Goal: Task Accomplishment & Management: Use online tool/utility

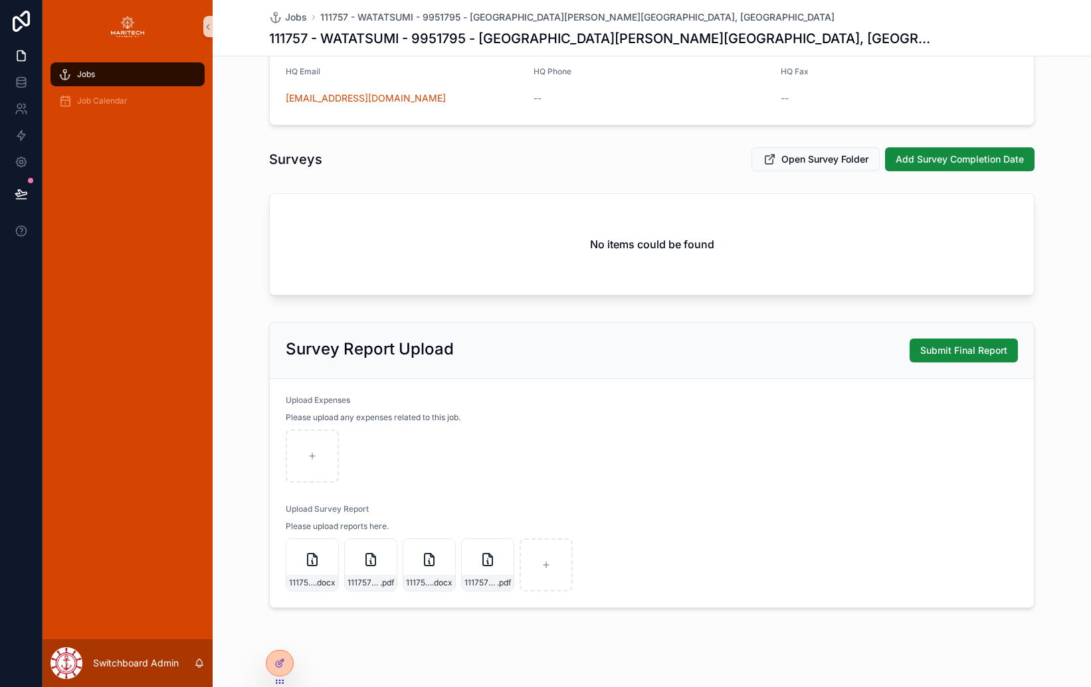
scroll to position [598, 0]
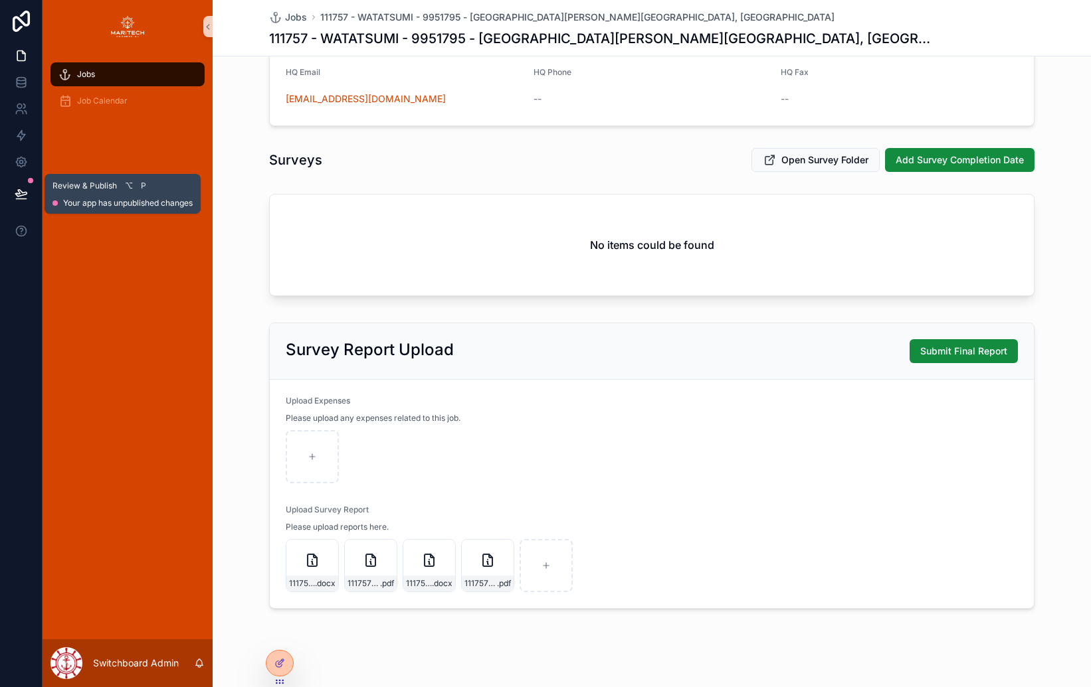
click at [17, 185] on button at bounding box center [21, 193] width 29 height 37
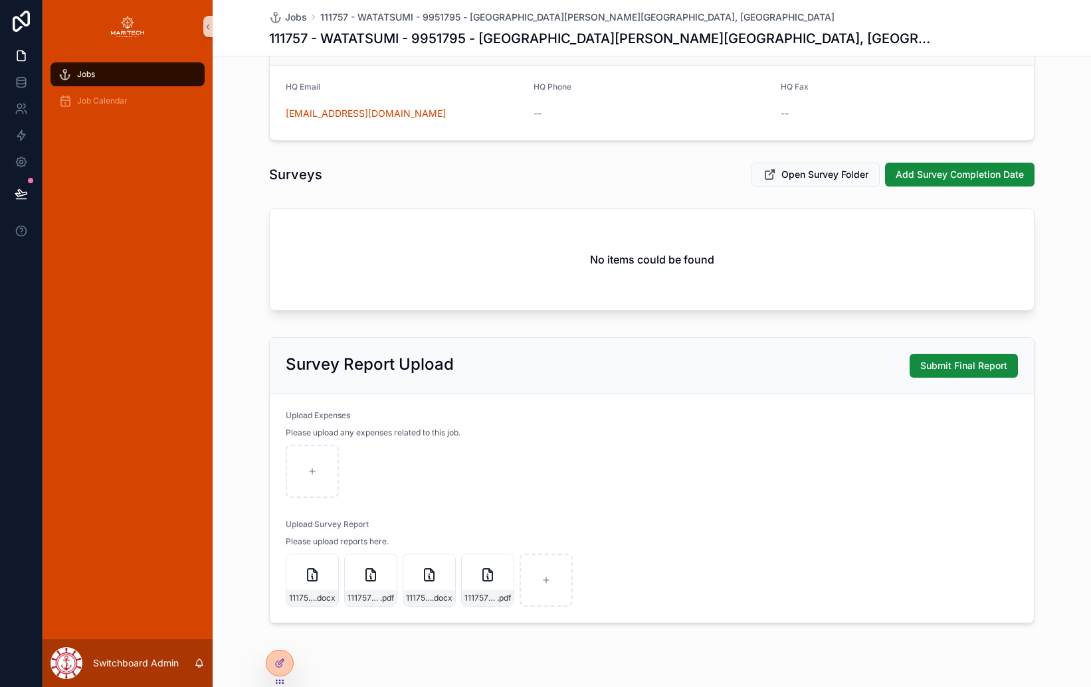
scroll to position [574, 0]
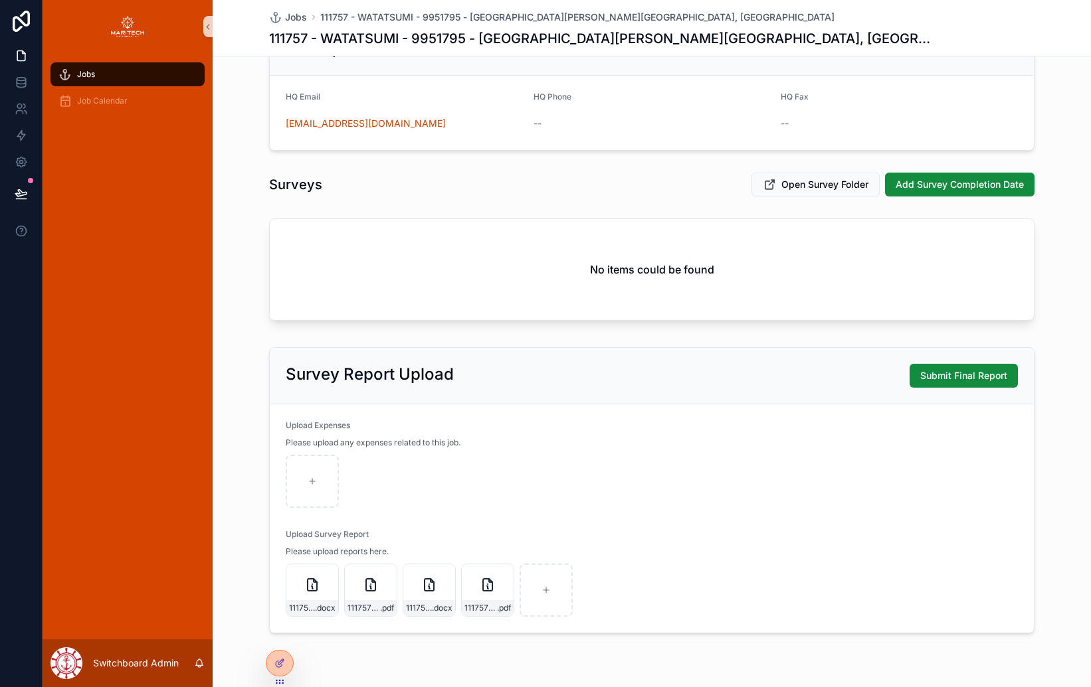
click at [380, 371] on h2 "Survey Report Upload" at bounding box center [370, 374] width 168 height 21
click at [271, 341] on div "**********" at bounding box center [652, 68] width 878 height 1141
click at [111, 662] on p "Switchboard Admin" at bounding box center [136, 663] width 86 height 13
click at [78, 658] on div "scrollable content" at bounding box center [66, 664] width 32 height 32
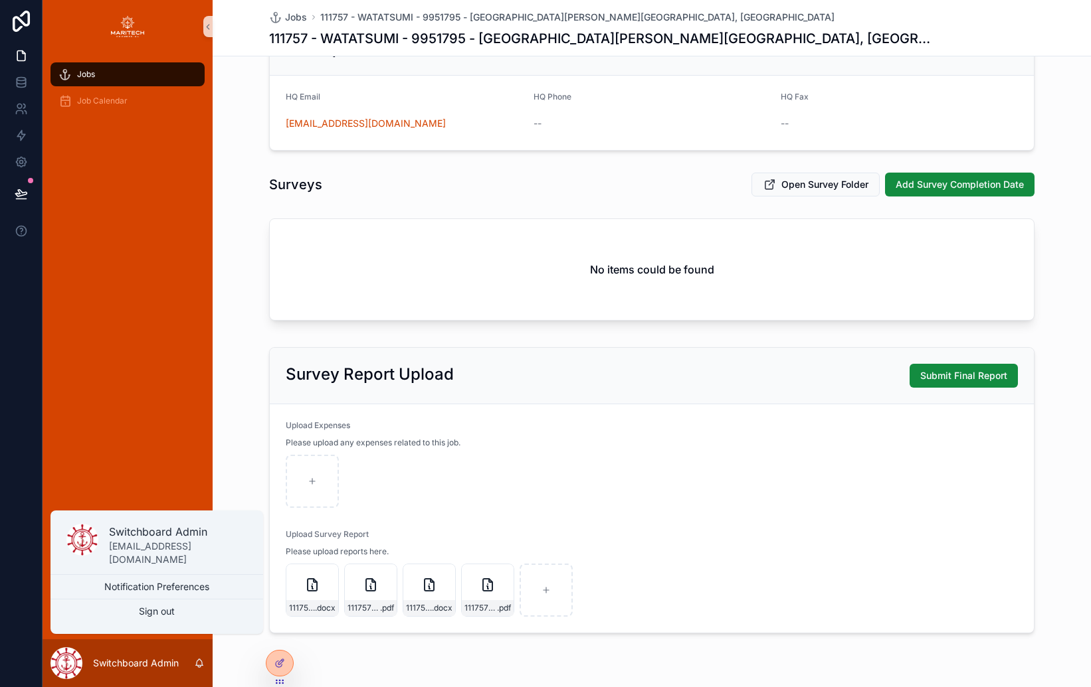
click at [86, 387] on div "Jobs Job Calendar" at bounding box center [128, 346] width 170 height 587
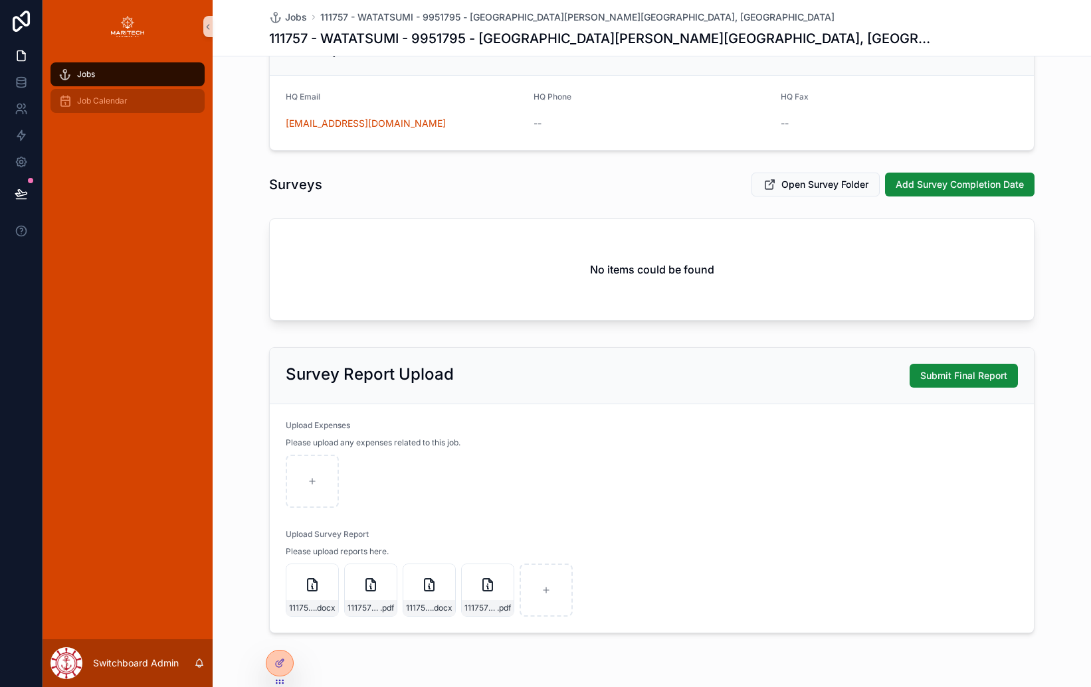
click at [72, 102] on div "Job Calendar" at bounding box center [127, 100] width 138 height 21
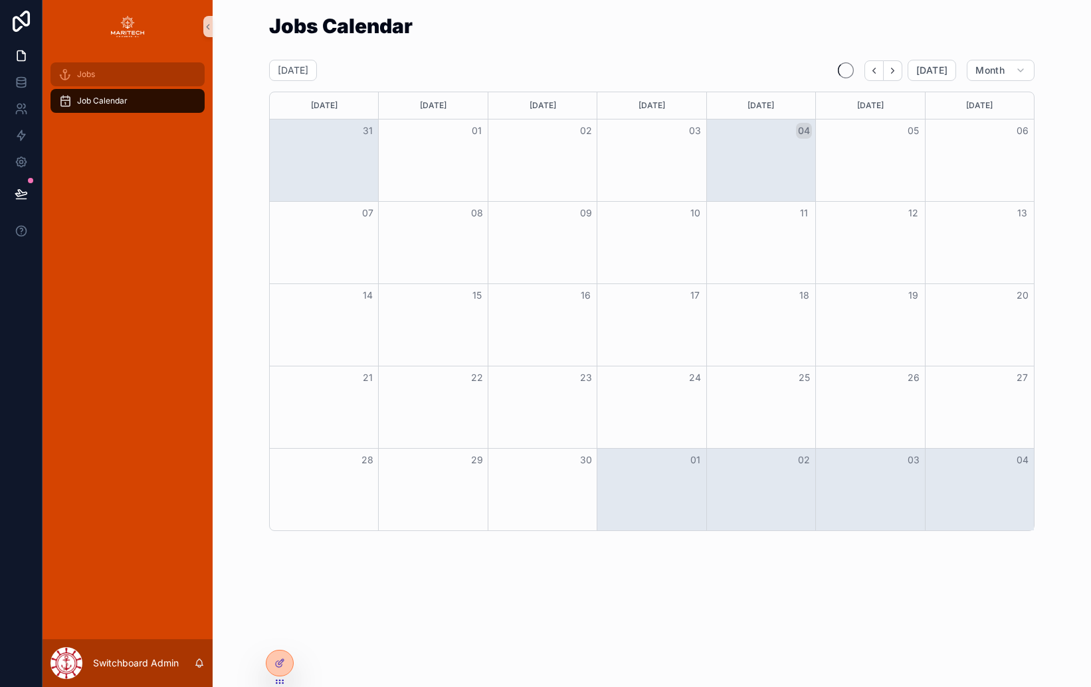
click at [63, 77] on icon "scrollable content" at bounding box center [64, 74] width 13 height 13
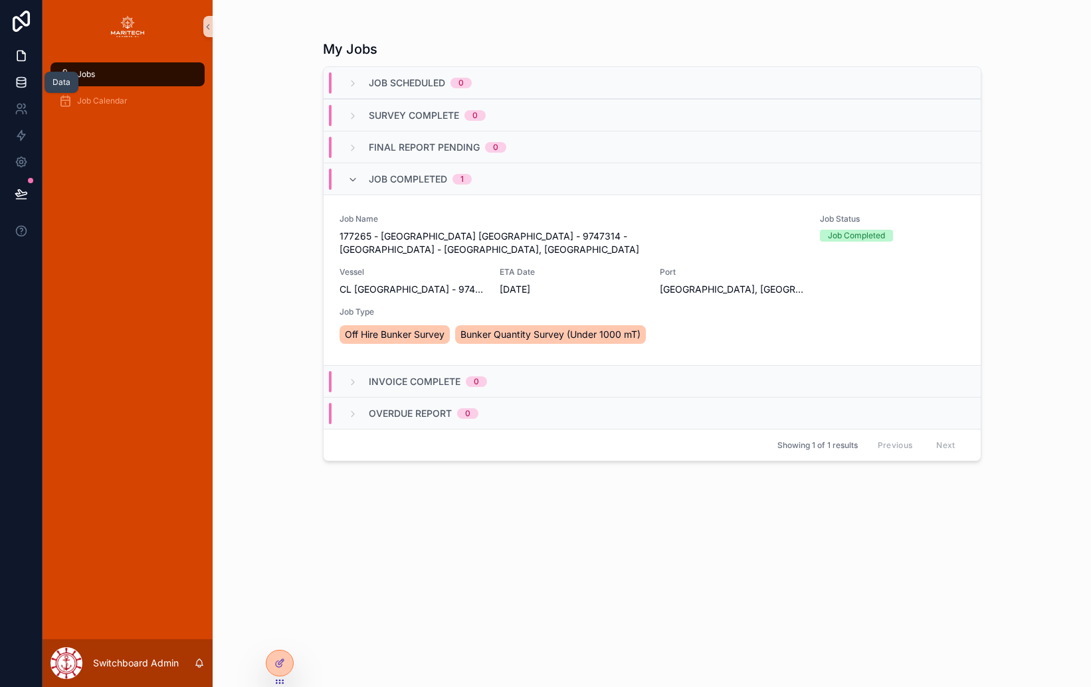
click at [23, 81] on icon at bounding box center [21, 82] width 13 height 13
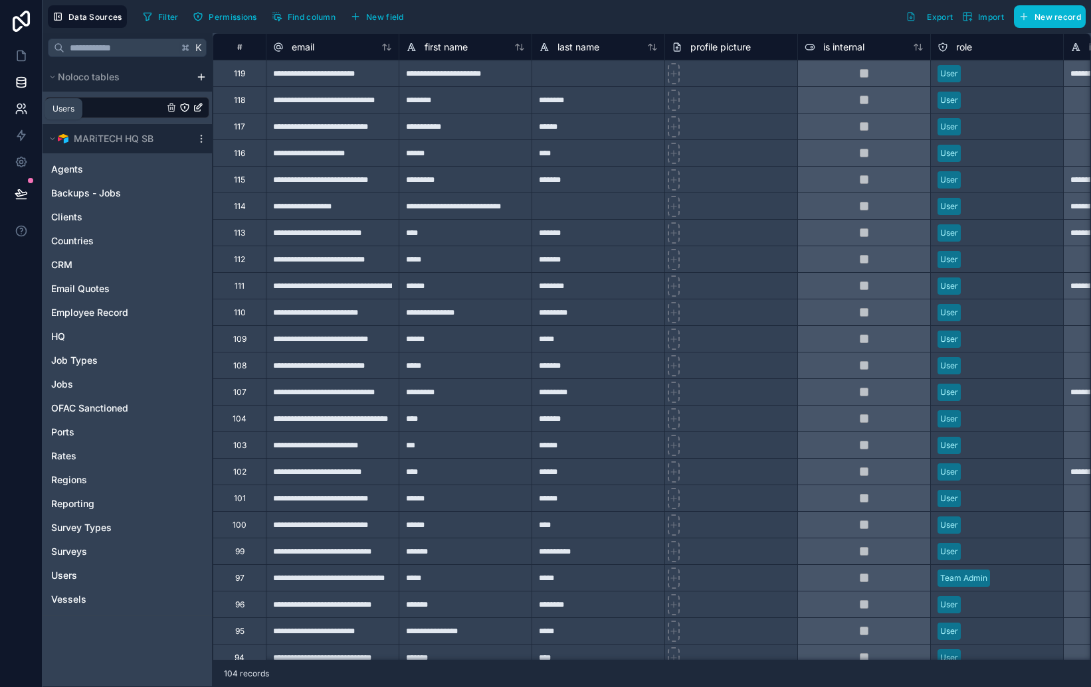
click at [22, 105] on icon at bounding box center [21, 108] width 13 height 13
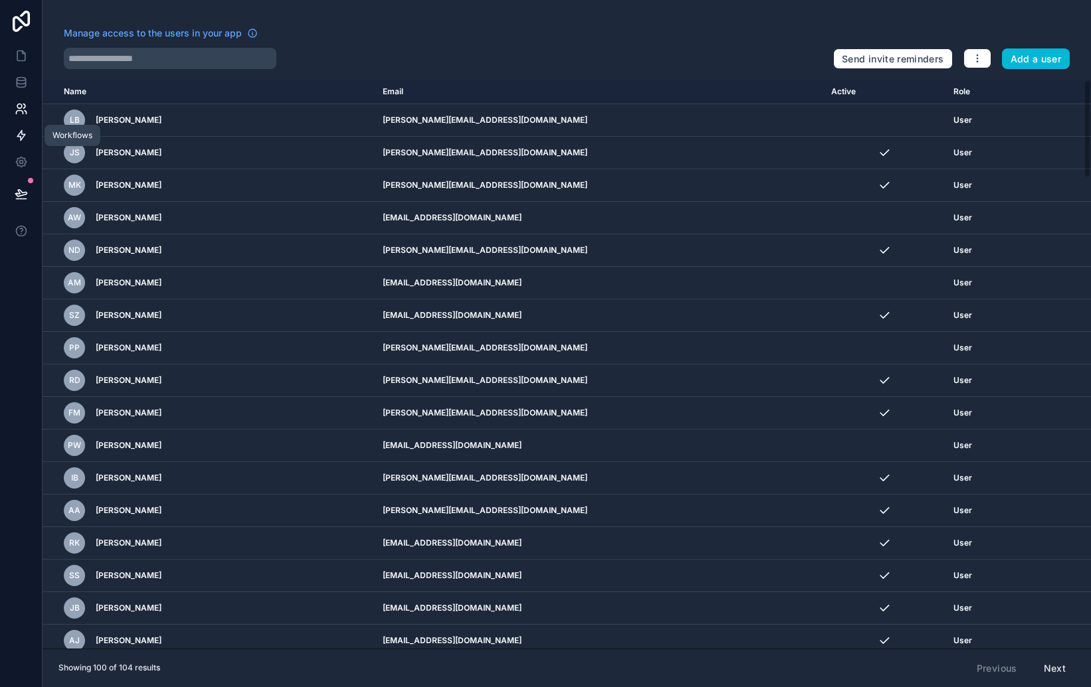
click at [21, 130] on icon at bounding box center [21, 135] width 13 height 13
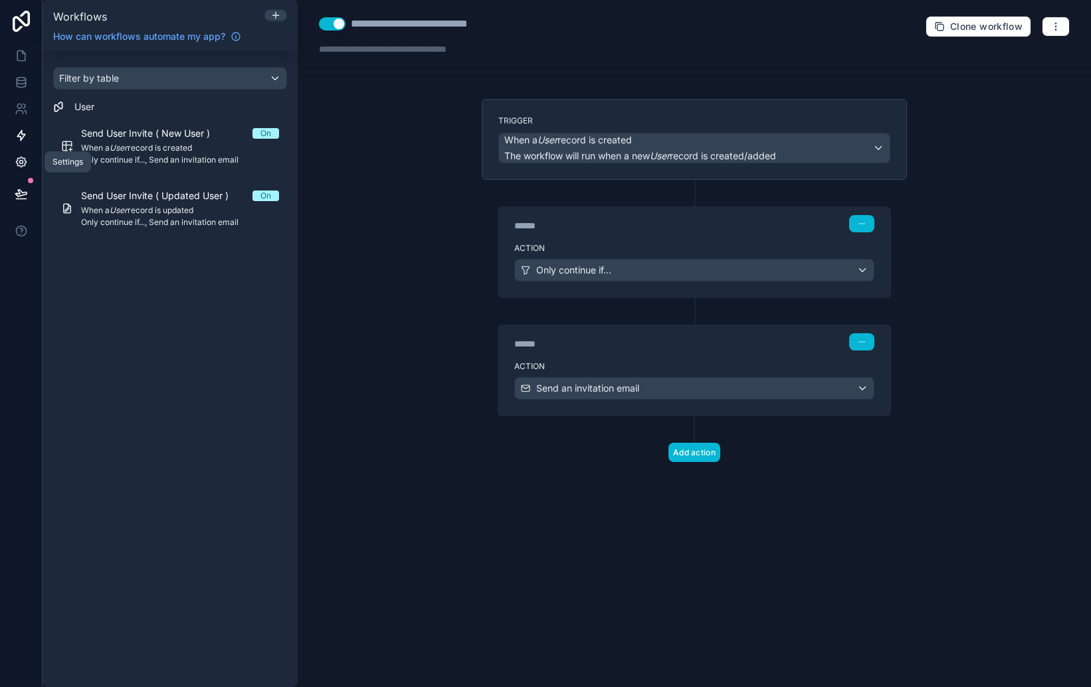
click at [19, 161] on icon at bounding box center [21, 161] width 13 height 13
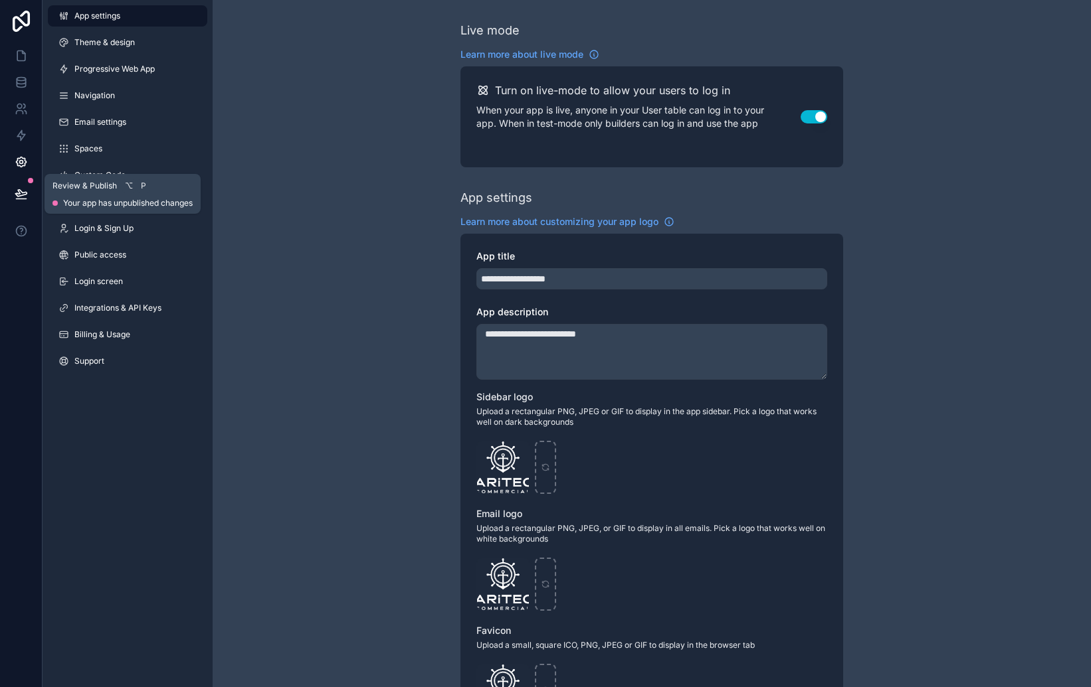
click at [24, 191] on icon at bounding box center [21, 193] width 13 height 13
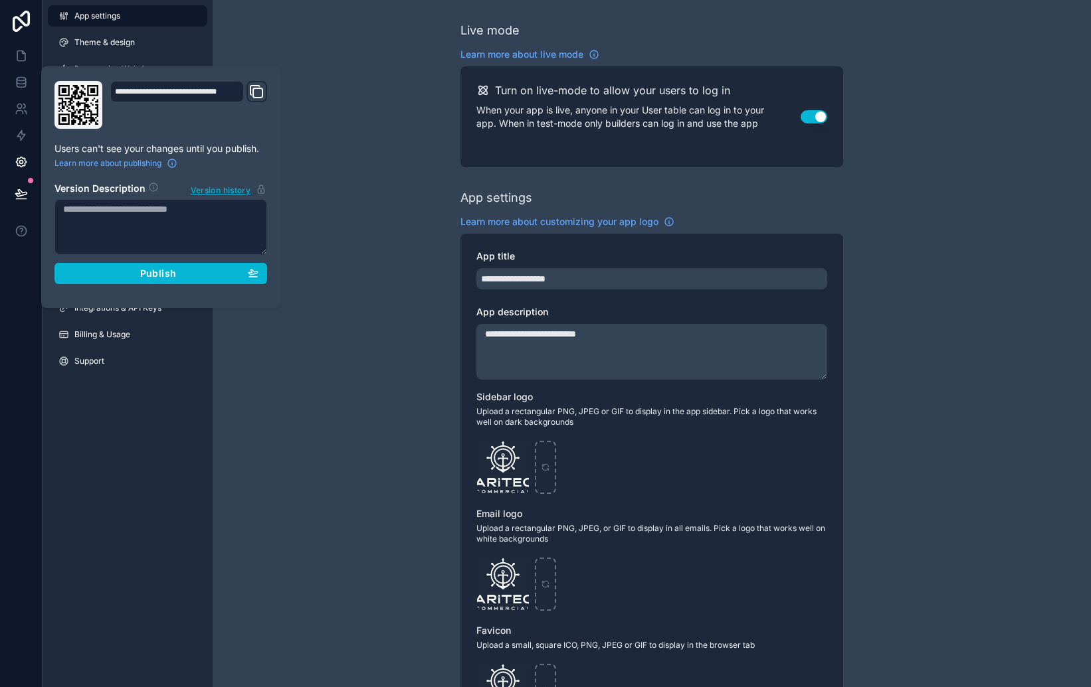
click at [24, 267] on div at bounding box center [21, 343] width 43 height 687
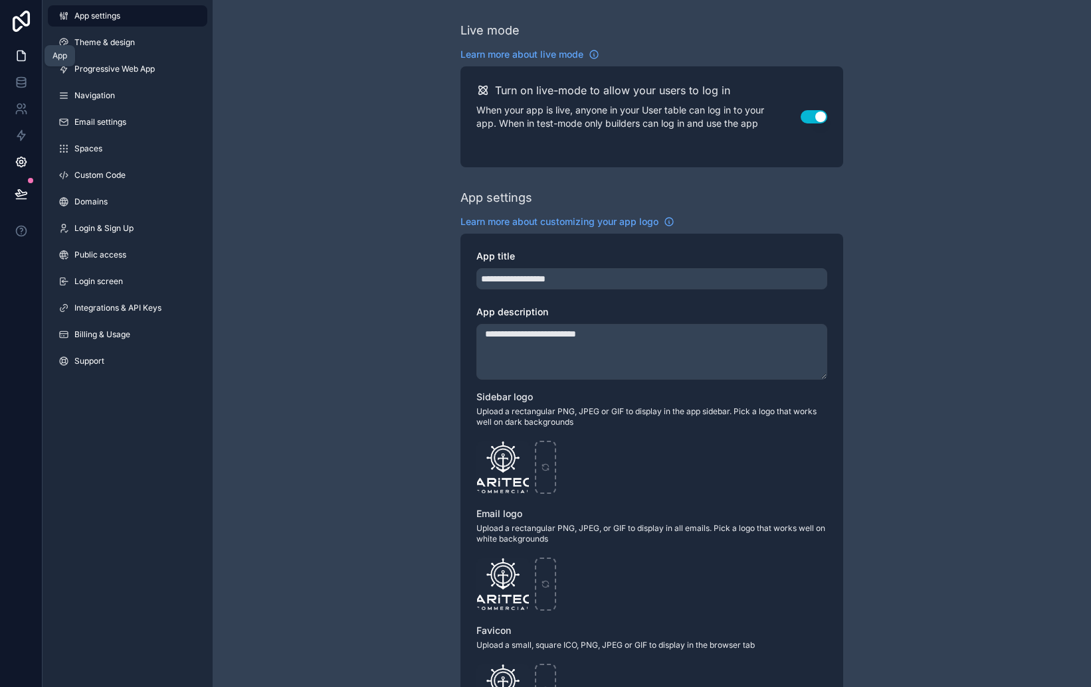
click at [23, 58] on icon at bounding box center [21, 55] width 13 height 13
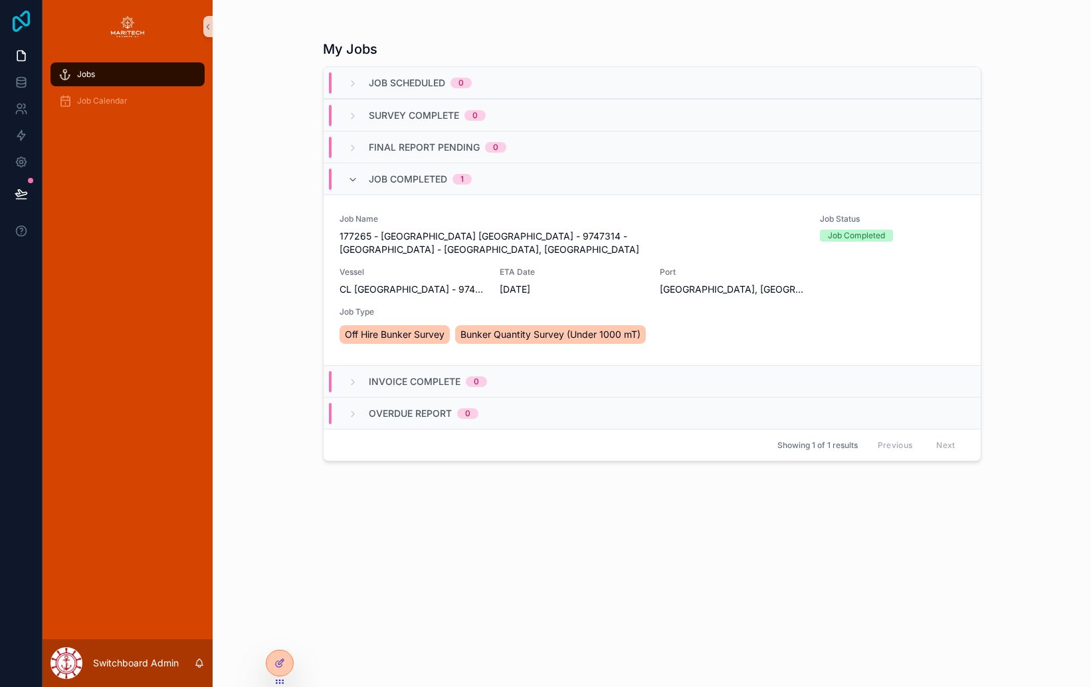
click at [26, 11] on icon at bounding box center [21, 21] width 27 height 21
drag, startPoint x: 264, startPoint y: 482, endPoint x: 257, endPoint y: 481, distance: 7.4
click at [263, 482] on div "My Jobs Job Scheduled 0 Survey Complete 0 Final Report Pending 0 Job Completed …" at bounding box center [652, 343] width 878 height 687
click at [84, 75] on span "Jobs" at bounding box center [86, 74] width 18 height 11
click at [90, 94] on div "Job Calendar" at bounding box center [127, 100] width 138 height 21
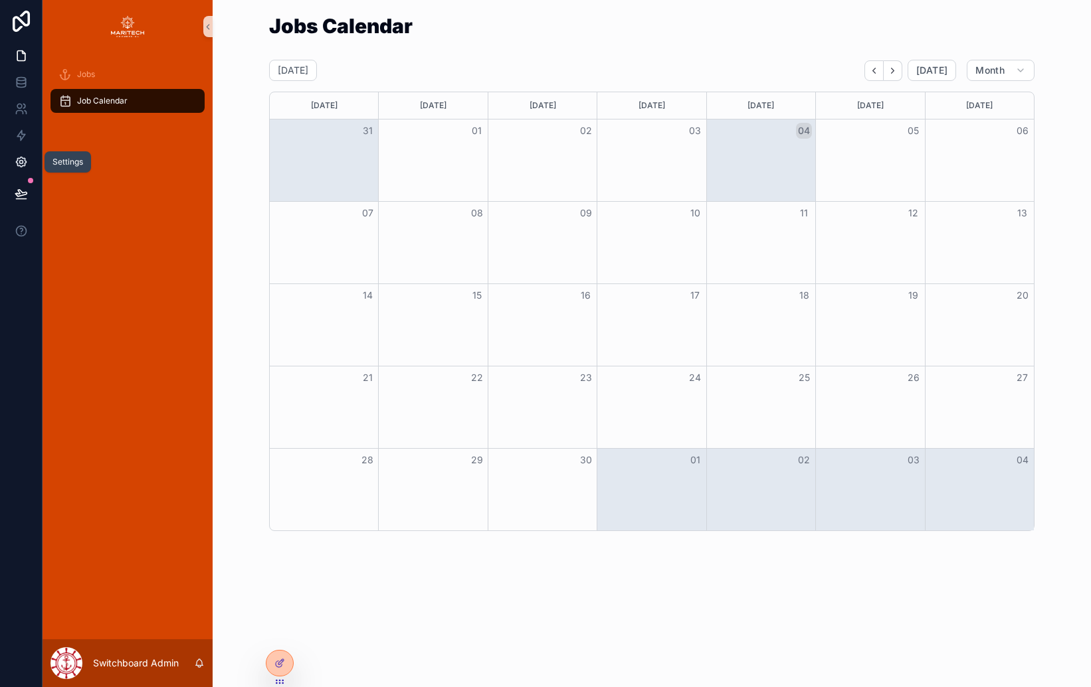
click at [17, 156] on icon at bounding box center [21, 161] width 13 height 13
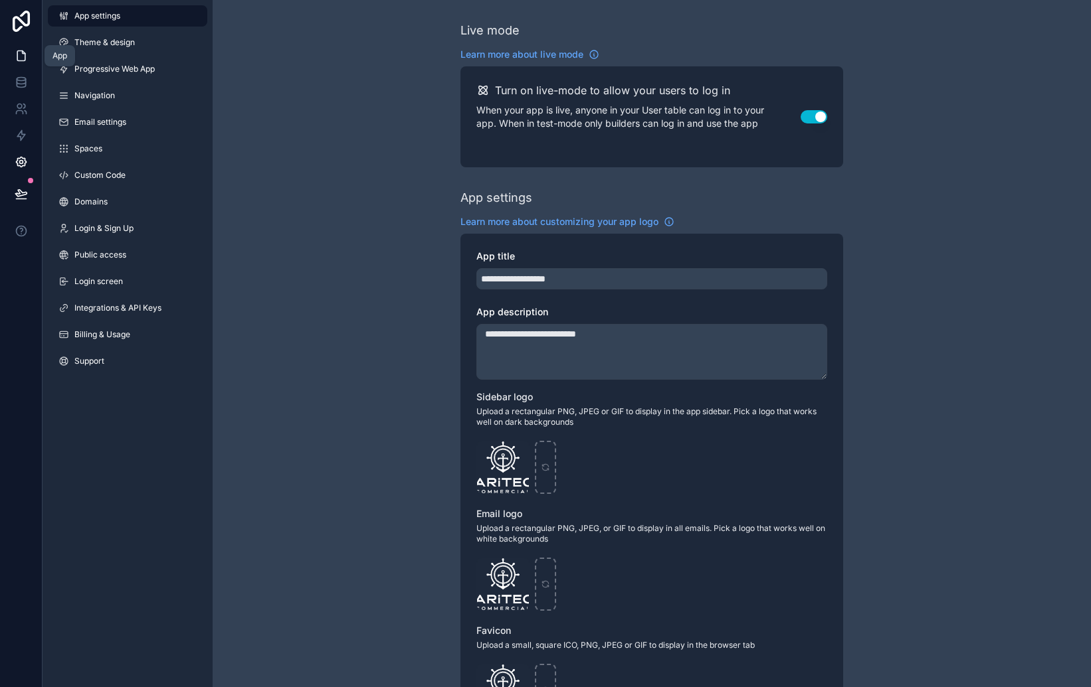
click at [15, 56] on icon at bounding box center [21, 55] width 13 height 13
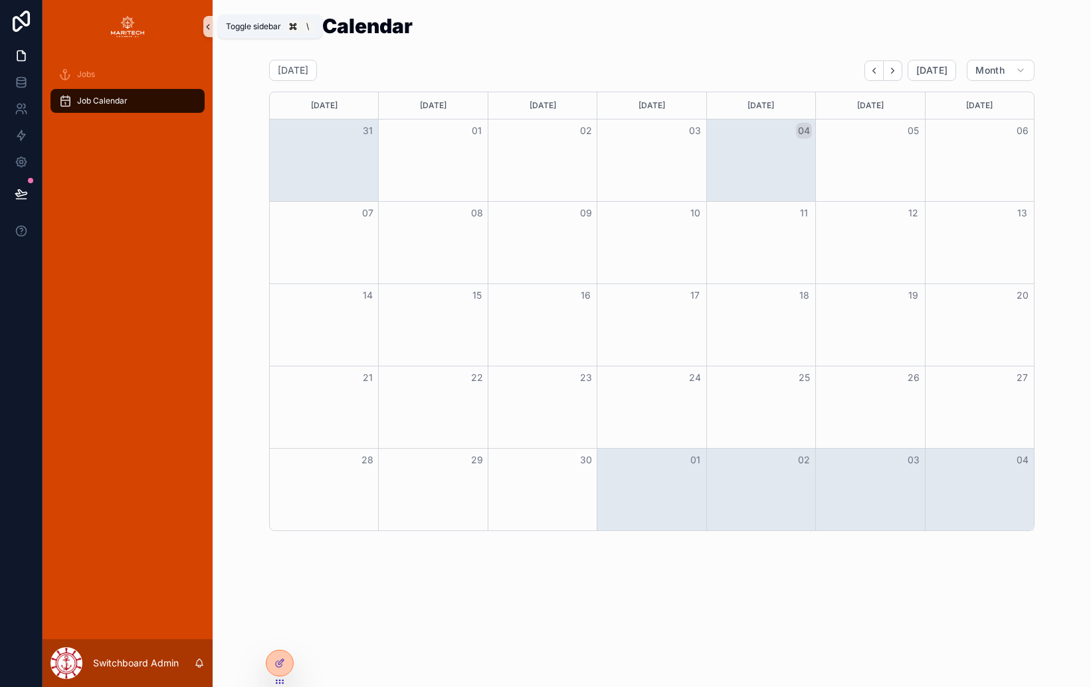
click at [207, 27] on icon "scrollable content" at bounding box center [207, 27] width 9 height 10
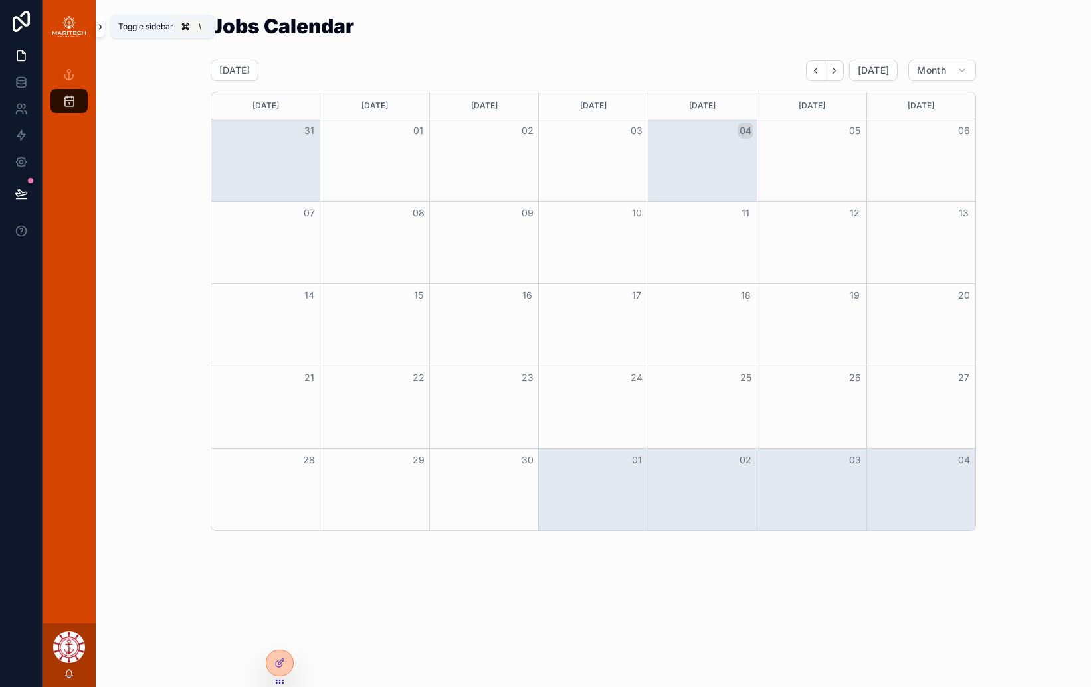
click at [102, 25] on icon "scrollable content" at bounding box center [100, 27] width 9 height 10
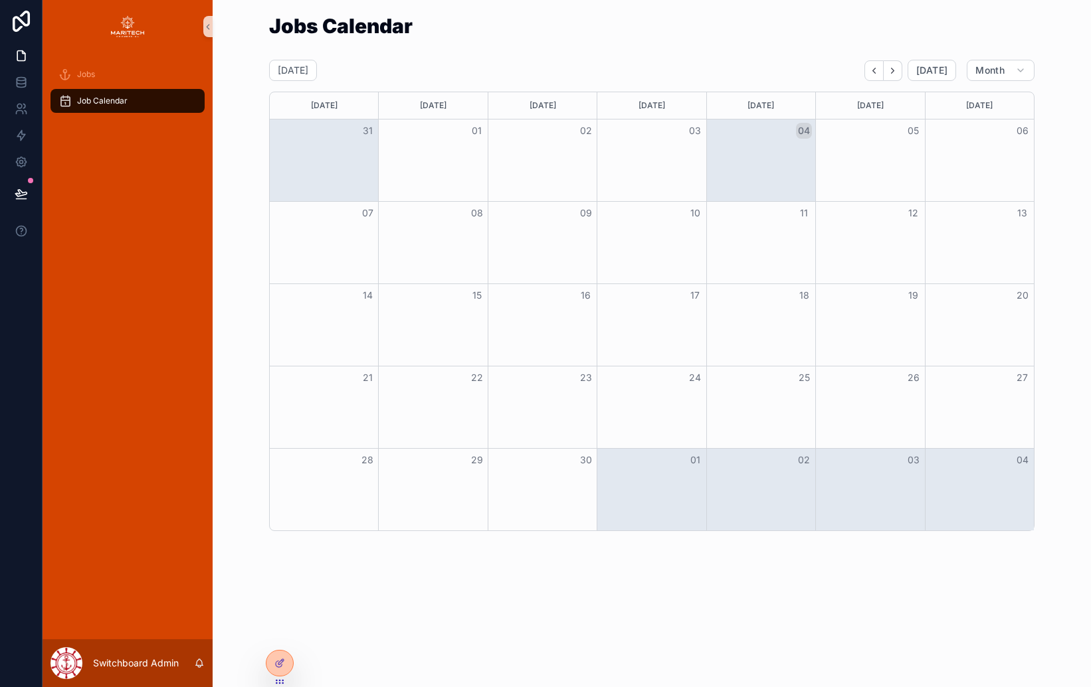
click at [255, 56] on div "Jobs Calendar [DATE] [DATE] Month [DATE] [DATE] [DATE] [DATE] [DATE] [DATE] [DA…" at bounding box center [651, 274] width 857 height 526
click at [15, 46] on link at bounding box center [21, 56] width 42 height 27
click at [102, 67] on div "Jobs" at bounding box center [127, 74] width 138 height 21
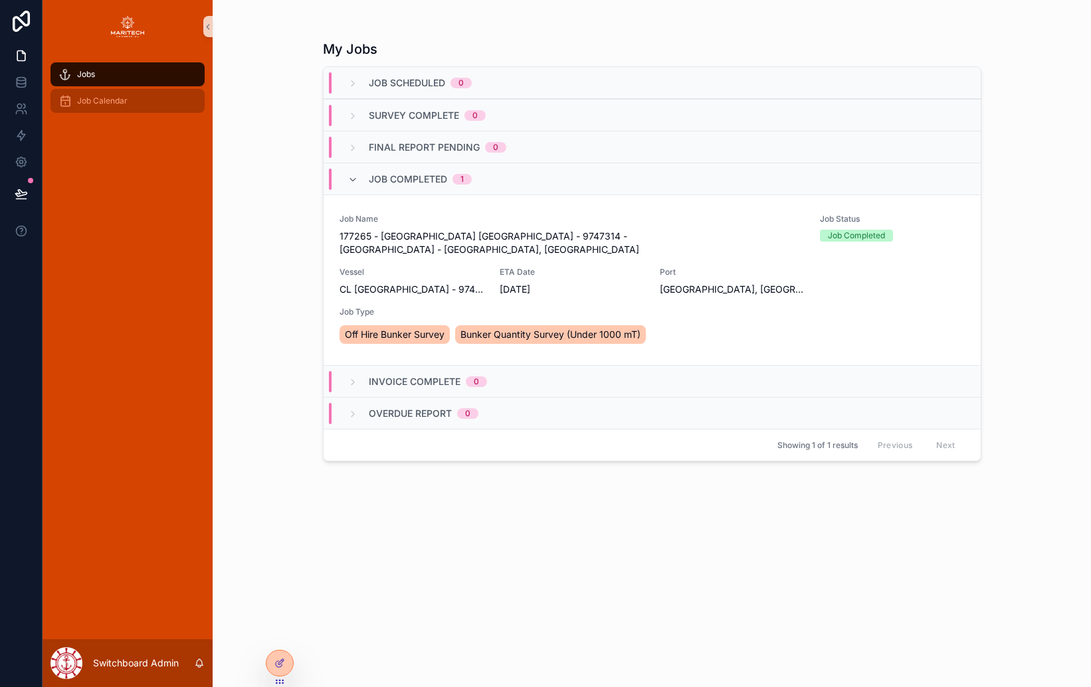
click at [104, 92] on div "Job Calendar" at bounding box center [127, 100] width 138 height 21
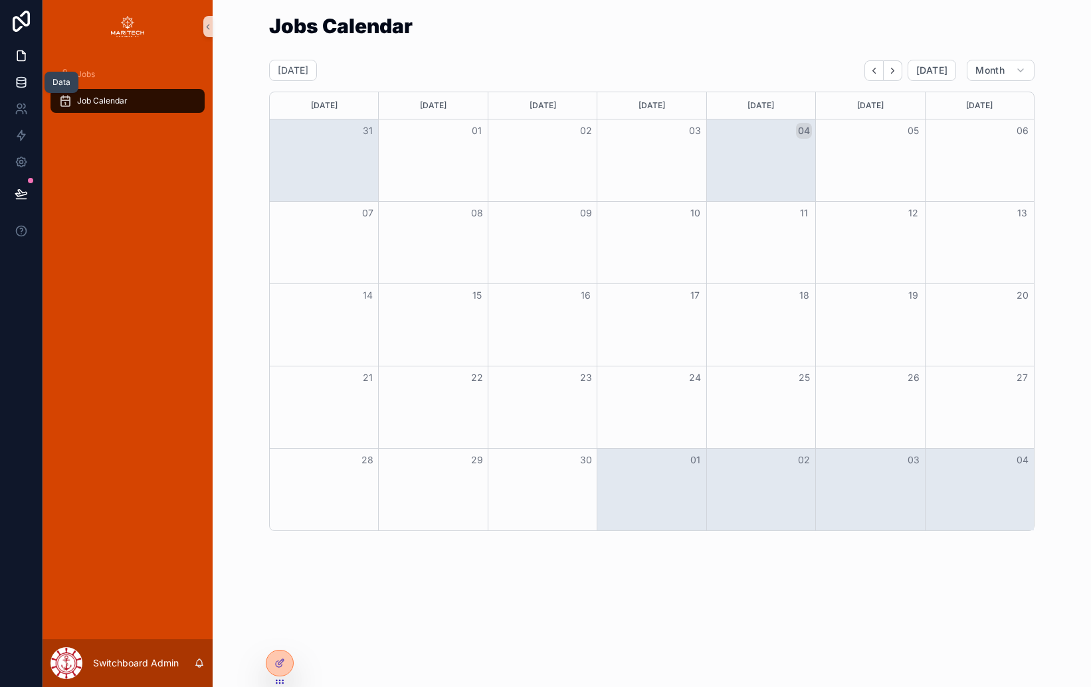
click at [27, 72] on link at bounding box center [21, 82] width 42 height 27
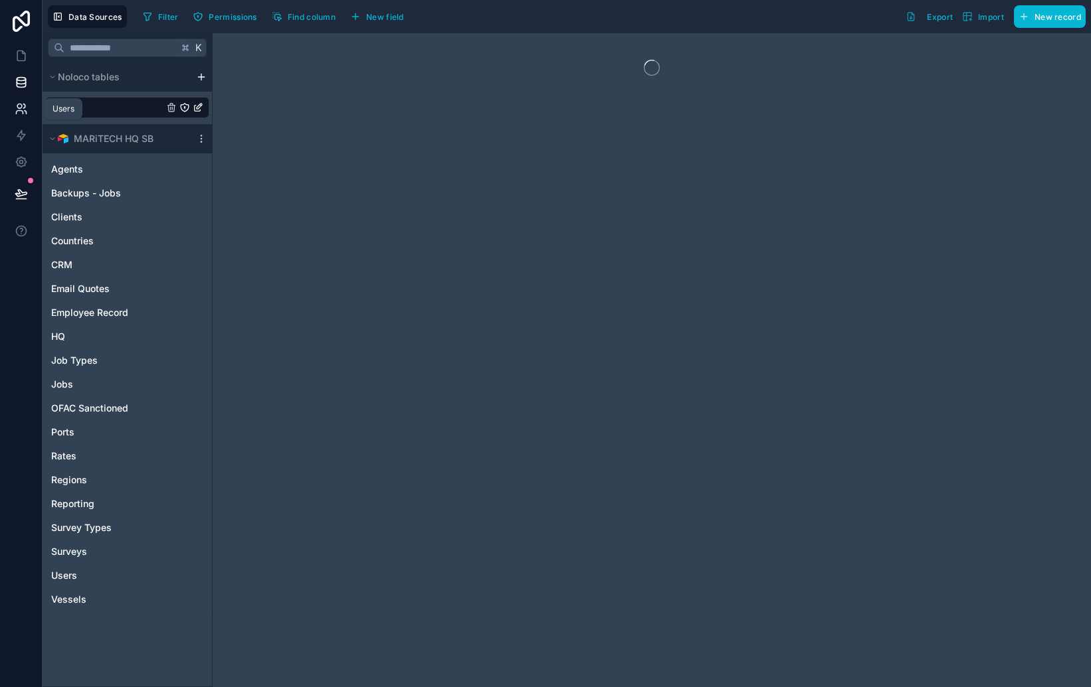
click at [29, 113] on link at bounding box center [21, 109] width 42 height 27
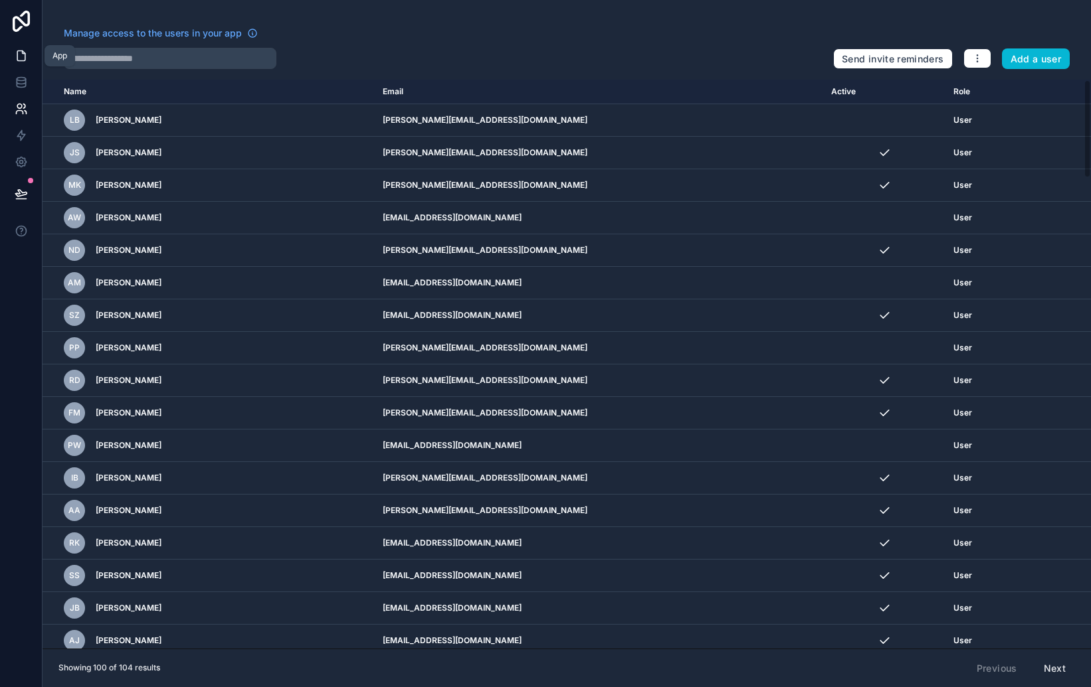
click at [23, 49] on icon at bounding box center [21, 55] width 13 height 13
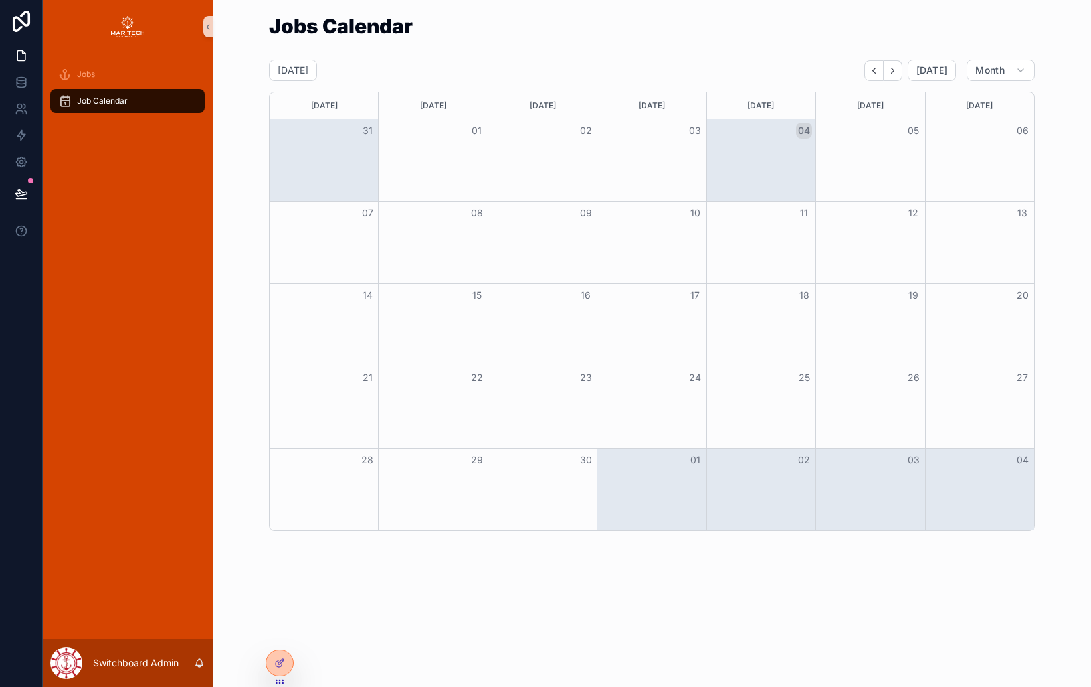
click at [70, 653] on div "scrollable content" at bounding box center [66, 664] width 32 height 32
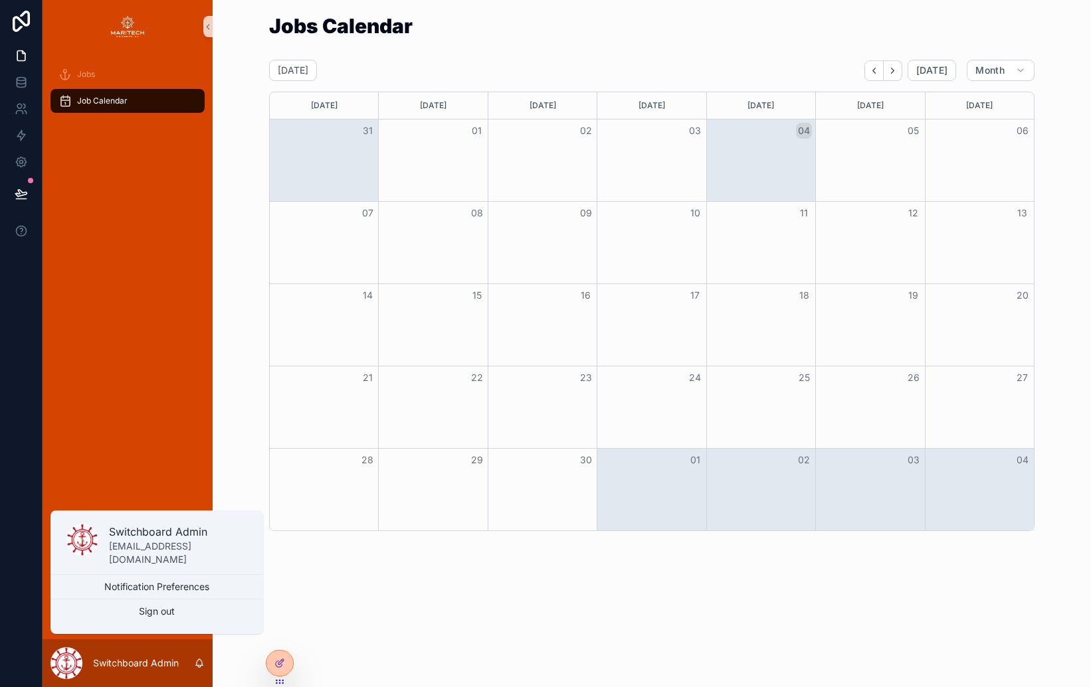
click at [70, 653] on div "scrollable content" at bounding box center [66, 664] width 32 height 32
click at [116, 658] on p "Switchboard Admin" at bounding box center [136, 663] width 86 height 13
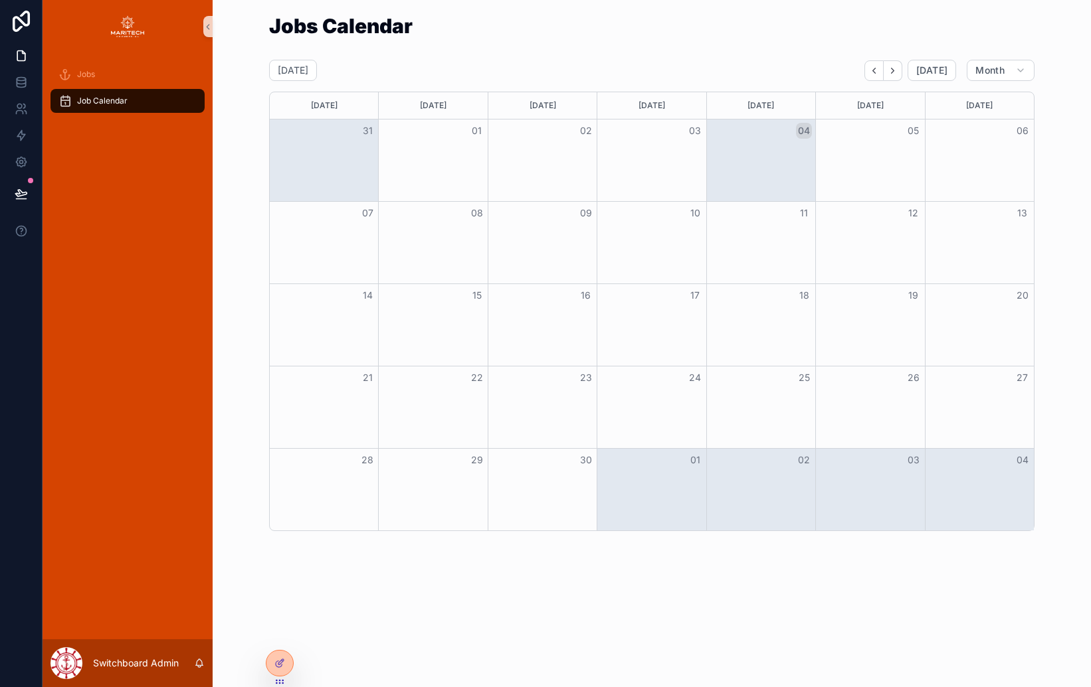
click at [167, 448] on div "Jobs Job Calendar" at bounding box center [128, 346] width 170 height 587
drag, startPoint x: 184, startPoint y: 206, endPoint x: 217, endPoint y: 68, distance: 141.5
click at [187, 201] on div "Jobs Job Calendar" at bounding box center [128, 346] width 170 height 587
click at [207, 22] on icon "scrollable content" at bounding box center [207, 27] width 9 height 10
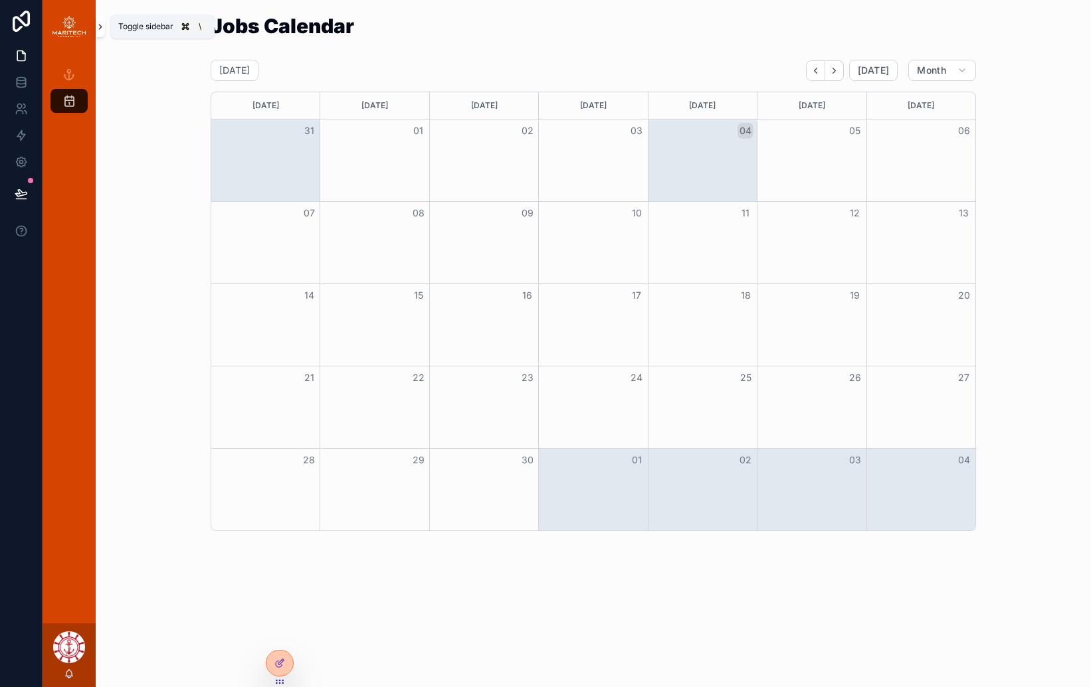
click at [96, 20] on button "scrollable content" at bounding box center [100, 26] width 9 height 21
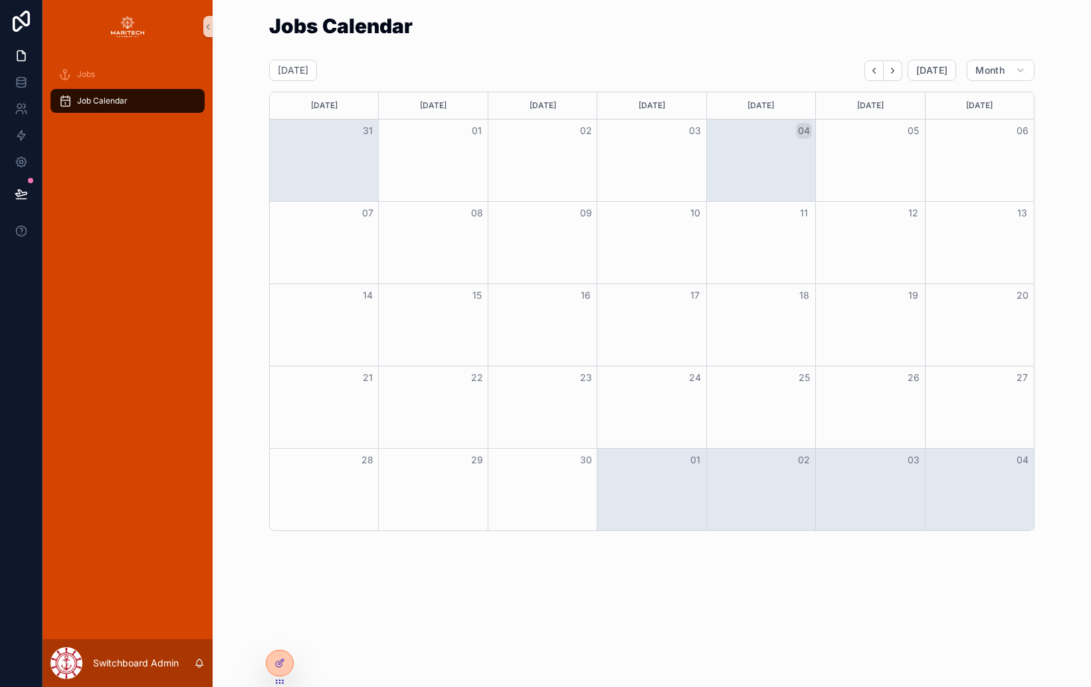
click at [116, 252] on div "Jobs Job Calendar" at bounding box center [128, 346] width 170 height 587
click at [96, 71] on div "Jobs" at bounding box center [127, 74] width 138 height 21
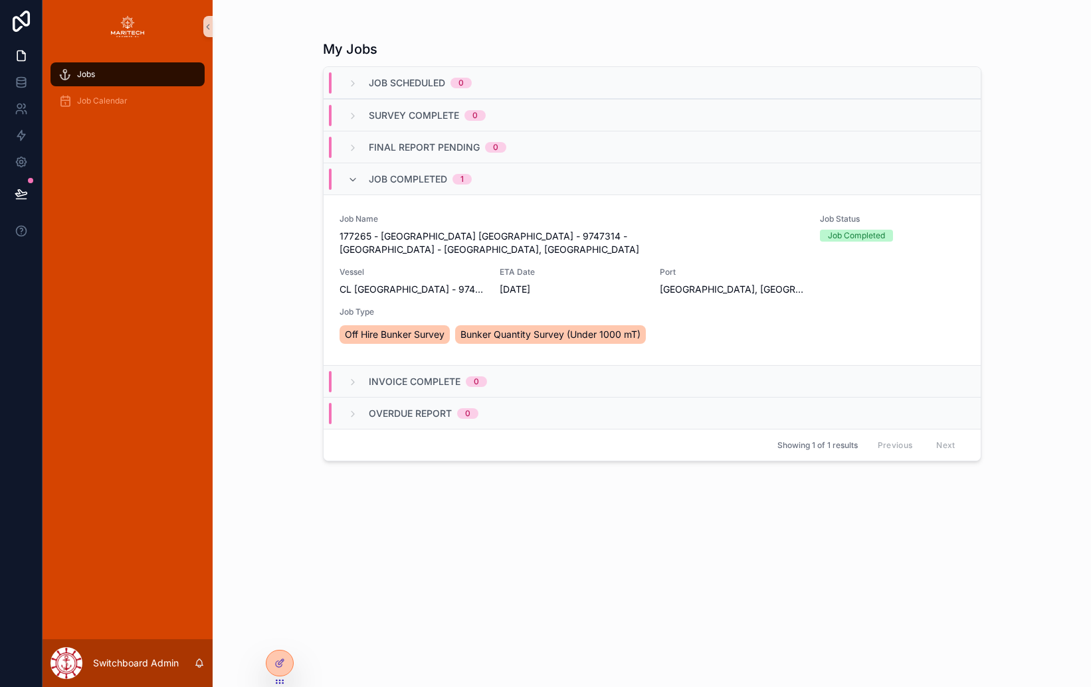
click at [103, 117] on div "Jobs Job Calendar" at bounding box center [128, 91] width 170 height 77
click at [31, 114] on link at bounding box center [21, 109] width 42 height 27
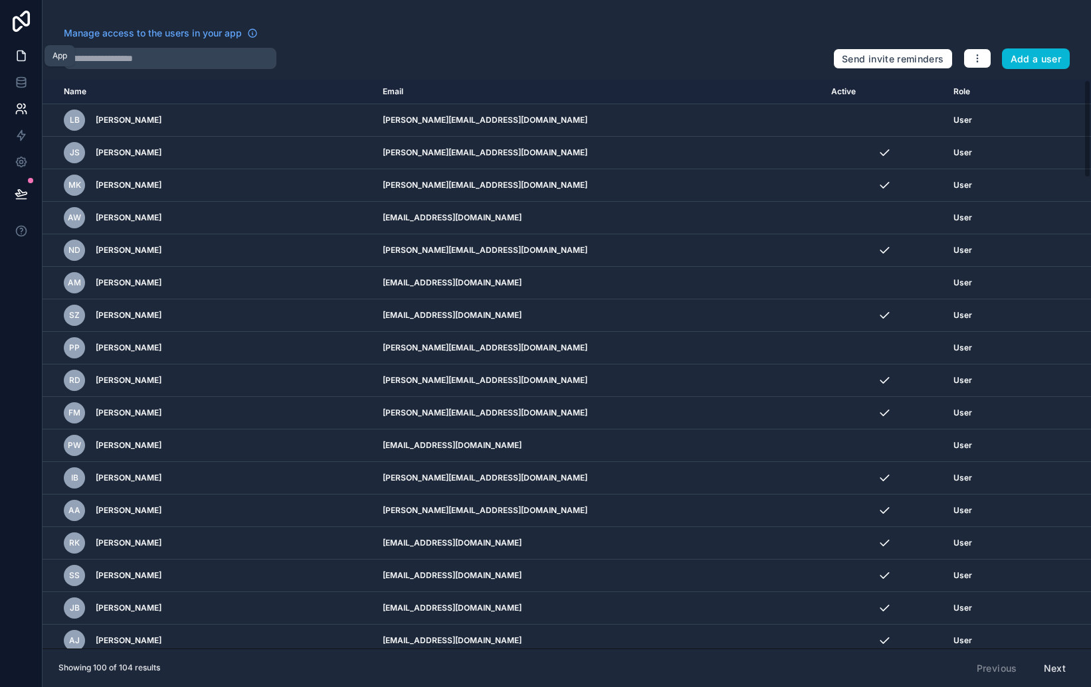
click at [27, 59] on icon at bounding box center [21, 55] width 13 height 13
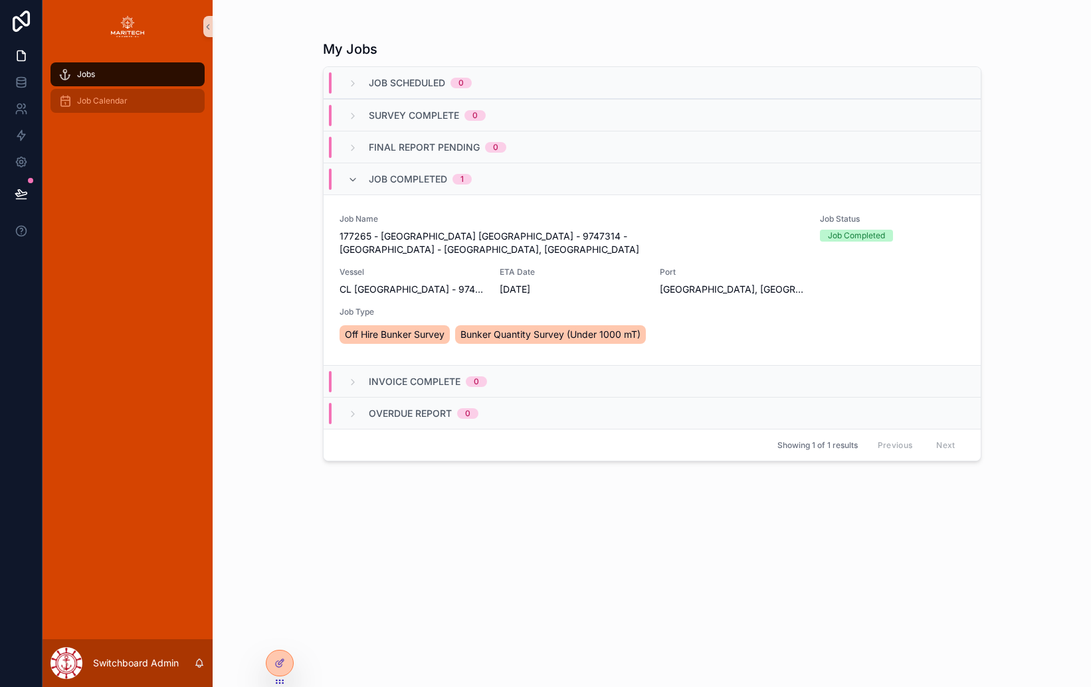
click at [91, 96] on span "Job Calendar" at bounding box center [102, 101] width 50 height 11
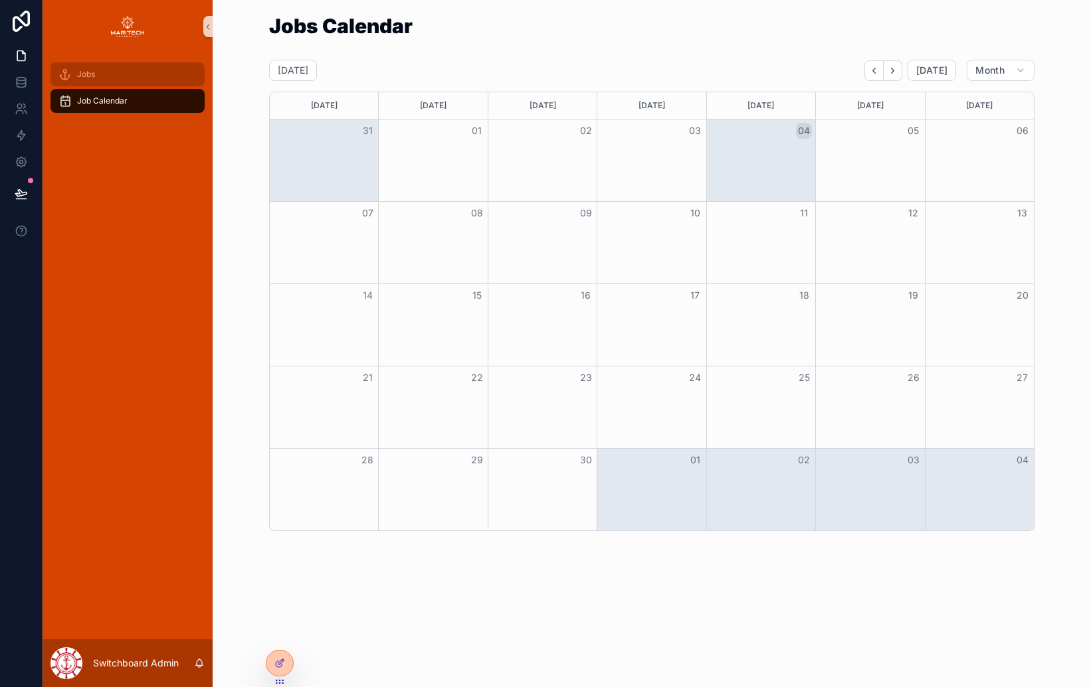
click at [92, 74] on span "Jobs" at bounding box center [86, 74] width 18 height 11
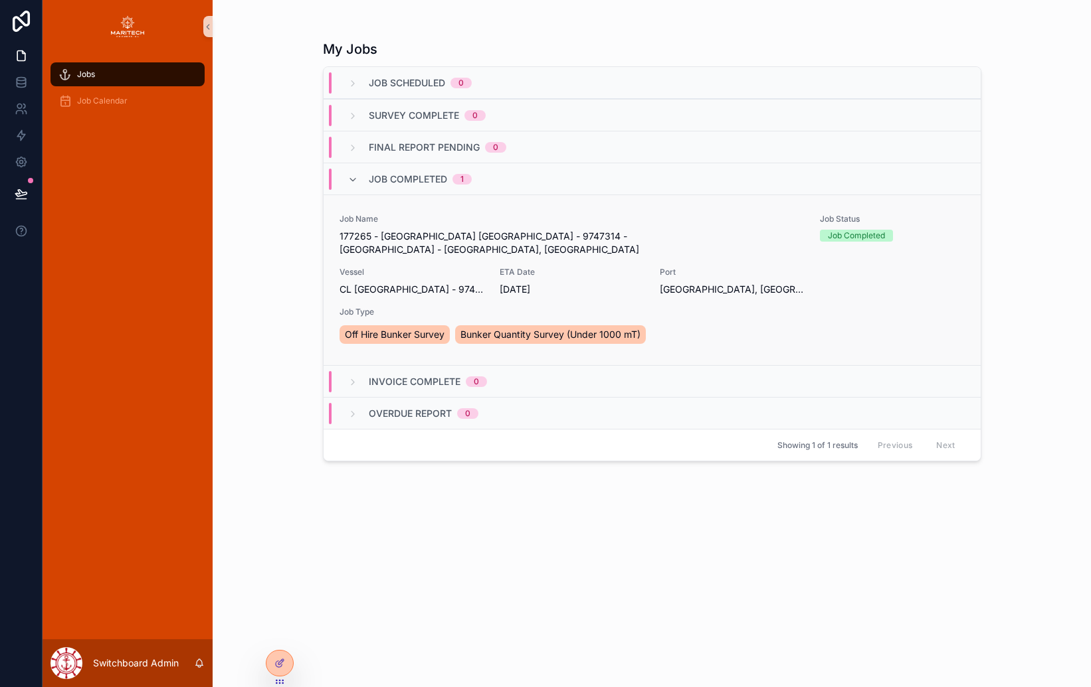
click at [440, 221] on span "Job Name" at bounding box center [571, 219] width 465 height 11
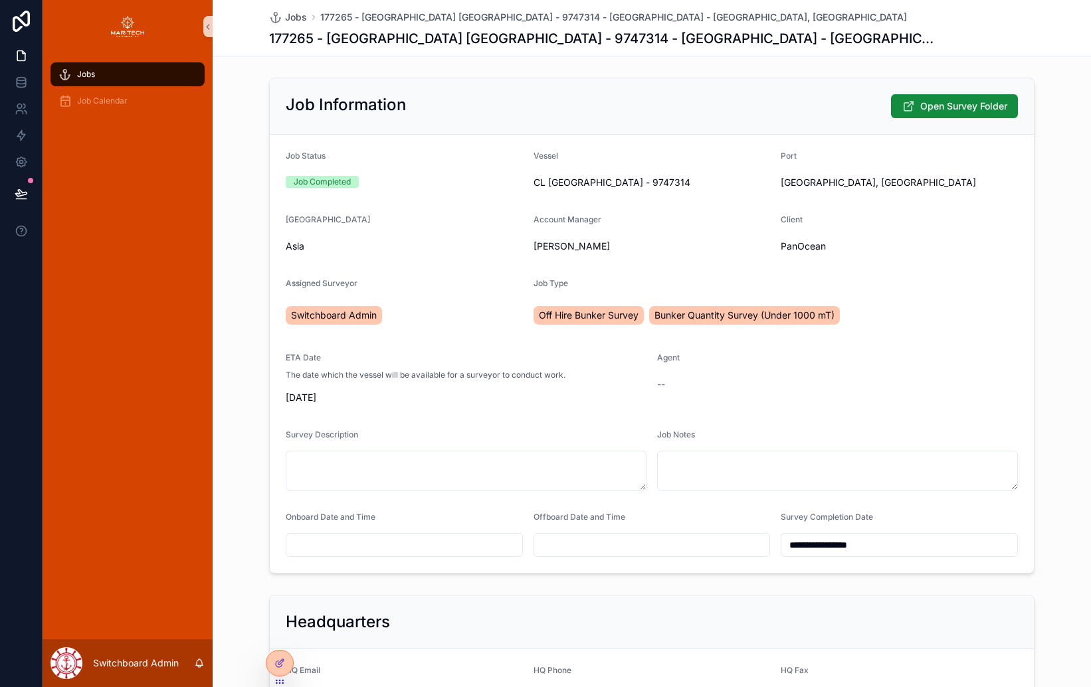
click at [115, 178] on div "Jobs Job Calendar" at bounding box center [128, 346] width 170 height 587
click at [298, 19] on span "Jobs" at bounding box center [296, 17] width 22 height 13
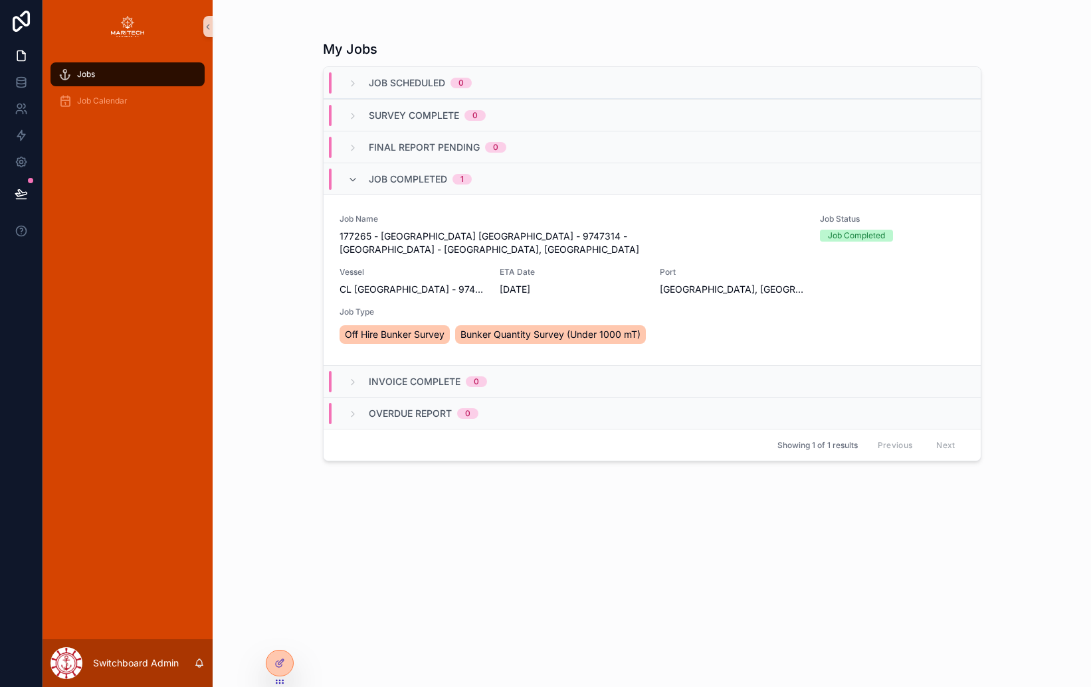
click at [359, 371] on div "Invoice Complete 0" at bounding box center [416, 381] width 139 height 21
click at [137, 663] on p "Switchboard Admin" at bounding box center [136, 663] width 86 height 13
click at [127, 472] on div "Jobs Job Calendar" at bounding box center [128, 346] width 170 height 587
click at [272, 668] on div at bounding box center [279, 663] width 27 height 25
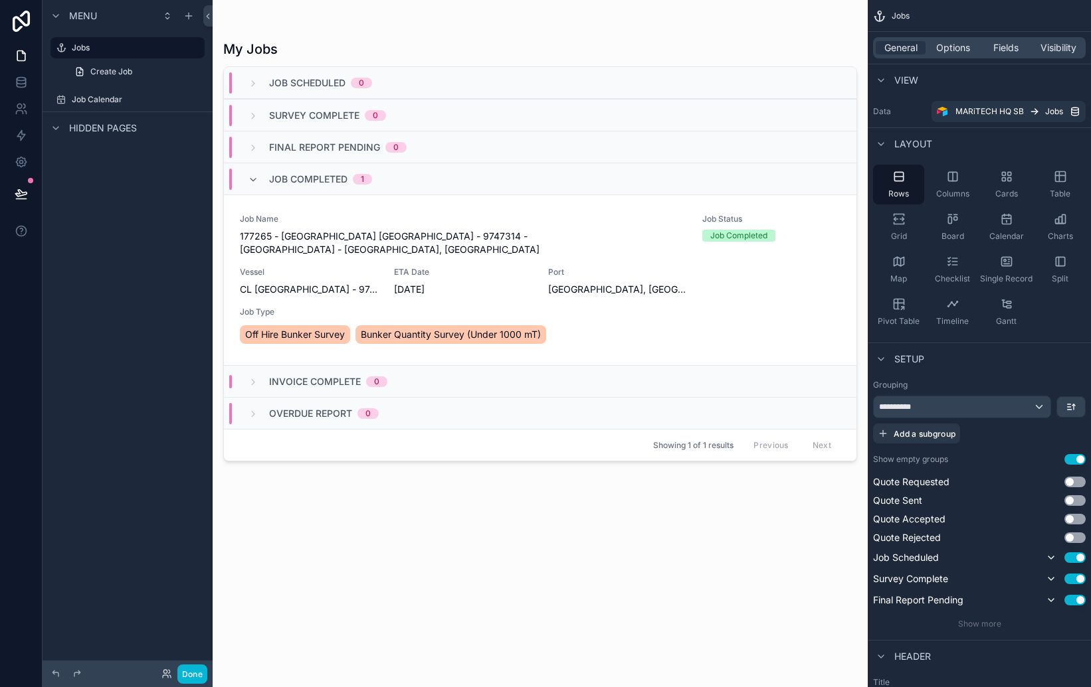
click at [280, 268] on div "scrollable content" at bounding box center [540, 336] width 655 height 672
click at [280, 268] on div "Vessel CL [GEOGRAPHIC_DATA] - 9747314" at bounding box center [309, 281] width 138 height 29
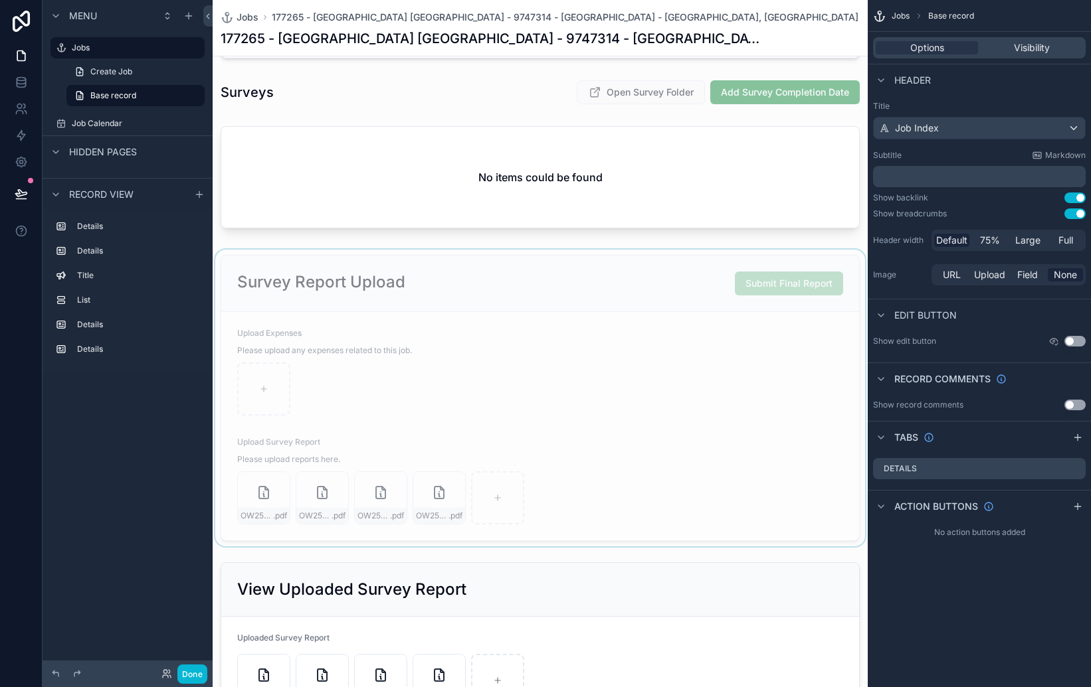
scroll to position [685, 0]
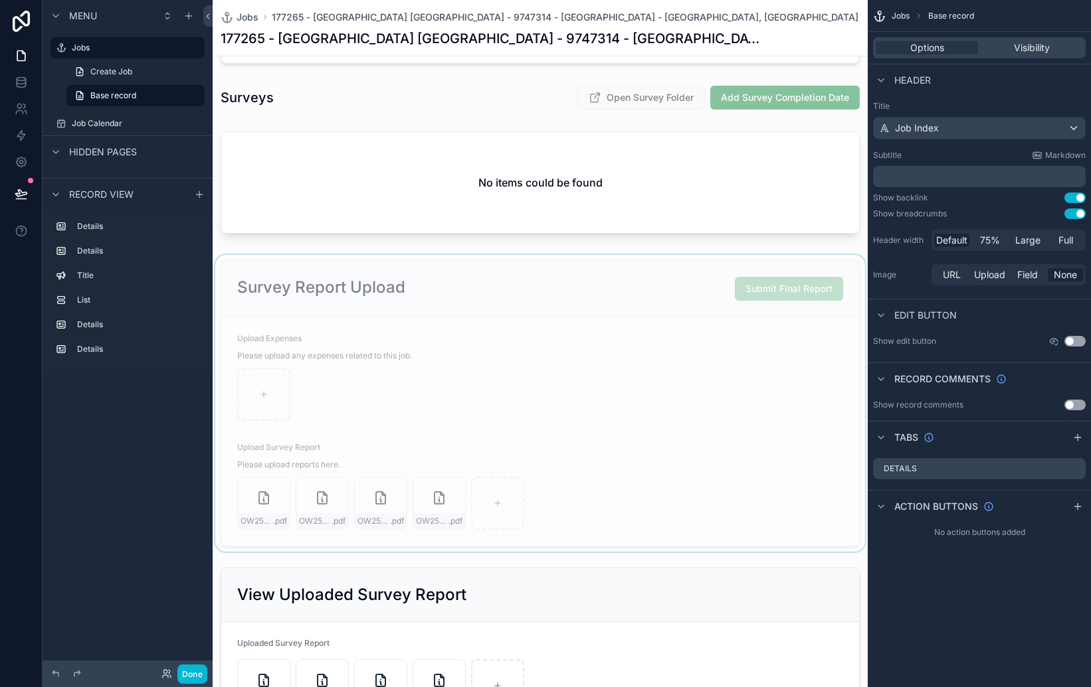
click at [694, 285] on div "scrollable content" at bounding box center [540, 403] width 655 height 297
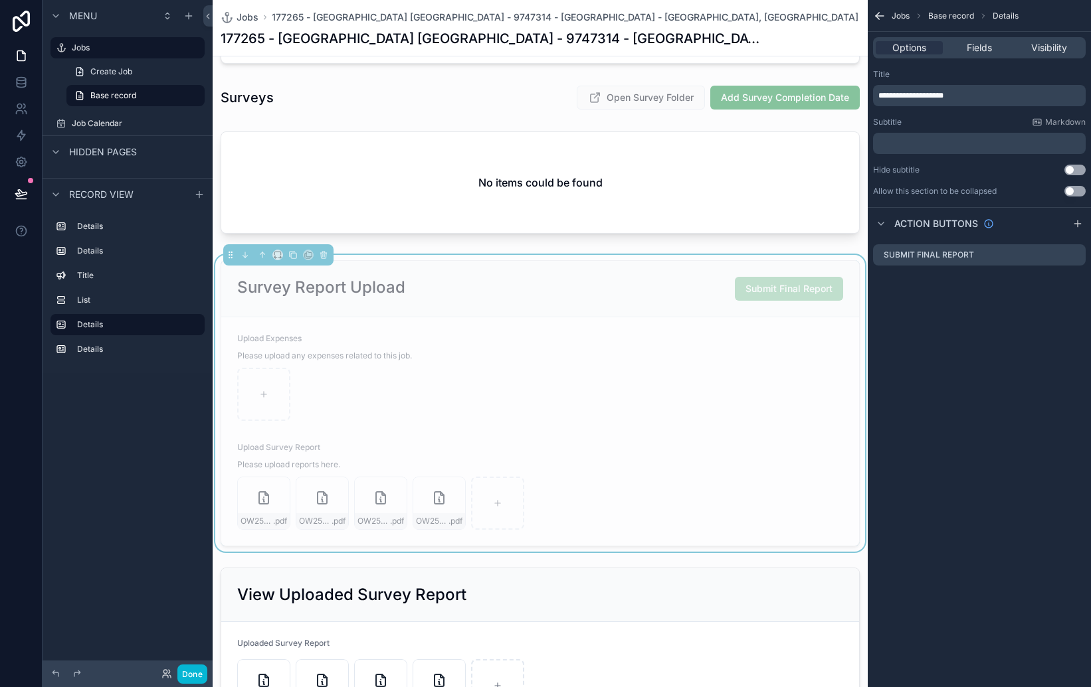
click at [691, 331] on form "Upload Expenses Please upload any expenses related to this job. Upload Survey R…" at bounding box center [540, 432] width 638 height 228
click at [690, 331] on form "Upload Expenses Please upload any expenses related to this job. Upload Survey R…" at bounding box center [540, 432] width 638 height 228
click at [626, 448] on div "Upload Survey Report" at bounding box center [540, 450] width 606 height 16
click at [819, 246] on div "**********" at bounding box center [540, 61] width 655 height 1347
click at [817, 239] on div "scrollable content" at bounding box center [540, 185] width 655 height 118
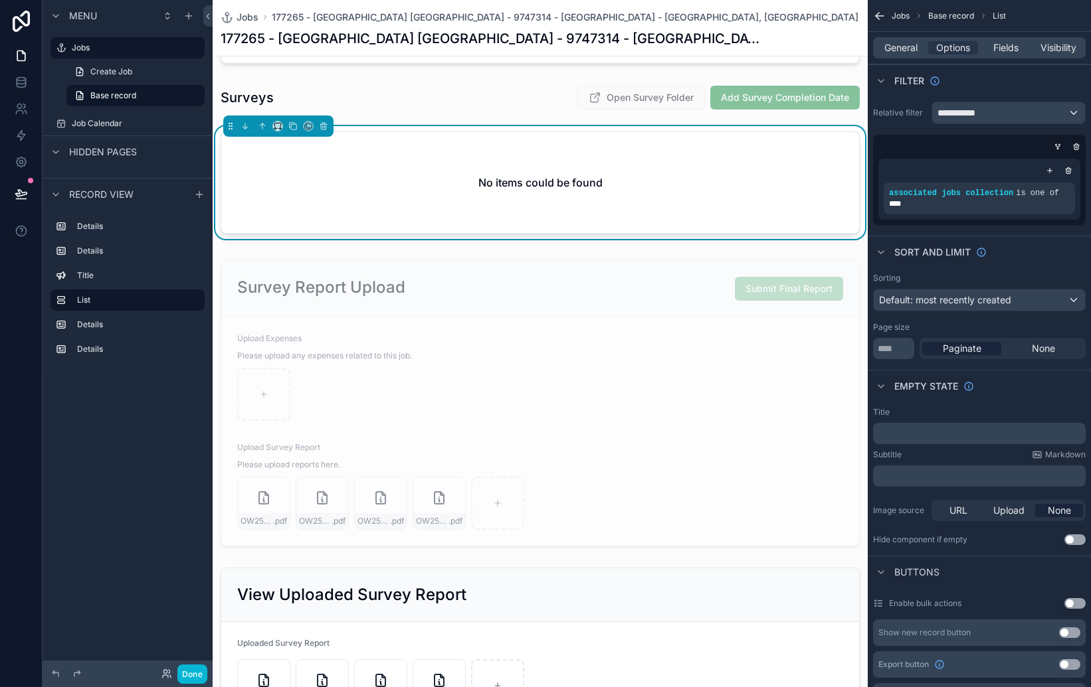
click at [785, 206] on div "No items could be found" at bounding box center [540, 182] width 638 height 101
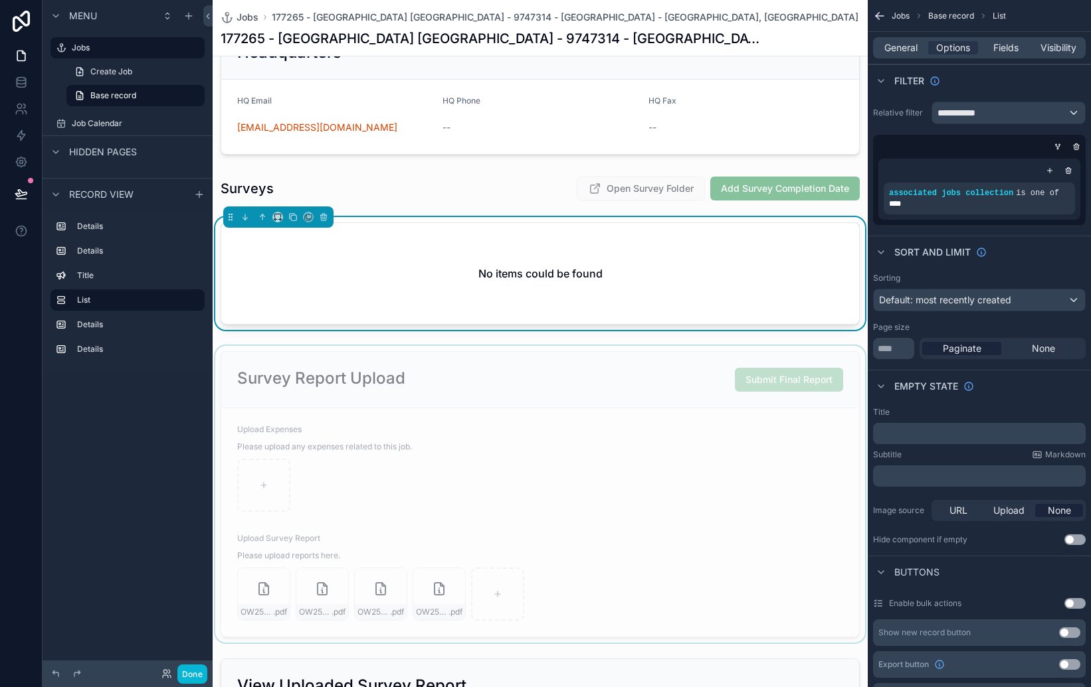
scroll to position [593, 0]
click at [492, 428] on div "scrollable content" at bounding box center [540, 495] width 655 height 297
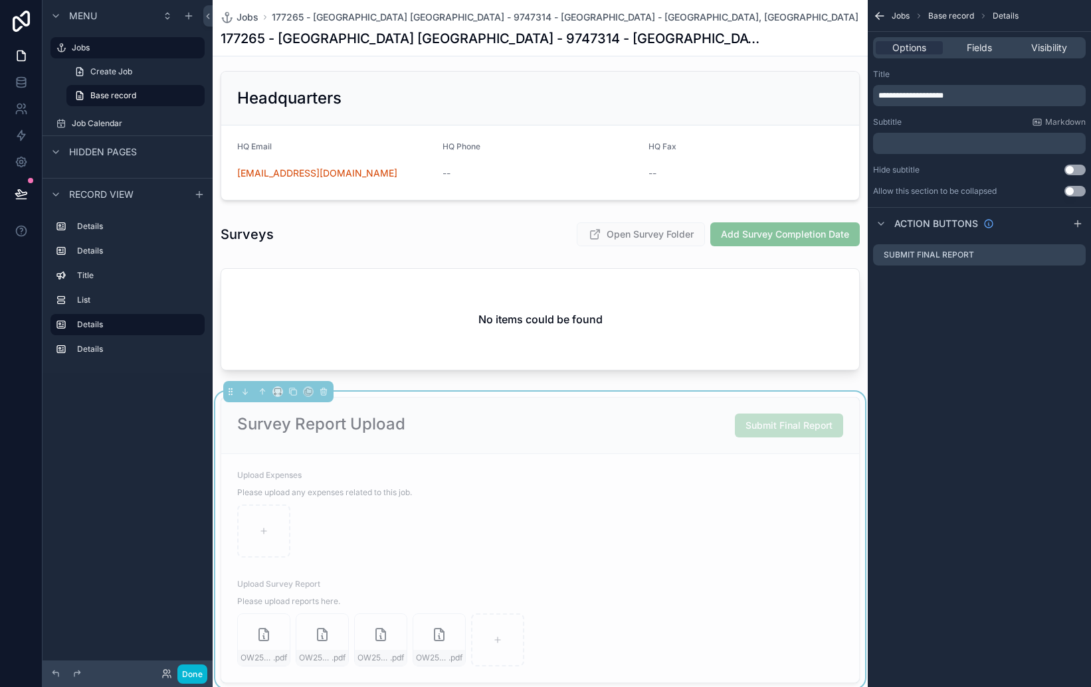
scroll to position [525, 0]
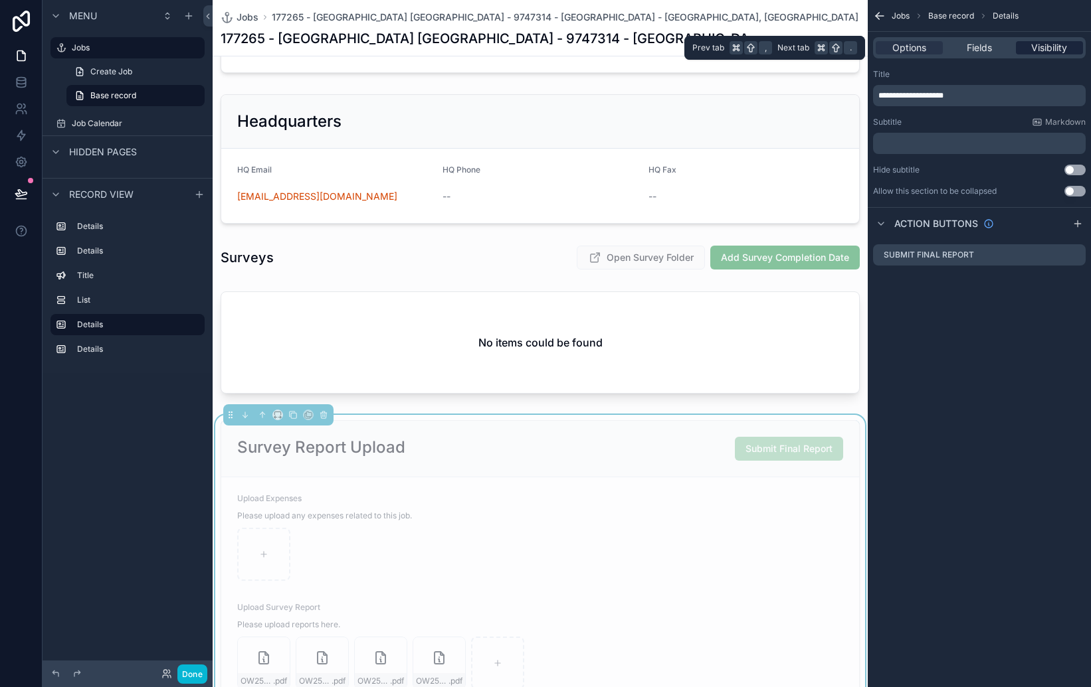
click at [1044, 43] on span "Visibility" at bounding box center [1049, 47] width 36 height 13
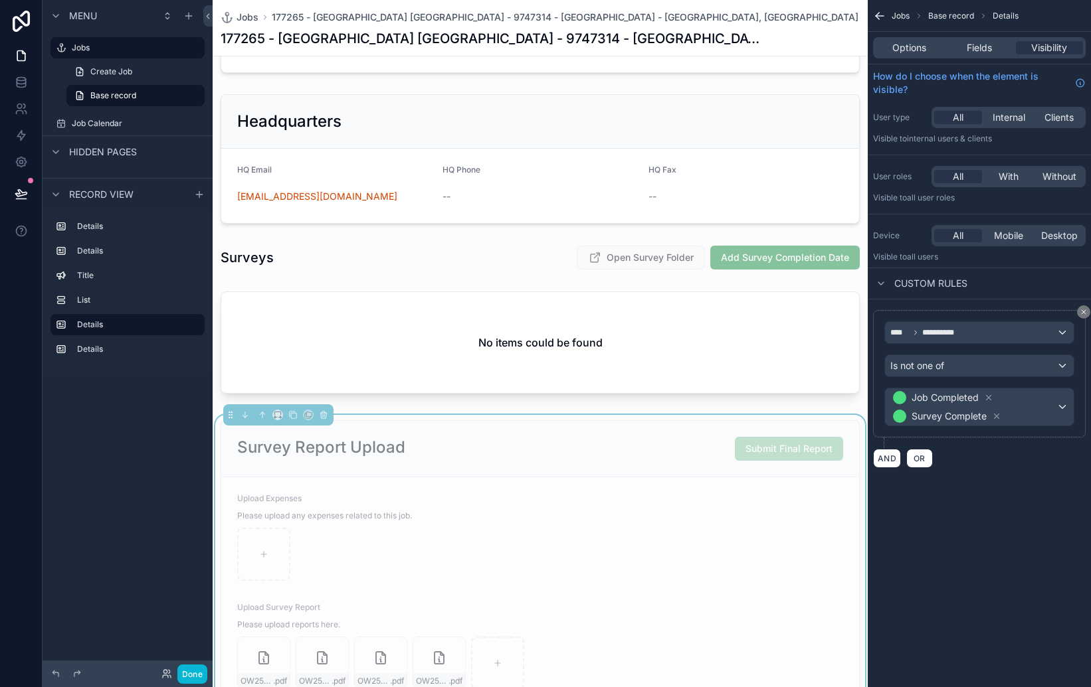
click at [802, 458] on div "Submit Final Report" at bounding box center [789, 449] width 108 height 24
click at [929, 474] on div "**********" at bounding box center [978, 389] width 223 height 179
click at [939, 505] on div "**********" at bounding box center [978, 343] width 223 height 687
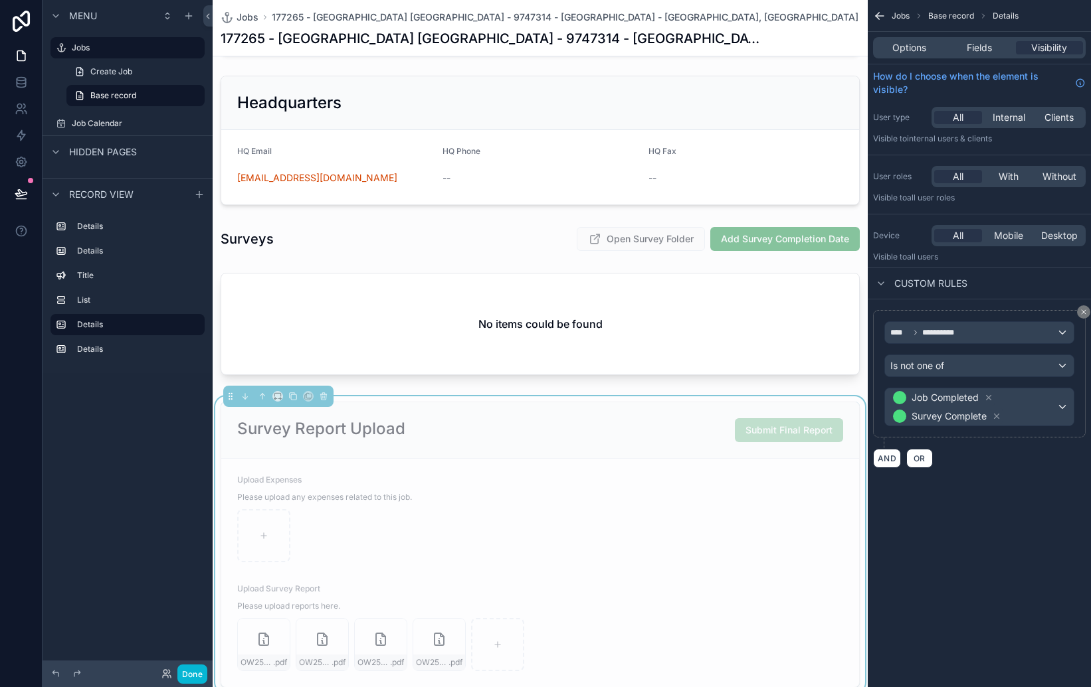
click at [798, 431] on span "Submit Final Report" at bounding box center [789, 429] width 108 height 11
click at [786, 432] on span "Submit Final Report" at bounding box center [789, 429] width 108 height 11
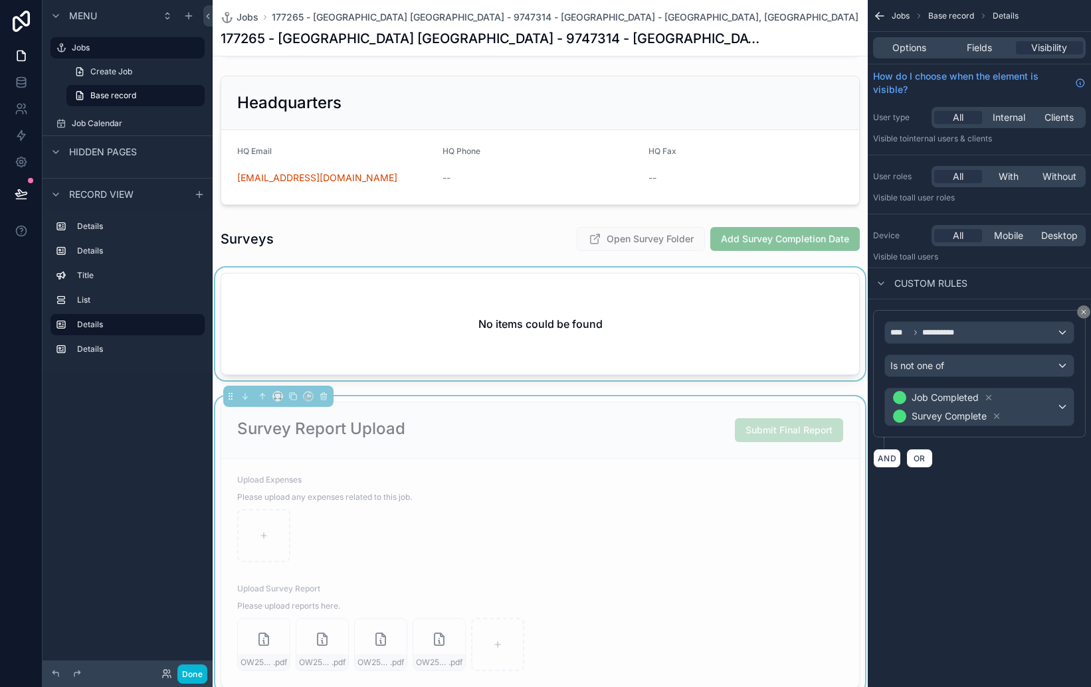
click at [792, 384] on div "scrollable content" at bounding box center [540, 327] width 655 height 118
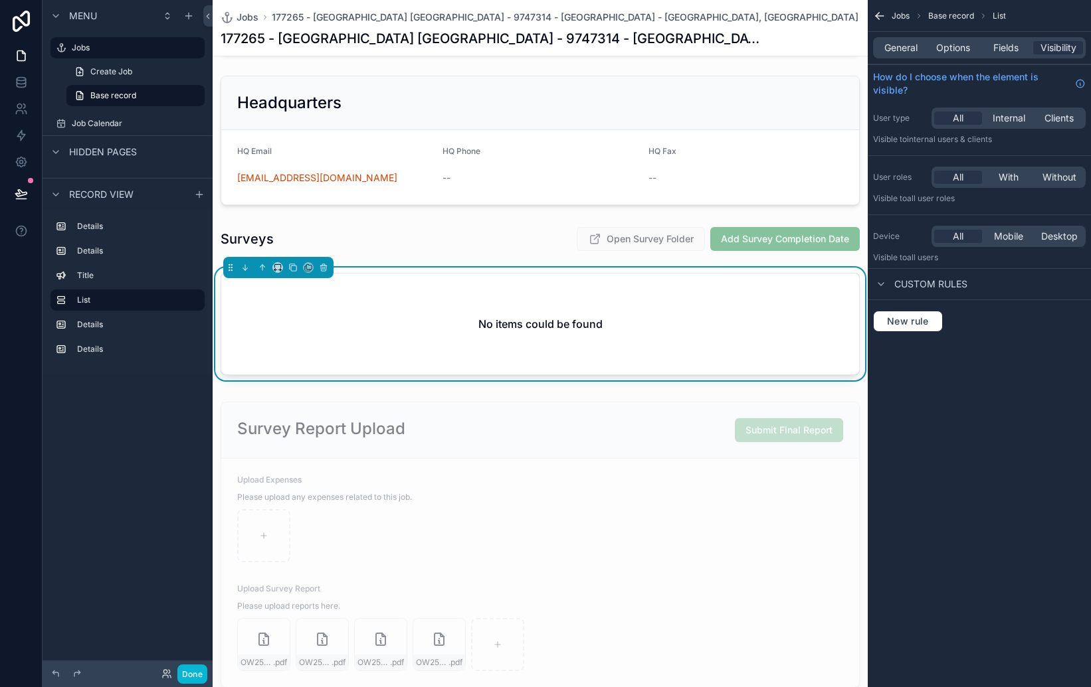
click at [786, 395] on div "**********" at bounding box center [540, 202] width 655 height 1347
click at [792, 417] on div "scrollable content" at bounding box center [540, 545] width 655 height 297
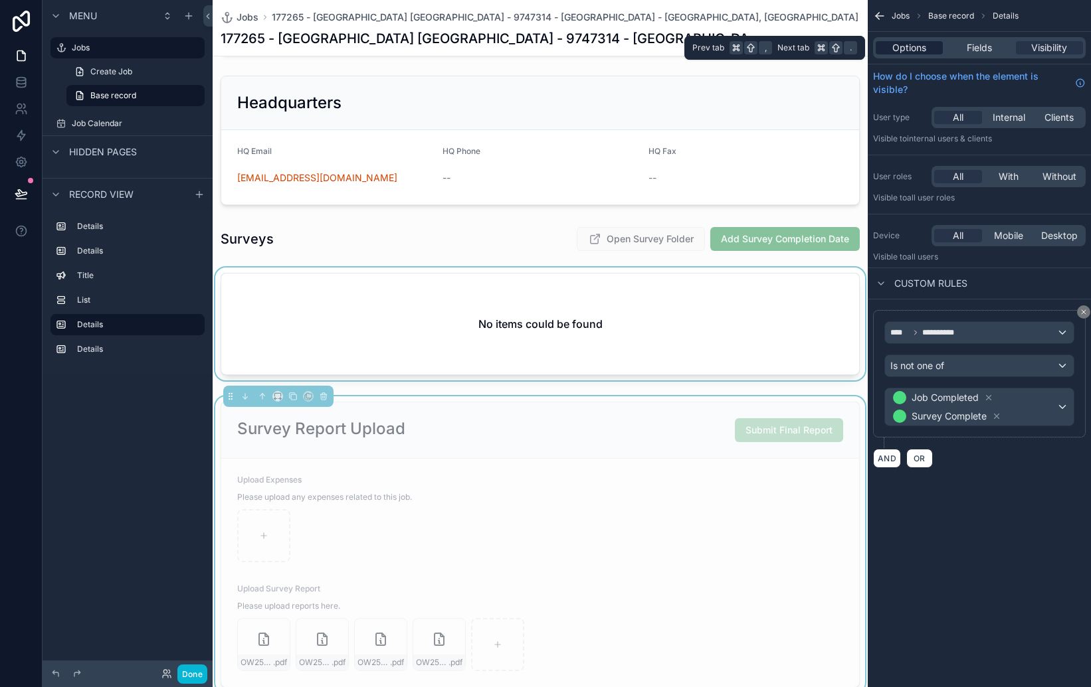
click at [909, 49] on span "Options" at bounding box center [909, 47] width 34 height 13
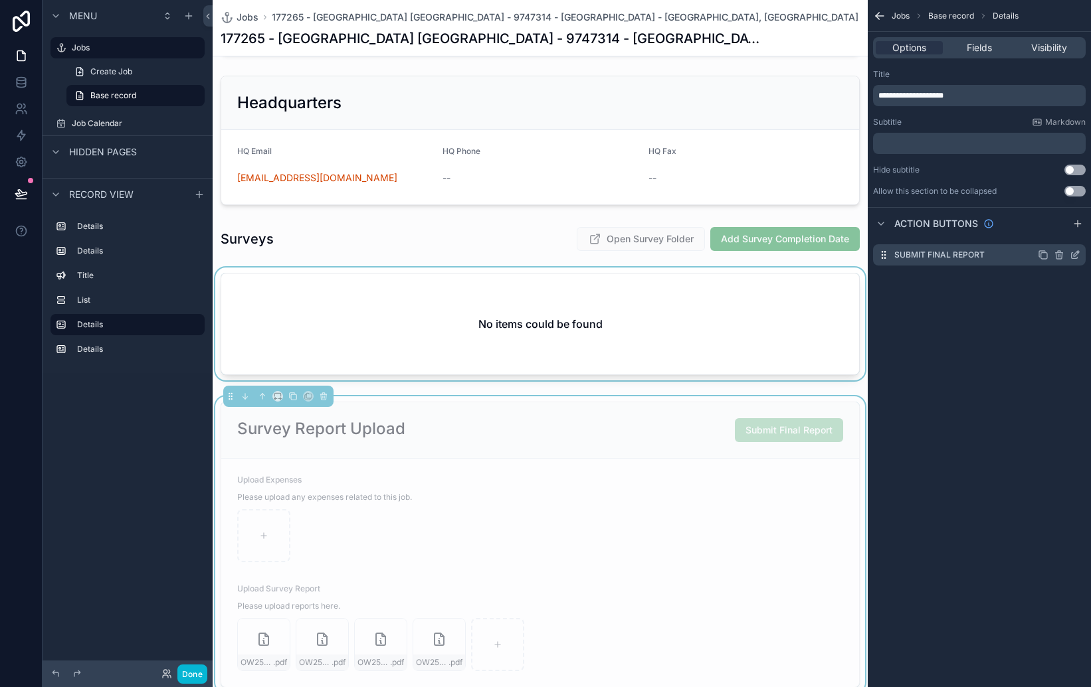
click at [1078, 254] on icon "scrollable content" at bounding box center [1074, 255] width 11 height 11
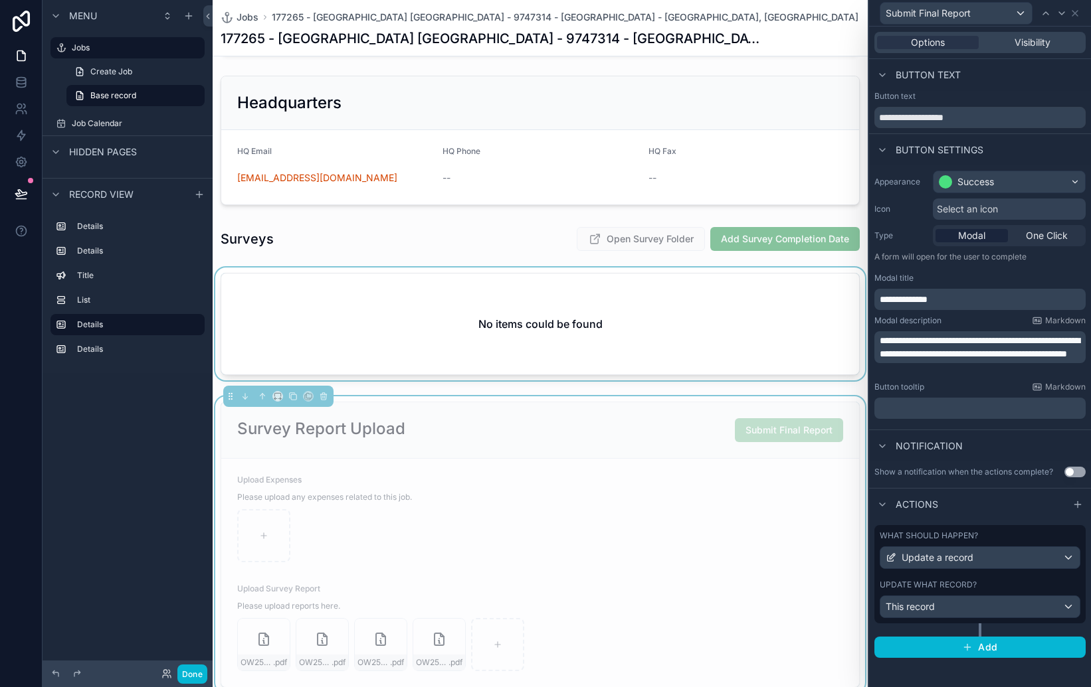
scroll to position [544, 0]
click at [750, 486] on div "Upload Expenses" at bounding box center [540, 482] width 606 height 16
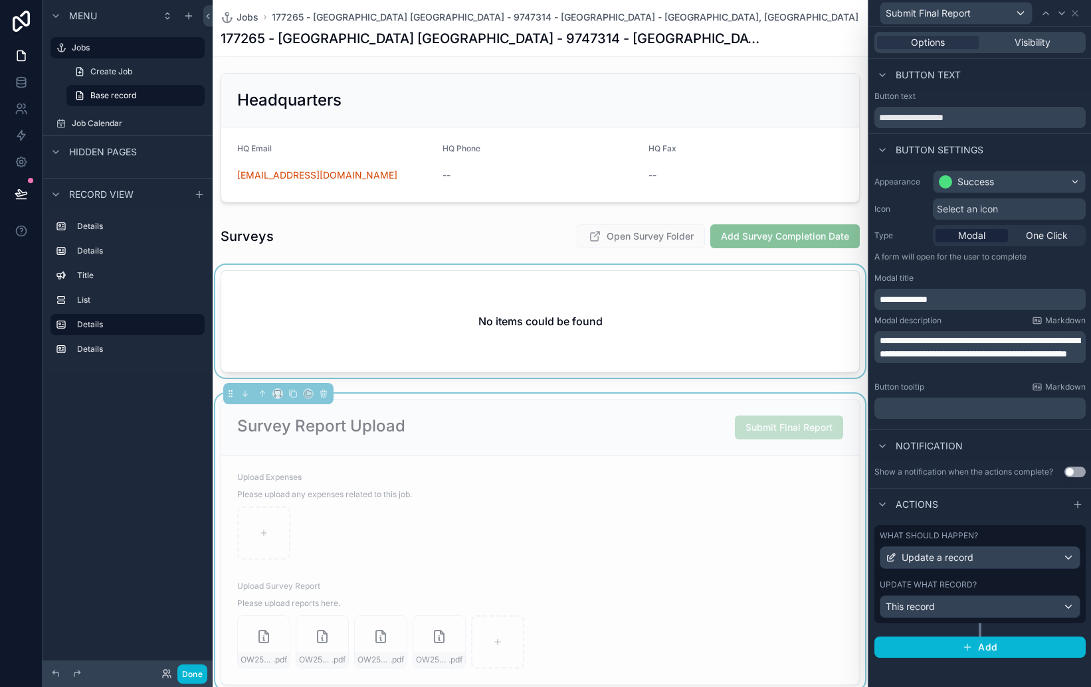
scroll to position [547, 0]
click at [769, 506] on div "scrollable content" at bounding box center [540, 532] width 606 height 53
click at [712, 508] on div "scrollable content" at bounding box center [540, 531] width 606 height 53
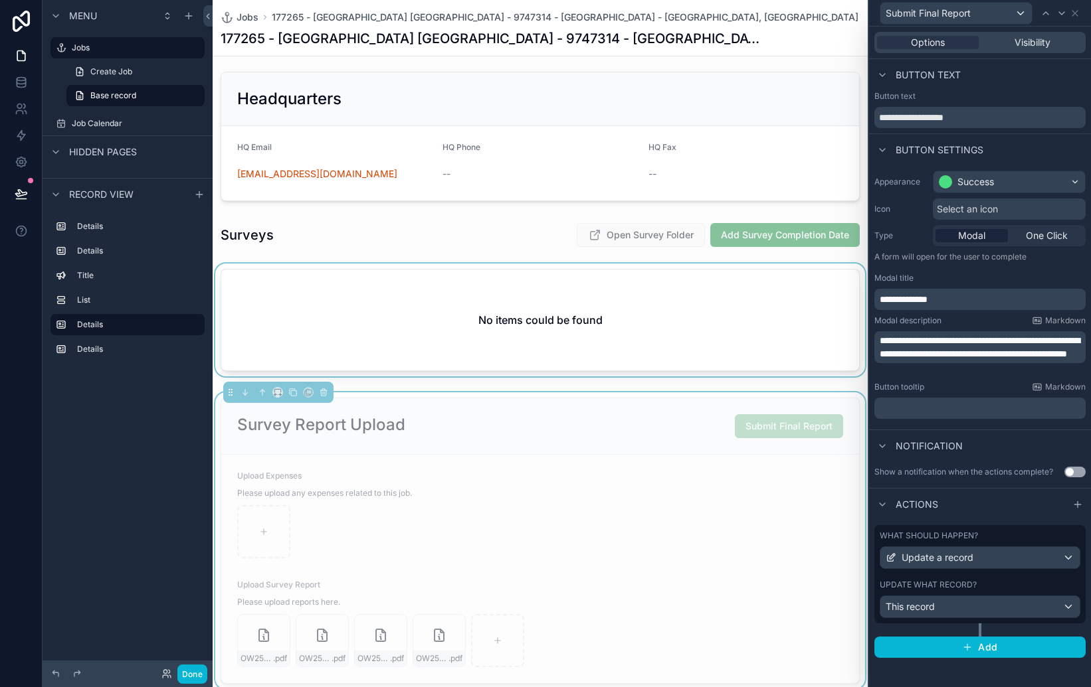
click at [512, 495] on div "Please upload any expenses related to this job." at bounding box center [540, 493] width 606 height 13
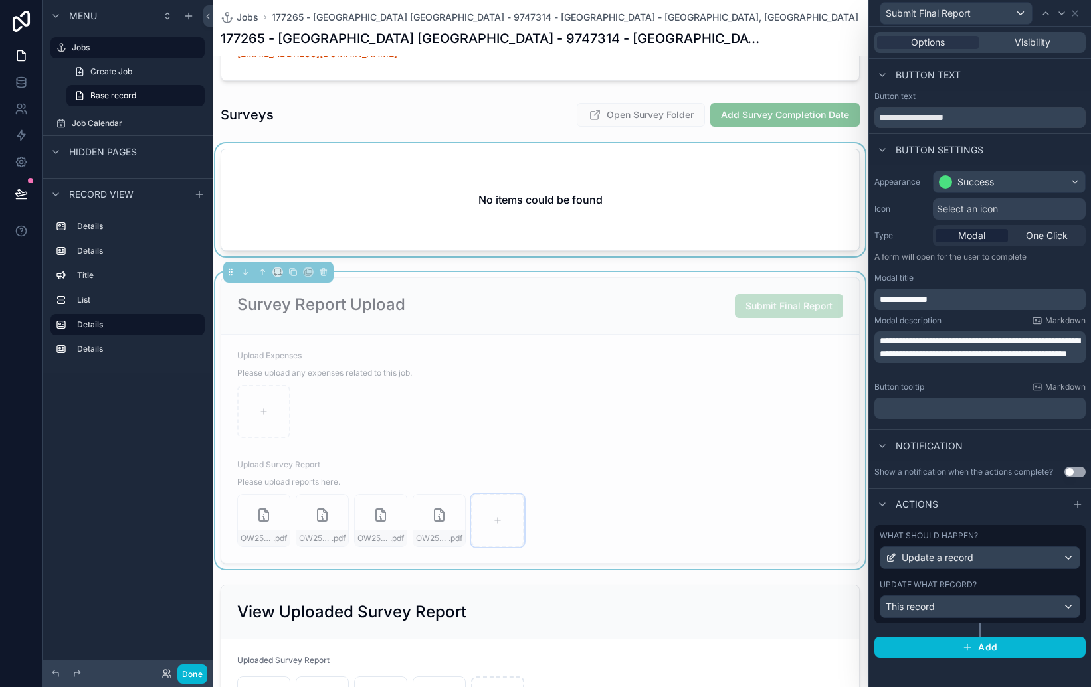
click at [512, 495] on div "scrollable content" at bounding box center [497, 520] width 53 height 53
click at [1029, 41] on span "Visibility" at bounding box center [1032, 42] width 36 height 13
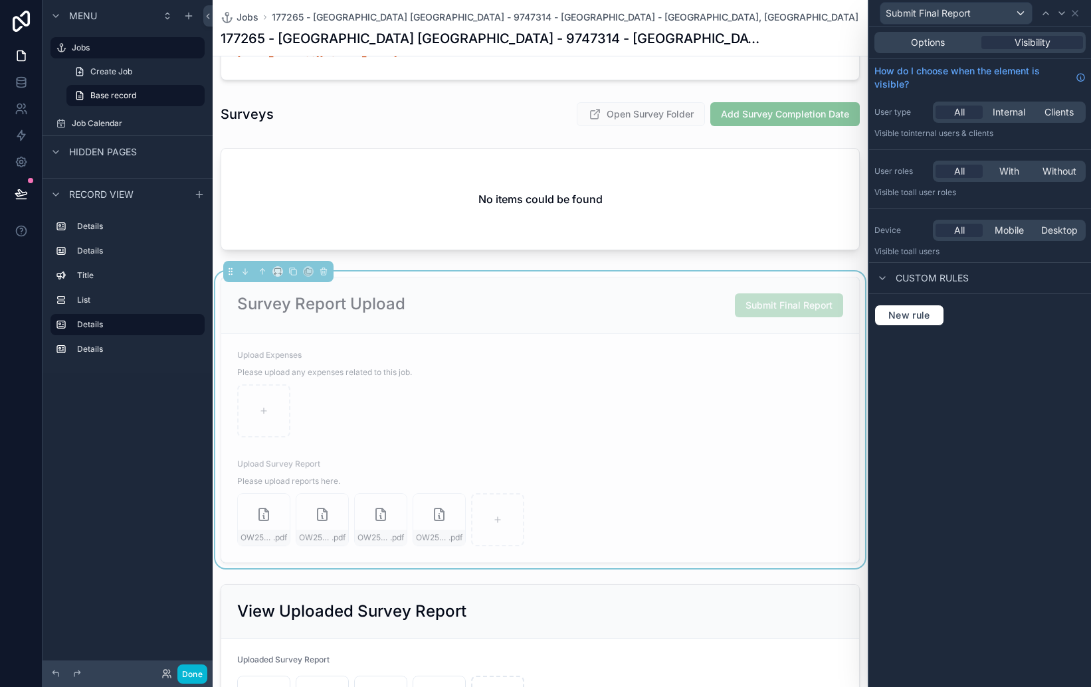
click at [420, 265] on div "**********" at bounding box center [540, 77] width 655 height 1347
click at [430, 302] on div "Survey Report Upload Submit Final Report" at bounding box center [540, 306] width 606 height 24
click at [509, 228] on div "scrollable content" at bounding box center [540, 202] width 655 height 118
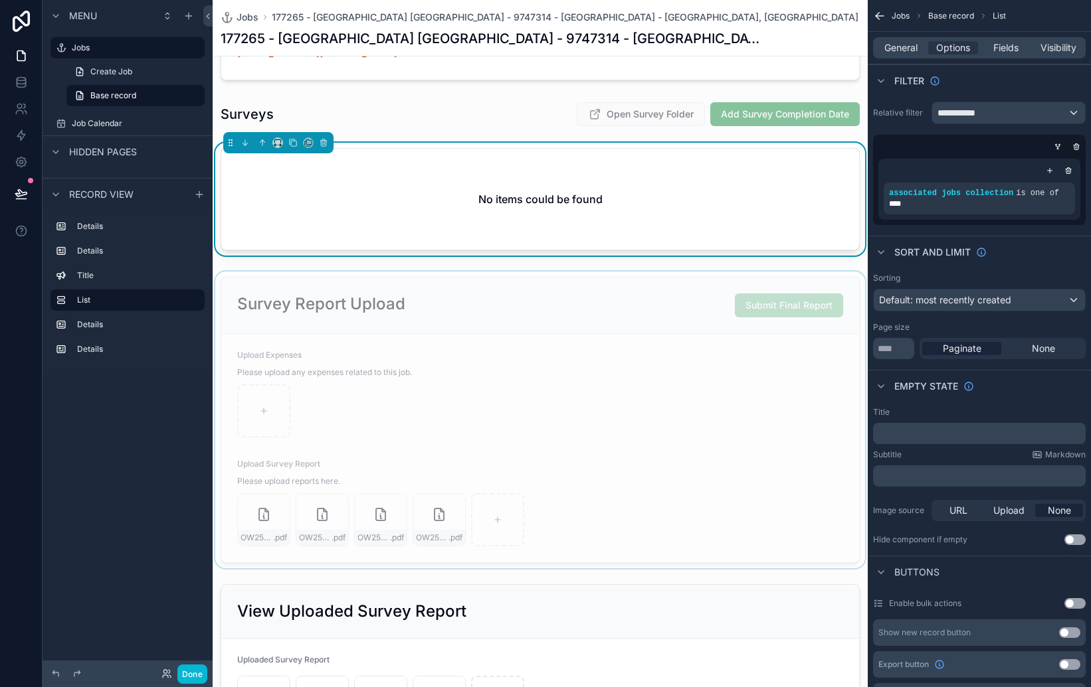
click at [513, 323] on div "scrollable content" at bounding box center [540, 420] width 655 height 297
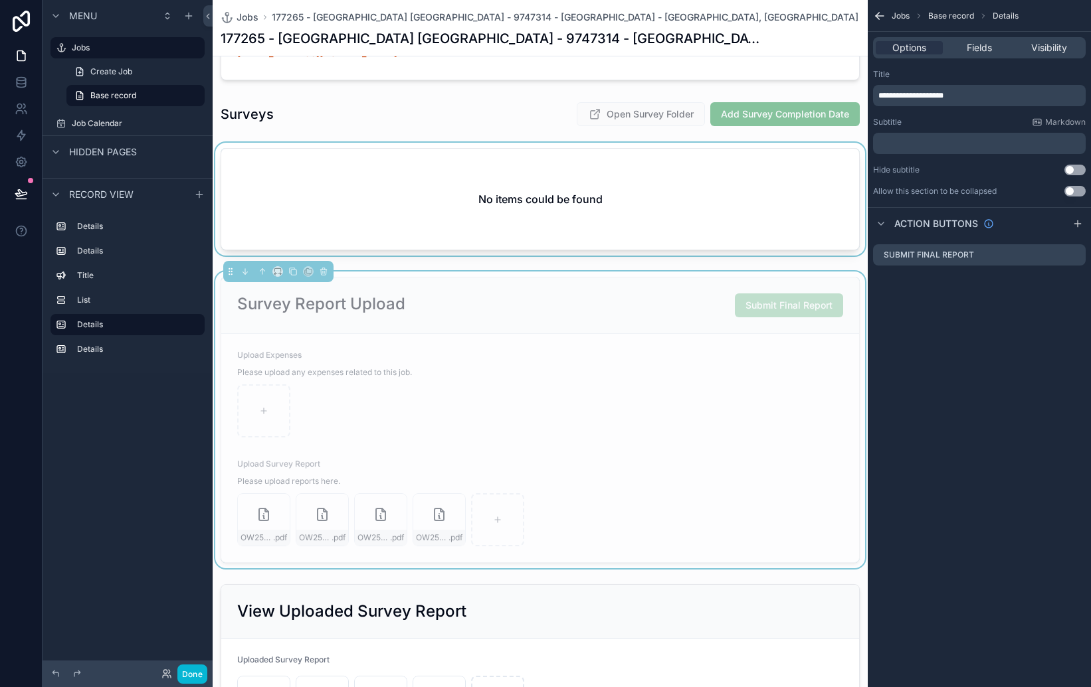
click at [815, 314] on div "Submit Final Report" at bounding box center [789, 306] width 108 height 24
click at [361, 423] on div "scrollable content" at bounding box center [540, 411] width 606 height 53
click at [268, 401] on div "scrollable content" at bounding box center [263, 411] width 53 height 53
click at [710, 414] on div "scrollable content" at bounding box center [540, 411] width 606 height 53
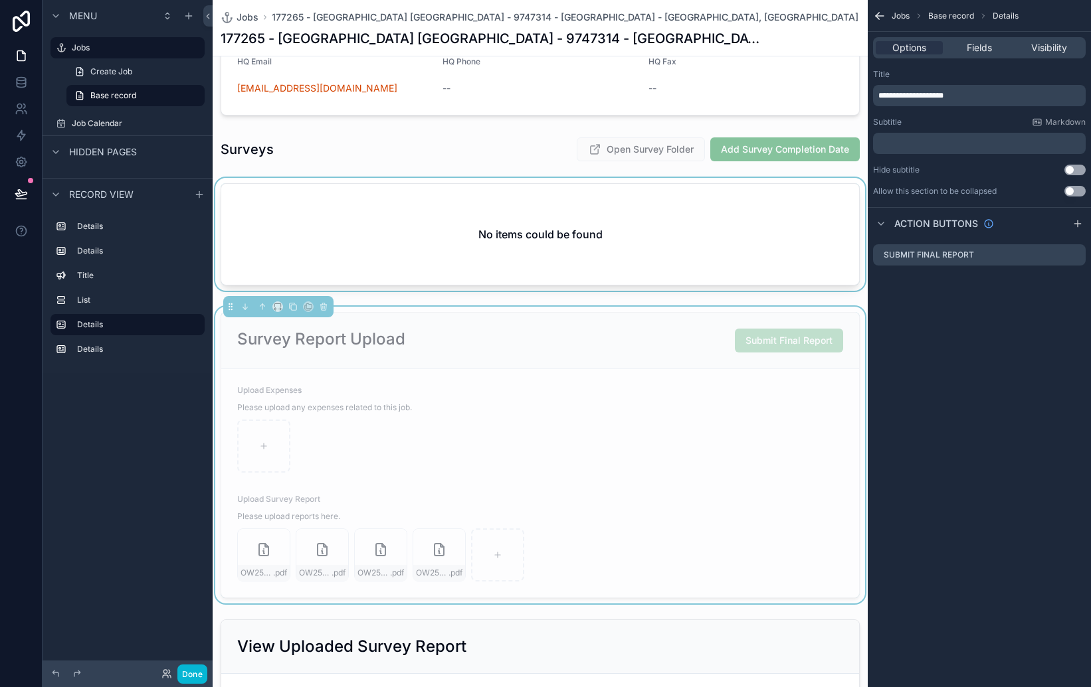
scroll to position [634, 0]
click at [483, 433] on div "scrollable content" at bounding box center [540, 444] width 606 height 53
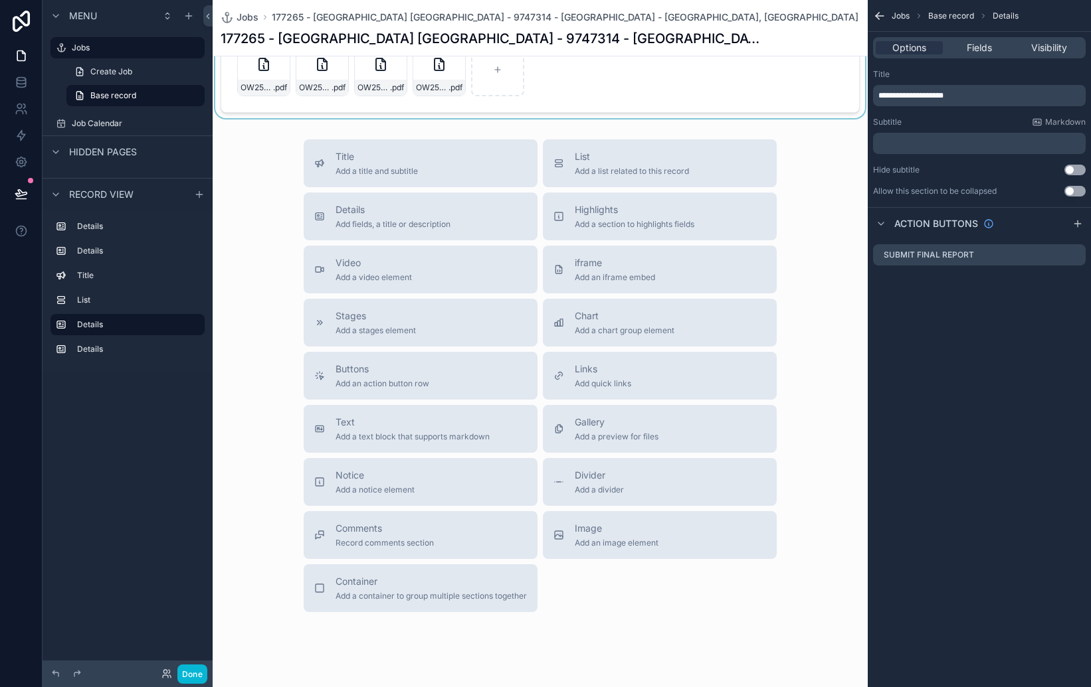
scroll to position [1303, 0]
click at [452, 366] on div "Buttons Add an action button row" at bounding box center [420, 374] width 213 height 27
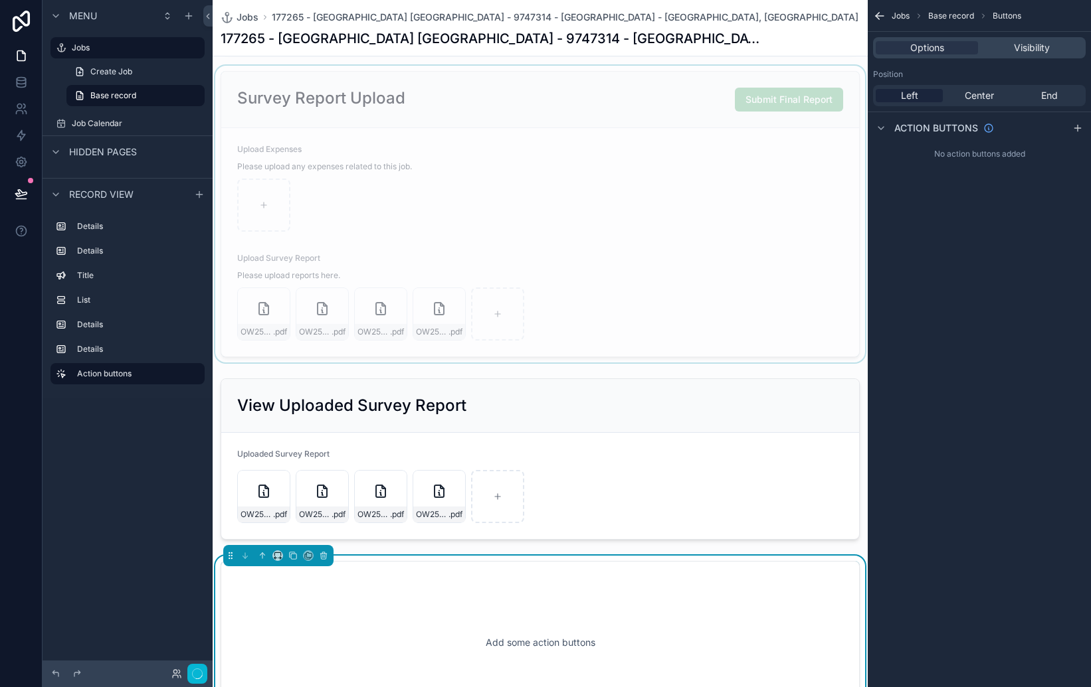
scroll to position [885, 0]
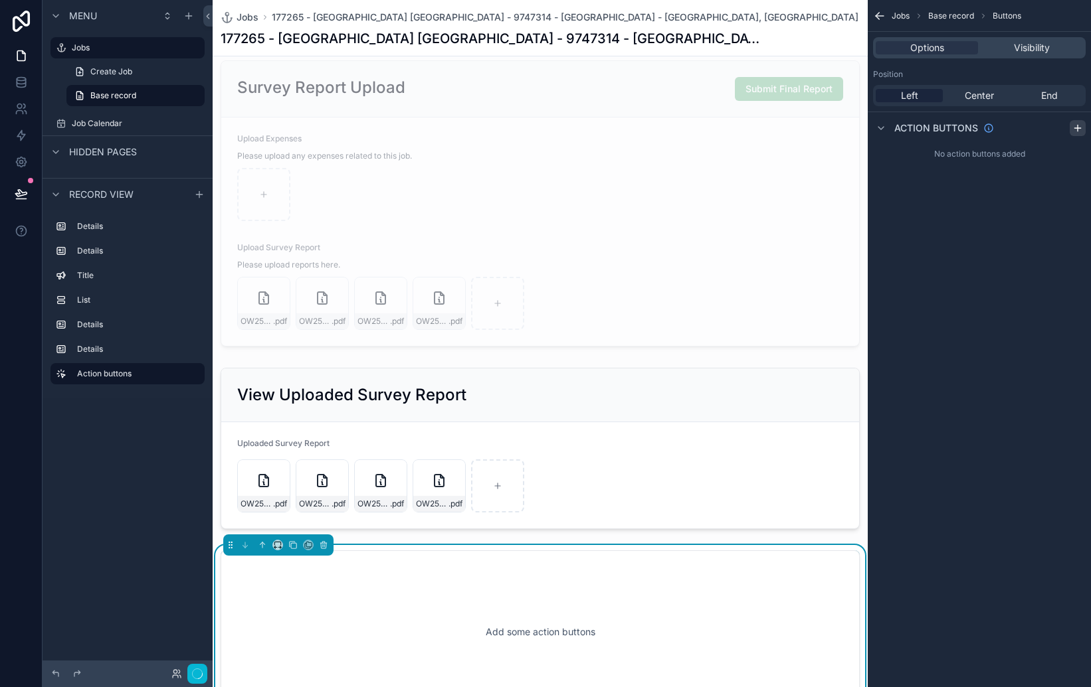
click at [1078, 130] on icon "scrollable content" at bounding box center [1077, 128] width 11 height 11
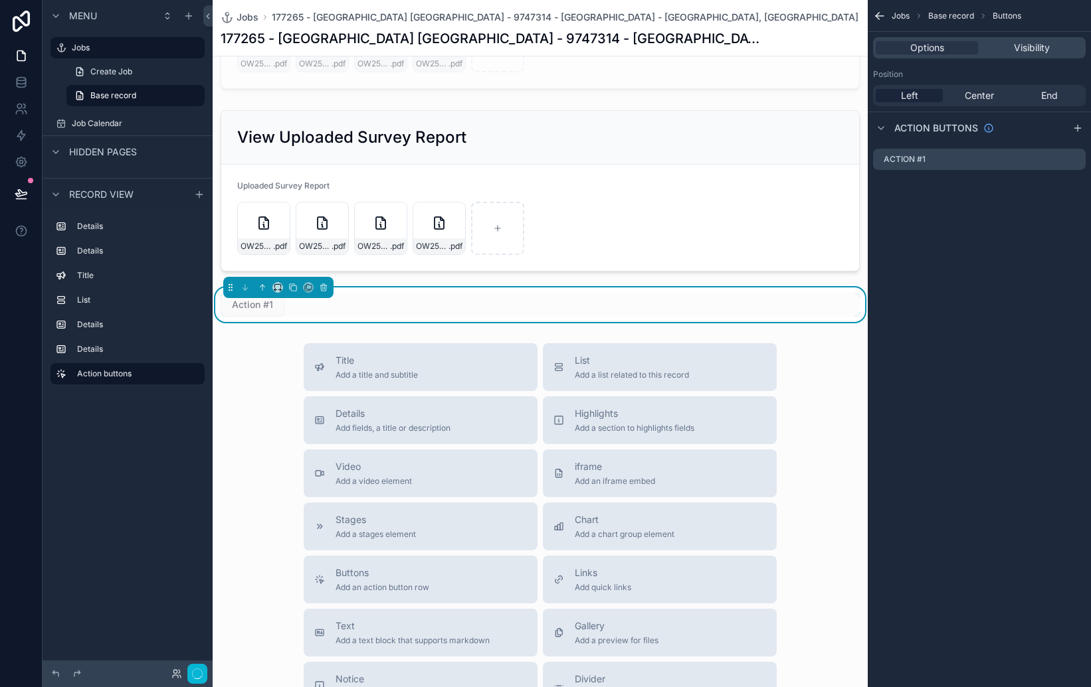
scroll to position [1144, 0]
click at [535, 299] on div "Action #1" at bounding box center [540, 303] width 639 height 24
click at [934, 158] on label "Action #1" at bounding box center [915, 159] width 42 height 11
click at [1073, 161] on icon "scrollable content" at bounding box center [1074, 159] width 11 height 11
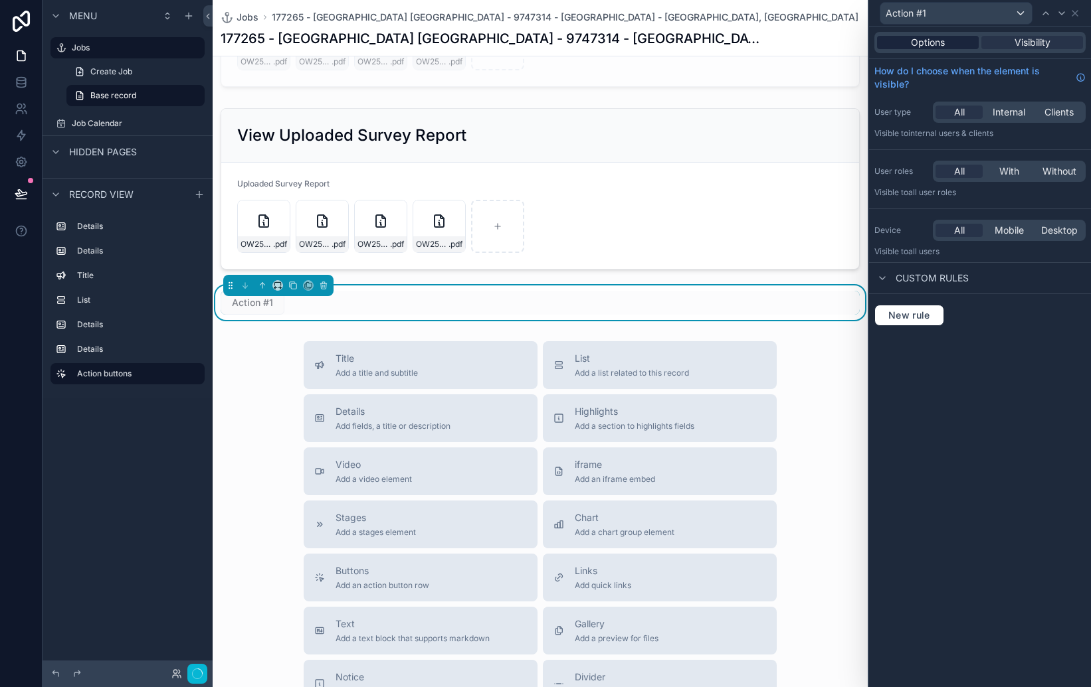
click at [941, 44] on span "Options" at bounding box center [928, 42] width 34 height 13
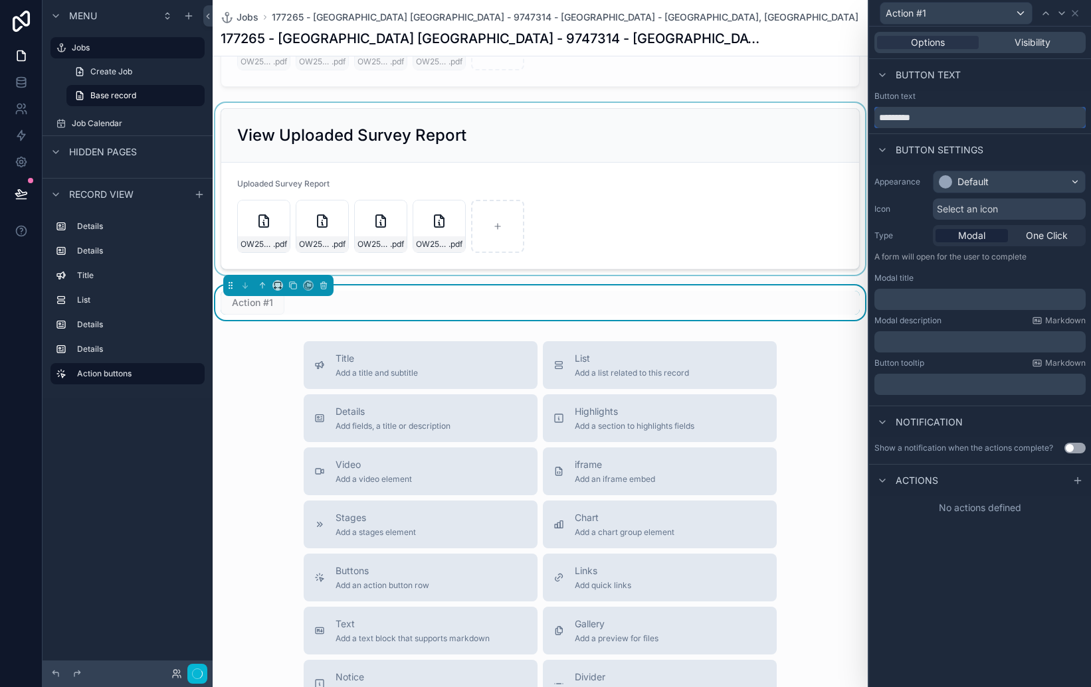
drag, startPoint x: 960, startPoint y: 116, endPoint x: 864, endPoint y: 109, distance: 97.3
click at [864, 109] on div "Action #1 Options Visibility Button text Button text ********* Button settings …" at bounding box center [545, 343] width 1091 height 687
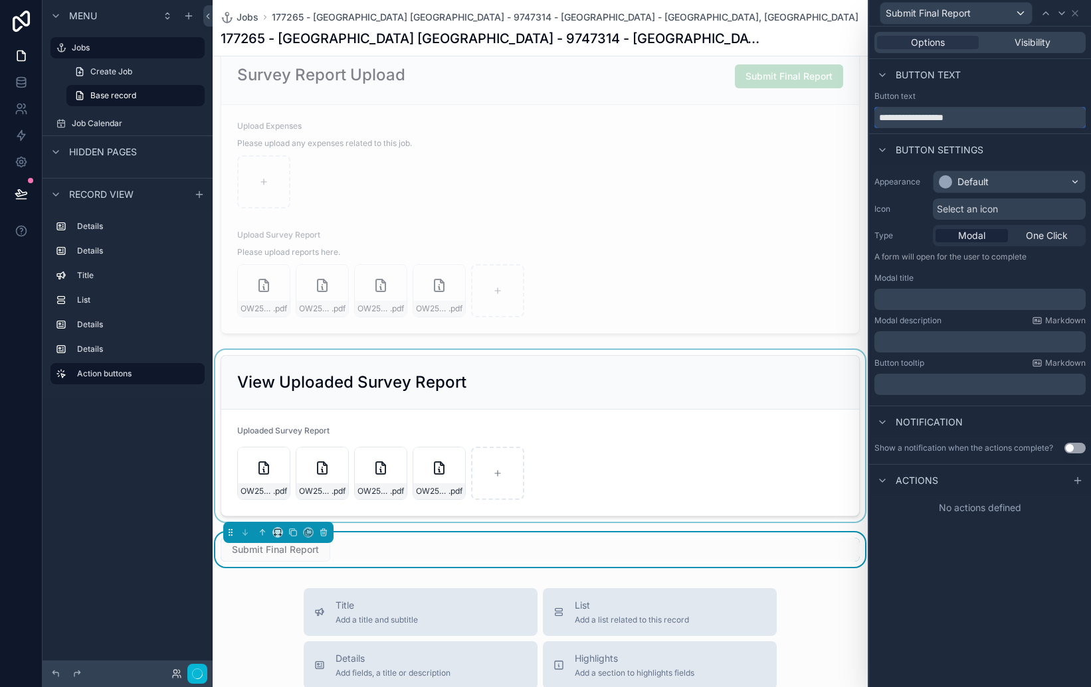
scroll to position [899, 0]
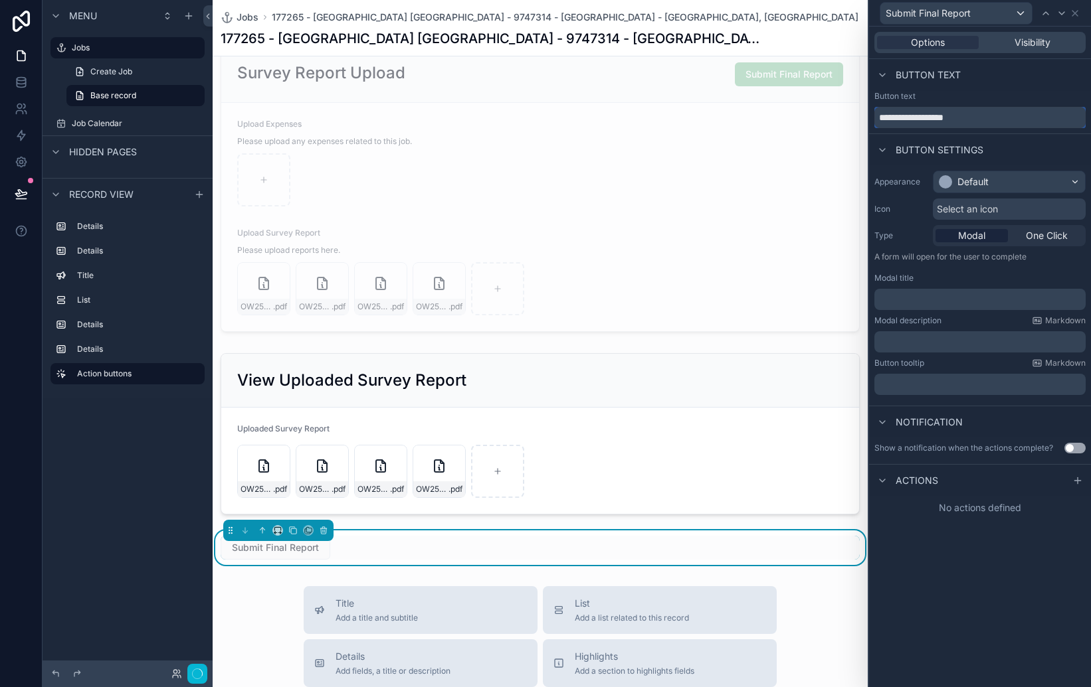
type input "**********"
click at [829, 579] on div "**********" at bounding box center [540, 133] width 655 height 2065
click at [971, 189] on div "Default" at bounding box center [1008, 181] width 151 height 21
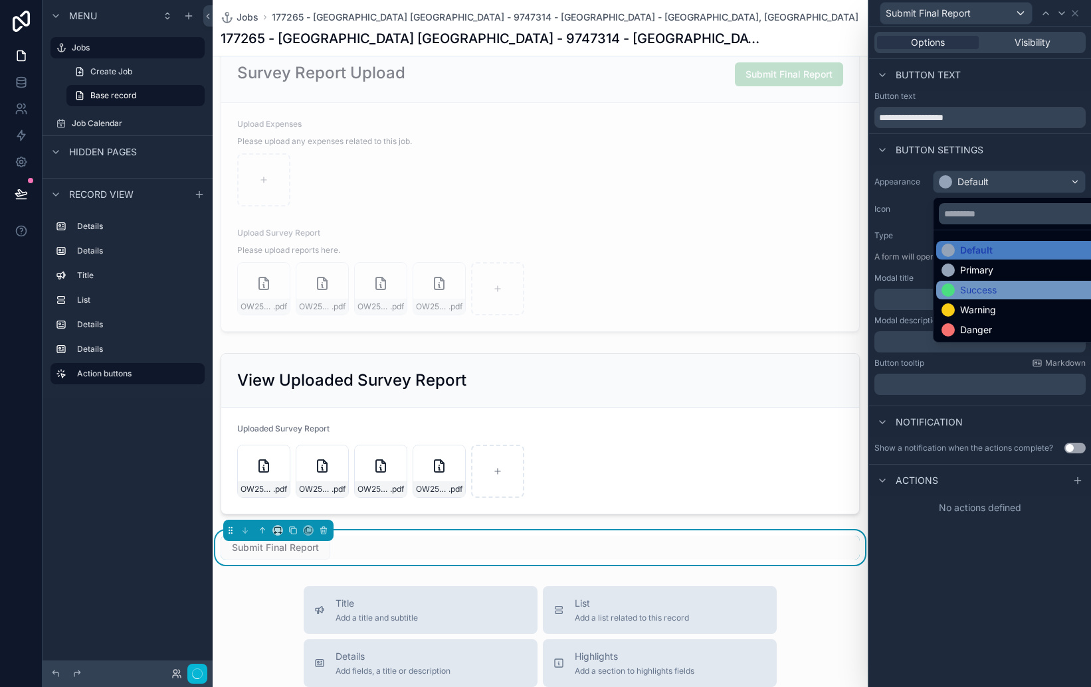
click at [974, 286] on div "Success" at bounding box center [978, 290] width 37 height 13
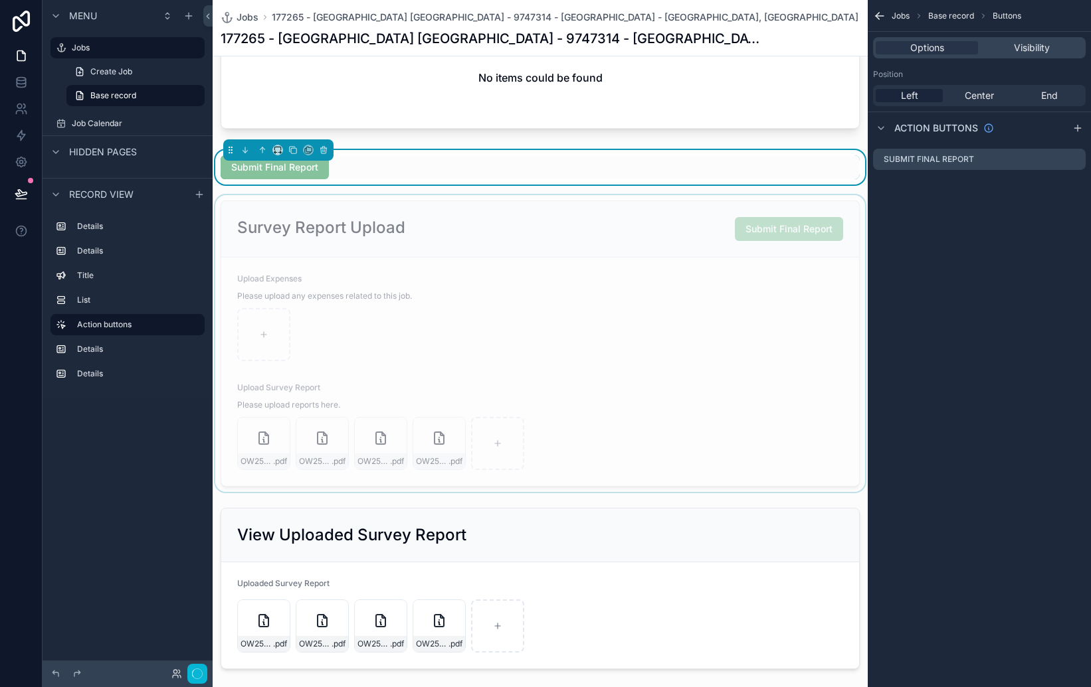
scroll to position [791, 0]
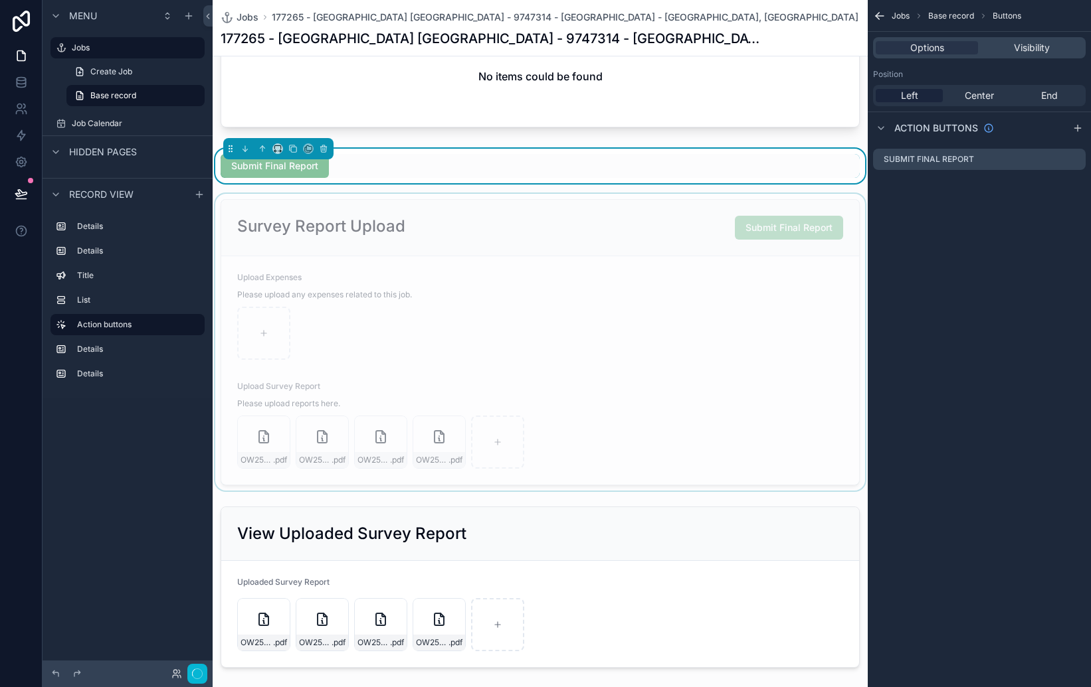
click at [759, 230] on div "scrollable content" at bounding box center [540, 342] width 655 height 297
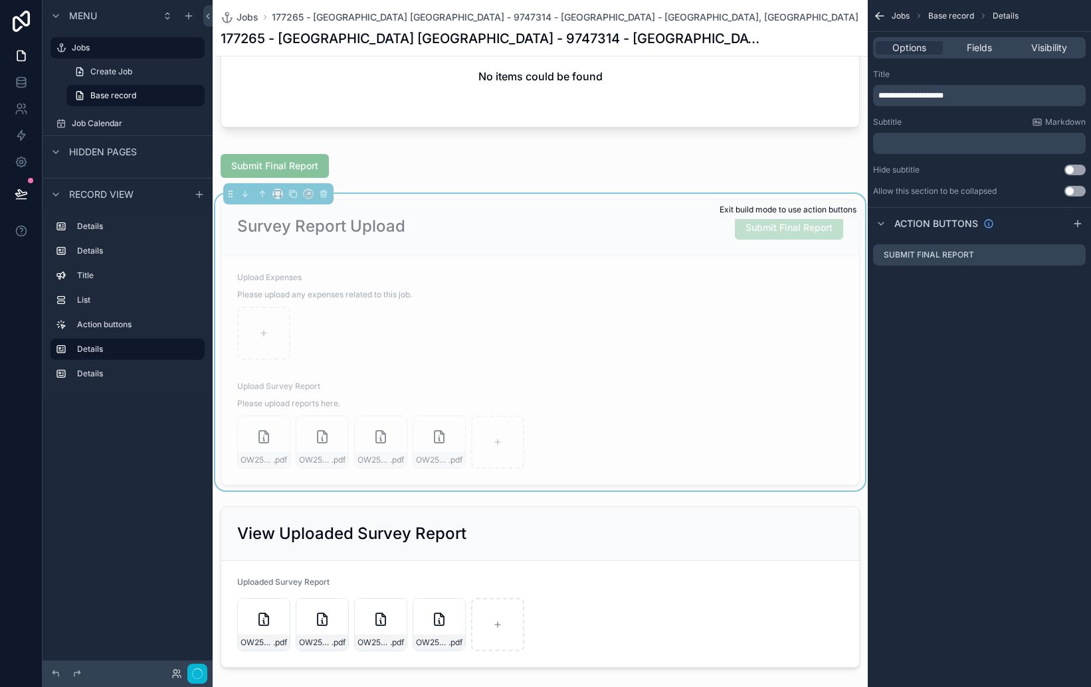
click at [775, 227] on span "Submit Final Report" at bounding box center [789, 227] width 108 height 11
click at [784, 311] on div "scrollable content" at bounding box center [540, 333] width 606 height 53
click at [1079, 258] on icon "scrollable content" at bounding box center [1074, 255] width 11 height 11
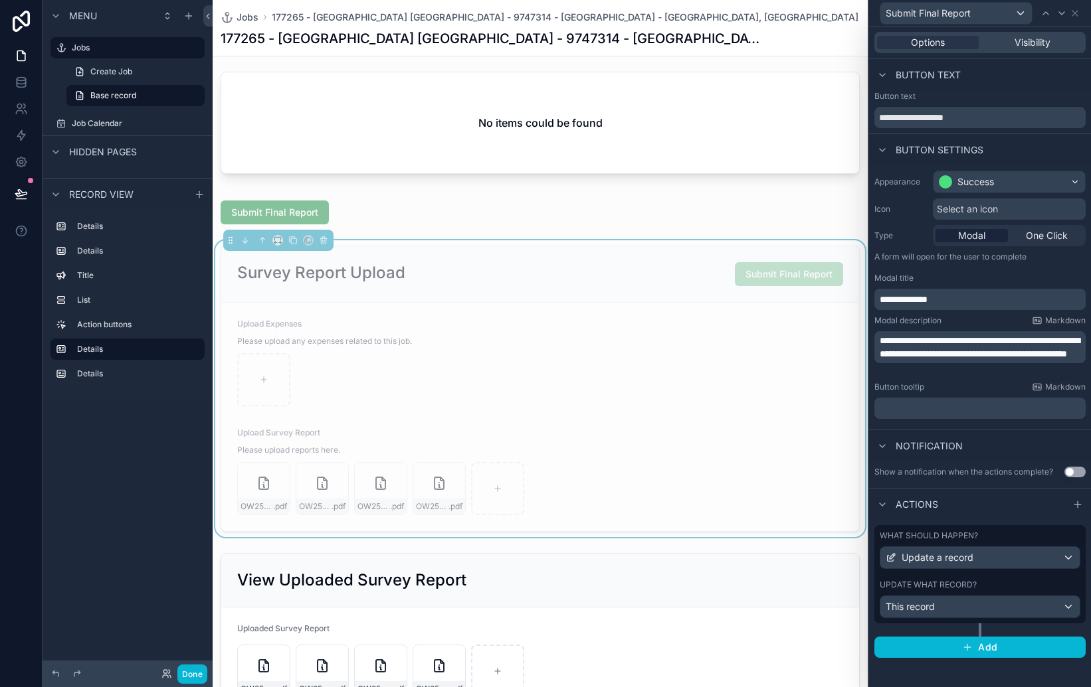
scroll to position [744, 0]
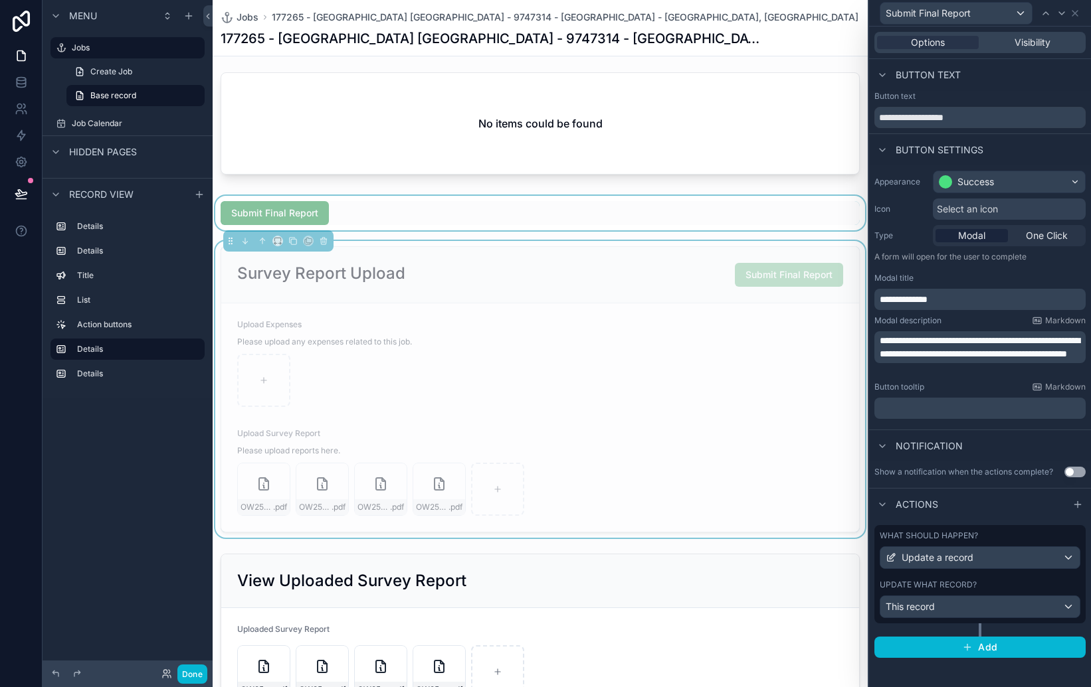
click at [314, 213] on div "scrollable content" at bounding box center [540, 213] width 655 height 35
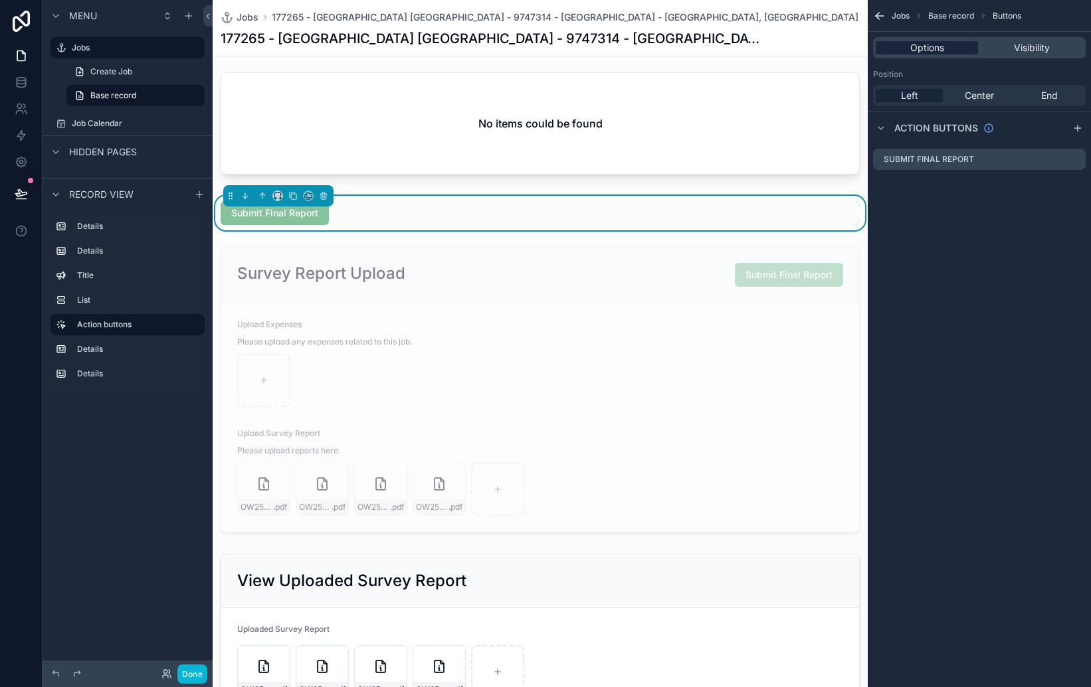
click at [942, 45] on span "Options" at bounding box center [927, 47] width 34 height 13
click at [978, 219] on div "Jobs Base record Buttons Options Visibility Position Left Center End Action but…" at bounding box center [978, 343] width 223 height 687
click at [980, 100] on span "Center" at bounding box center [978, 95] width 29 height 13
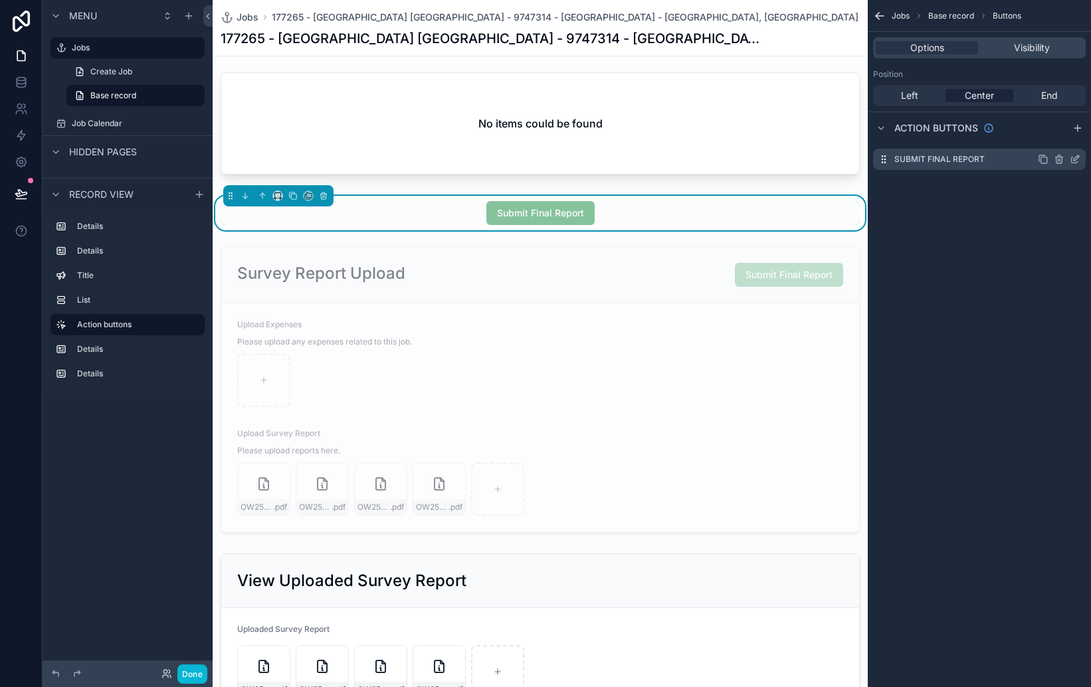
click at [1075, 160] on icon "scrollable content" at bounding box center [1075, 157] width 5 height 5
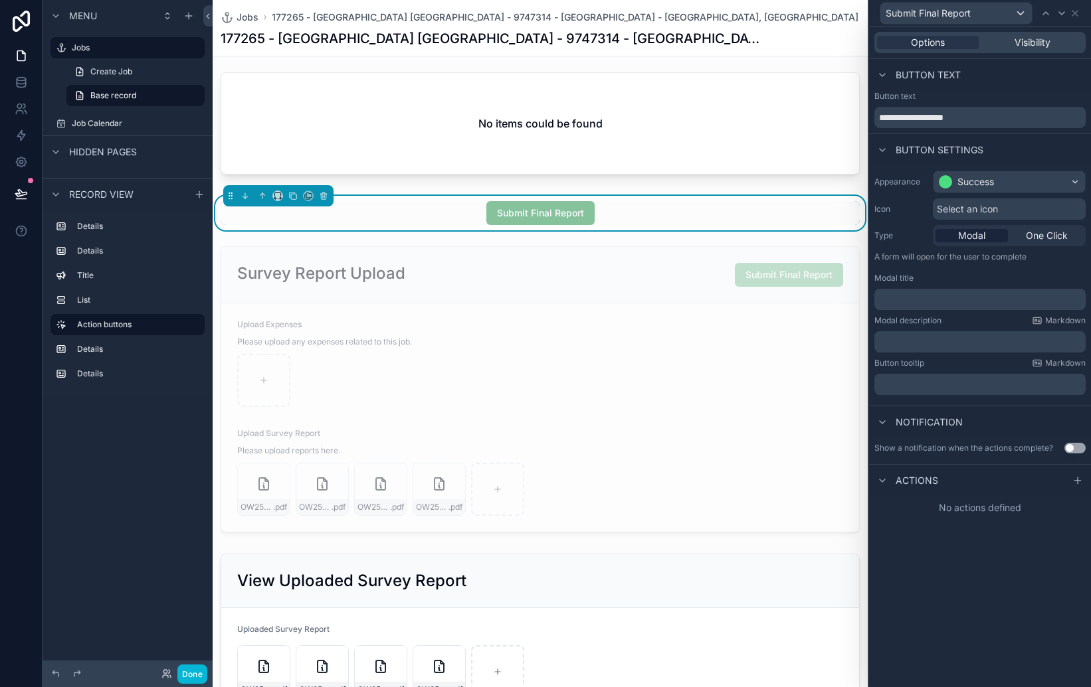
click at [1026, 211] on div "Select an icon" at bounding box center [1009, 209] width 153 height 21
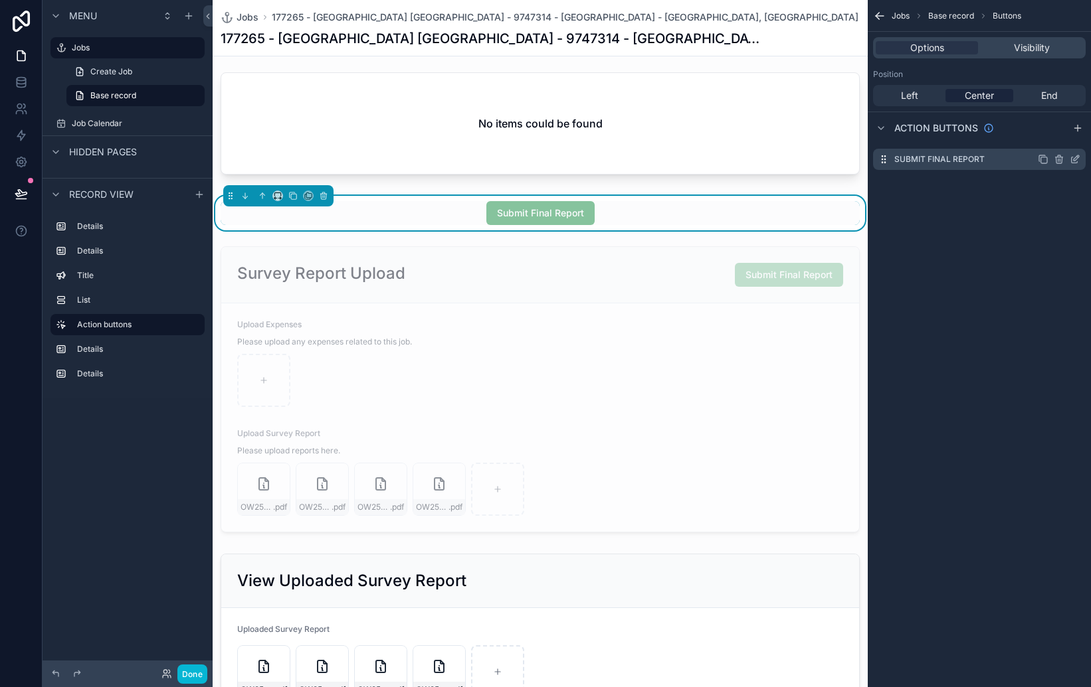
click at [1075, 158] on icon "scrollable content" at bounding box center [1075, 157] width 5 height 5
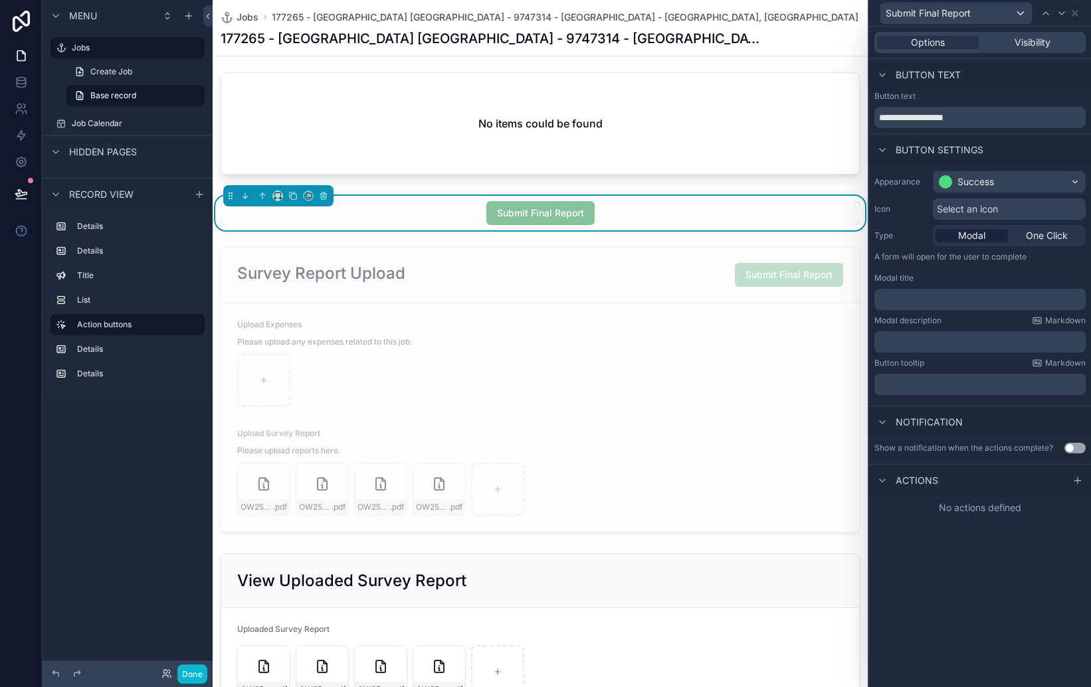
click at [996, 302] on p "﻿" at bounding box center [980, 299] width 203 height 13
click at [917, 554] on div "**********" at bounding box center [980, 357] width 222 height 661
click at [917, 479] on span "Actions" at bounding box center [916, 480] width 43 height 13
drag, startPoint x: 911, startPoint y: 484, endPoint x: 930, endPoint y: 486, distance: 18.7
click at [911, 484] on span "Actions" at bounding box center [916, 480] width 43 height 13
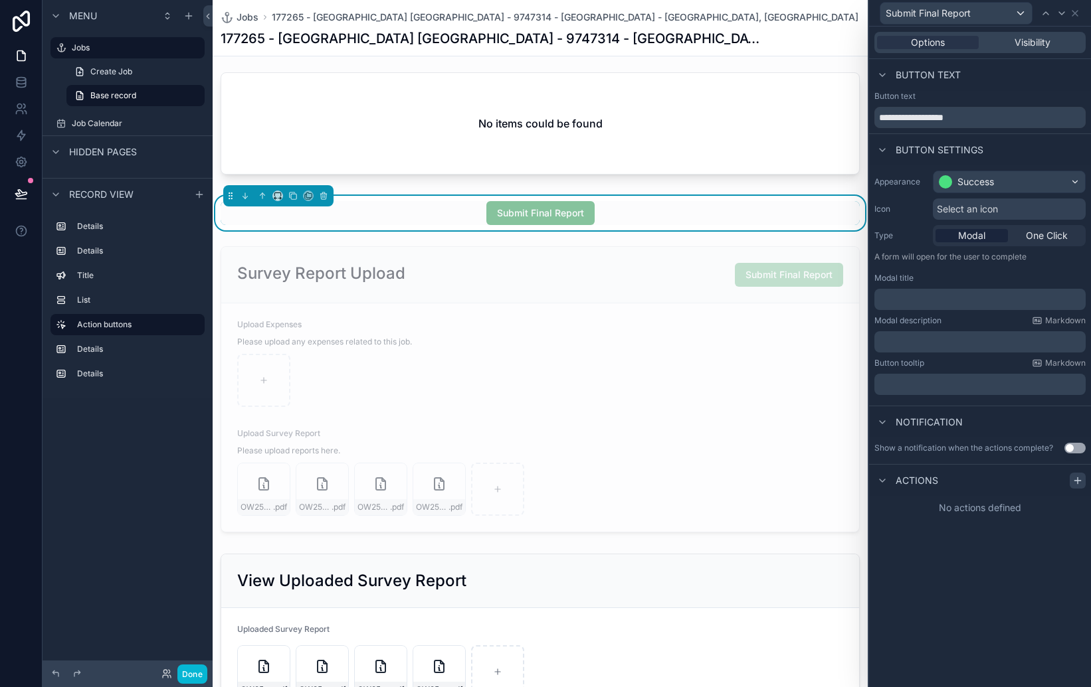
click at [1077, 484] on icon at bounding box center [1077, 481] width 11 height 11
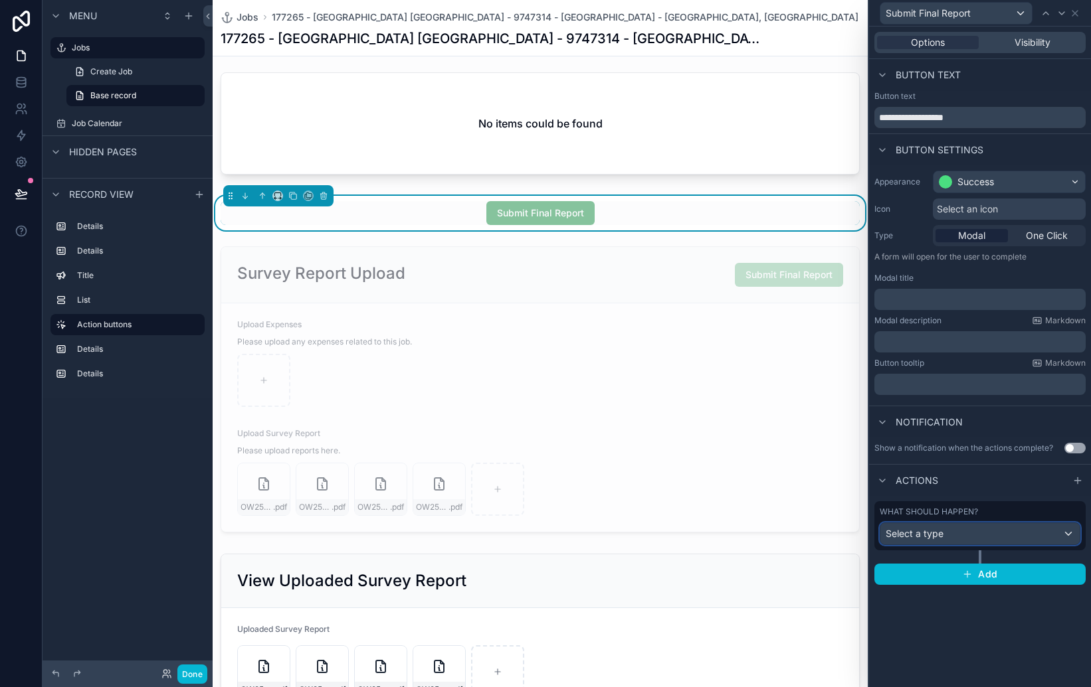
click at [975, 531] on div "Select a type" at bounding box center [979, 533] width 199 height 21
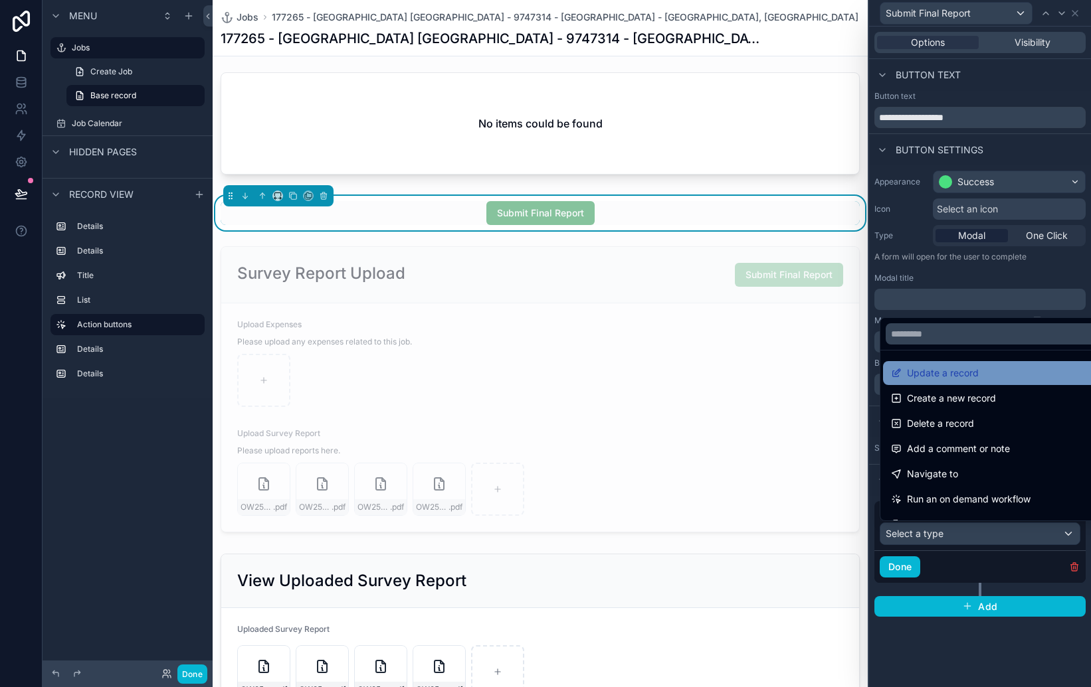
click at [955, 373] on span "Update a record" at bounding box center [943, 373] width 72 height 16
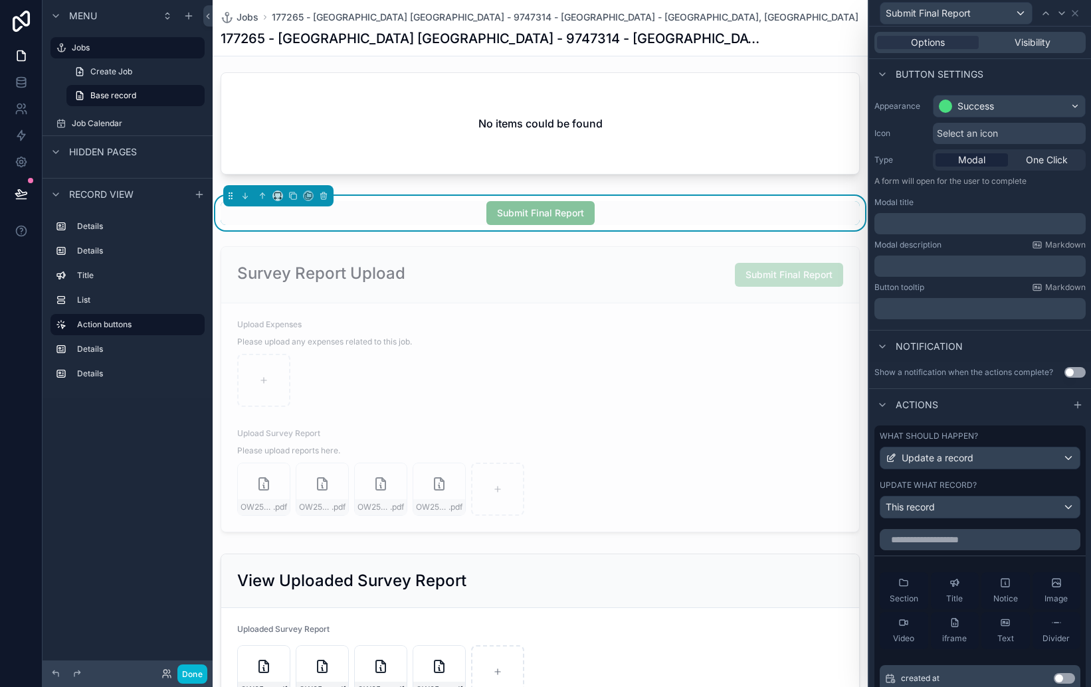
scroll to position [78, 0]
click at [995, 541] on input "text" at bounding box center [979, 537] width 201 height 21
click at [990, 433] on div "What should happen?" at bounding box center [979, 434] width 201 height 11
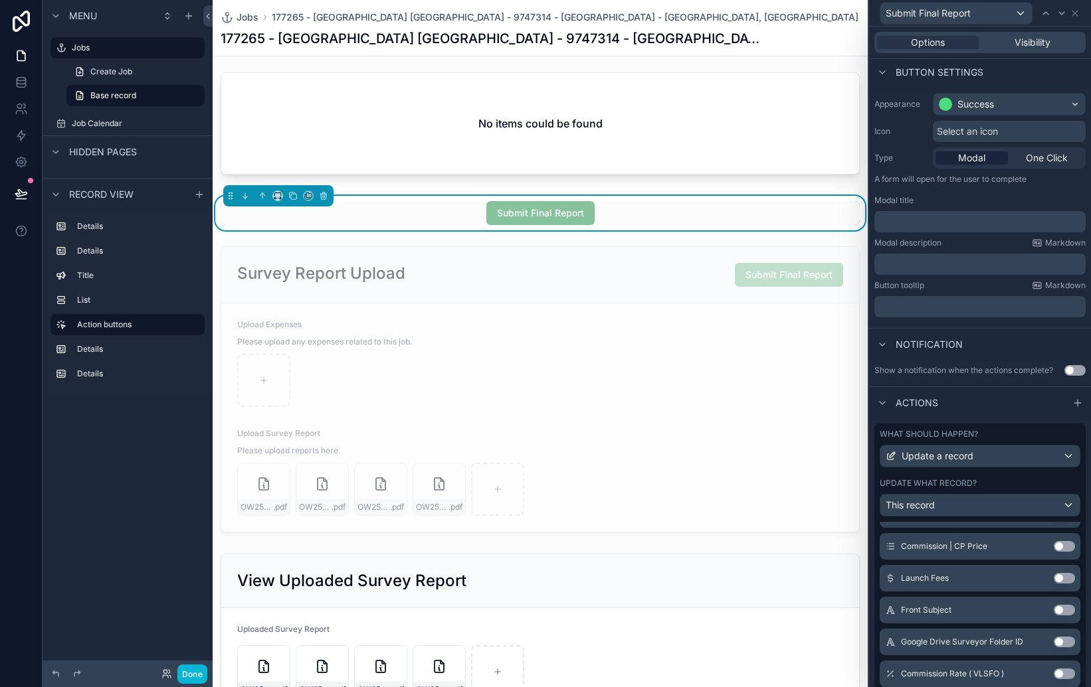
scroll to position [1145, 0]
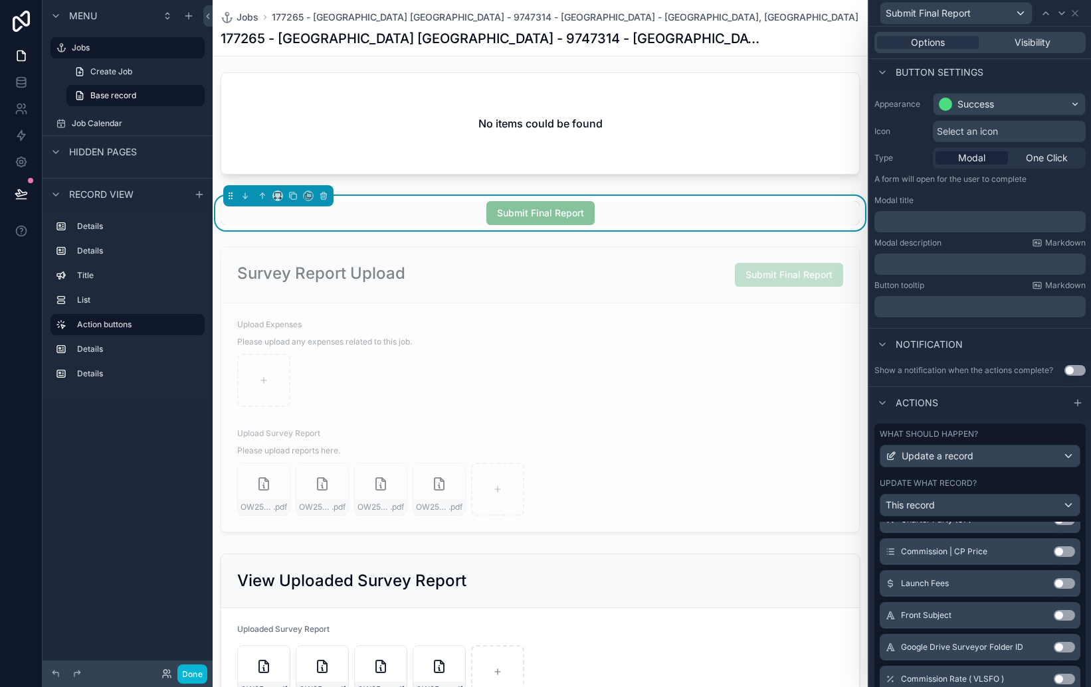
click at [136, 419] on div "Menu Jobs Create Job Base record Job Calendar Hidden pages Record view Details …" at bounding box center [128, 336] width 170 height 672
click at [784, 270] on div "scrollable content" at bounding box center [540, 389] width 655 height 297
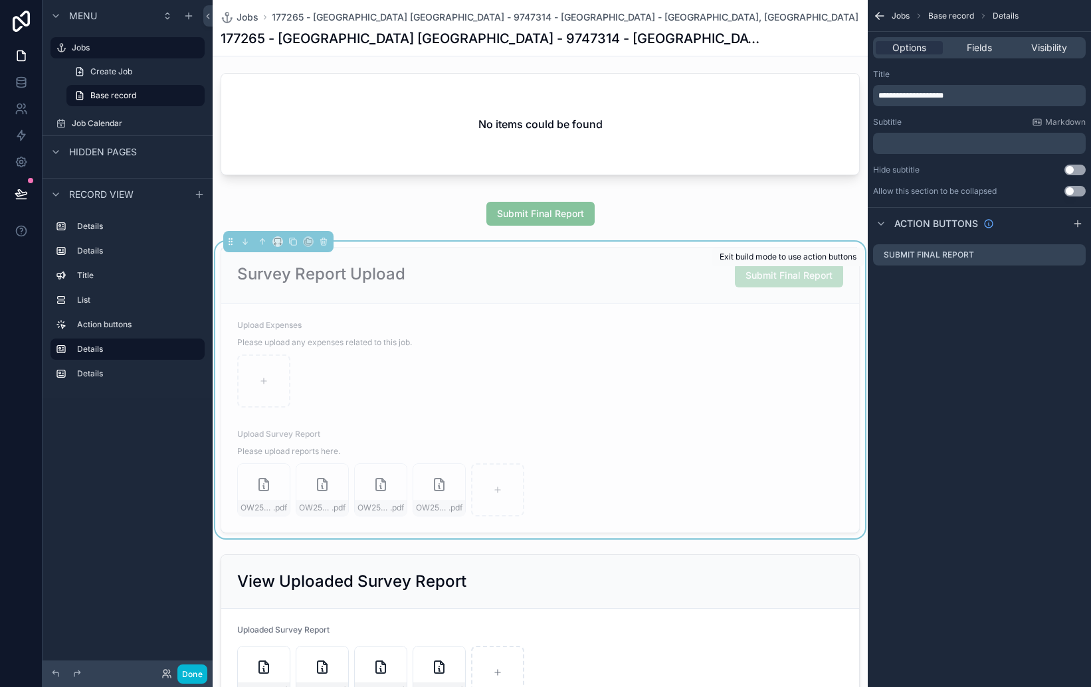
scroll to position [744, 0]
click at [784, 272] on span "Submit Final Report" at bounding box center [789, 274] width 108 height 11
click at [1075, 254] on icon "scrollable content" at bounding box center [1074, 255] width 11 height 11
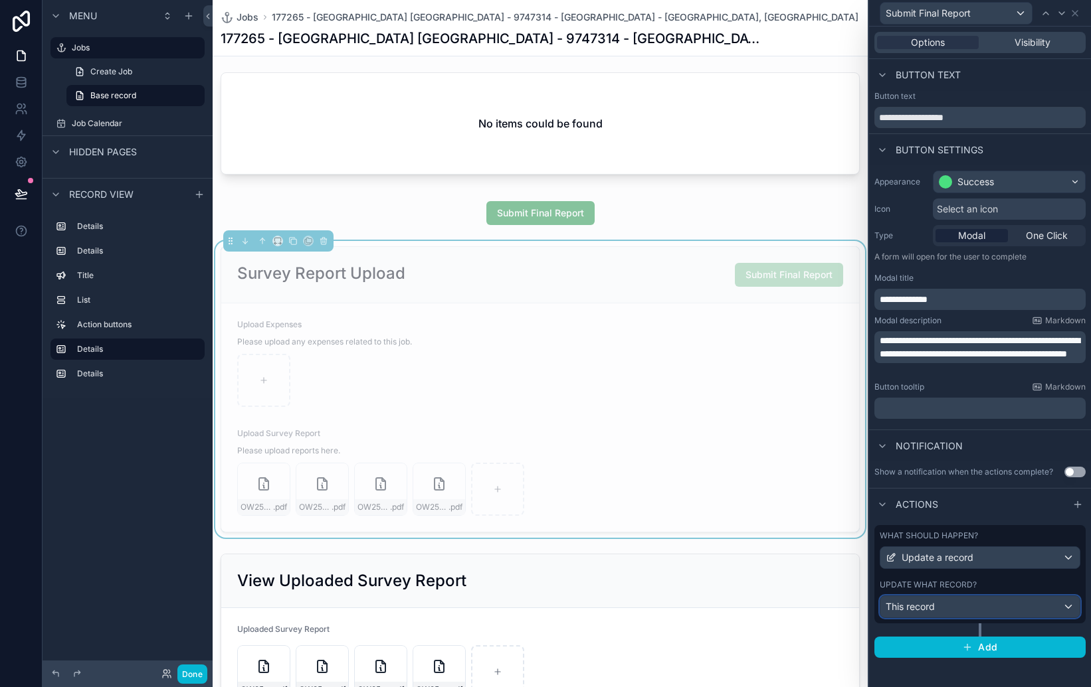
click at [1020, 602] on div "This record" at bounding box center [979, 606] width 199 height 21
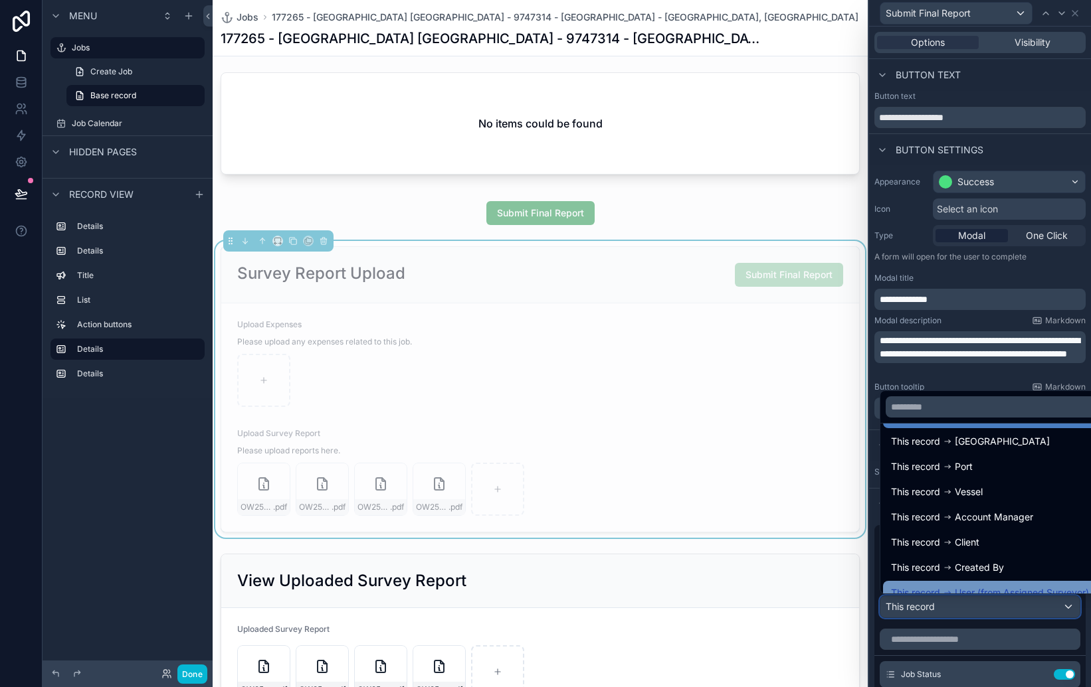
scroll to position [69, 0]
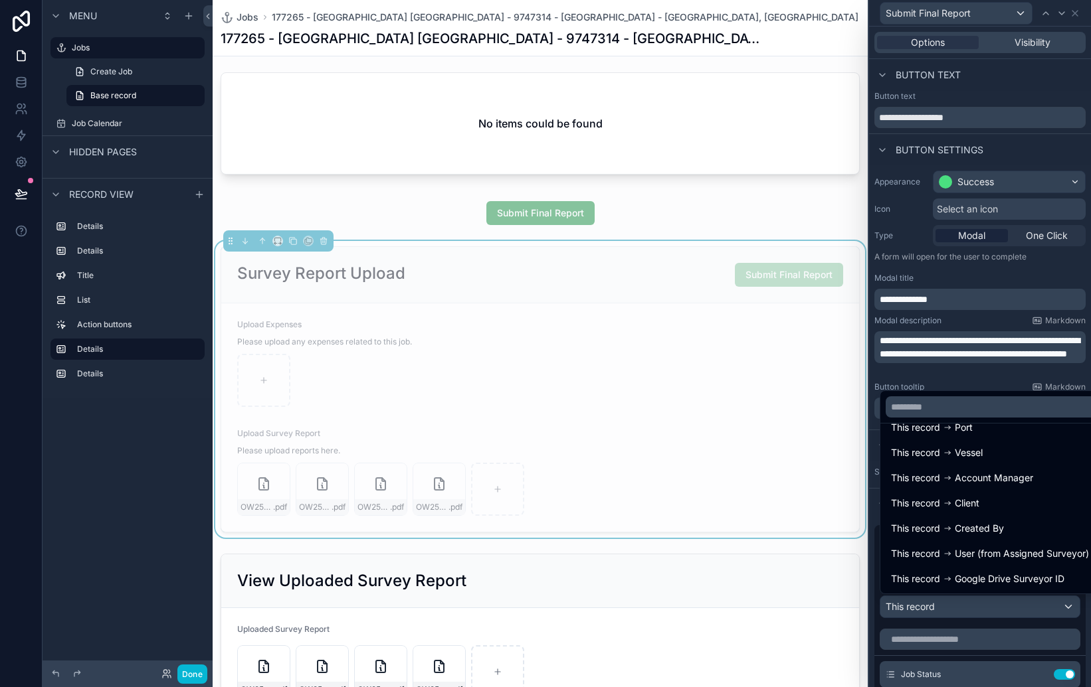
click at [873, 378] on div at bounding box center [980, 343] width 222 height 687
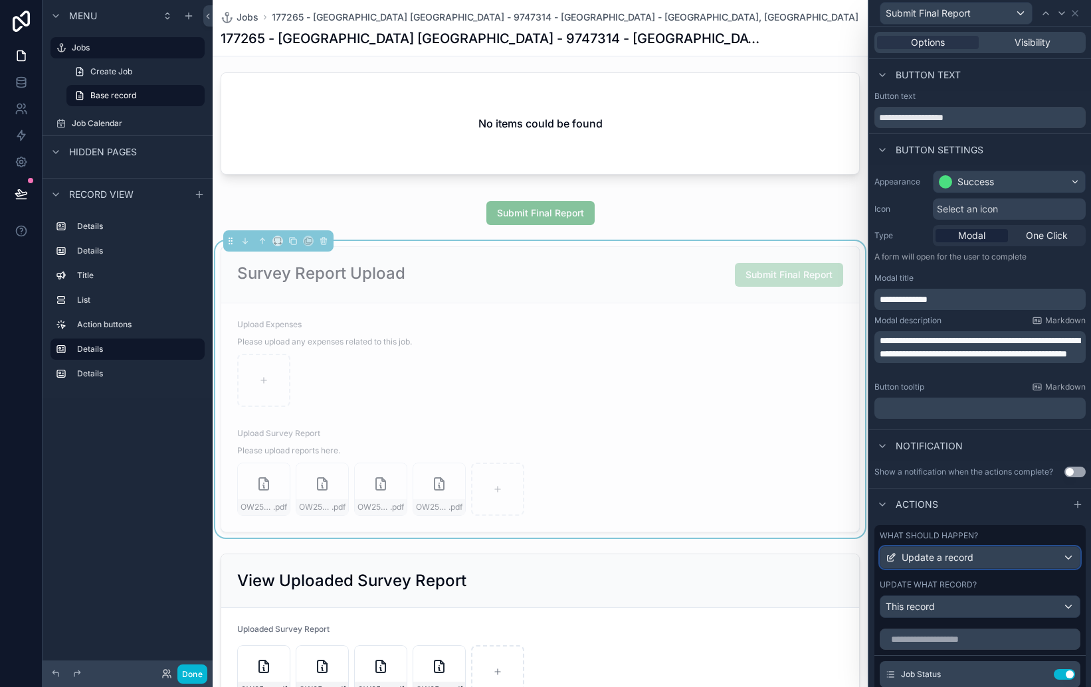
click at [1026, 553] on div "Update a record" at bounding box center [979, 557] width 199 height 21
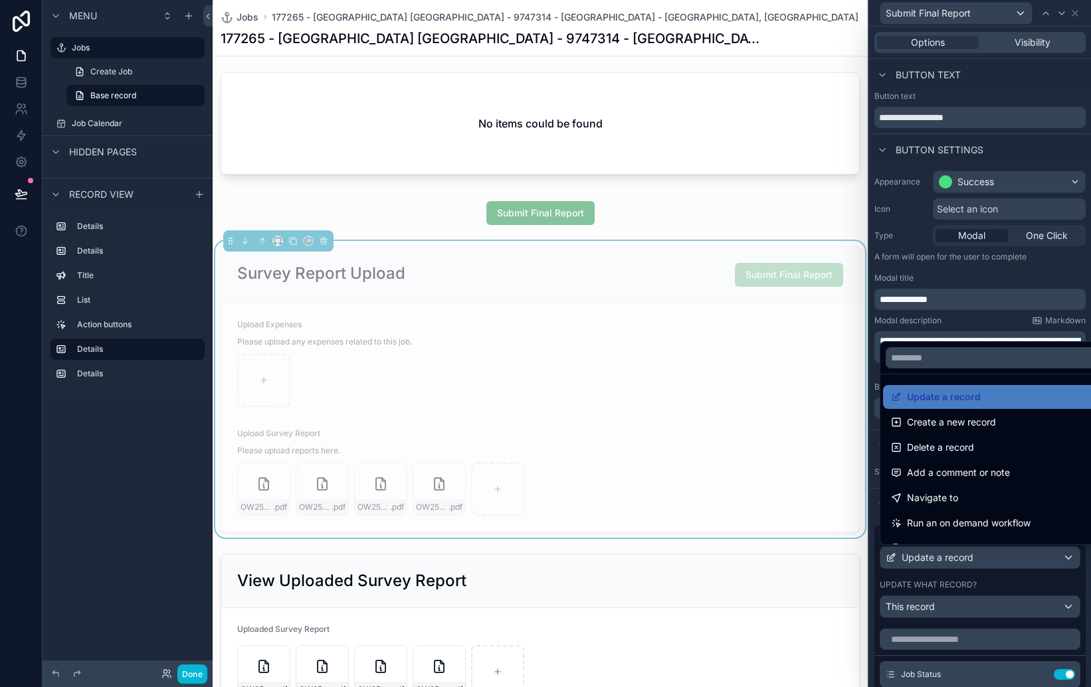
click at [857, 344] on form "Upload Expenses Please upload any expenses related to this job. Upload Survey R…" at bounding box center [540, 418] width 638 height 228
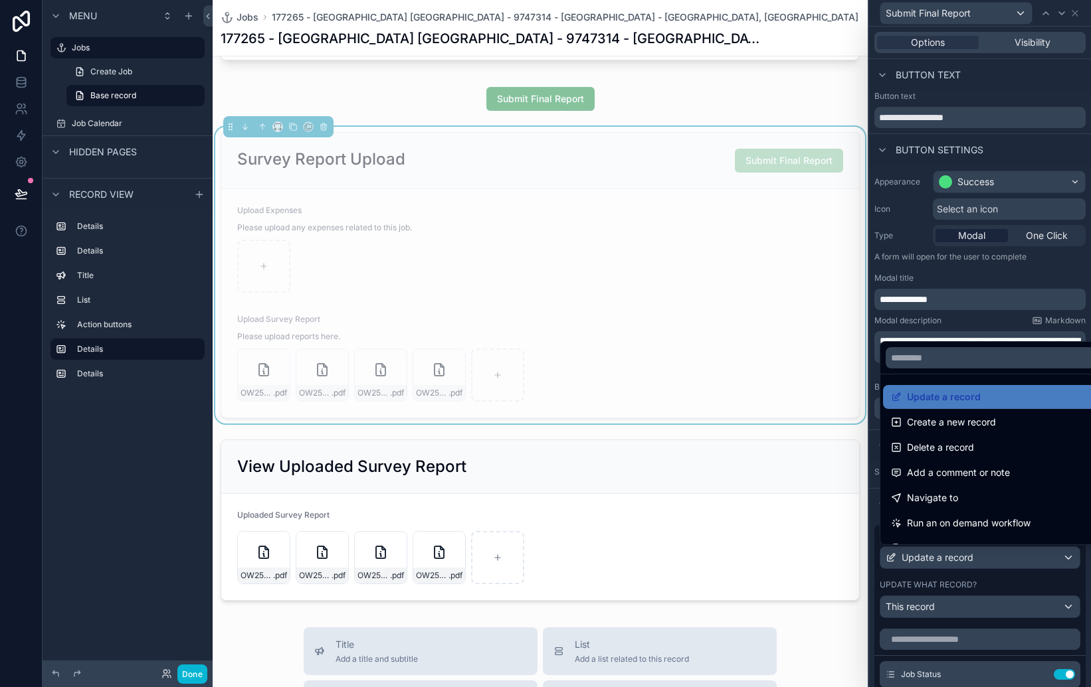
scroll to position [875, 0]
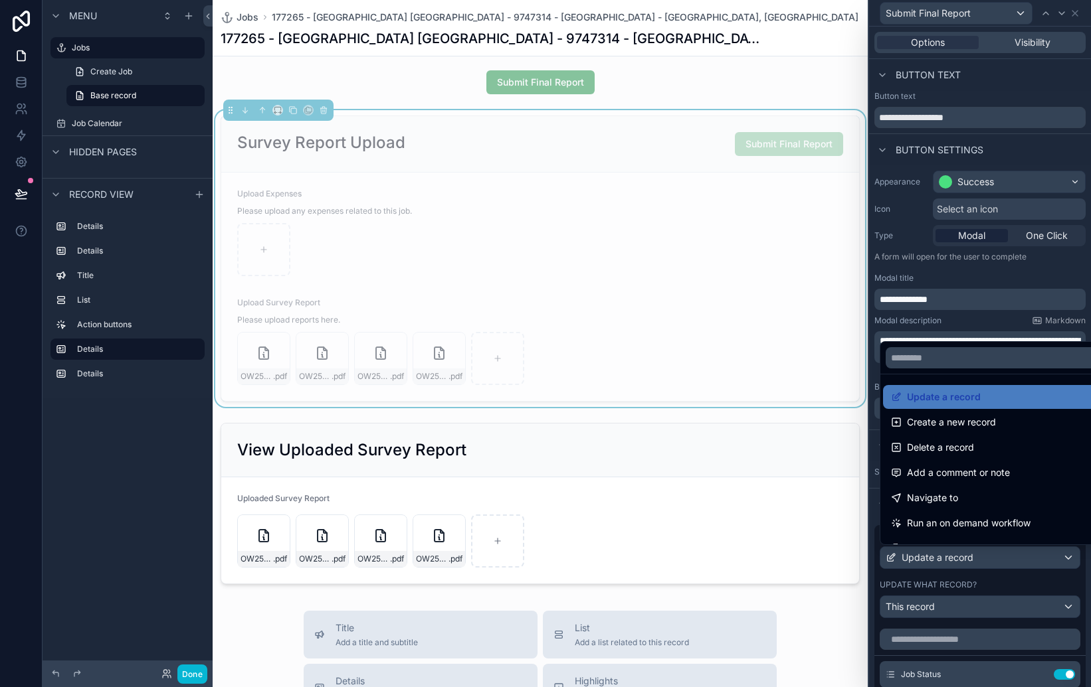
click at [974, 612] on div at bounding box center [980, 343] width 222 height 687
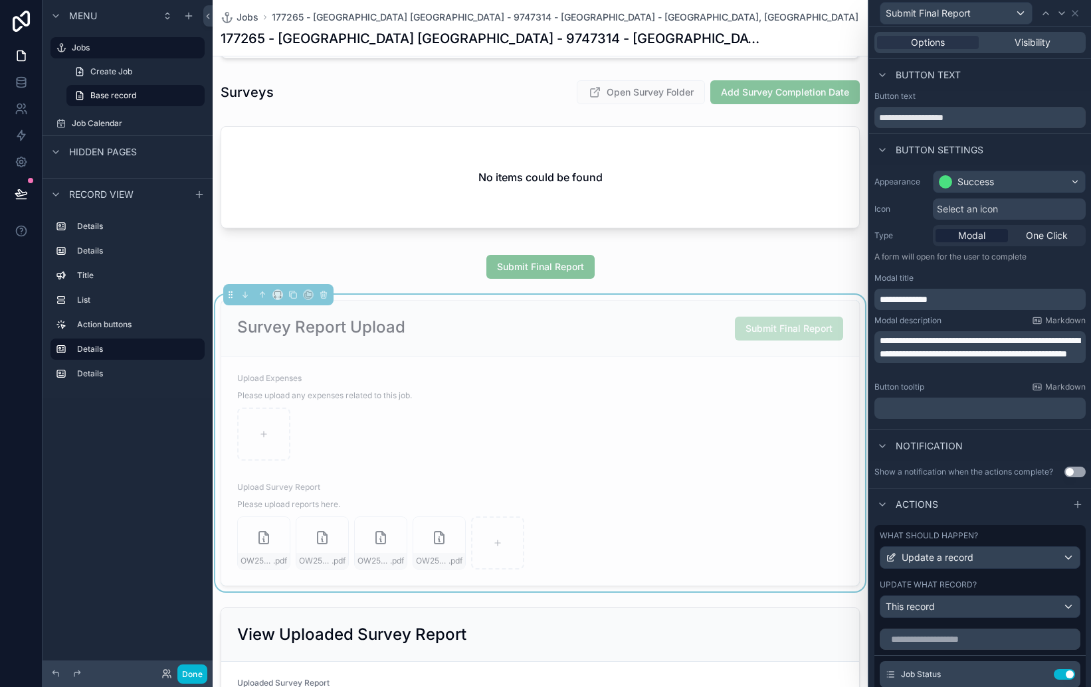
scroll to position [695, 0]
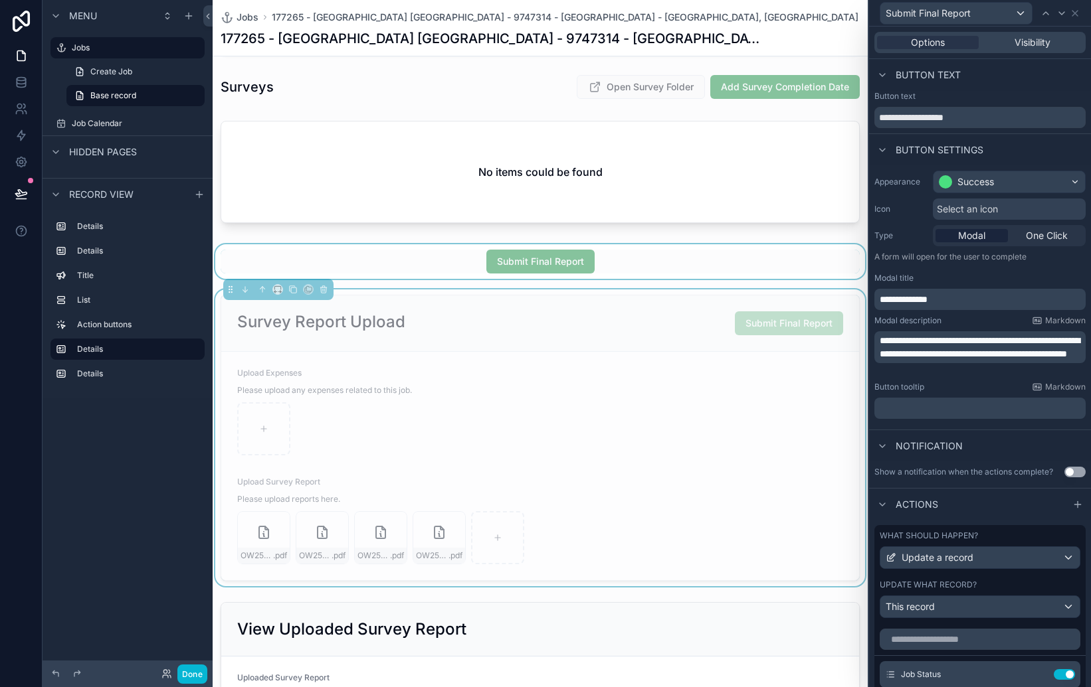
click at [579, 269] on div "scrollable content" at bounding box center [540, 261] width 655 height 35
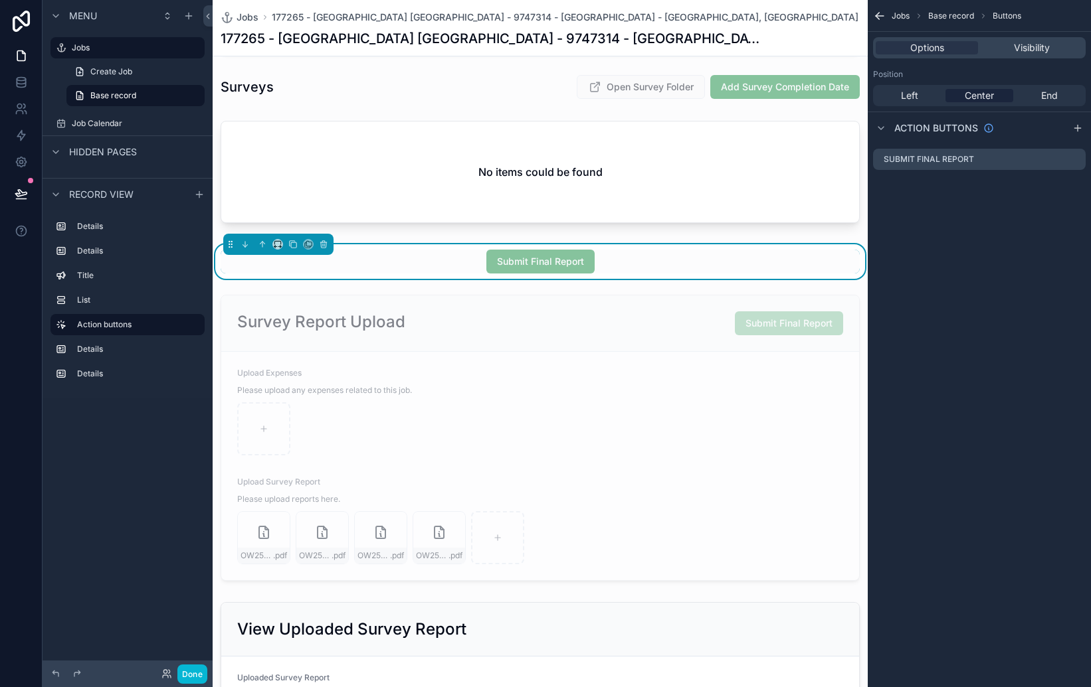
click at [572, 268] on div "Submit Final Report" at bounding box center [540, 262] width 108 height 24
click at [1075, 162] on icon "scrollable content" at bounding box center [1074, 160] width 6 height 6
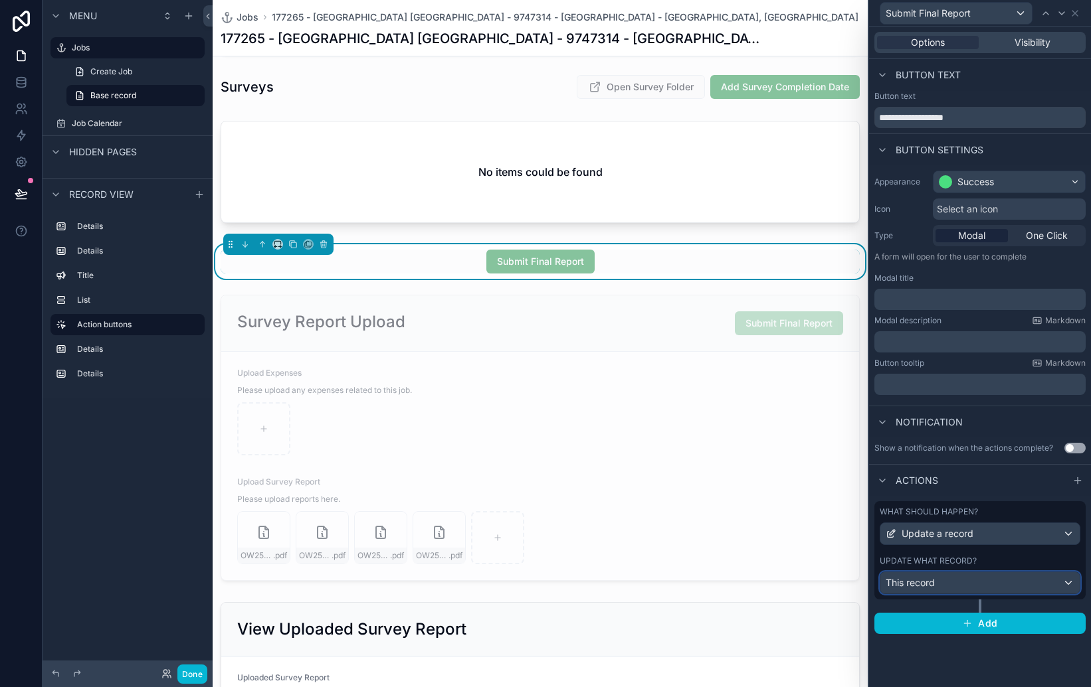
click at [988, 587] on div "This record" at bounding box center [979, 583] width 199 height 21
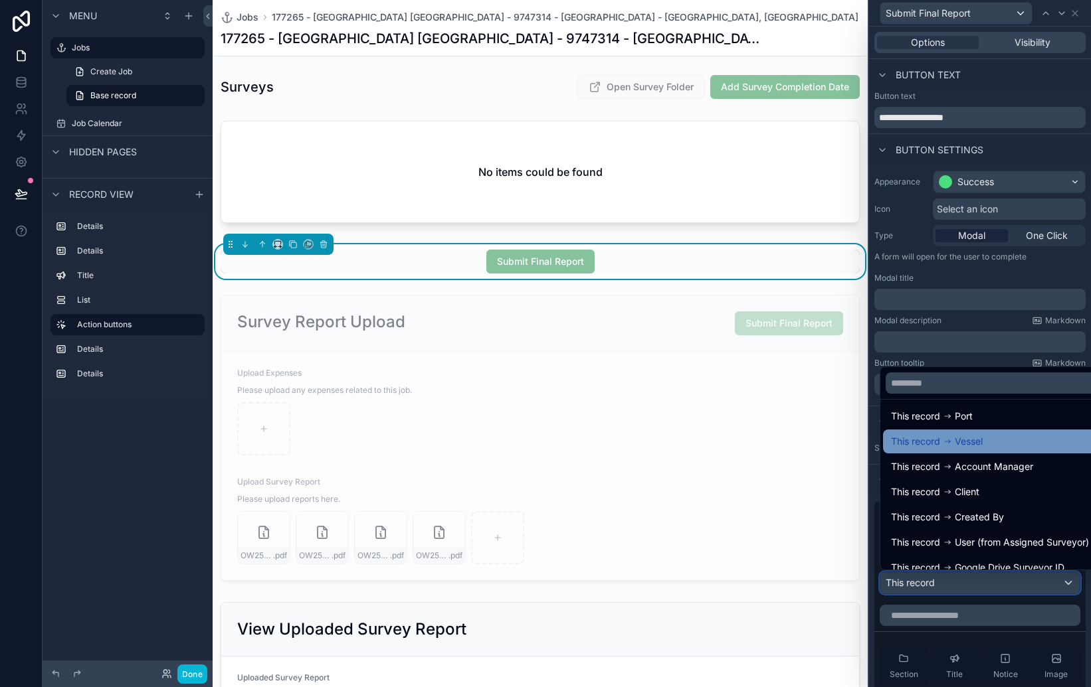
scroll to position [69, 0]
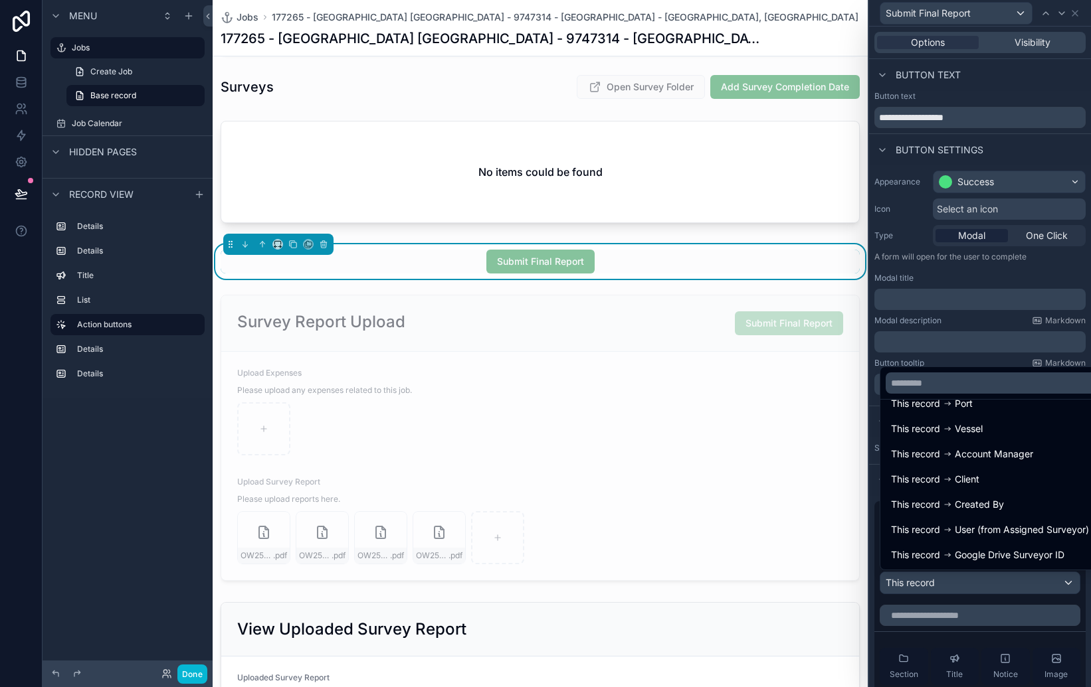
click at [1016, 613] on div at bounding box center [980, 343] width 222 height 687
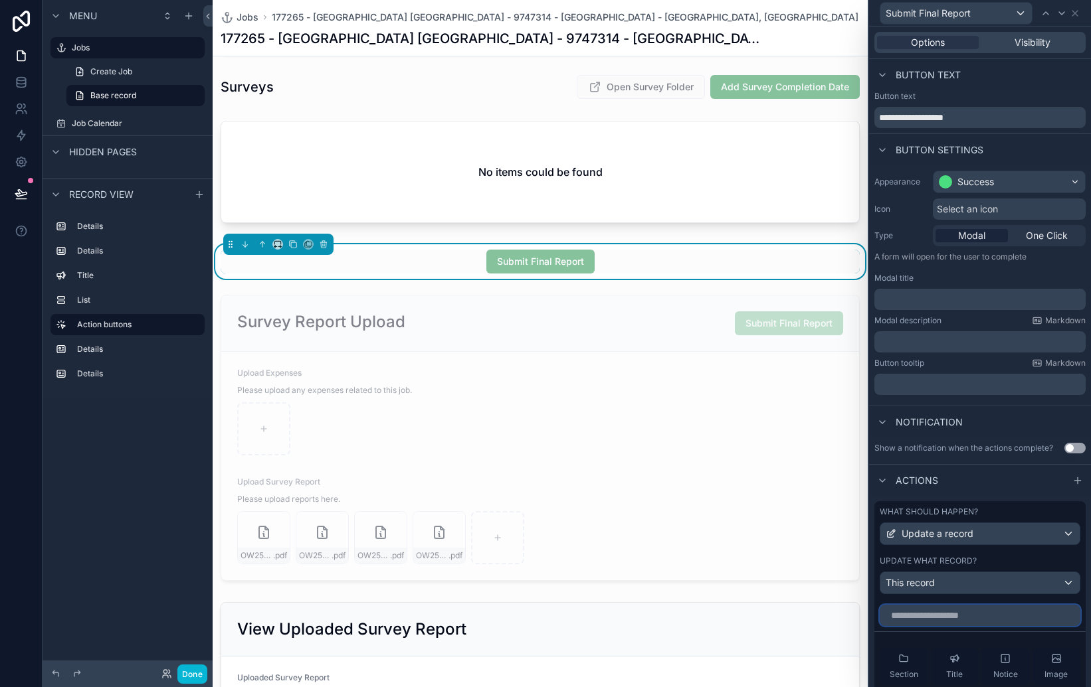
click at [1016, 613] on input "text" at bounding box center [979, 615] width 201 height 21
click at [829, 466] on div "scrollable content" at bounding box center [540, 438] width 655 height 297
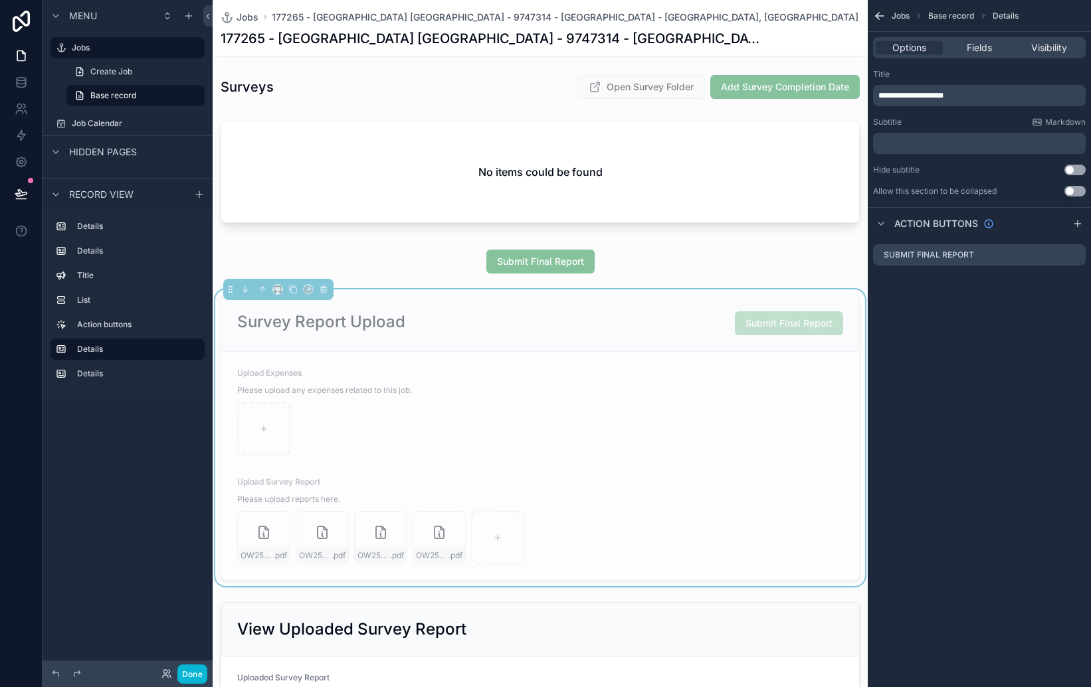
click at [788, 319] on div "**********" at bounding box center [540, 343] width 655 height 687
click at [788, 319] on span "Submit Final Report" at bounding box center [789, 323] width 108 height 11
click at [786, 331] on div "Submit Final Report" at bounding box center [789, 324] width 108 height 24
click at [797, 327] on span "Submit Final Report" at bounding box center [789, 323] width 108 height 11
click at [1070, 256] on icon "scrollable content" at bounding box center [1074, 255] width 11 height 11
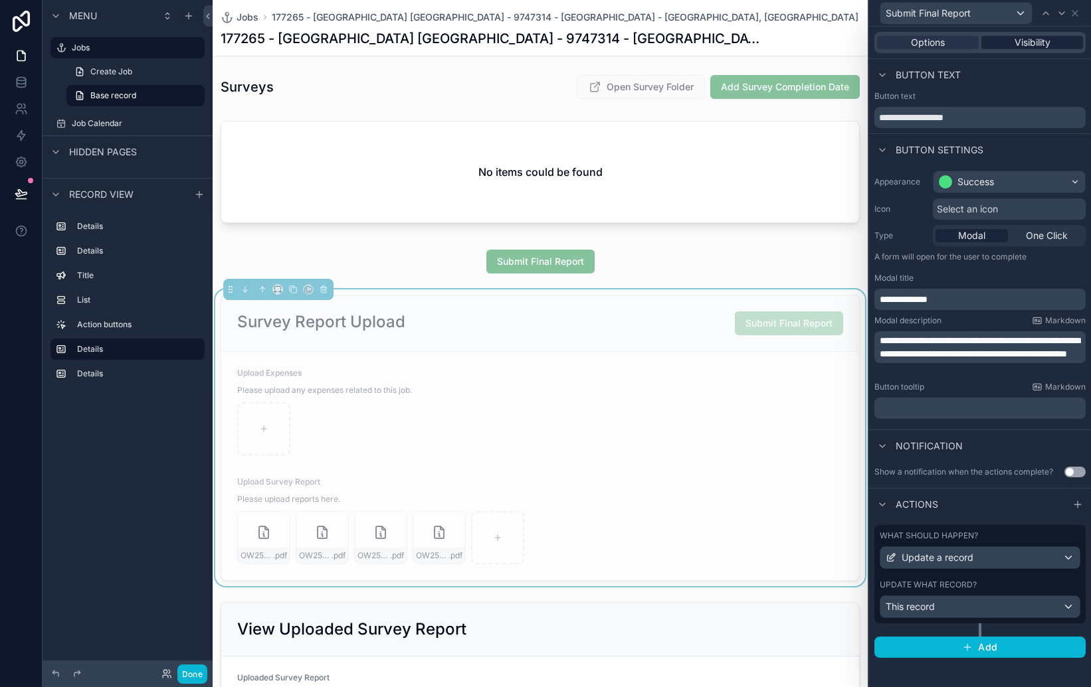
click at [1030, 42] on span "Visibility" at bounding box center [1032, 42] width 36 height 13
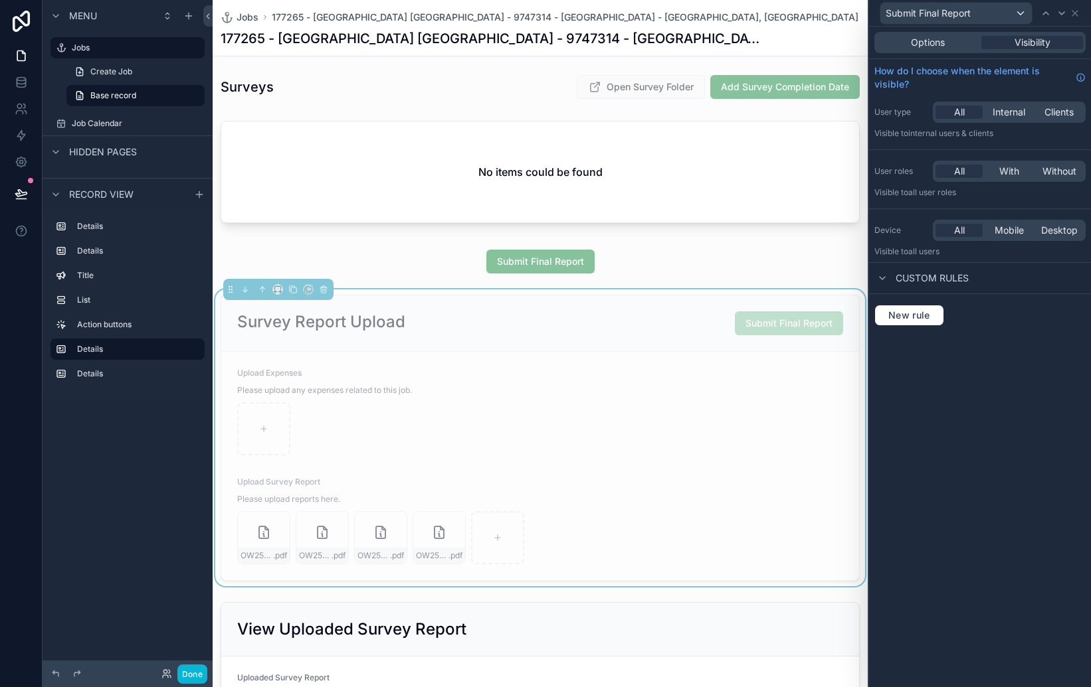
click at [890, 281] on div "Custom rules" at bounding box center [921, 278] width 94 height 16
click at [887, 281] on div at bounding box center [882, 278] width 16 height 16
click at [941, 39] on span "Options" at bounding box center [928, 42] width 34 height 13
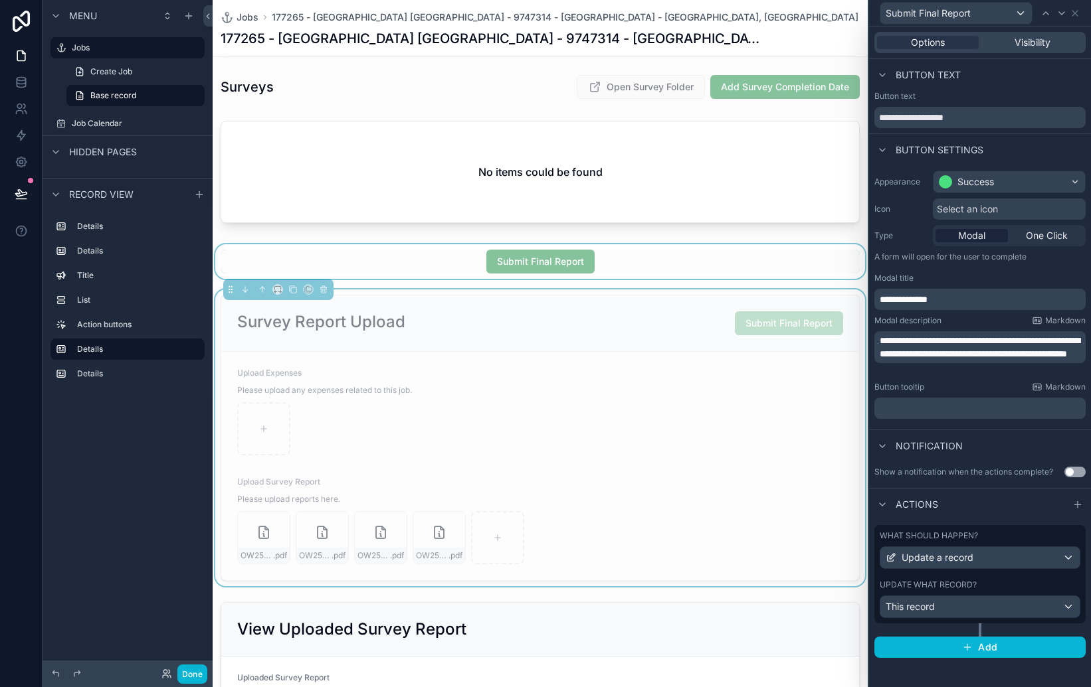
click at [581, 255] on div "scrollable content" at bounding box center [540, 261] width 655 height 35
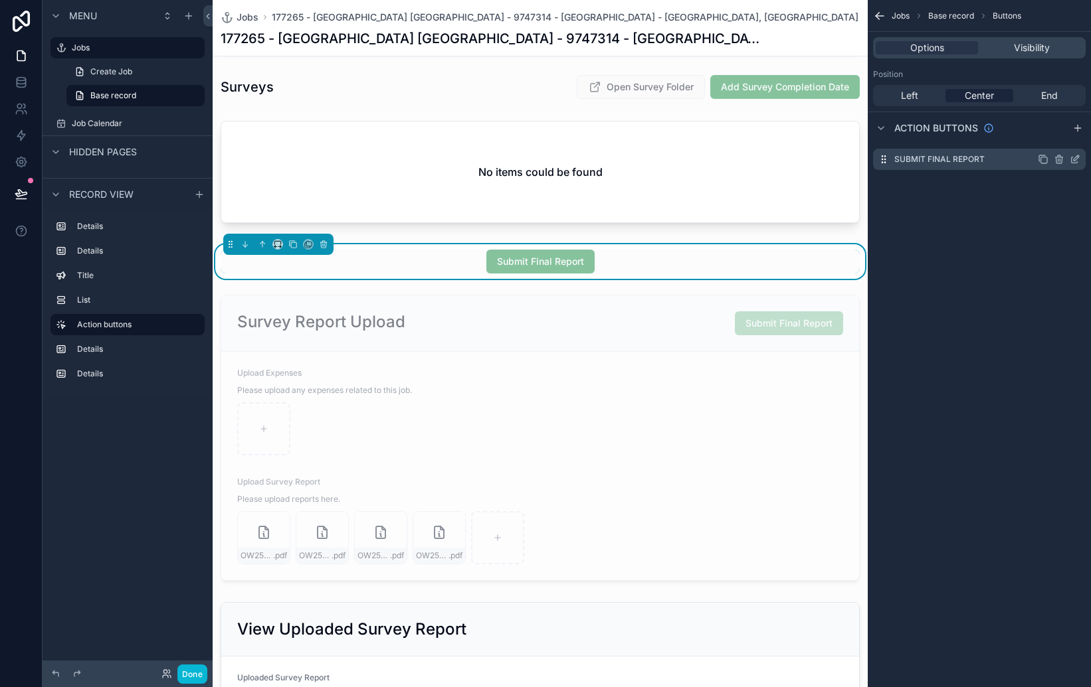
click at [1074, 161] on icon "scrollable content" at bounding box center [1075, 157] width 5 height 5
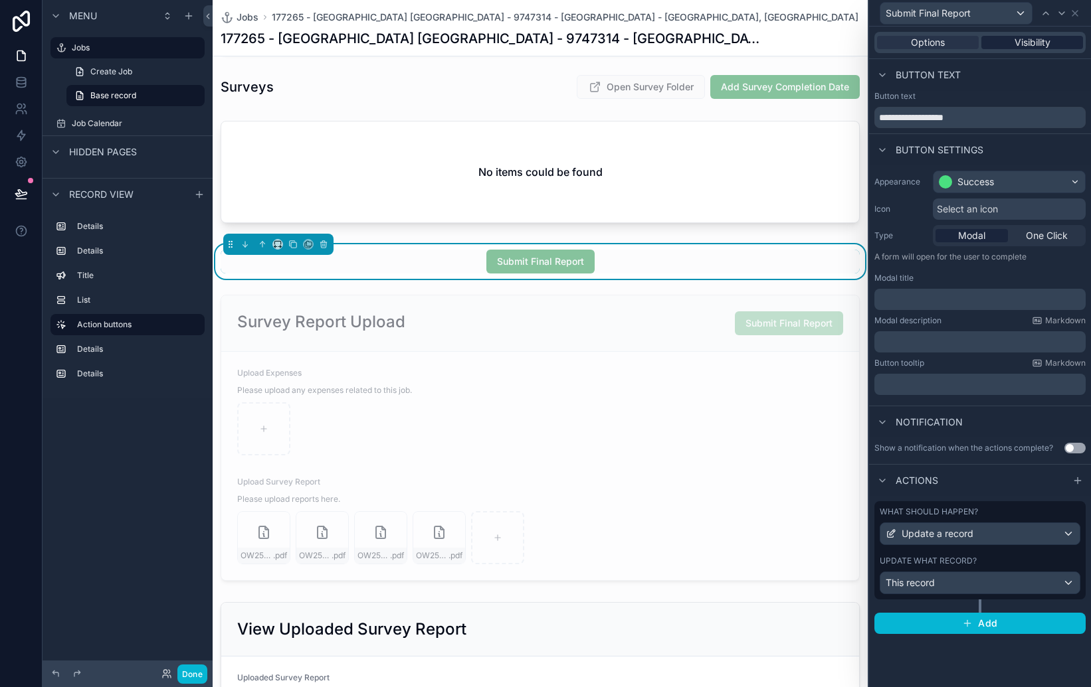
click at [1024, 45] on span "Visibility" at bounding box center [1032, 42] width 36 height 13
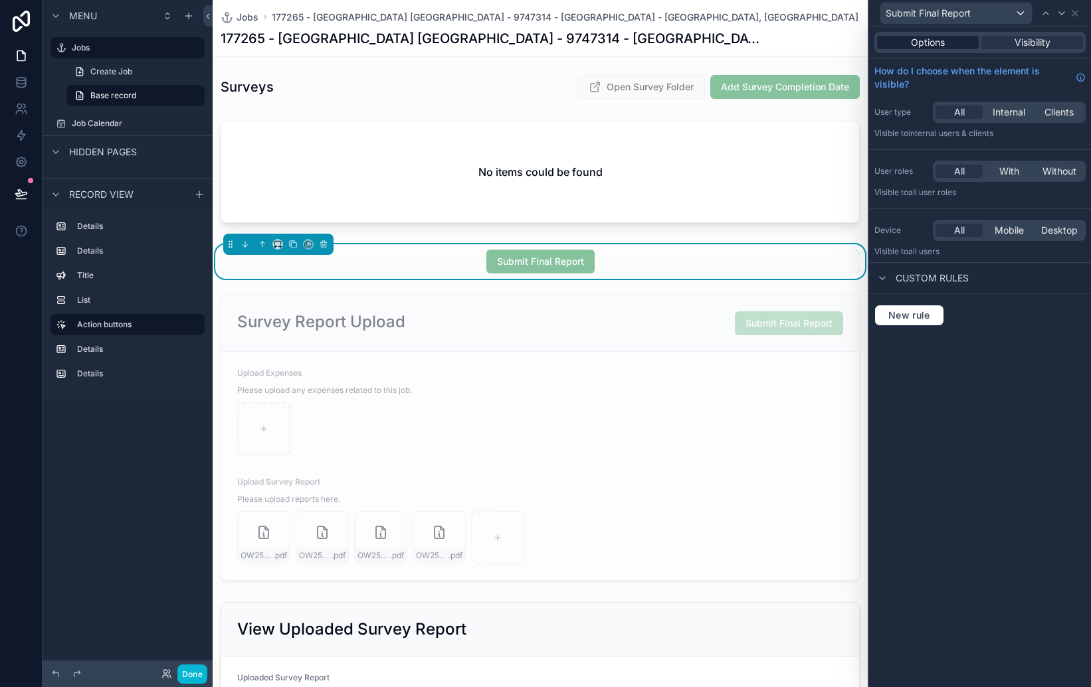
click at [927, 36] on span "Options" at bounding box center [928, 42] width 34 height 13
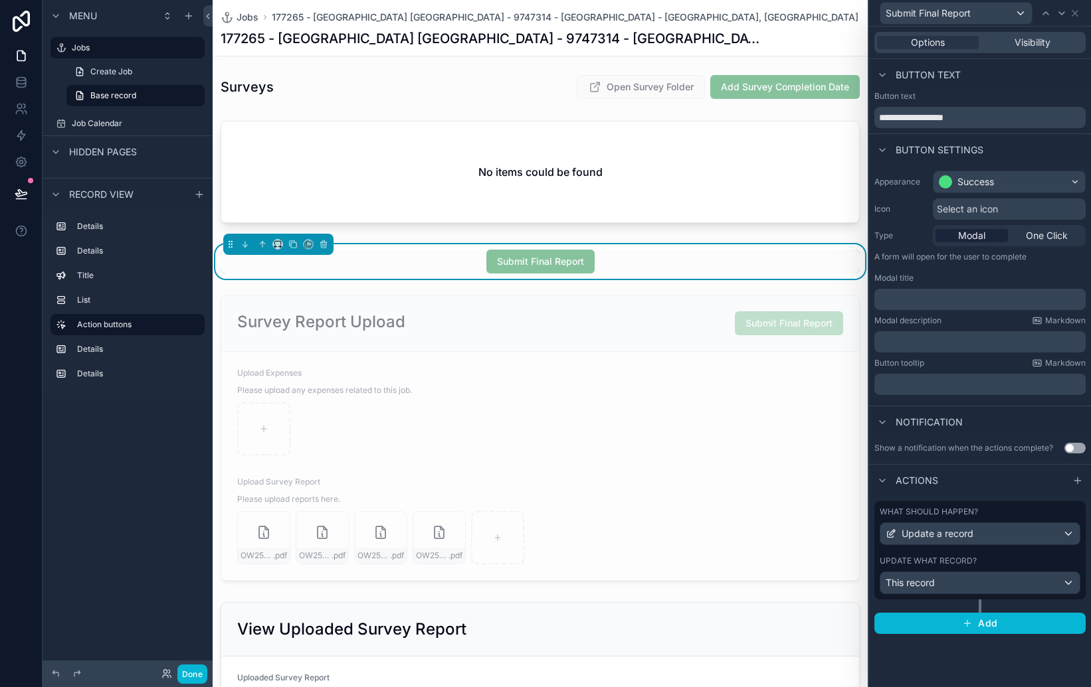
click at [749, 236] on div "**********" at bounding box center [540, 73] width 655 height 1392
click at [692, 312] on div "scrollable content" at bounding box center [540, 438] width 655 height 297
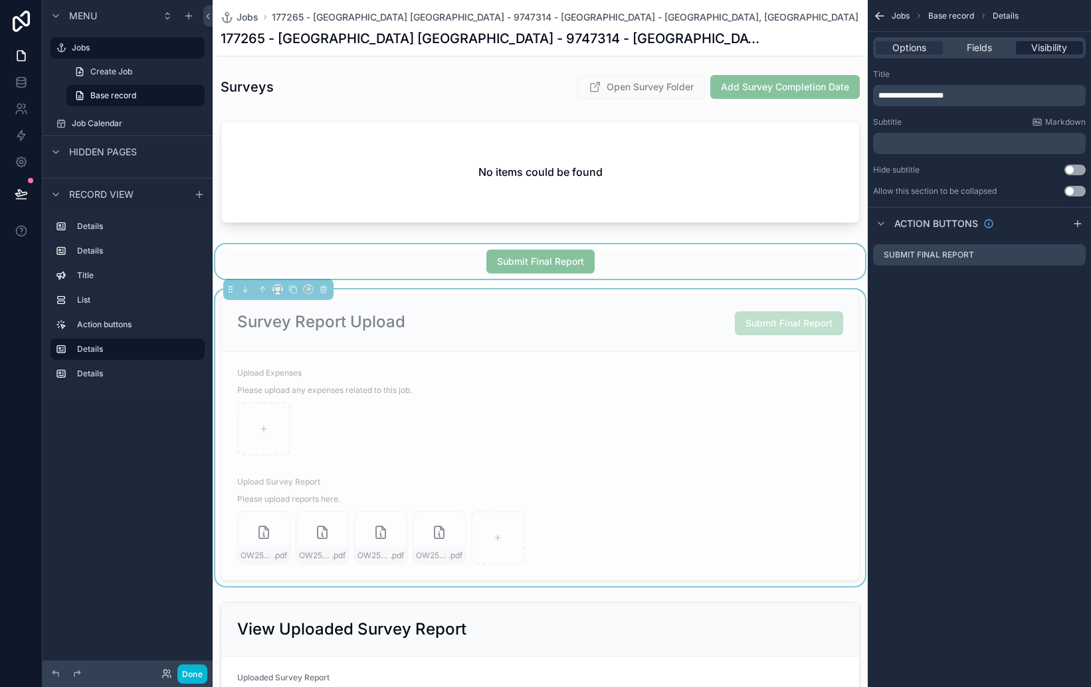
click at [1040, 51] on span "Visibility" at bounding box center [1049, 47] width 36 height 13
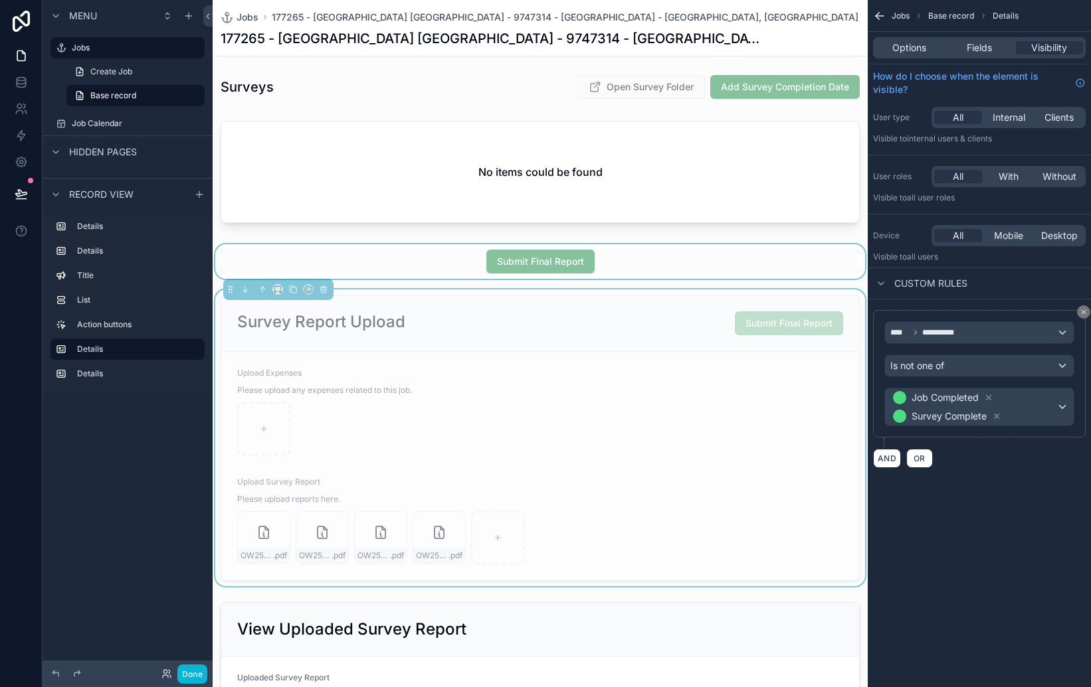
click at [528, 258] on div "scrollable content" at bounding box center [540, 261] width 655 height 35
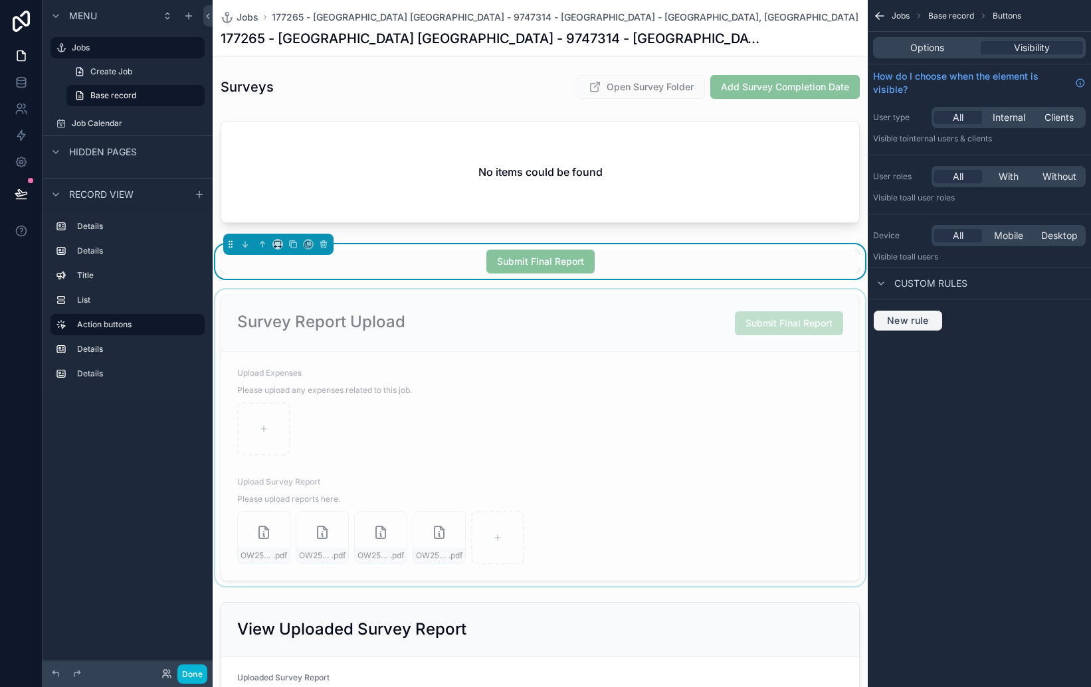
click at [913, 321] on span "New rule" at bounding box center [907, 321] width 52 height 12
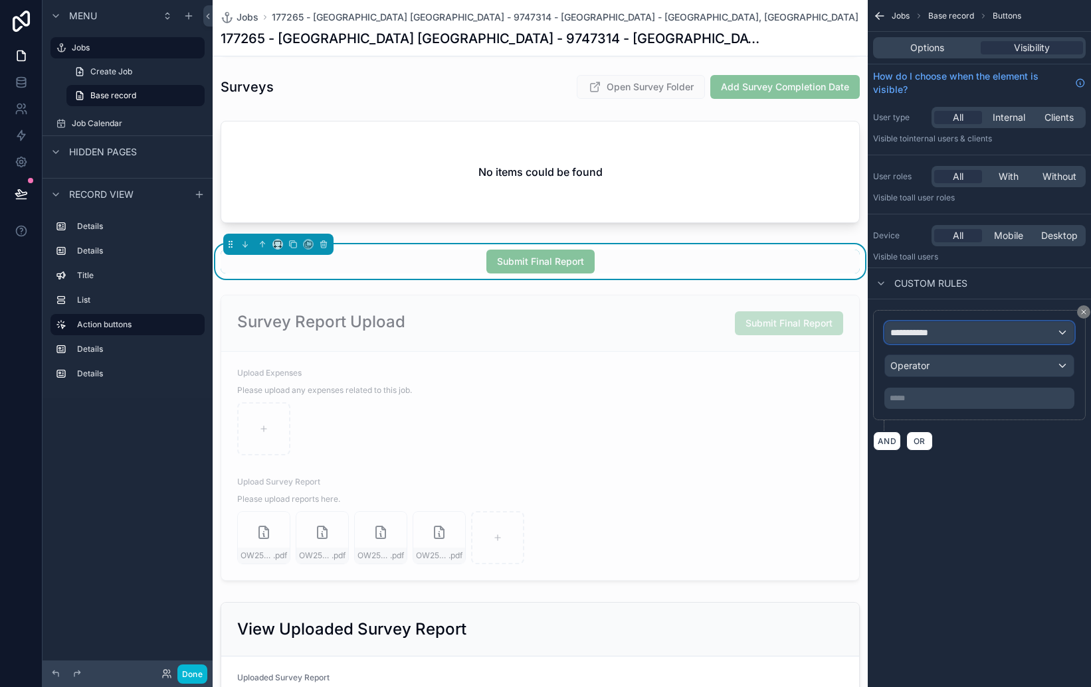
click at [943, 332] on div "**********" at bounding box center [979, 332] width 189 height 21
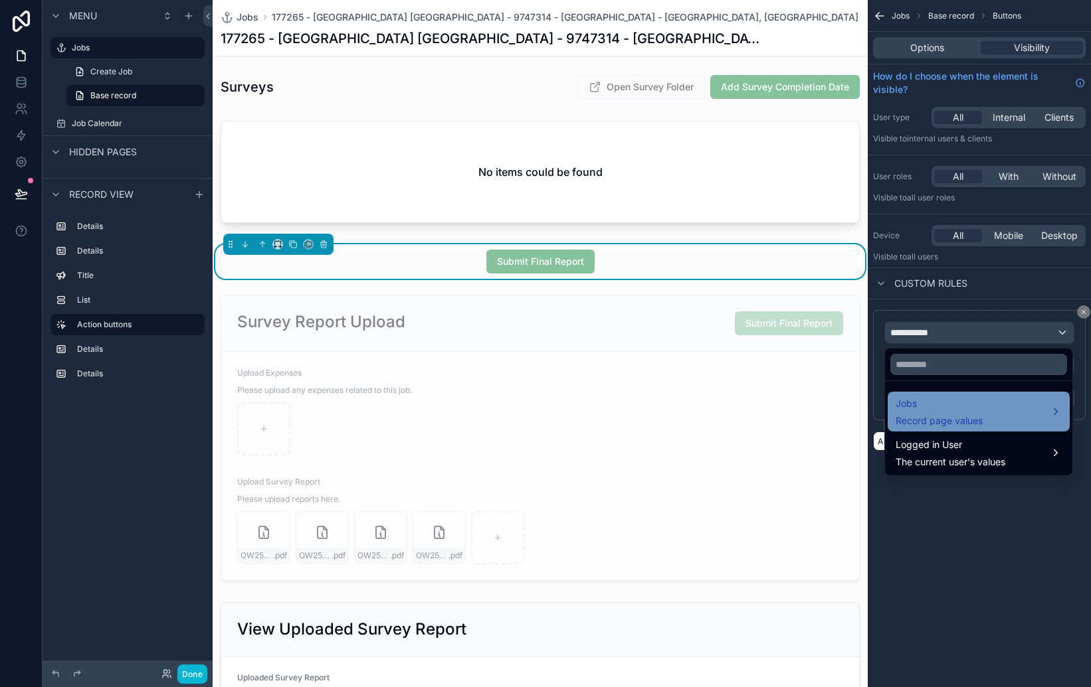
click at [1050, 408] on div "Jobs Record page values" at bounding box center [978, 412] width 166 height 32
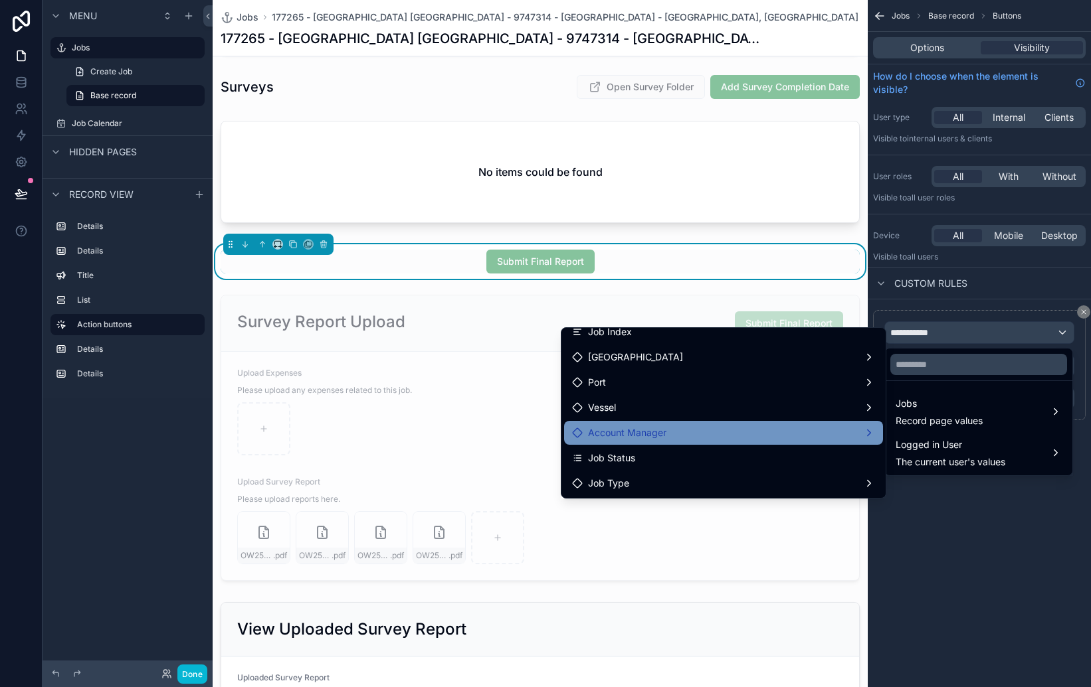
scroll to position [37, 0]
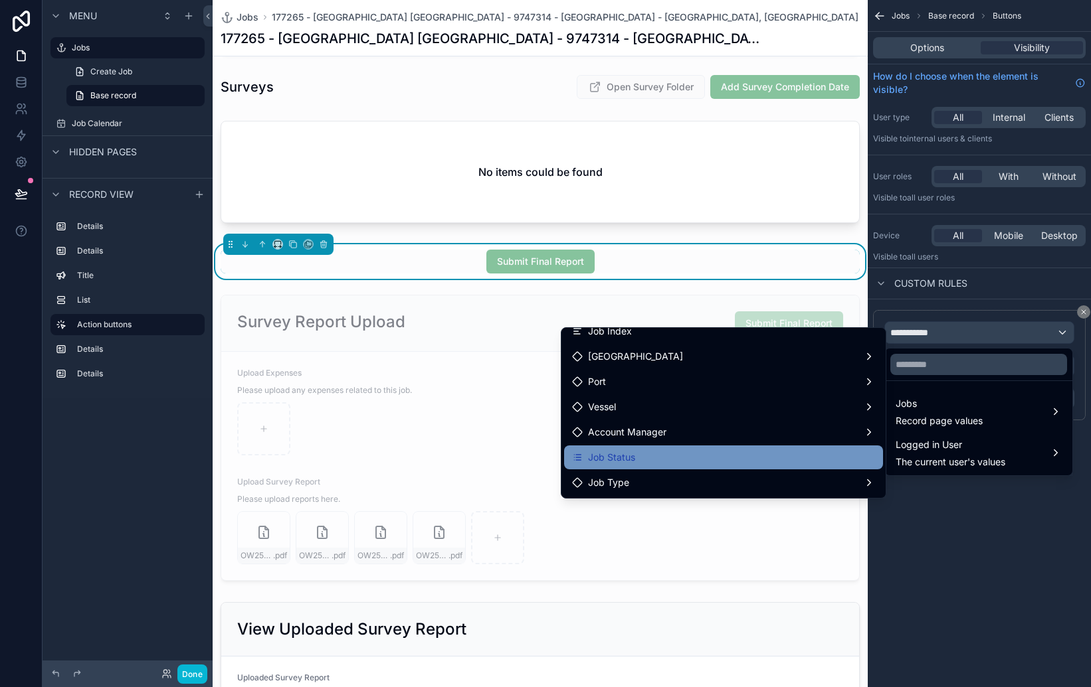
click at [788, 452] on div "Job Status" at bounding box center [723, 458] width 303 height 16
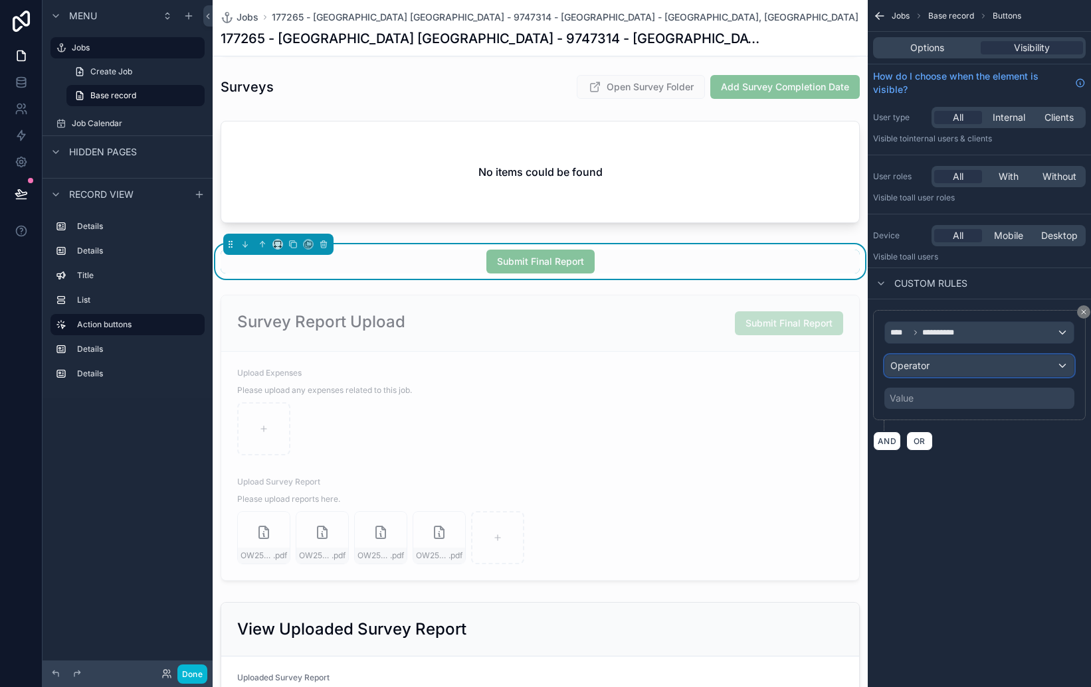
click at [967, 368] on div "Operator" at bounding box center [979, 365] width 189 height 21
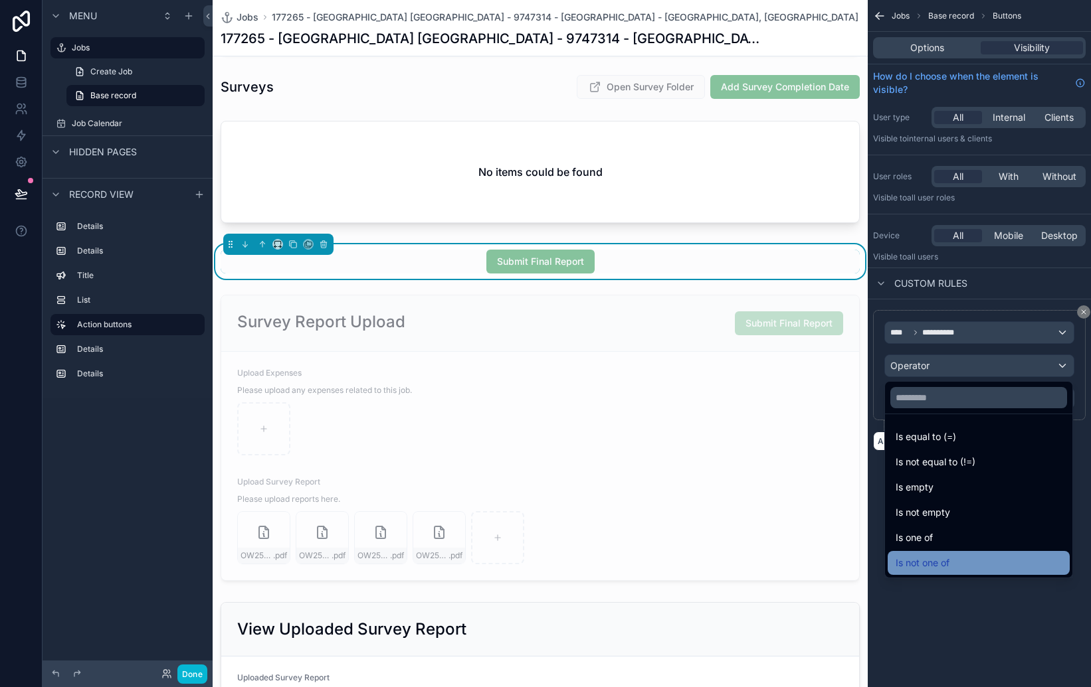
click at [962, 561] on div "Is not one of" at bounding box center [978, 563] width 166 height 16
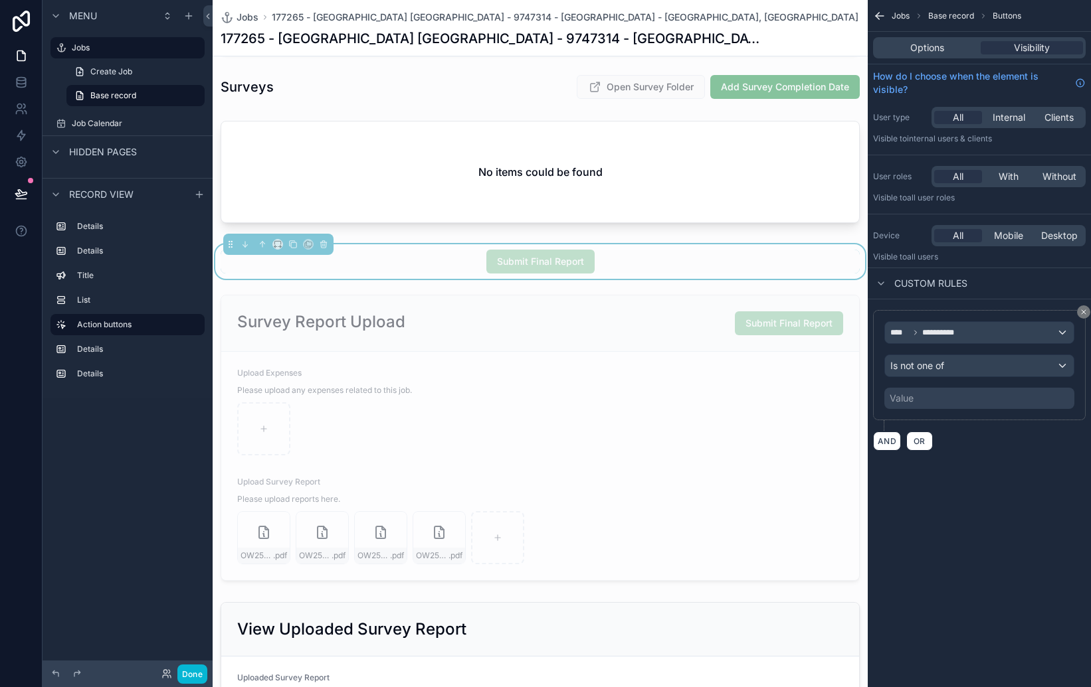
click at [964, 405] on div "Value" at bounding box center [979, 398] width 190 height 21
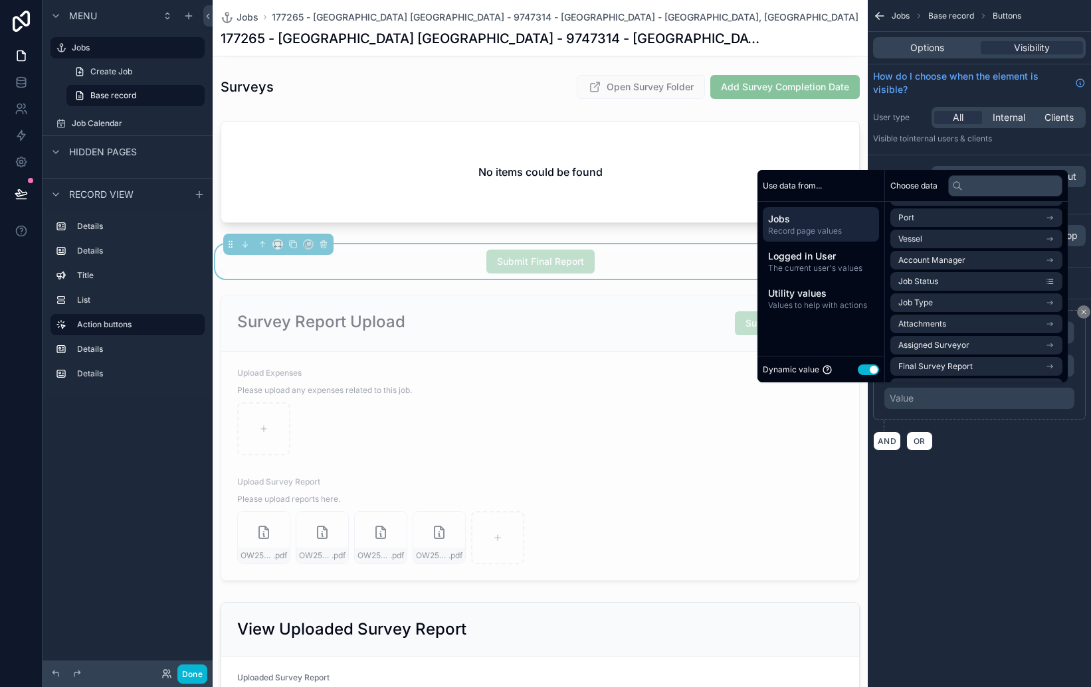
scroll to position [28, 0]
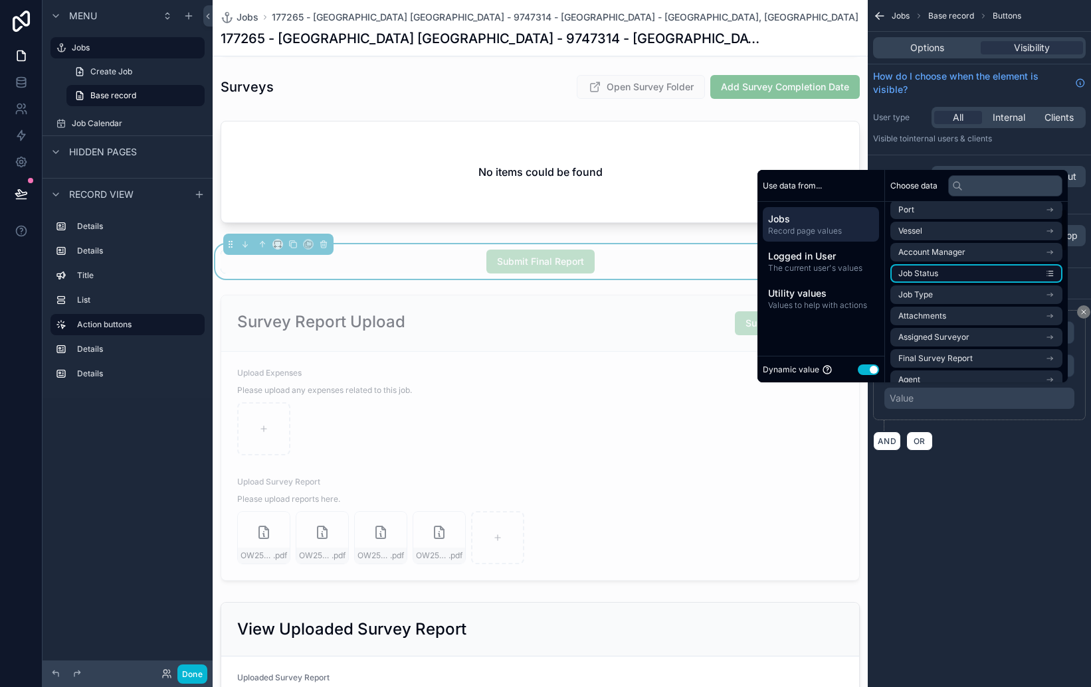
click at [978, 275] on li "Job Status" at bounding box center [976, 273] width 172 height 19
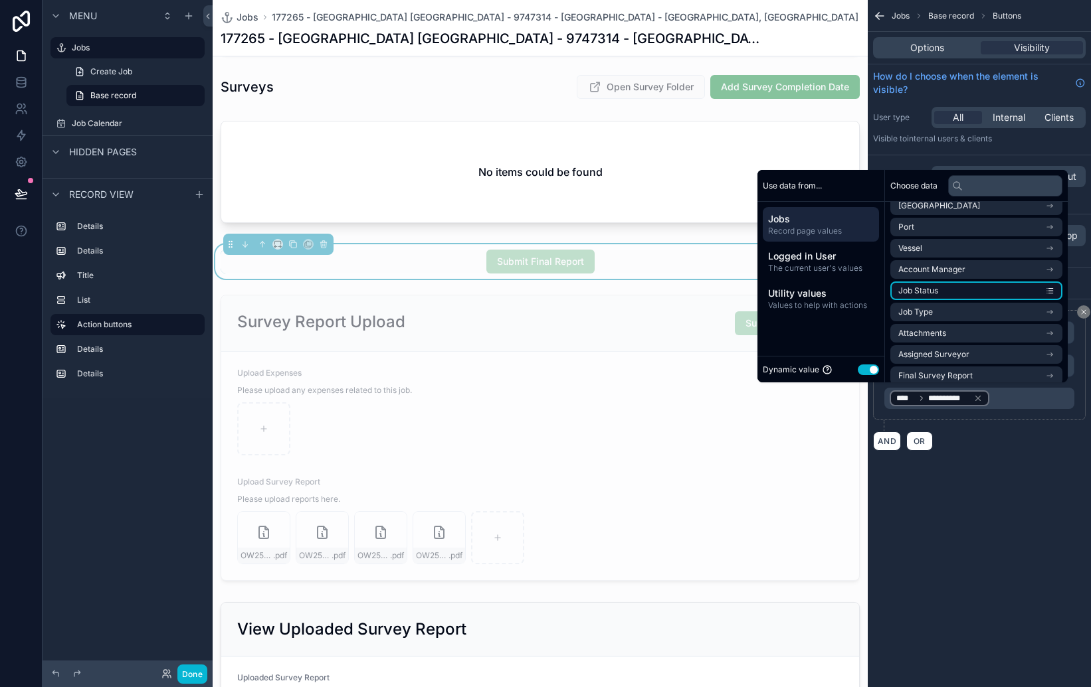
click at [1050, 289] on icon "scrollable content" at bounding box center [1050, 289] width 4 height 0
click at [1024, 504] on div "**********" at bounding box center [978, 343] width 223 height 687
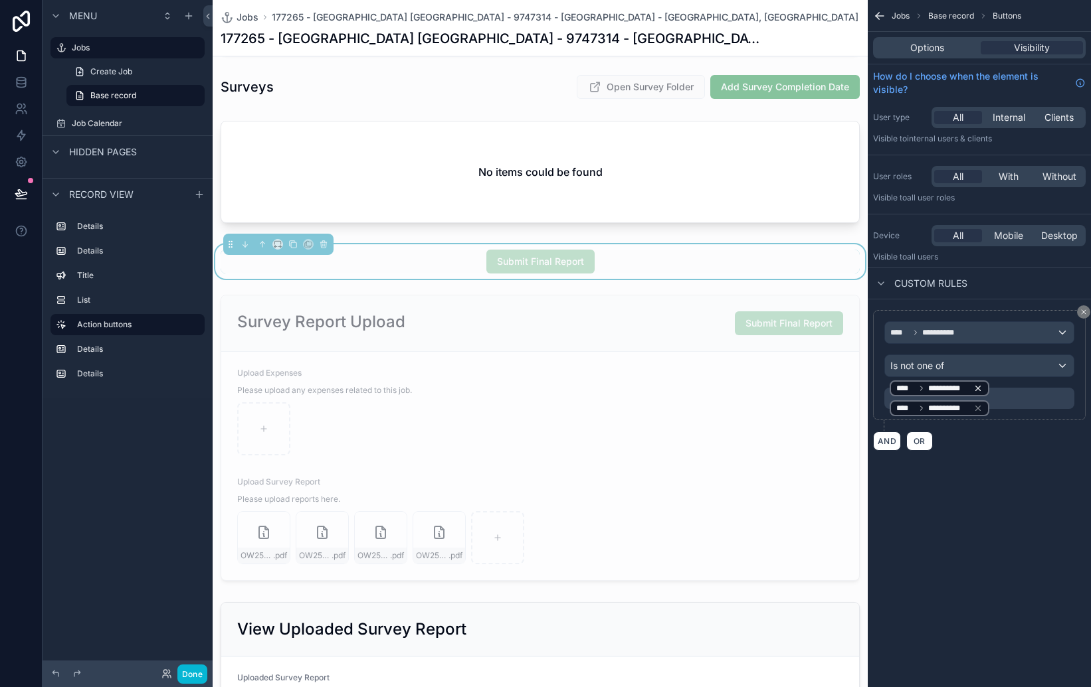
click at [982, 389] on icon "scrollable content" at bounding box center [977, 388] width 9 height 9
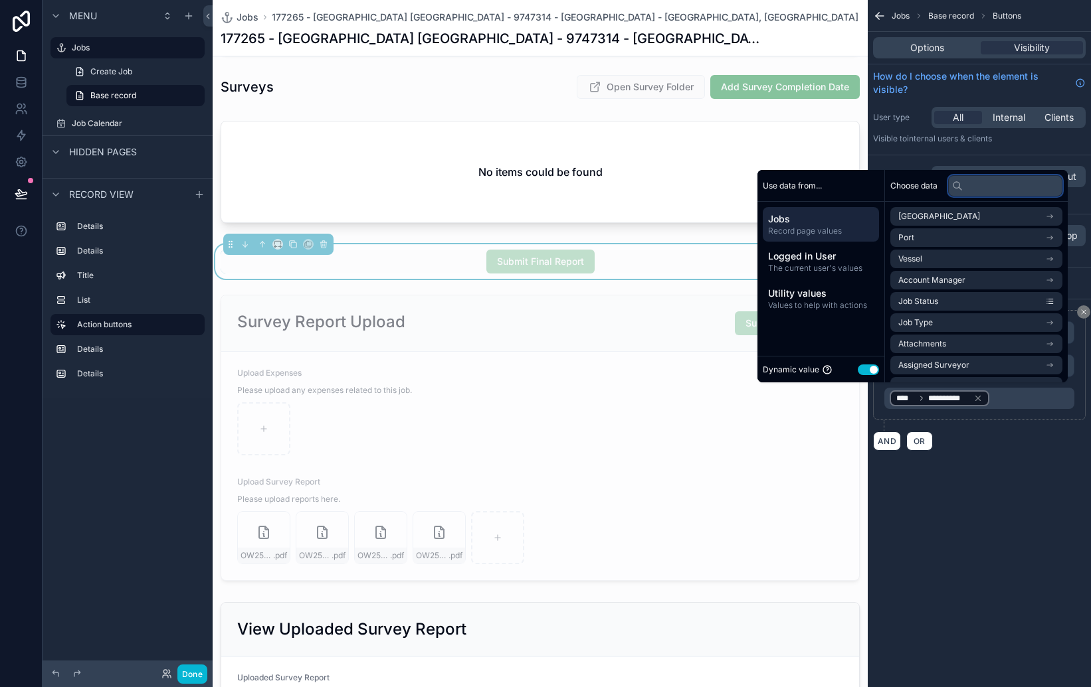
click at [964, 190] on input "text" at bounding box center [1005, 185] width 114 height 21
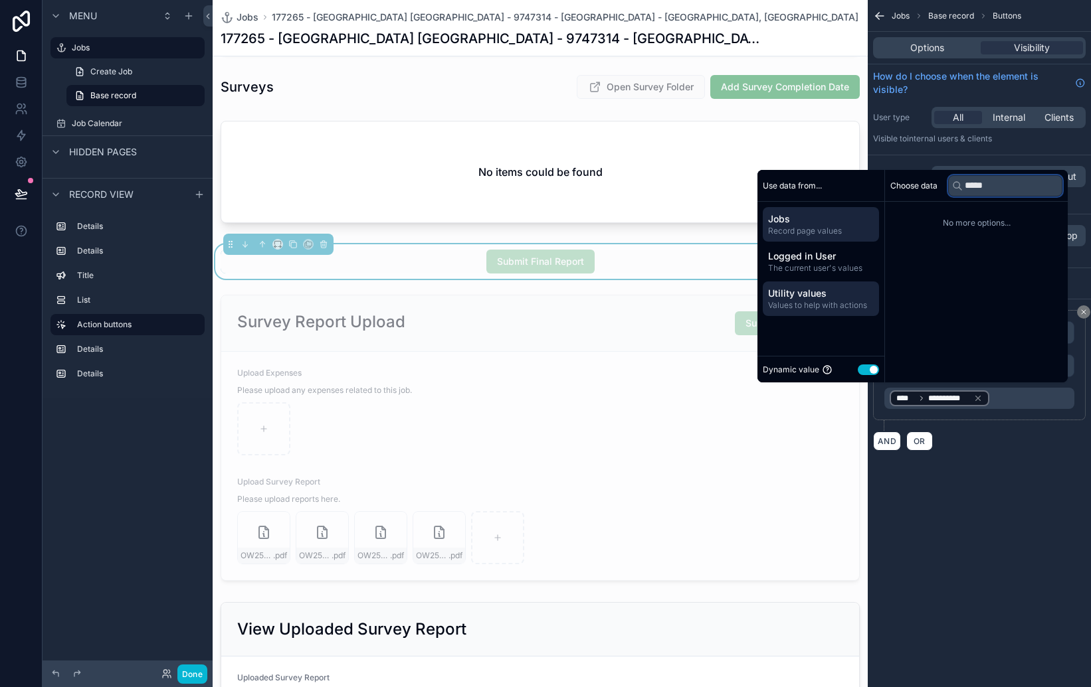
type input "*****"
click at [802, 303] on span "Values to help with actions" at bounding box center [821, 305] width 106 height 11
click at [805, 238] on div "Jobs Record page values" at bounding box center [821, 224] width 116 height 35
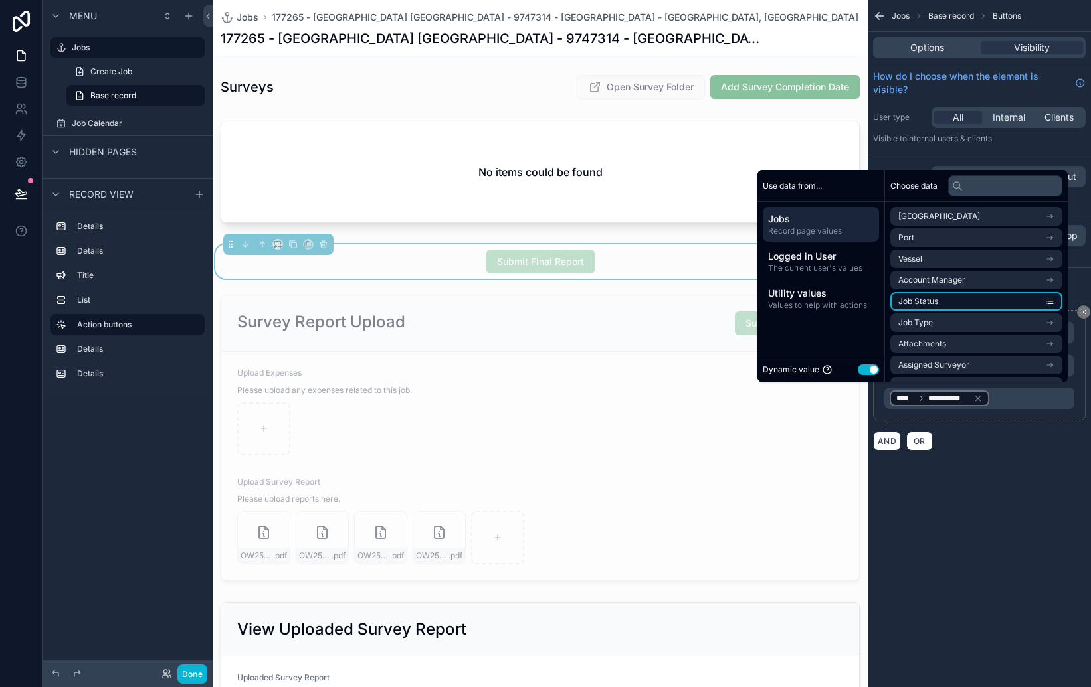
click at [1037, 300] on li "Job Status" at bounding box center [976, 301] width 172 height 19
click at [1041, 300] on li "Job Status" at bounding box center [976, 301] width 172 height 19
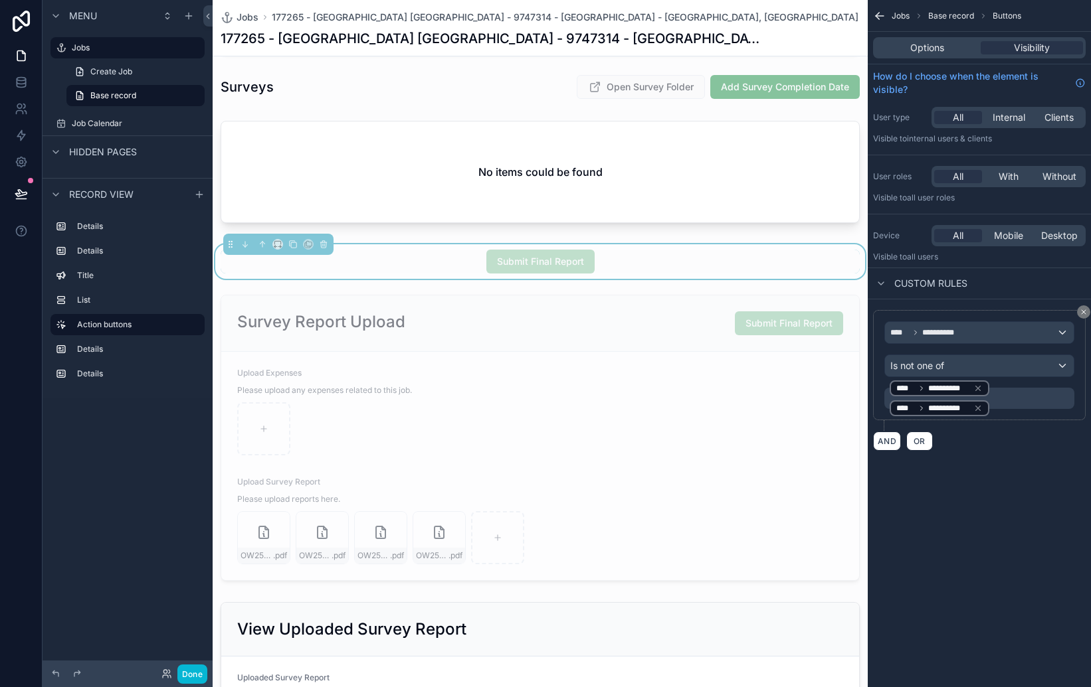
click at [1015, 472] on div "**********" at bounding box center [978, 241] width 223 height 483
click at [952, 395] on span "**********" at bounding box center [948, 398] width 41 height 11
click at [993, 446] on div "AND OR" at bounding box center [979, 441] width 213 height 20
click at [1019, 465] on div "**********" at bounding box center [978, 241] width 223 height 483
click at [980, 383] on icon "scrollable content" at bounding box center [977, 378] width 9 height 9
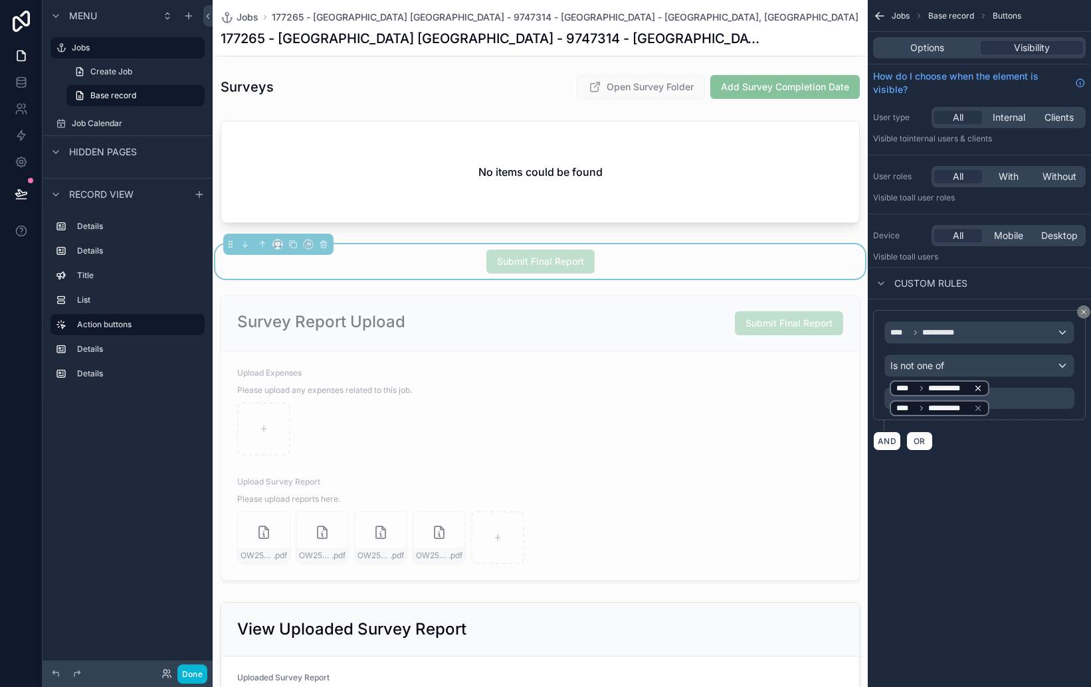
click at [982, 389] on icon "scrollable content" at bounding box center [977, 388] width 9 height 9
click at [1020, 402] on div "**********" at bounding box center [979, 398] width 190 height 21
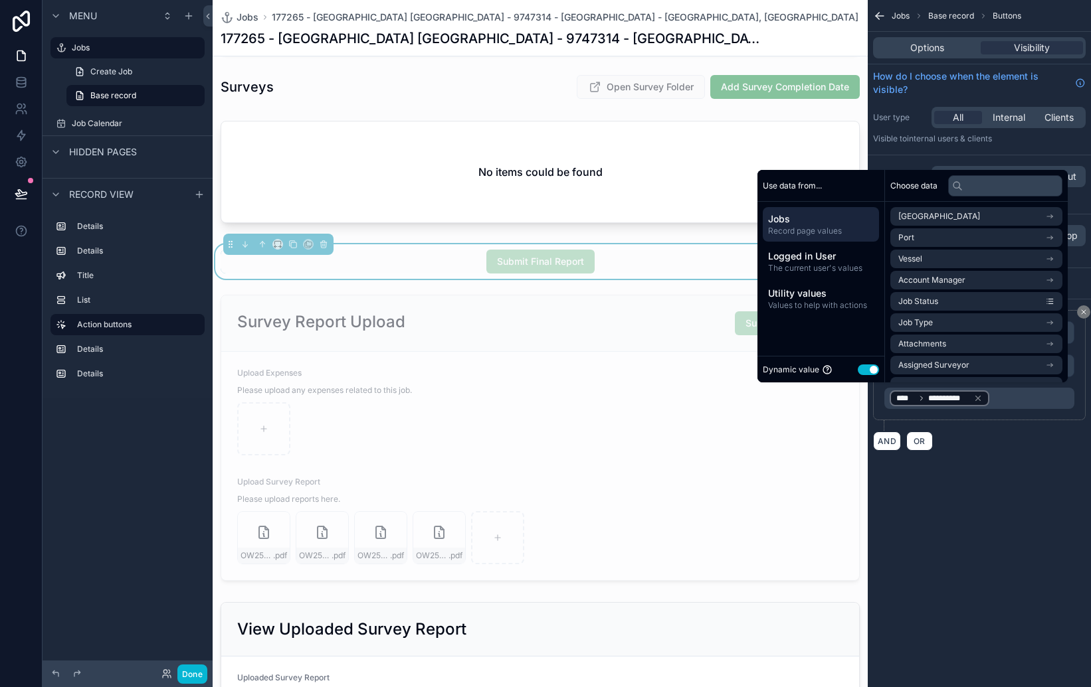
click at [1002, 496] on div "**********" at bounding box center [978, 343] width 223 height 687
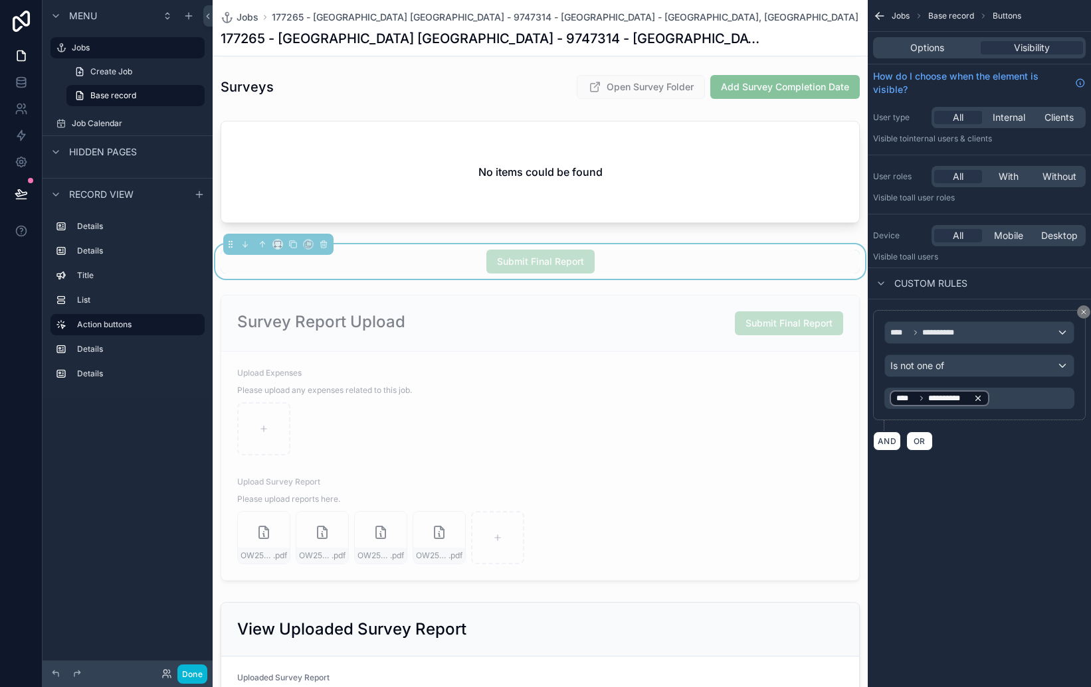
click at [978, 397] on icon "scrollable content" at bounding box center [977, 398] width 9 height 9
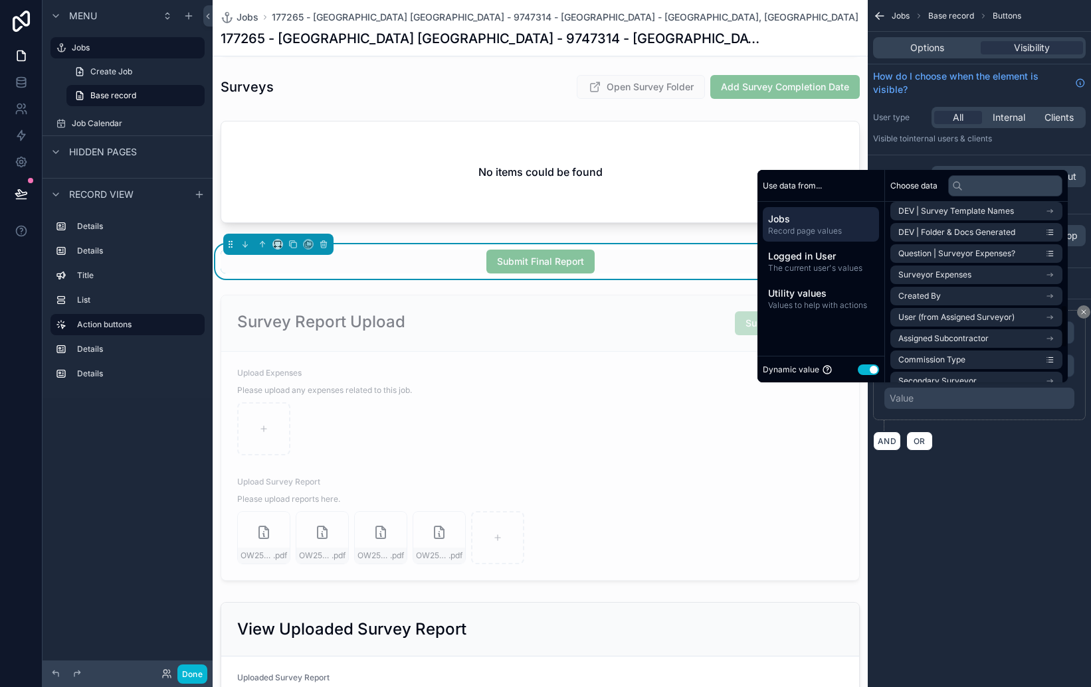
scroll to position [430, 0]
click at [794, 290] on span "Utility values" at bounding box center [821, 293] width 106 height 13
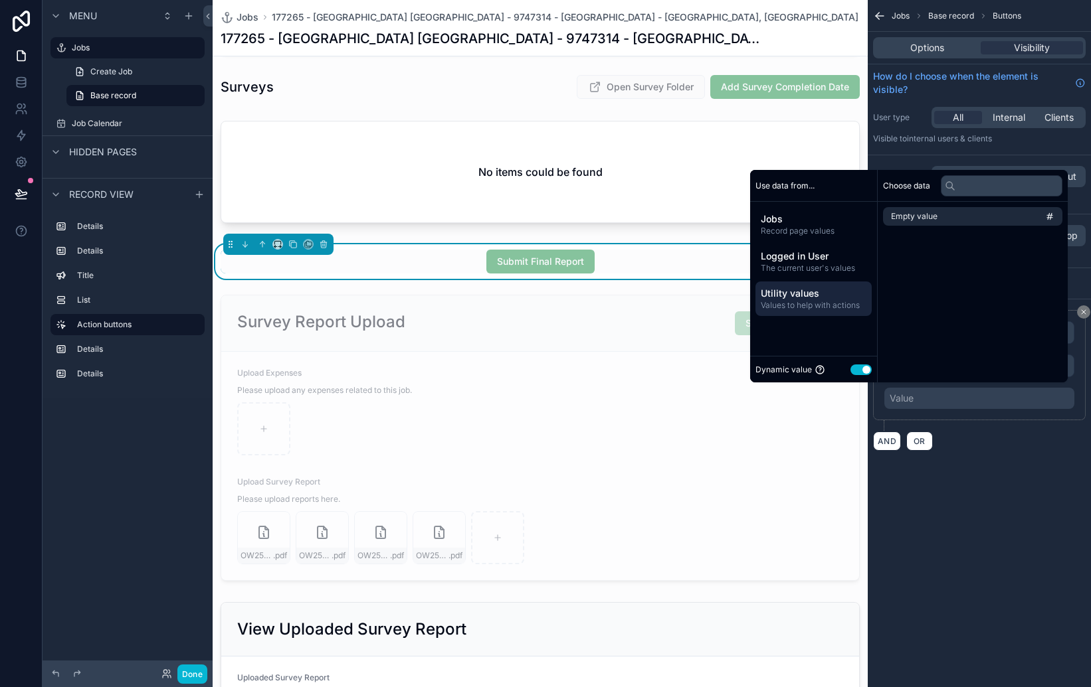
scroll to position [0, 0]
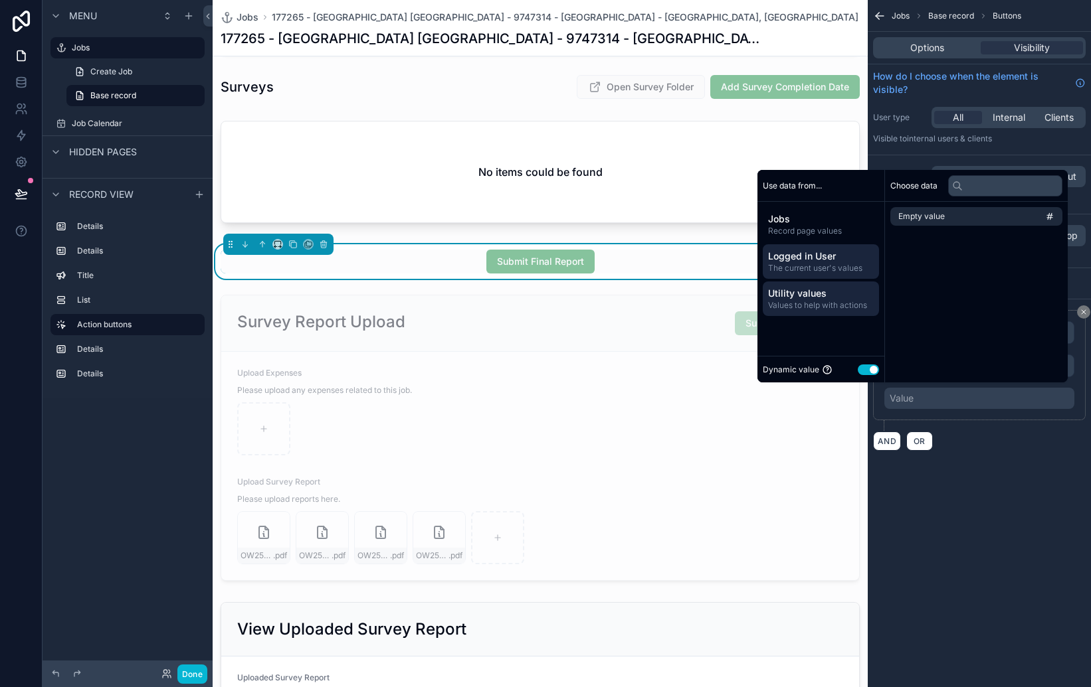
click at [804, 257] on span "Logged in User" at bounding box center [821, 256] width 106 height 13
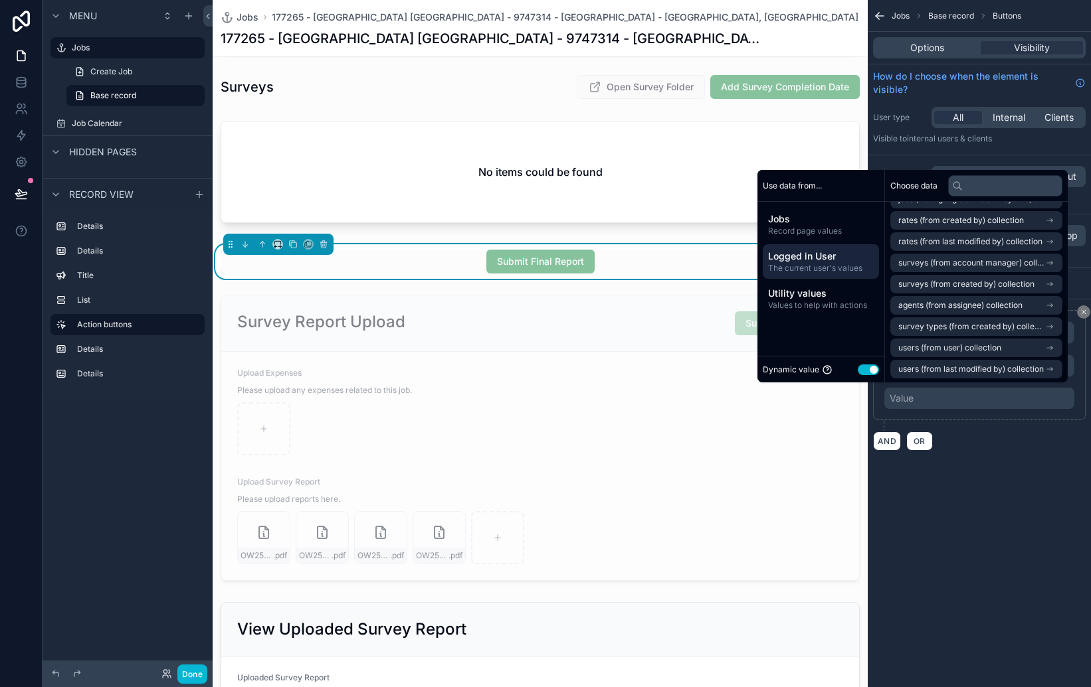
scroll to position [231, 0]
click at [766, 207] on div "Jobs Record page values" at bounding box center [821, 224] width 116 height 35
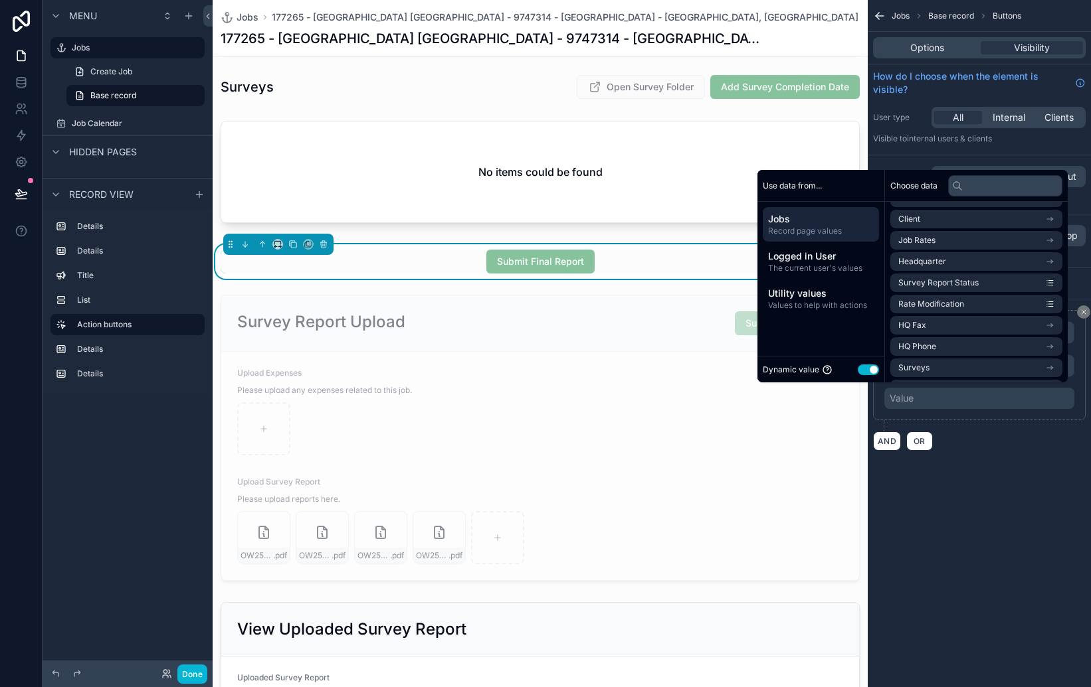
click at [864, 371] on button "Use setting" at bounding box center [868, 370] width 21 height 11
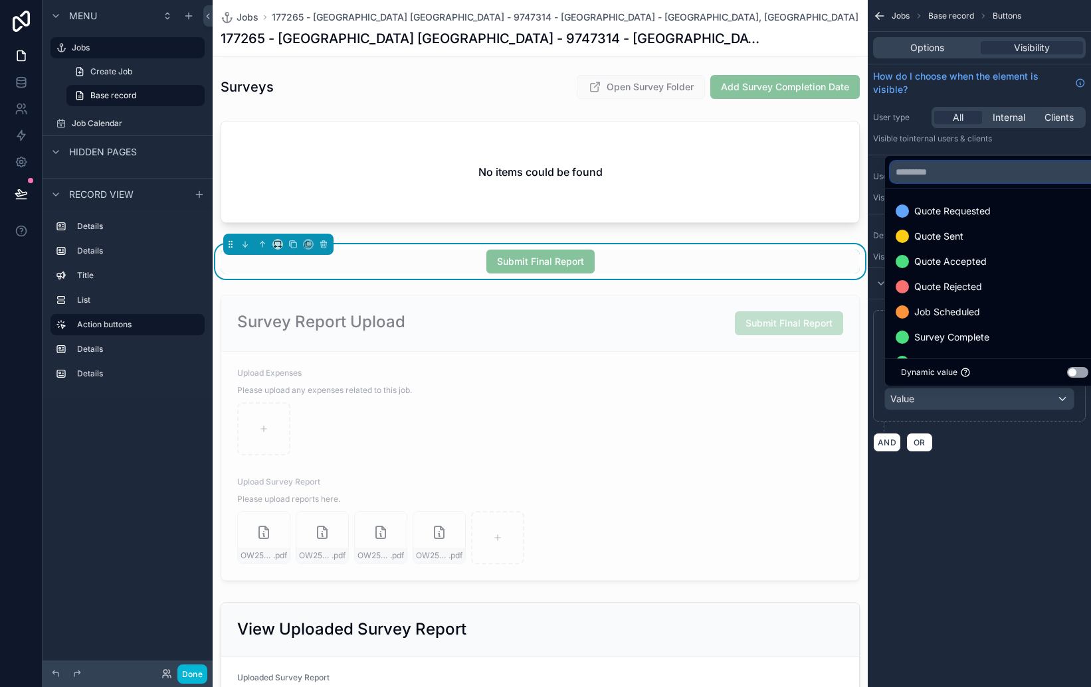
click at [947, 174] on input "text" at bounding box center [994, 171] width 209 height 21
type input "*"
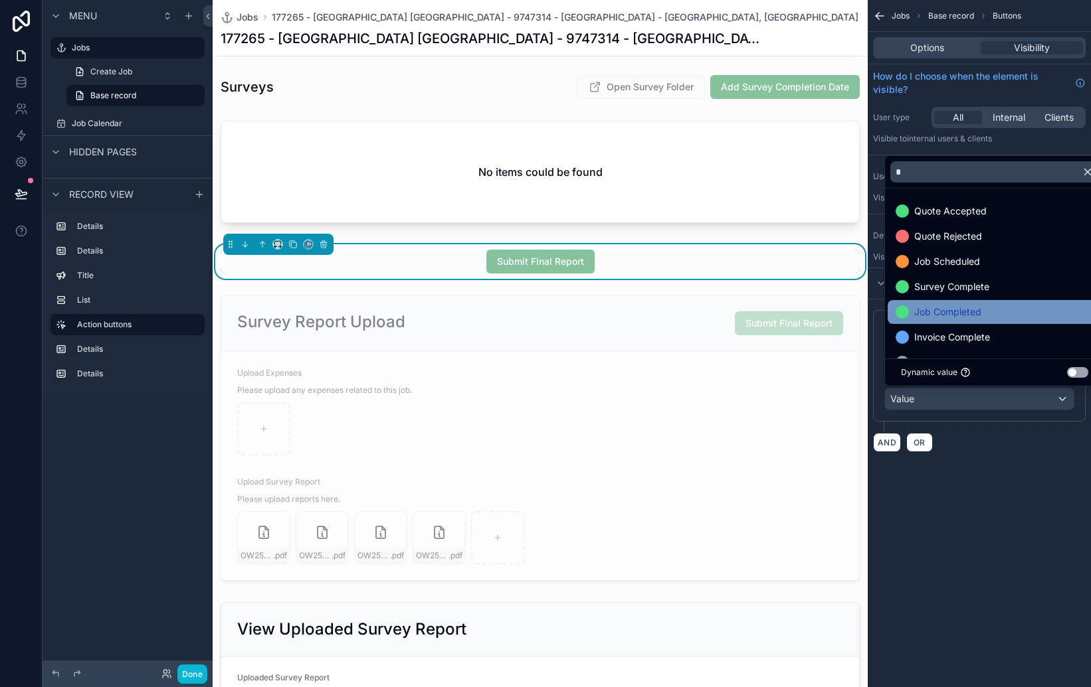
click at [958, 316] on span "Job Completed" at bounding box center [947, 312] width 67 height 16
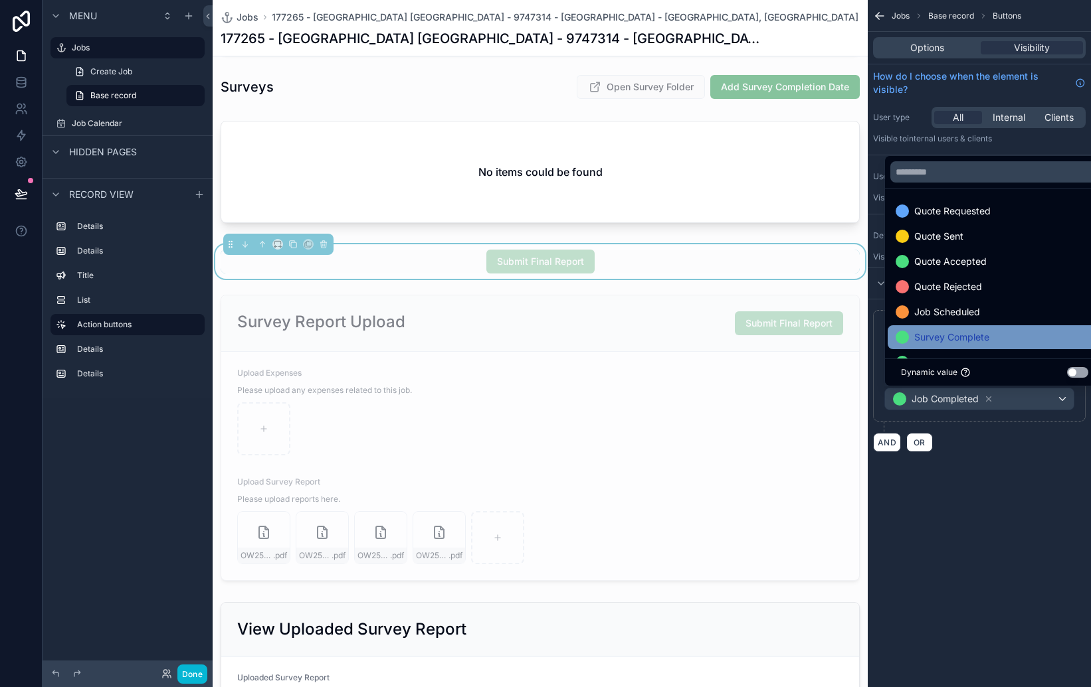
click at [969, 331] on span "Survey Complete" at bounding box center [951, 337] width 75 height 16
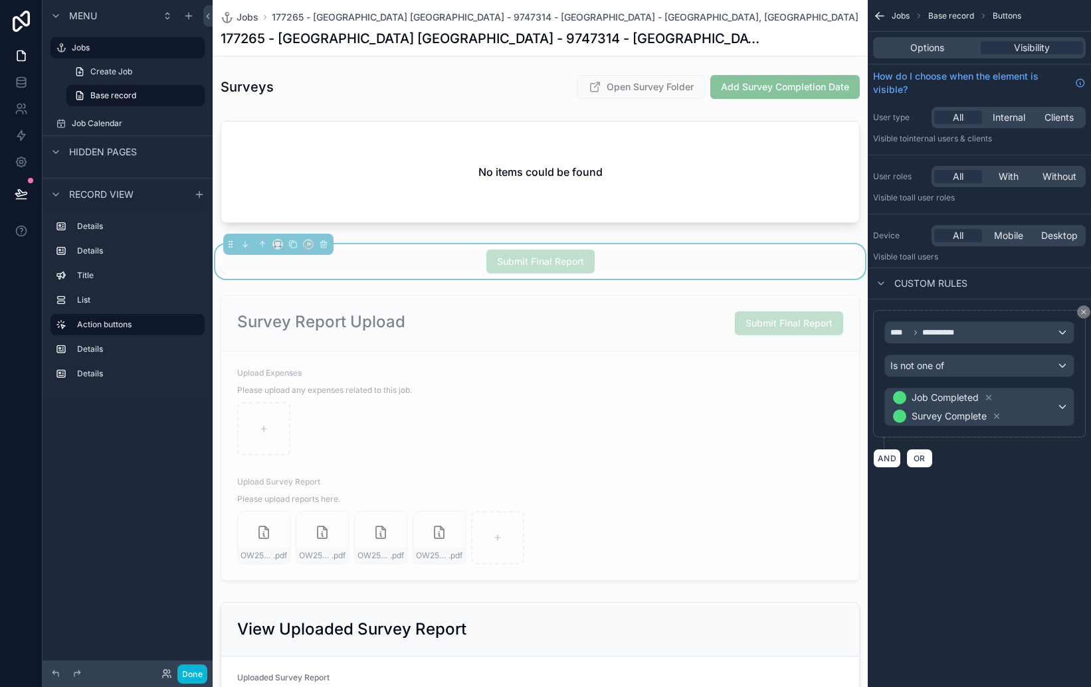
click at [981, 464] on div "AND OR" at bounding box center [979, 458] width 213 height 20
click at [962, 463] on div "AND OR" at bounding box center [979, 458] width 213 height 20
click at [653, 258] on div "Submit Final Report" at bounding box center [540, 262] width 639 height 24
click at [697, 296] on div "scrollable content" at bounding box center [540, 438] width 655 height 297
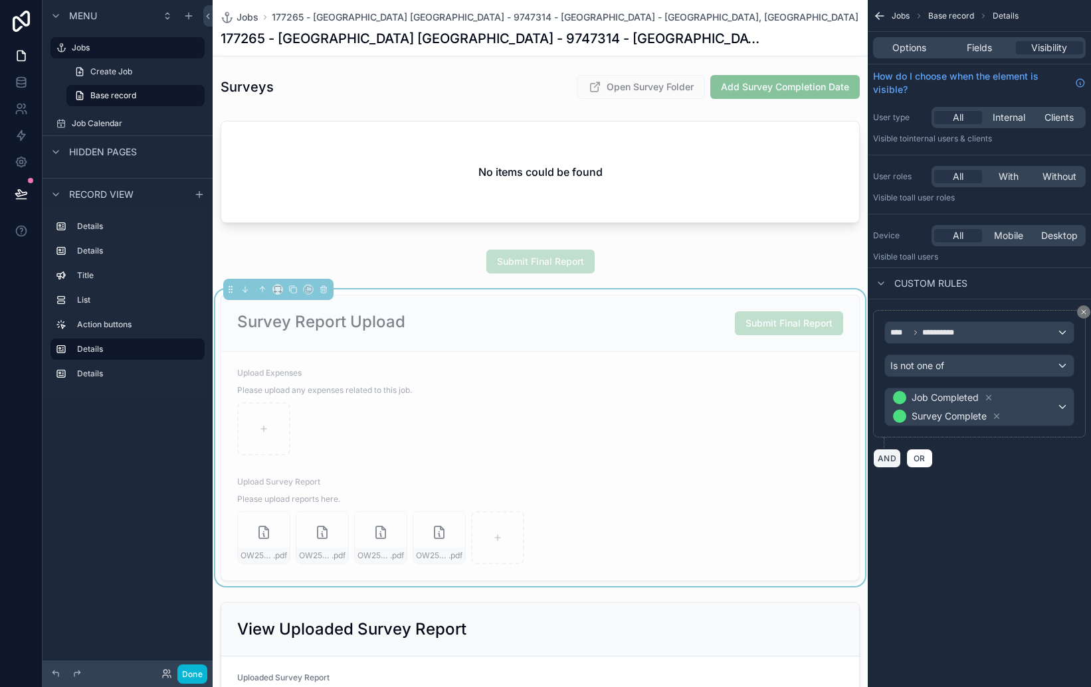
click at [886, 464] on button "AND" at bounding box center [887, 458] width 28 height 19
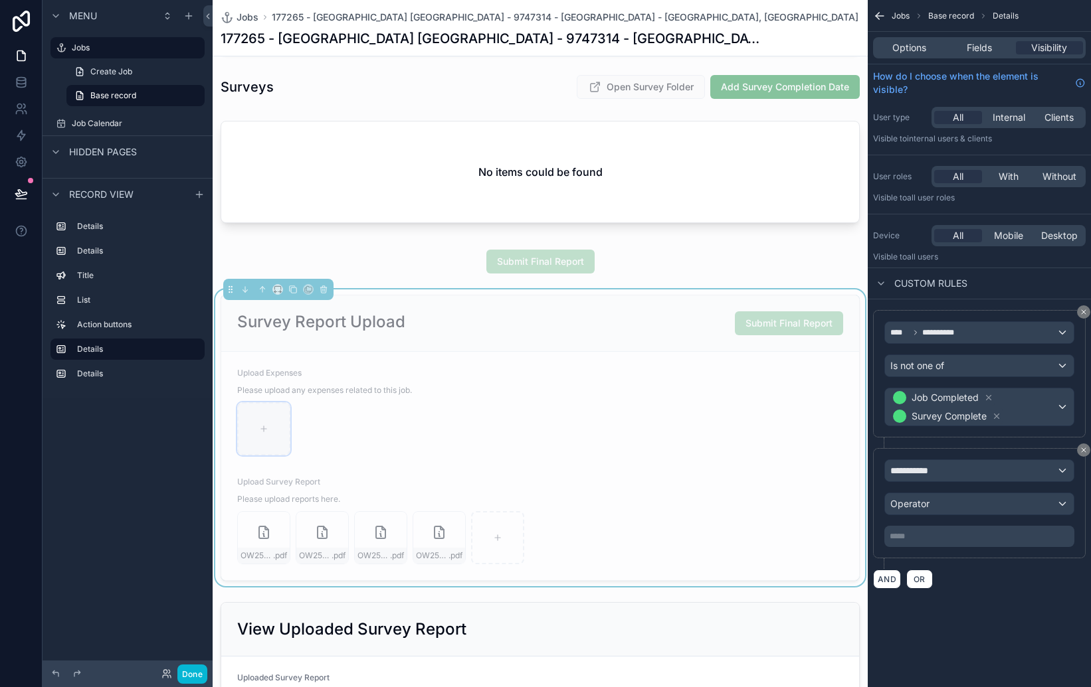
click at [252, 434] on div "scrollable content" at bounding box center [263, 429] width 53 height 53
click at [972, 474] on div "**********" at bounding box center [979, 470] width 189 height 21
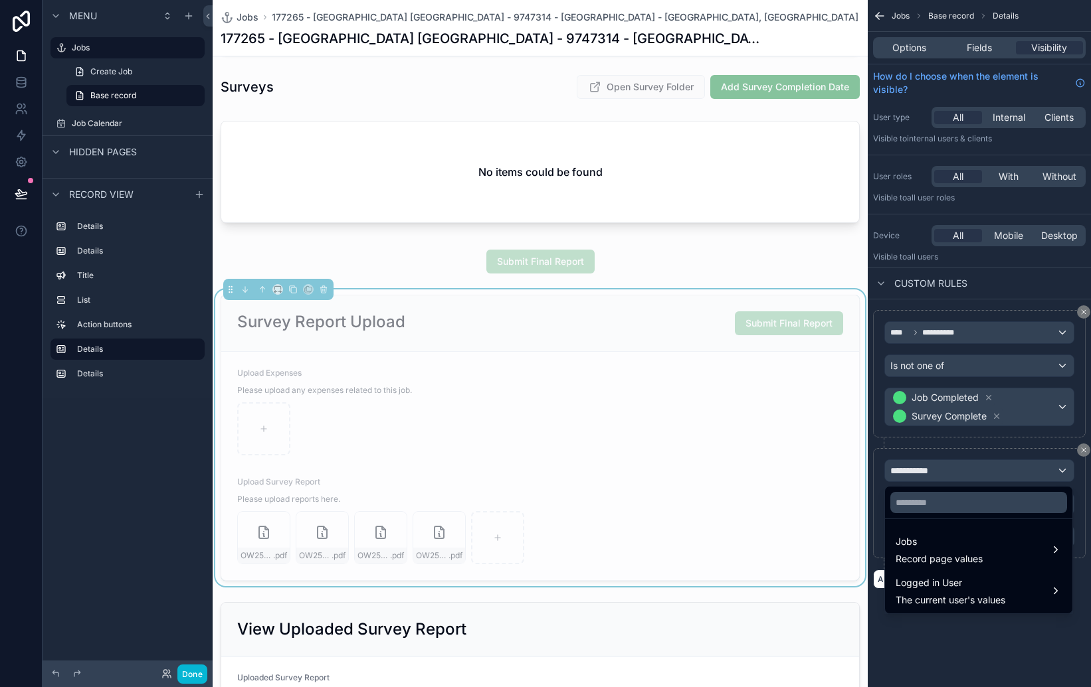
click at [977, 650] on div "scrollable content" at bounding box center [545, 343] width 1091 height 687
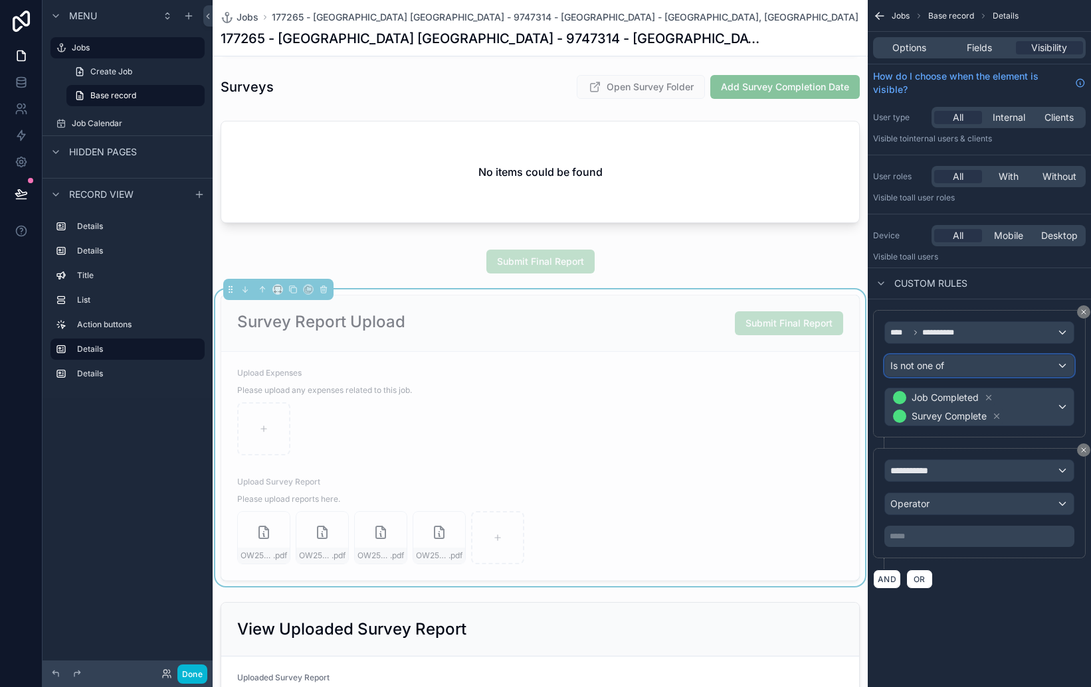
click at [972, 368] on div "Is not one of" at bounding box center [979, 365] width 189 height 21
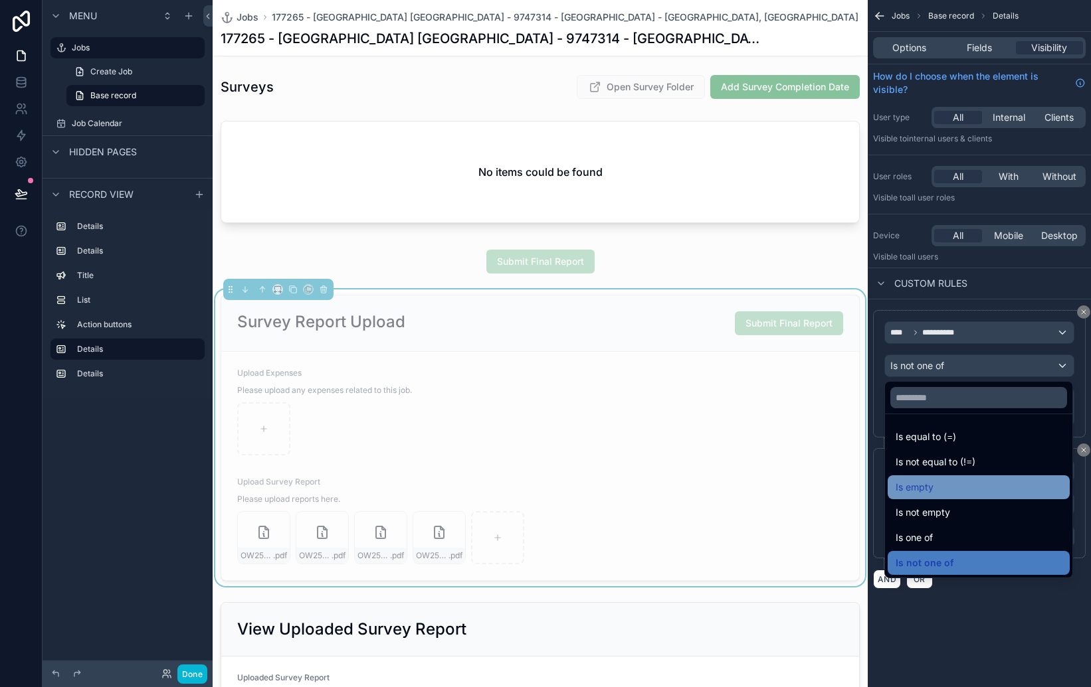
click at [993, 486] on div "Is empty" at bounding box center [978, 488] width 166 height 16
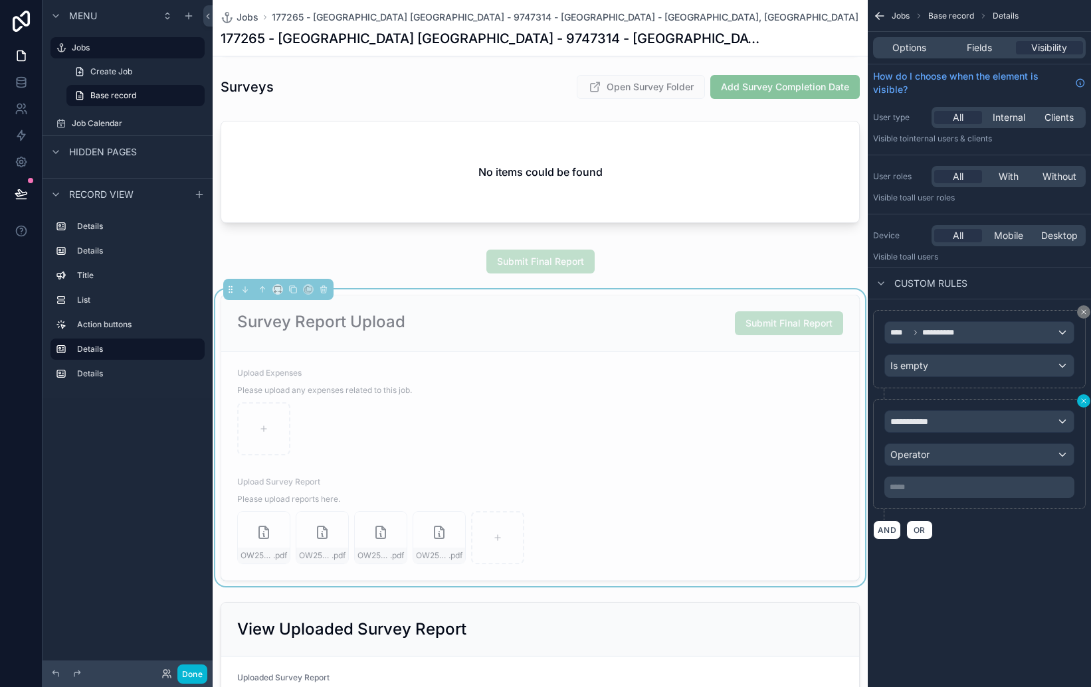
click at [1083, 404] on icon "scrollable content" at bounding box center [1083, 401] width 8 height 8
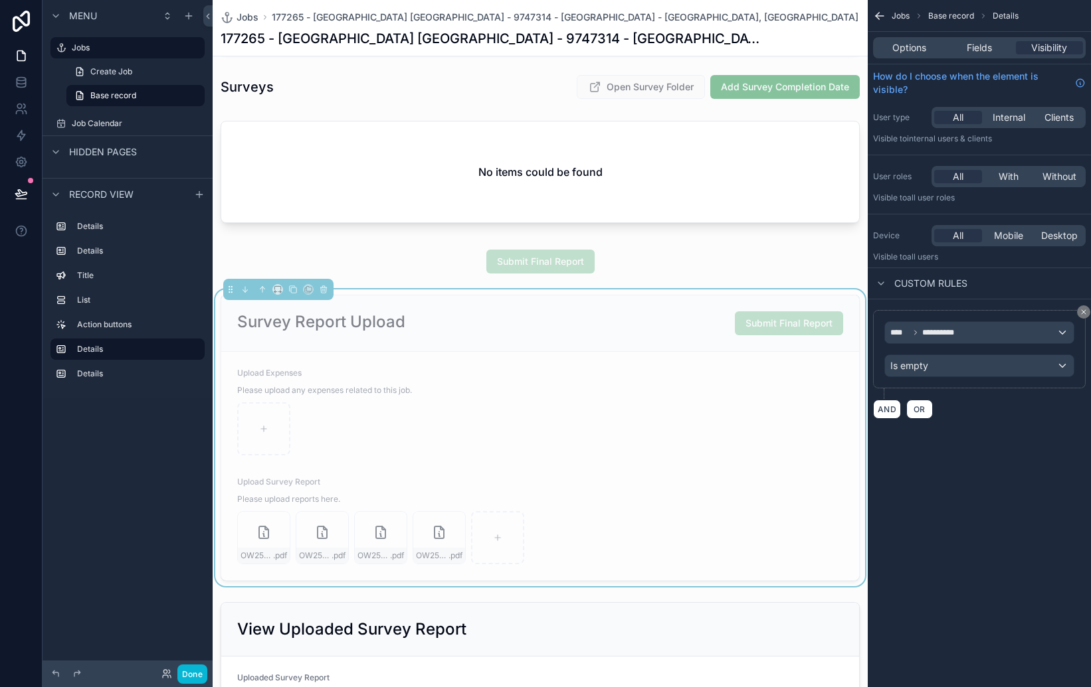
click at [958, 513] on div "**********" at bounding box center [978, 343] width 223 height 687
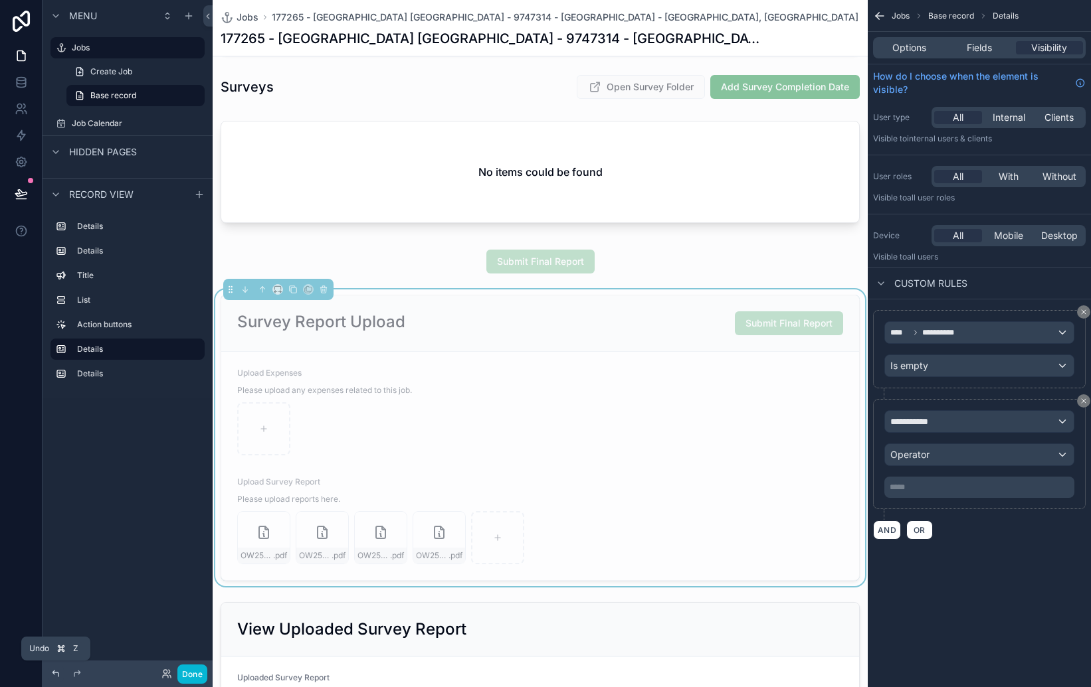
click at [55, 674] on icon at bounding box center [55, 674] width 11 height 11
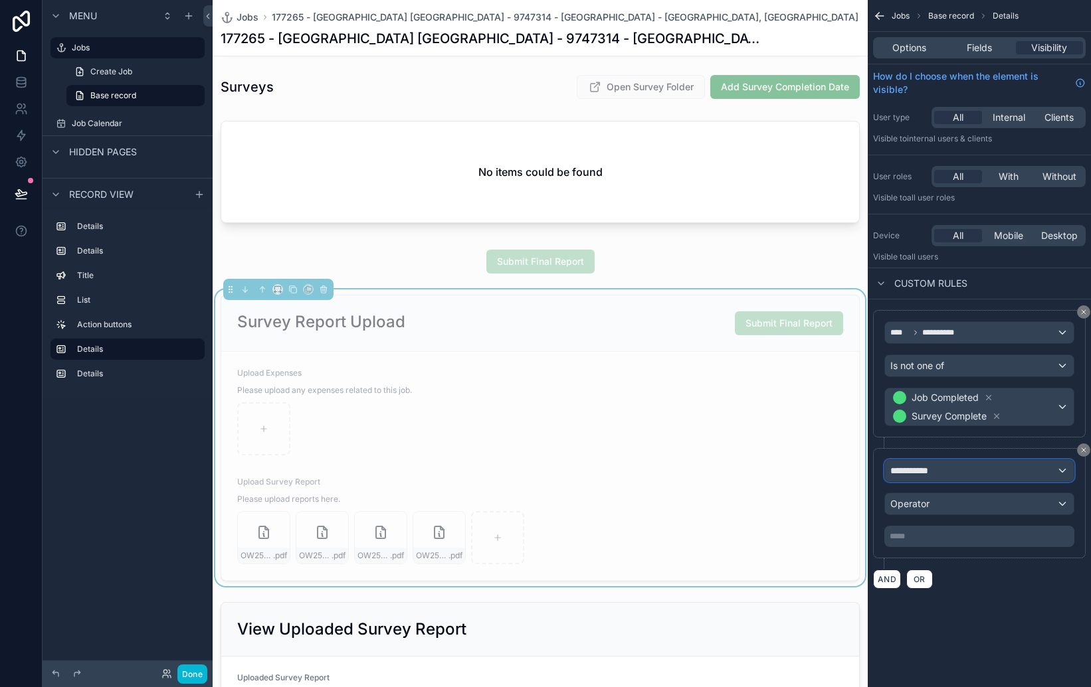
click at [975, 474] on div "**********" at bounding box center [979, 470] width 189 height 21
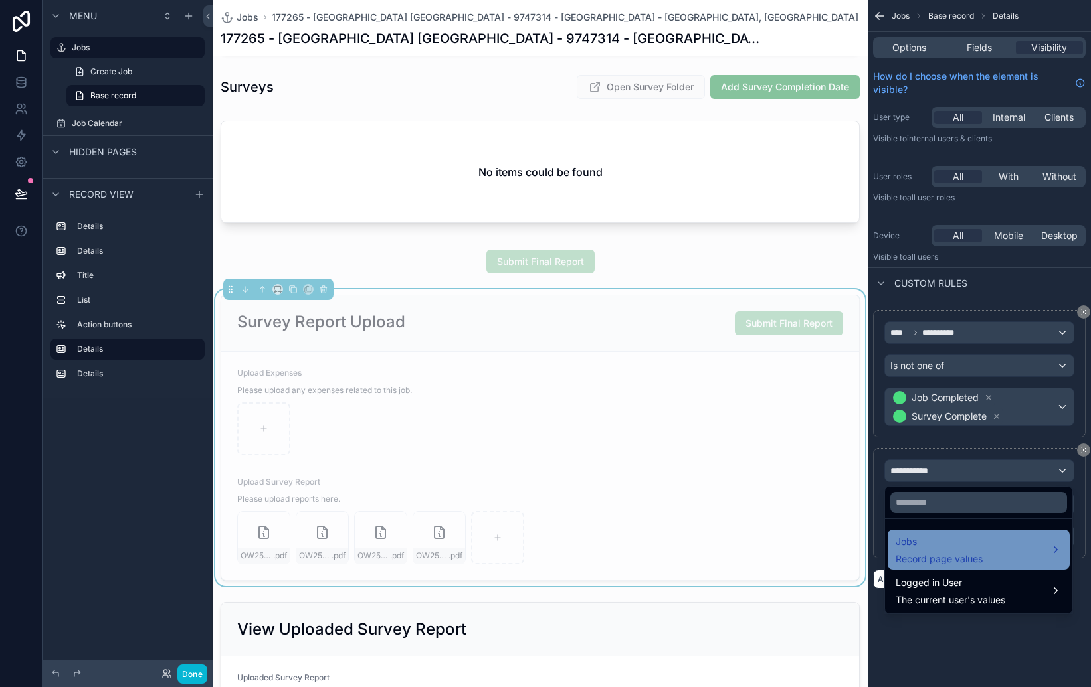
click at [969, 553] on span "Record page values" at bounding box center [938, 559] width 87 height 13
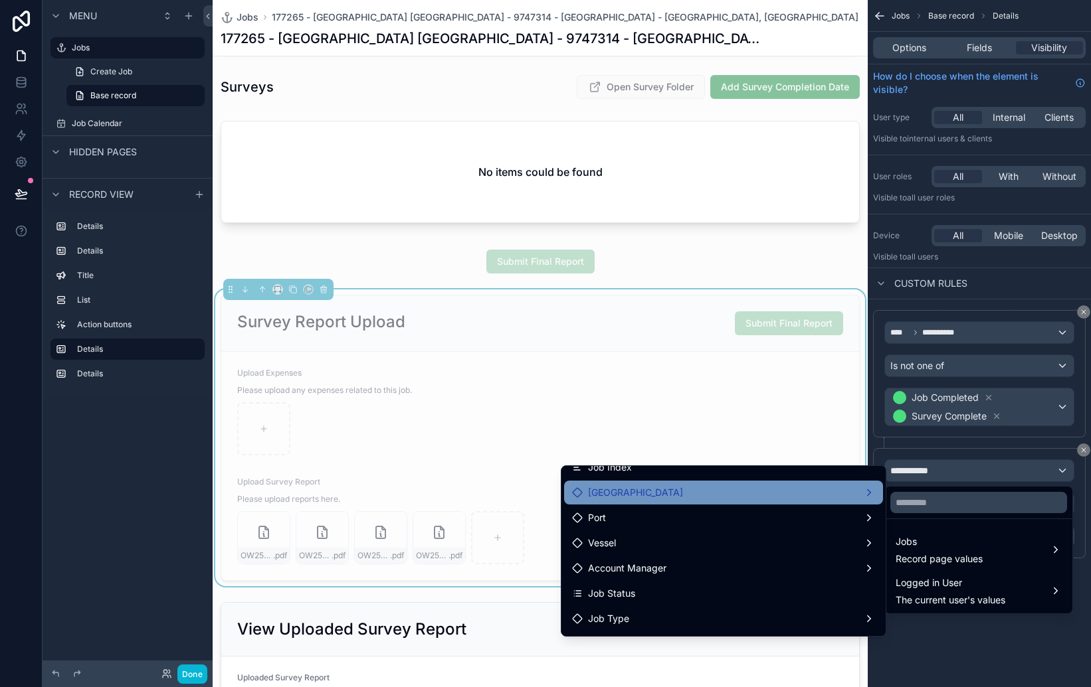
scroll to position [50, 0]
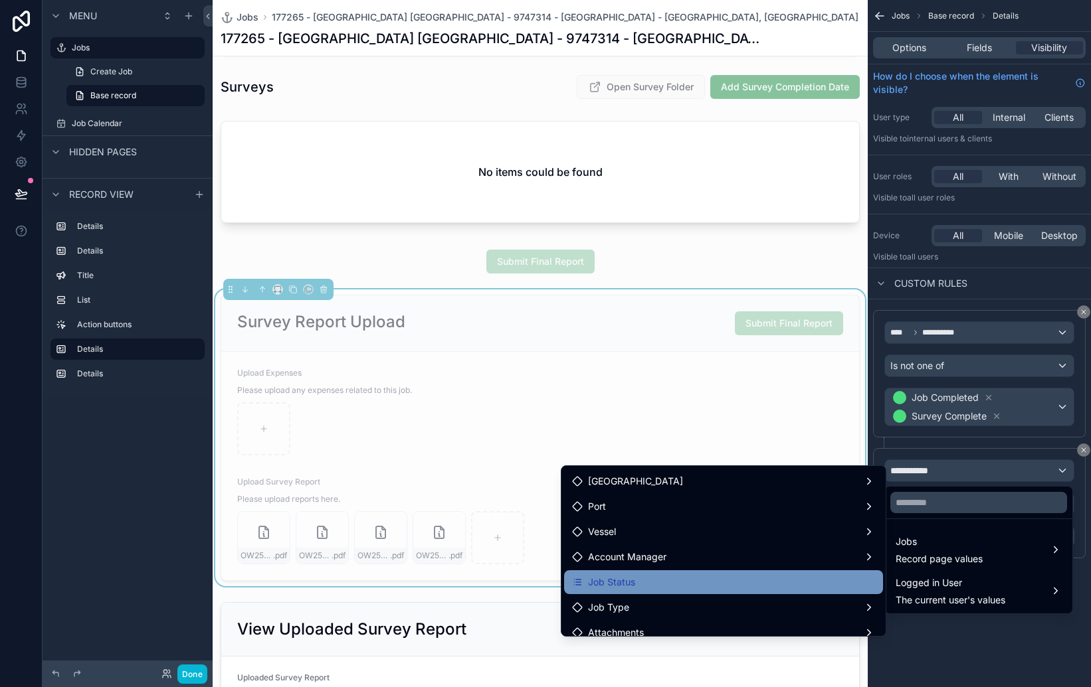
click at [684, 581] on div "Job Status" at bounding box center [723, 583] width 303 height 16
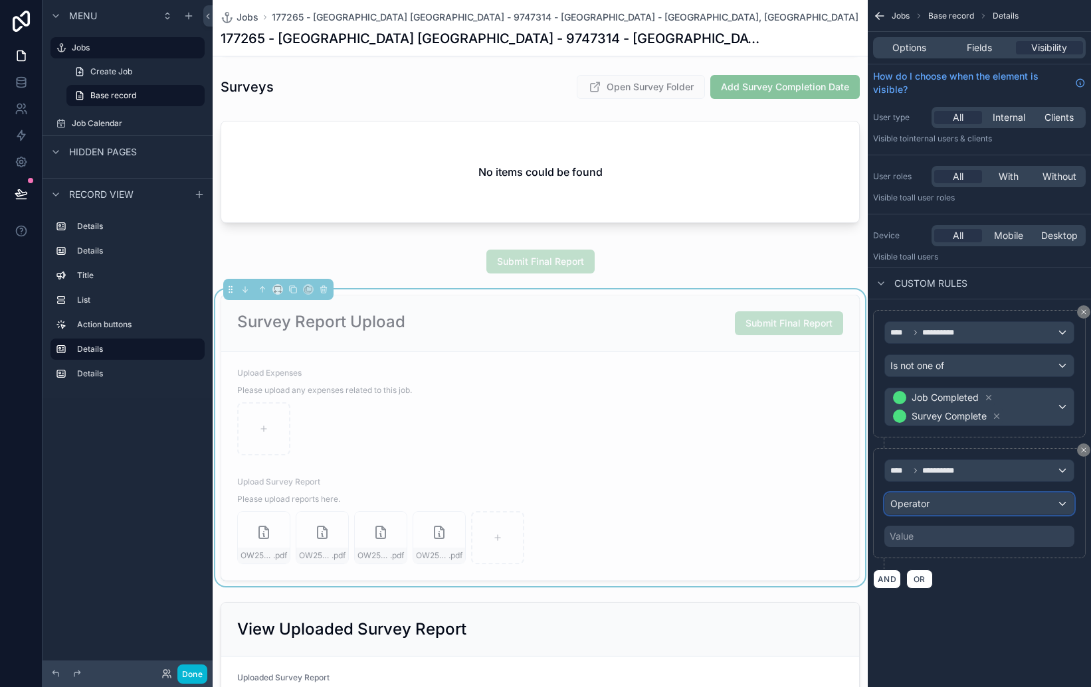
click at [962, 502] on div "Operator" at bounding box center [979, 504] width 189 height 21
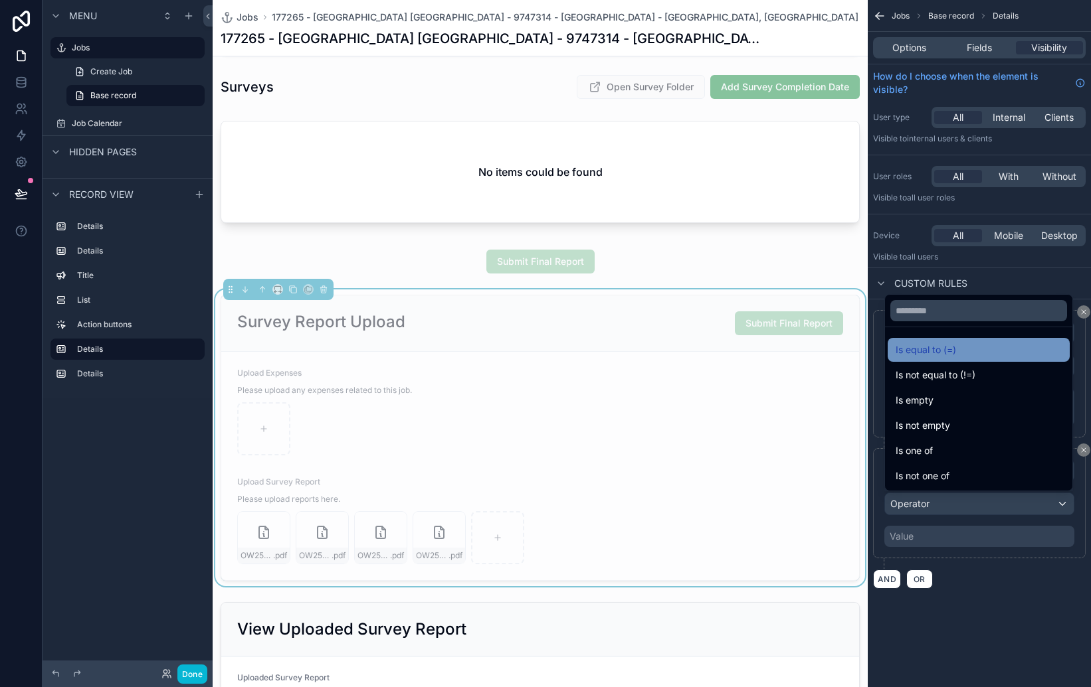
click at [967, 350] on div "Is equal to (=)" at bounding box center [978, 350] width 166 height 16
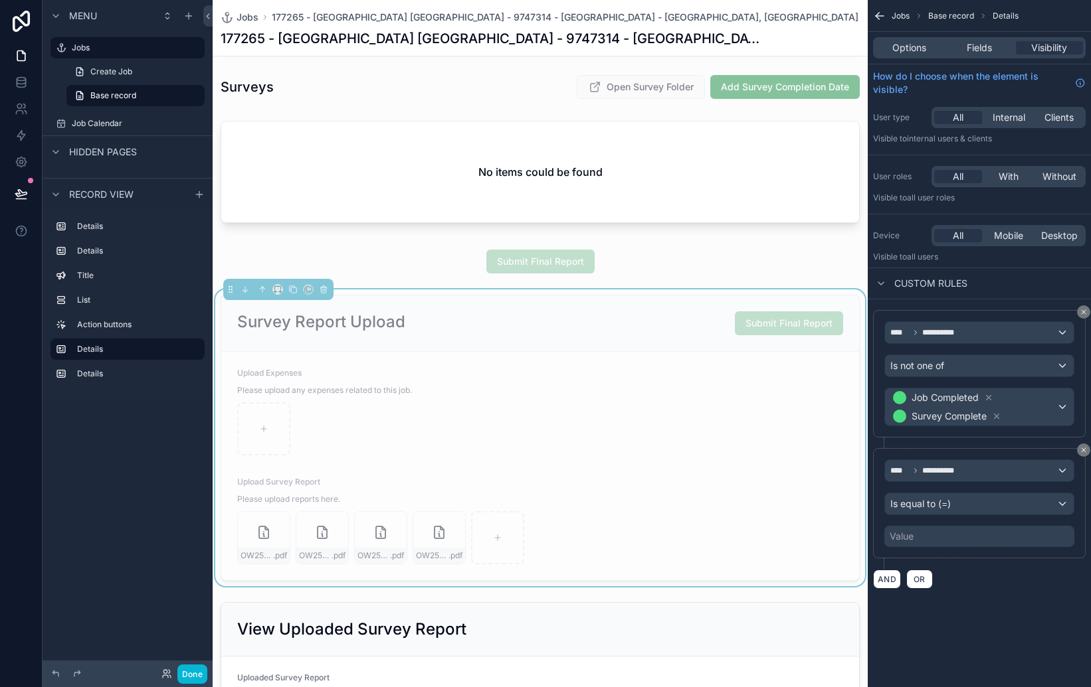
click at [992, 531] on div "Value" at bounding box center [979, 536] width 190 height 21
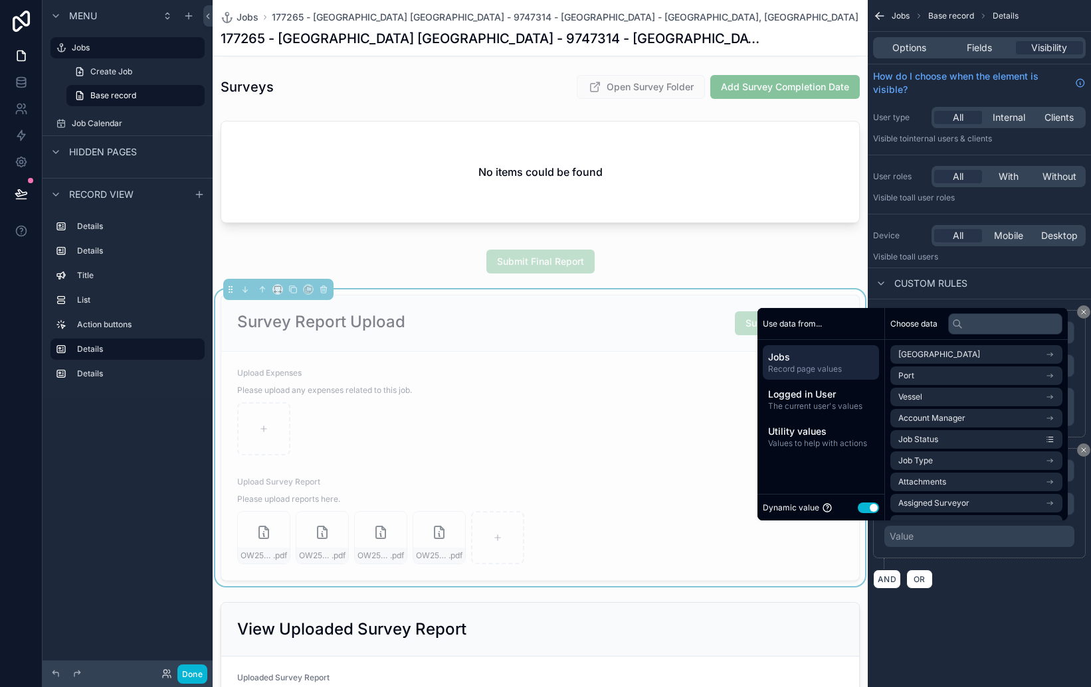
click at [862, 507] on button "Use setting" at bounding box center [868, 508] width 21 height 11
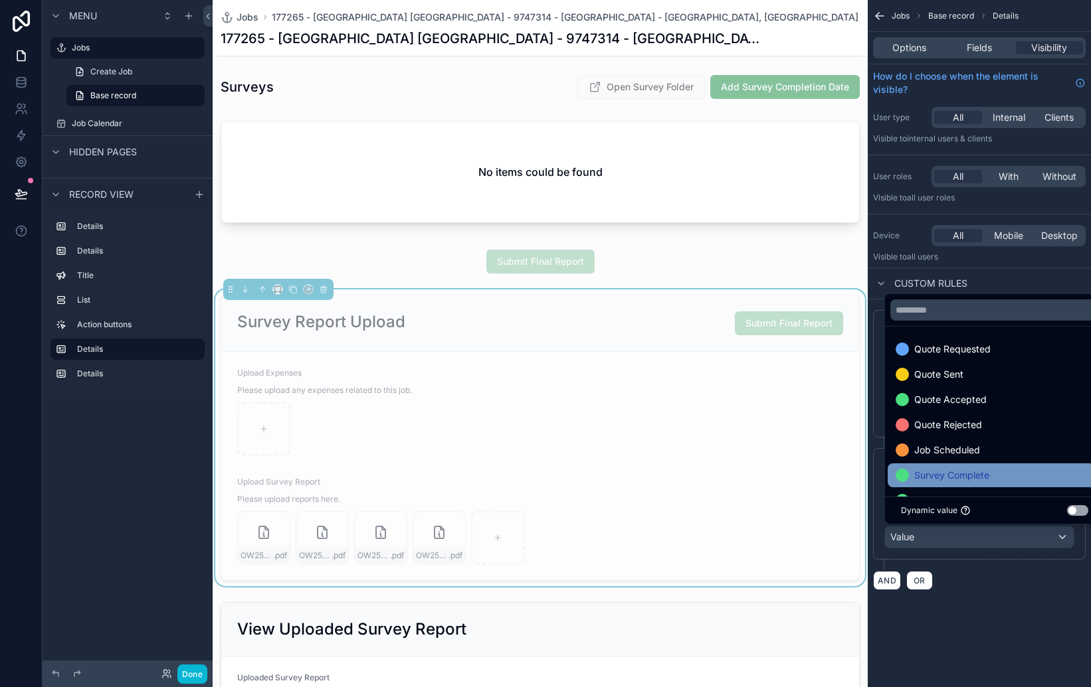
click at [988, 469] on span "Survey Complete" at bounding box center [951, 476] width 75 height 16
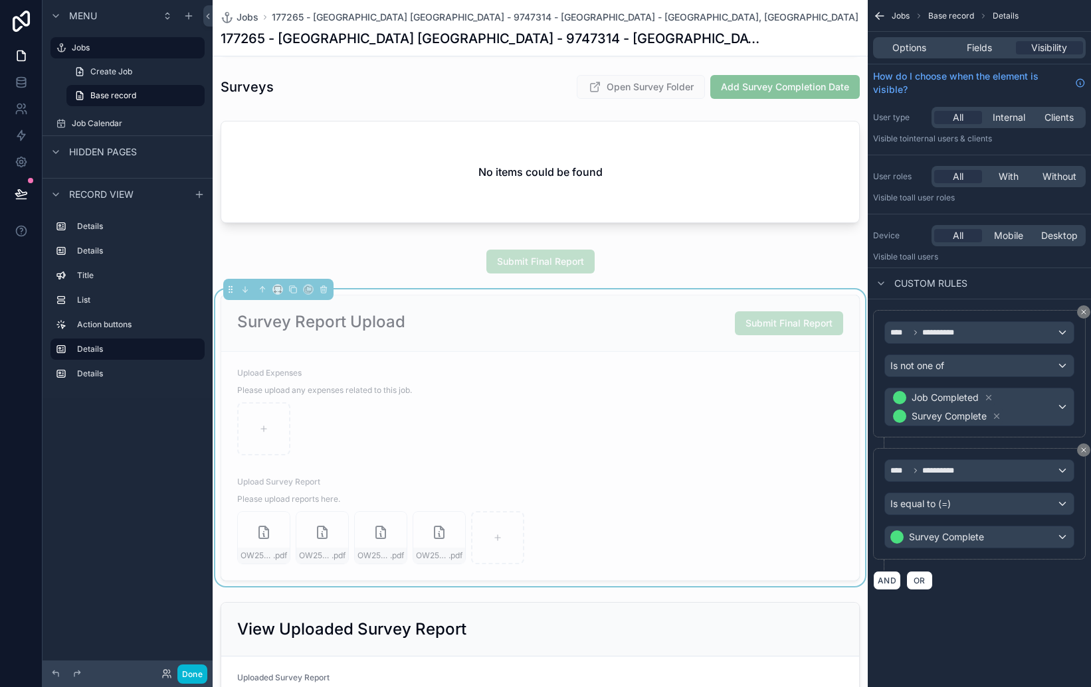
click at [1004, 593] on div "**********" at bounding box center [978, 451] width 223 height 302
click at [1027, 539] on div "Survey Complete" at bounding box center [979, 537] width 189 height 21
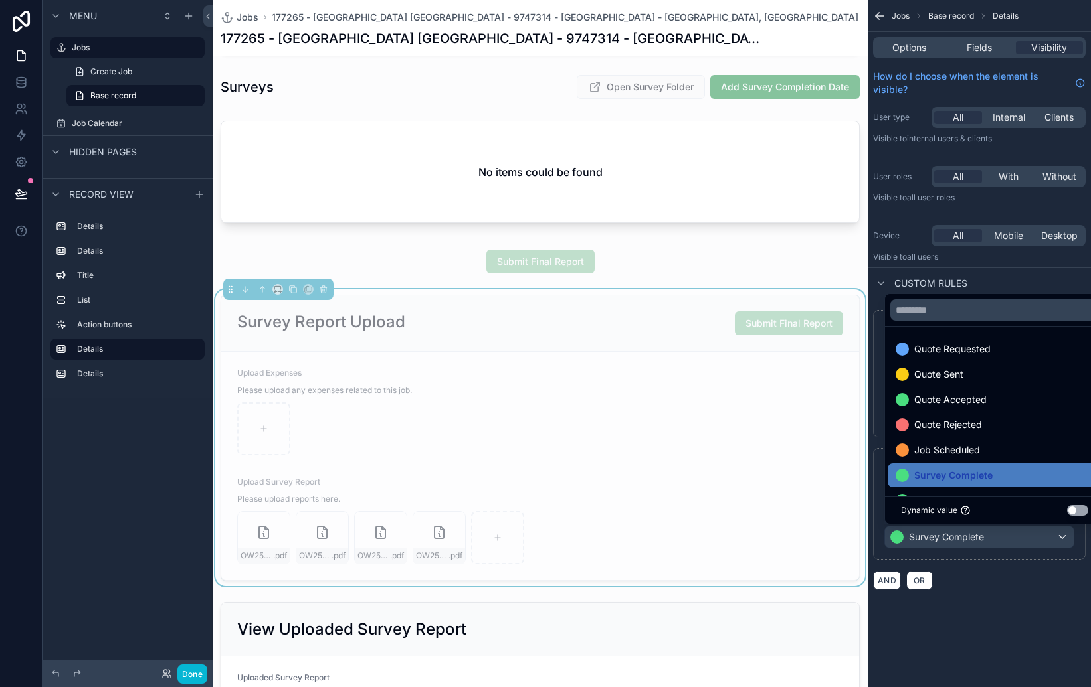
click at [984, 627] on div "scrollable content" at bounding box center [545, 343] width 1091 height 687
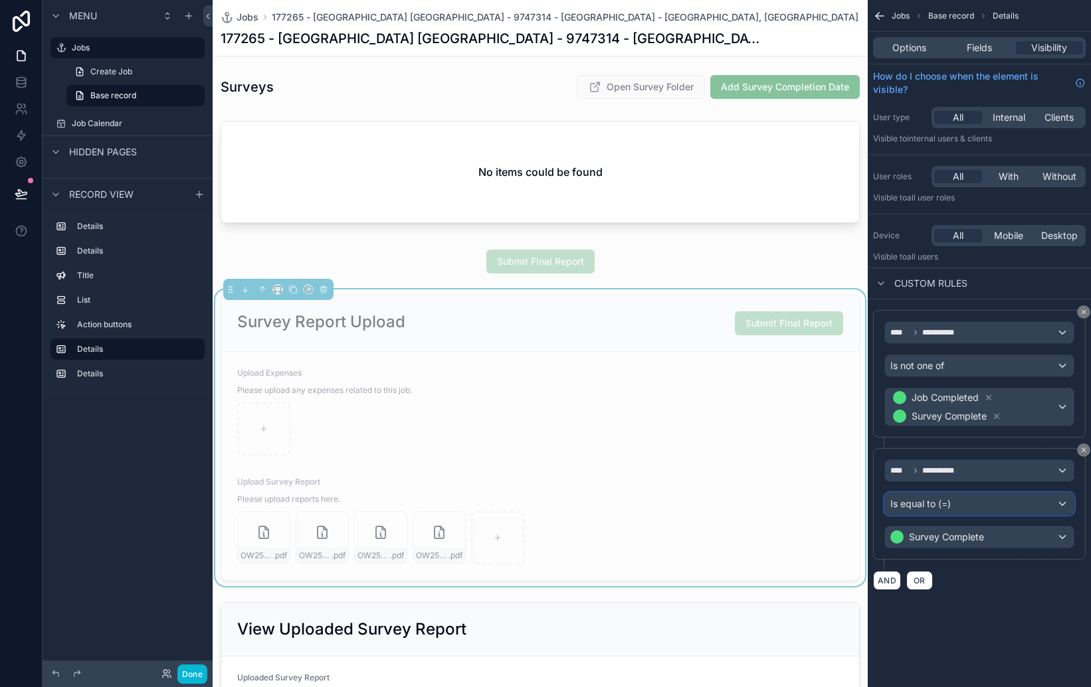
click at [942, 500] on span "Is equal to (=)" at bounding box center [920, 504] width 60 height 13
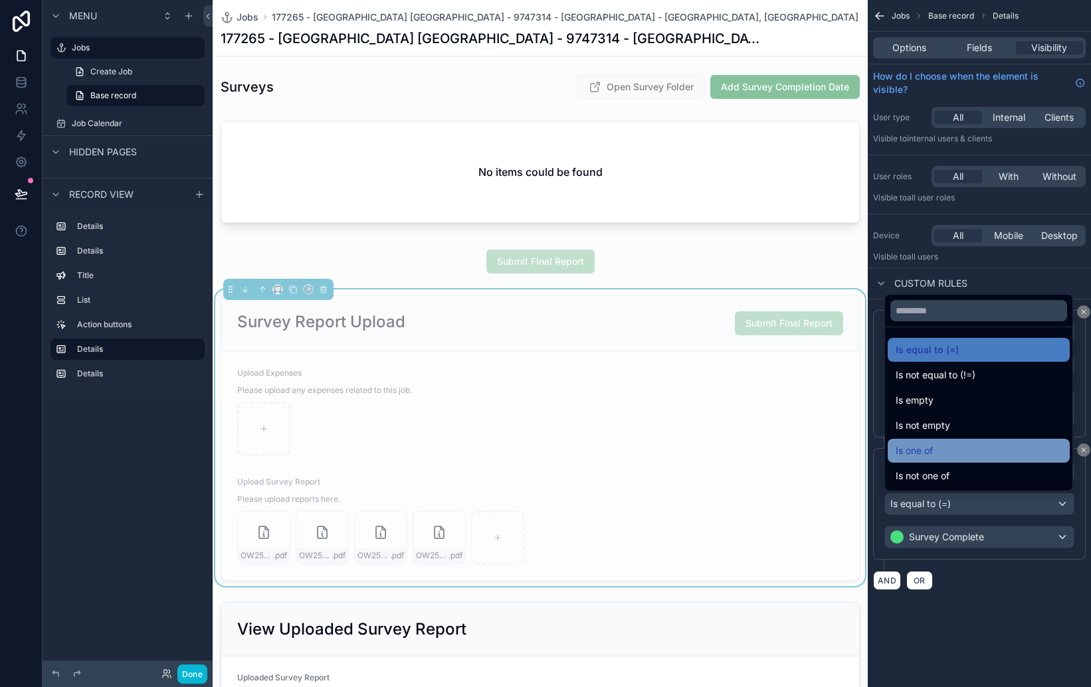
click at [964, 444] on div "Is one of" at bounding box center [978, 451] width 166 height 16
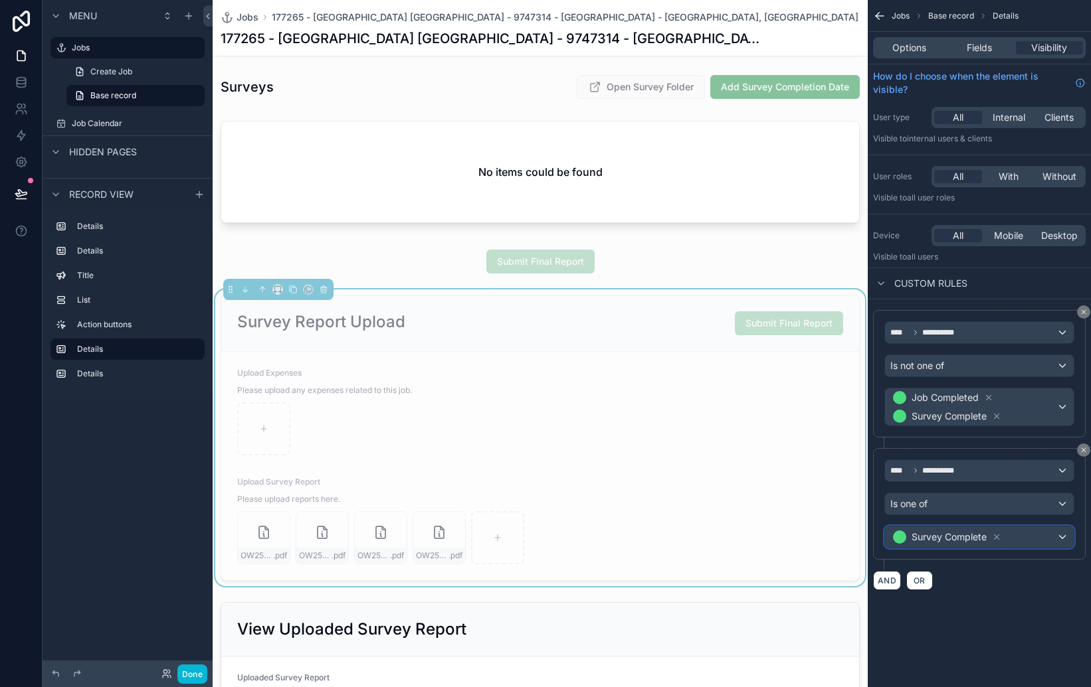
click at [1062, 535] on div "Survey Complete" at bounding box center [979, 537] width 189 height 21
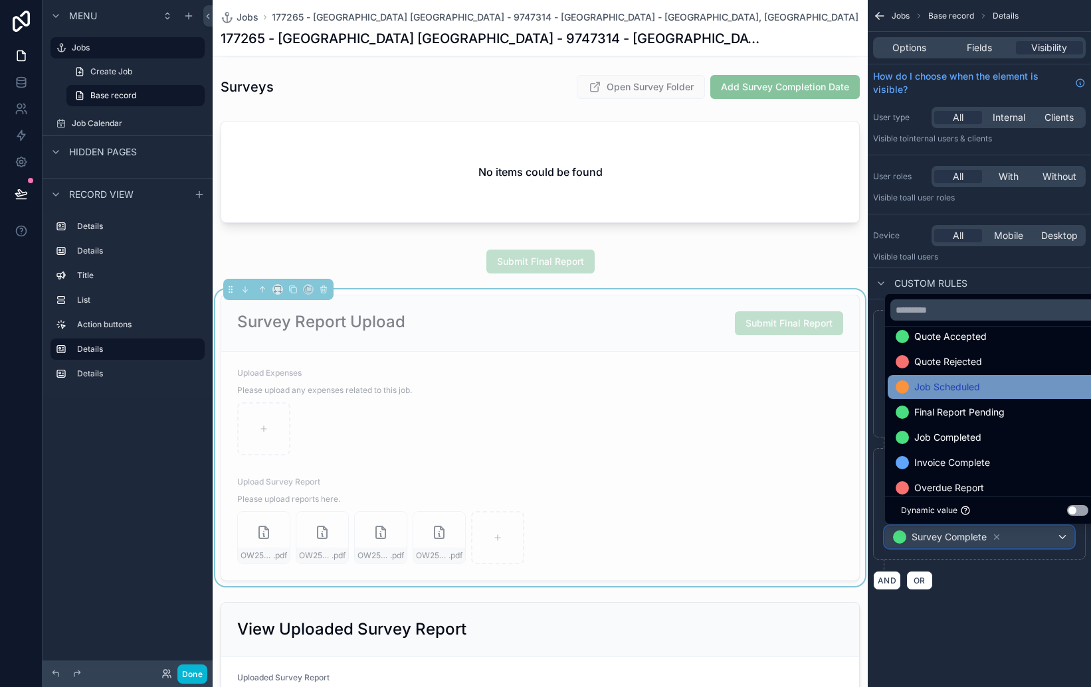
scroll to position [102, 0]
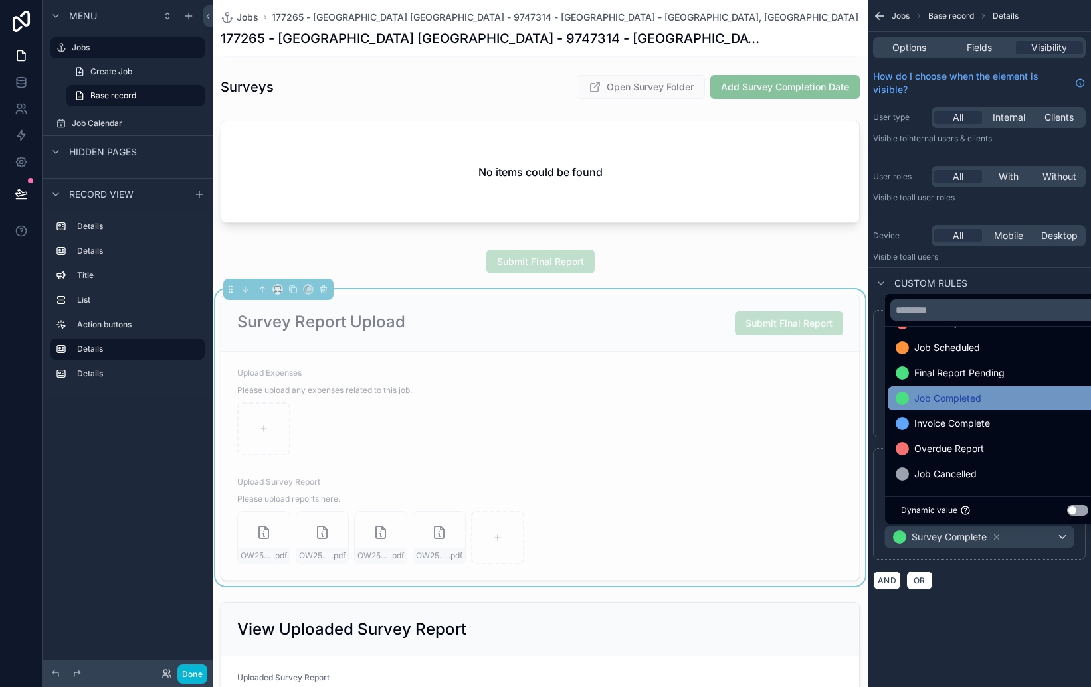
click at [932, 394] on span "Job Completed" at bounding box center [947, 399] width 67 height 16
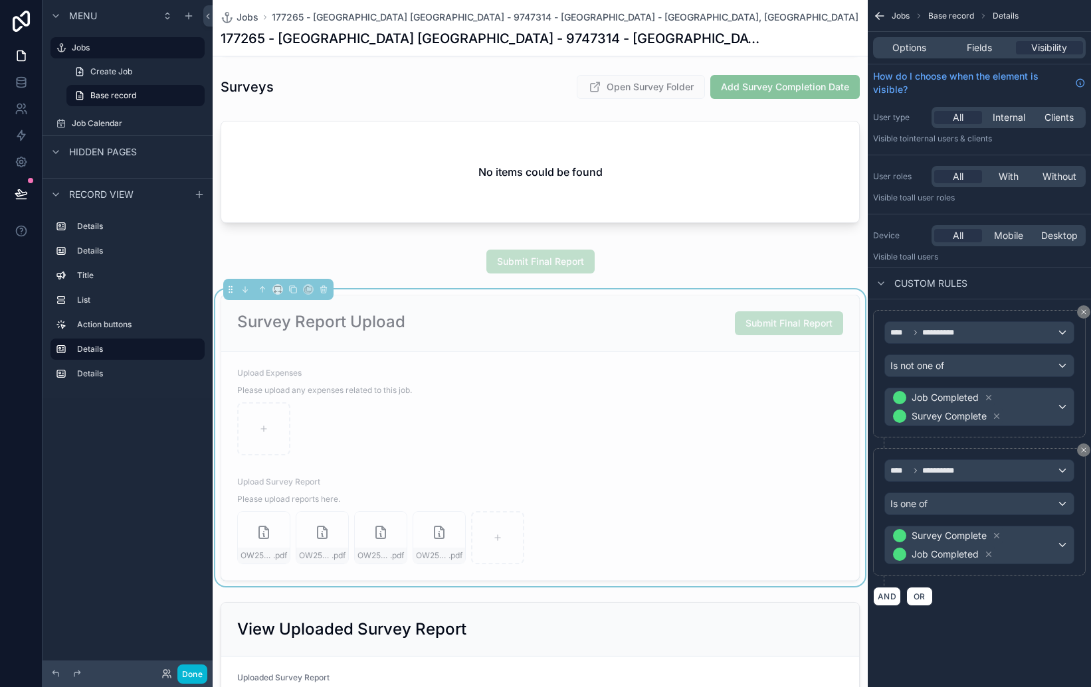
click at [996, 607] on div "**********" at bounding box center [978, 459] width 223 height 318
click at [648, 254] on div "scrollable content" at bounding box center [540, 261] width 655 height 35
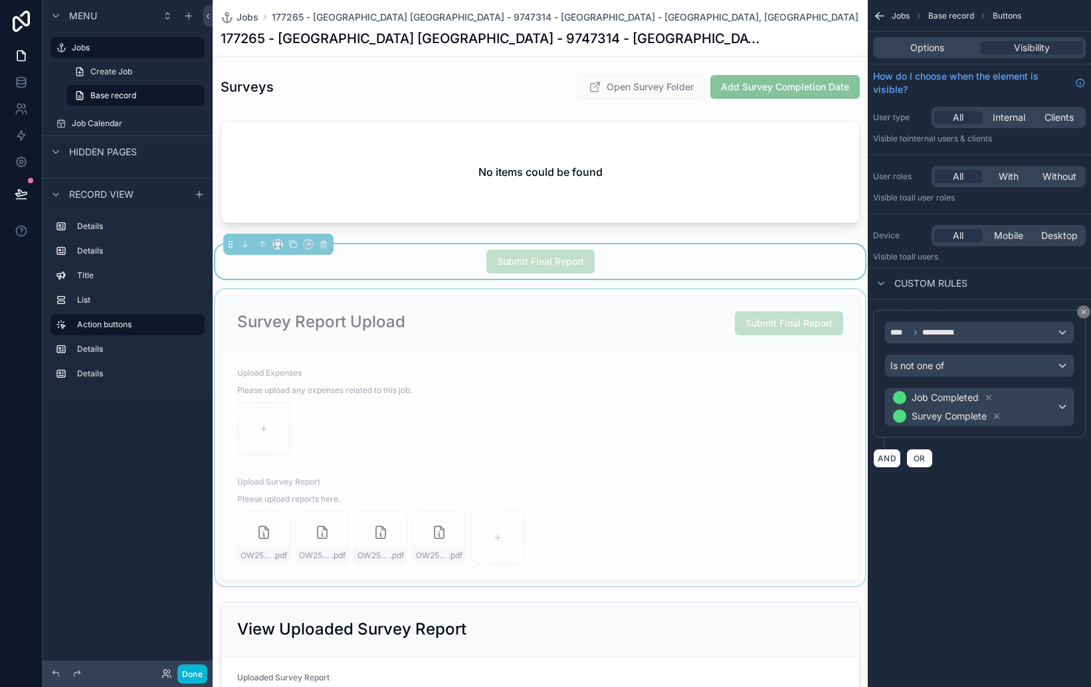
click at [619, 297] on div "scrollable content" at bounding box center [540, 438] width 655 height 297
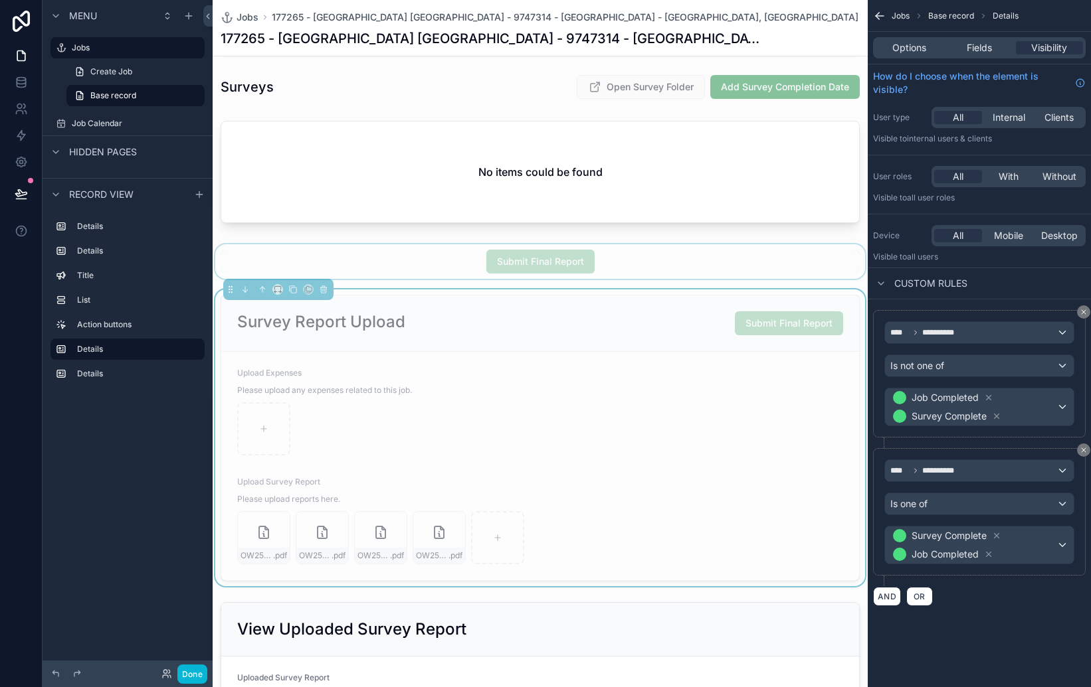
click at [640, 262] on div "scrollable content" at bounding box center [540, 261] width 655 height 35
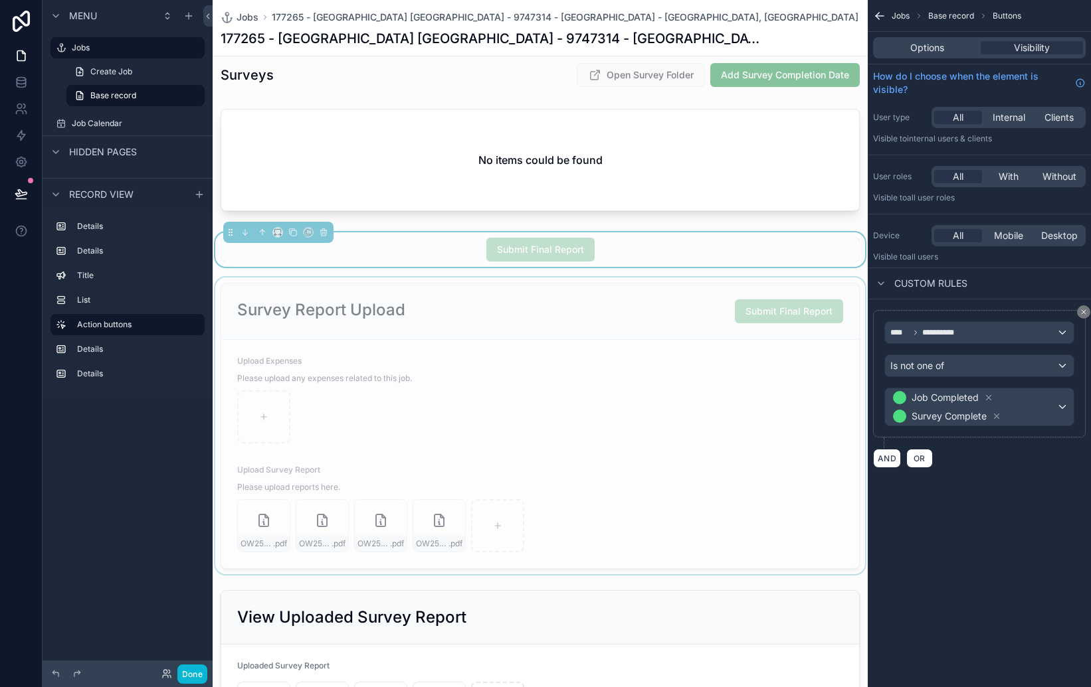
scroll to position [710, 0]
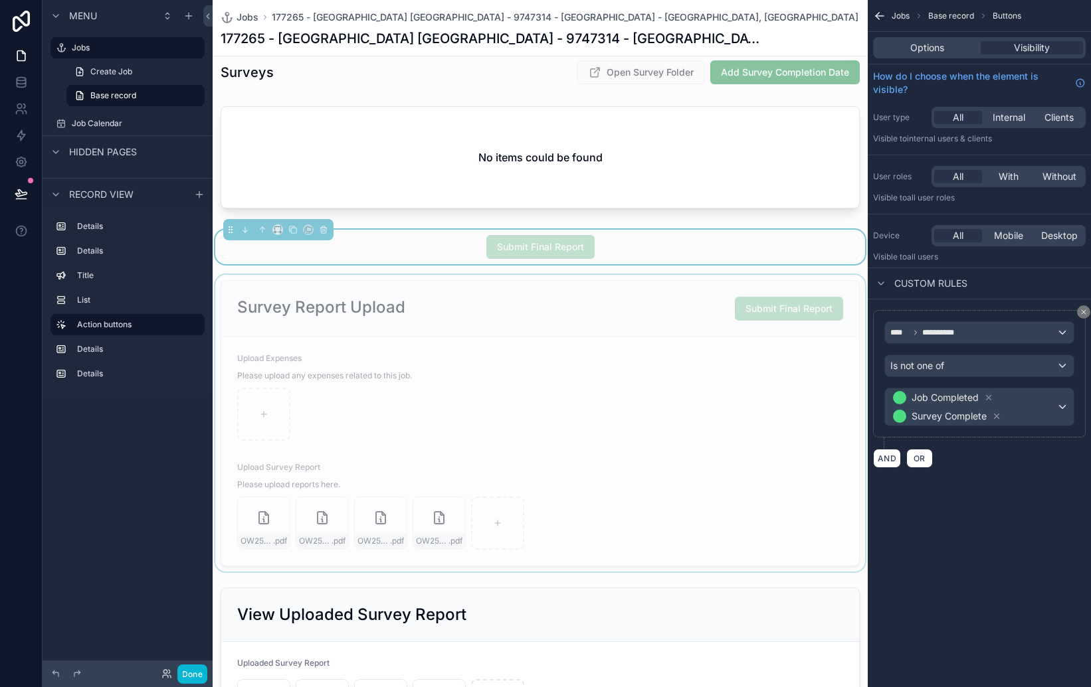
click at [672, 356] on div "scrollable content" at bounding box center [540, 423] width 655 height 297
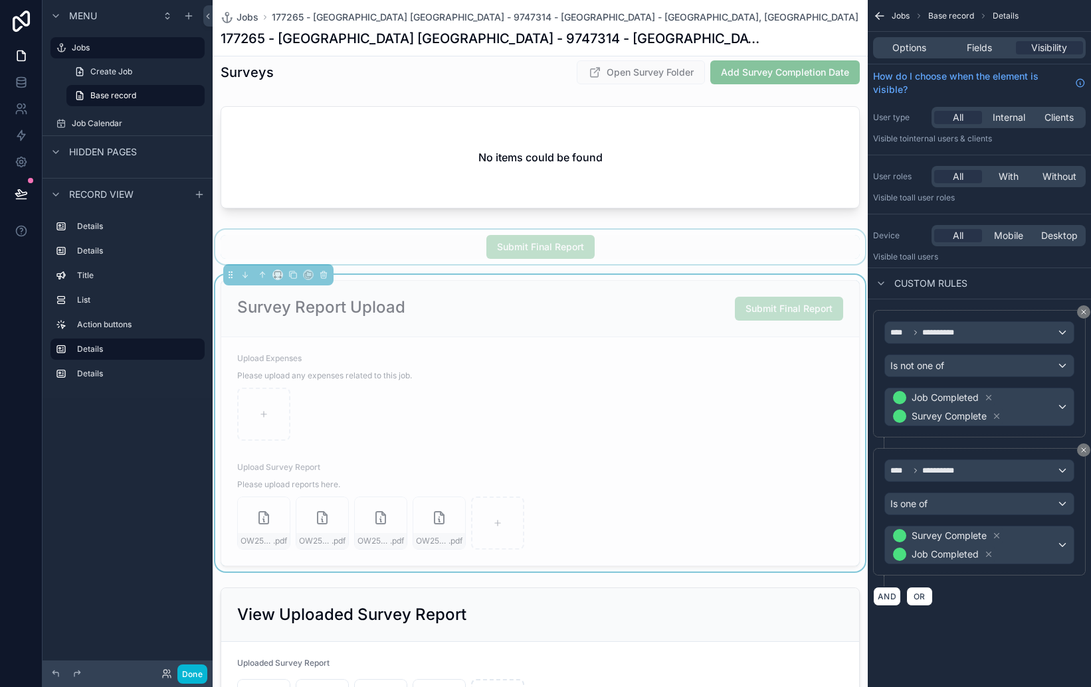
scroll to position [713, 0]
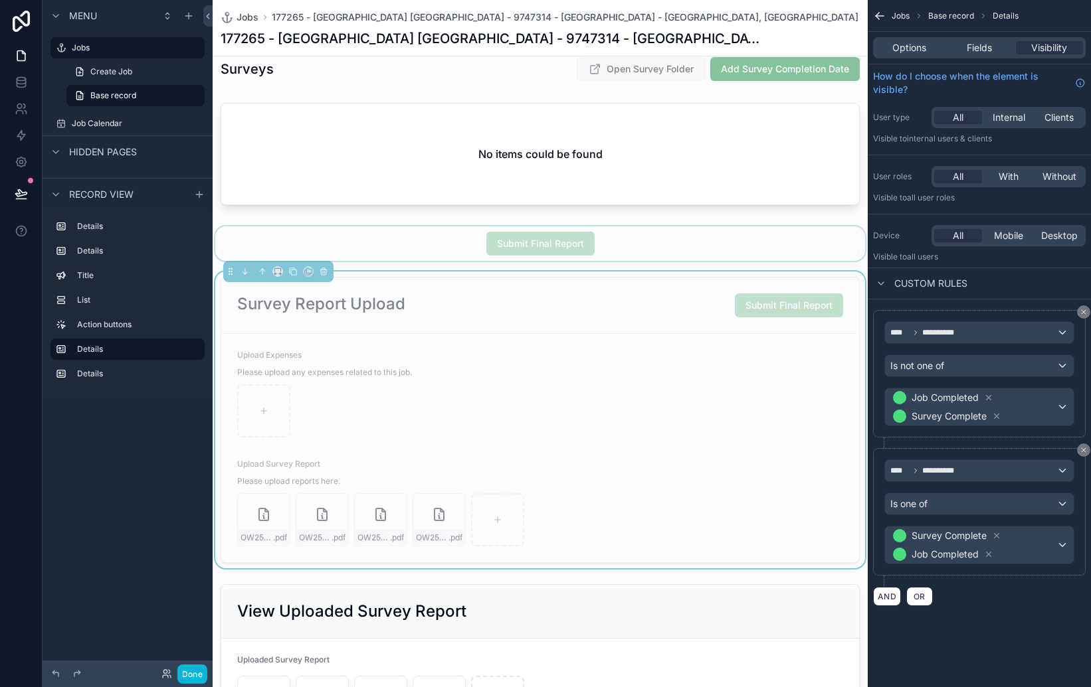
click at [581, 247] on div "scrollable content" at bounding box center [540, 244] width 655 height 35
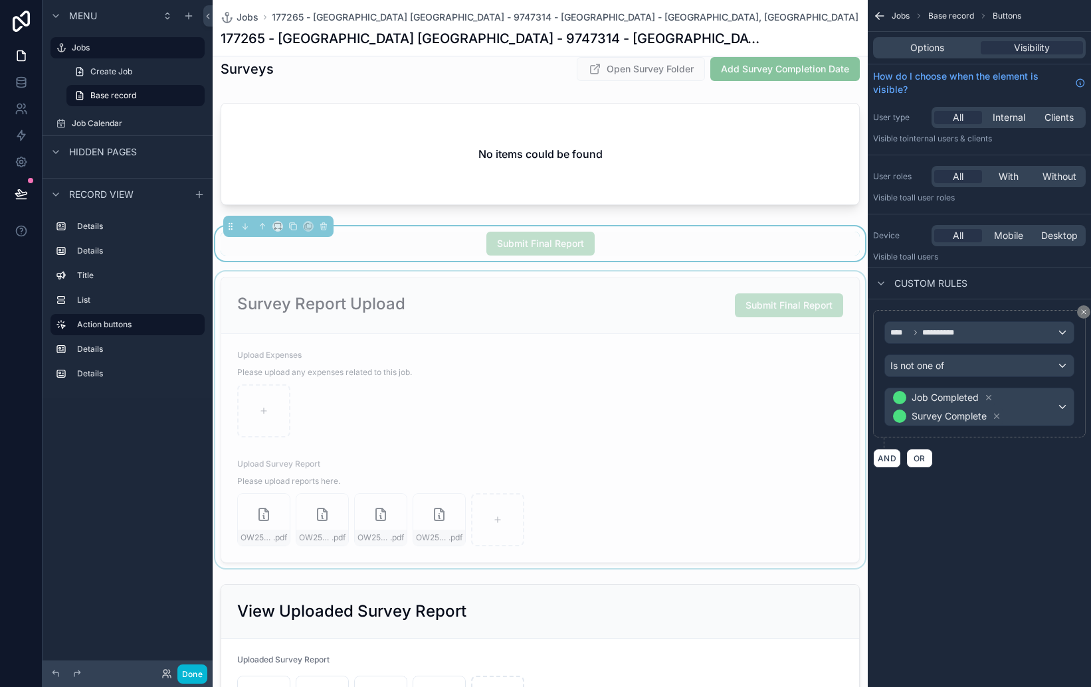
click at [703, 373] on div "scrollable content" at bounding box center [540, 420] width 655 height 297
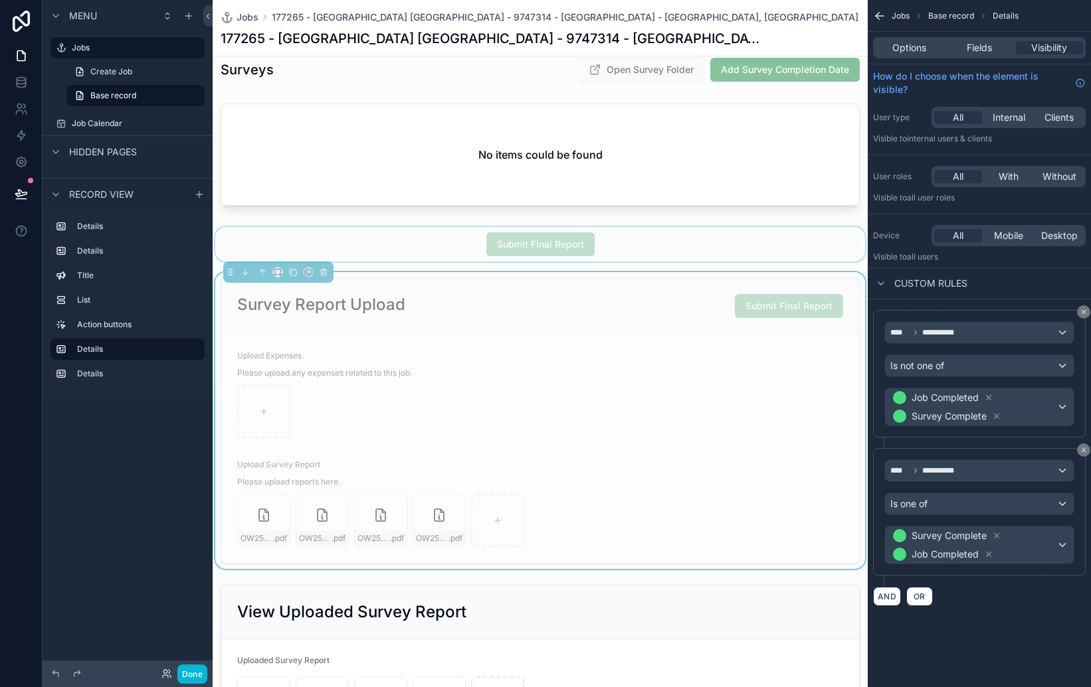
click at [760, 306] on span "Submit Final Report" at bounding box center [789, 305] width 108 height 11
click at [762, 302] on span "Submit Final Report" at bounding box center [789, 305] width 108 height 11
click at [668, 251] on div "scrollable content" at bounding box center [540, 244] width 655 height 35
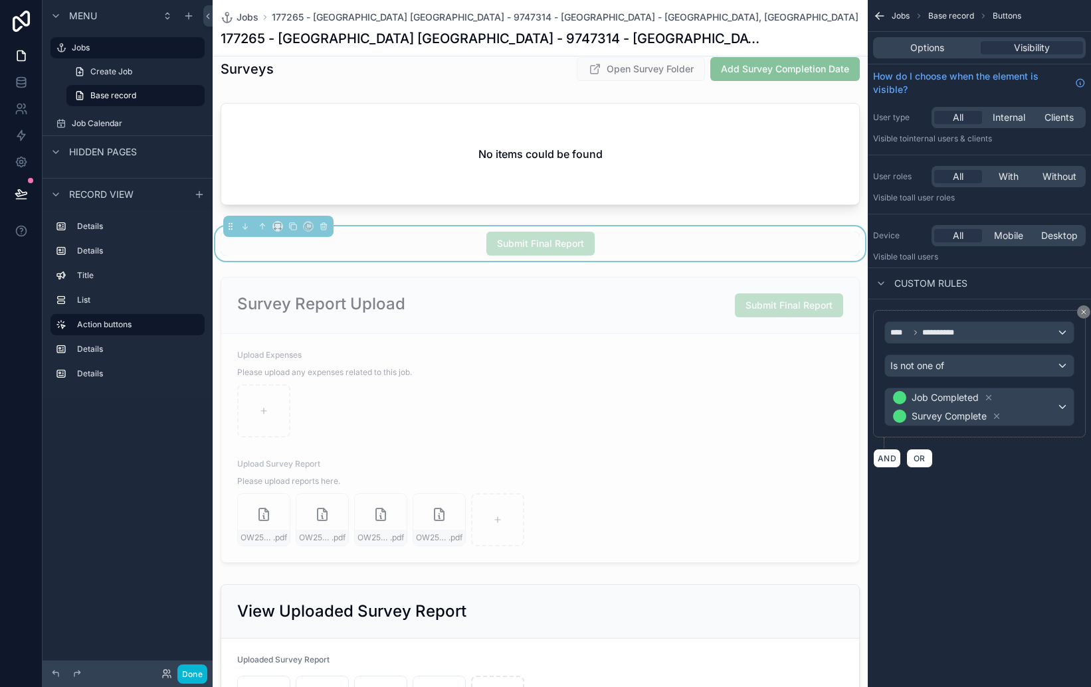
click at [927, 582] on div "**********" at bounding box center [978, 343] width 223 height 687
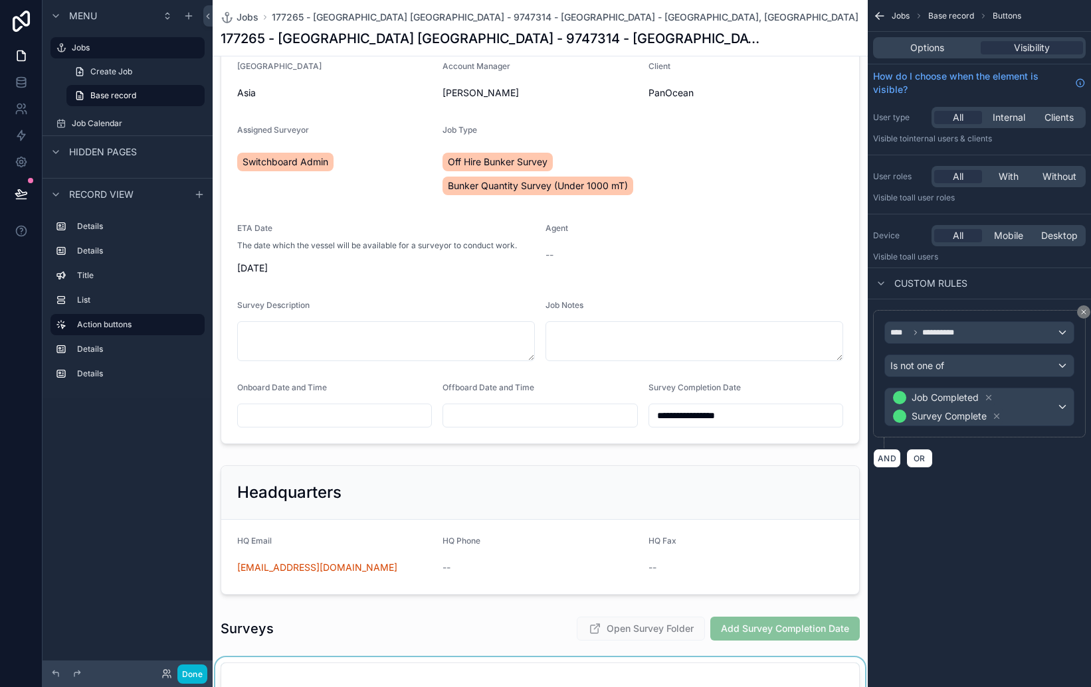
scroll to position [171, 0]
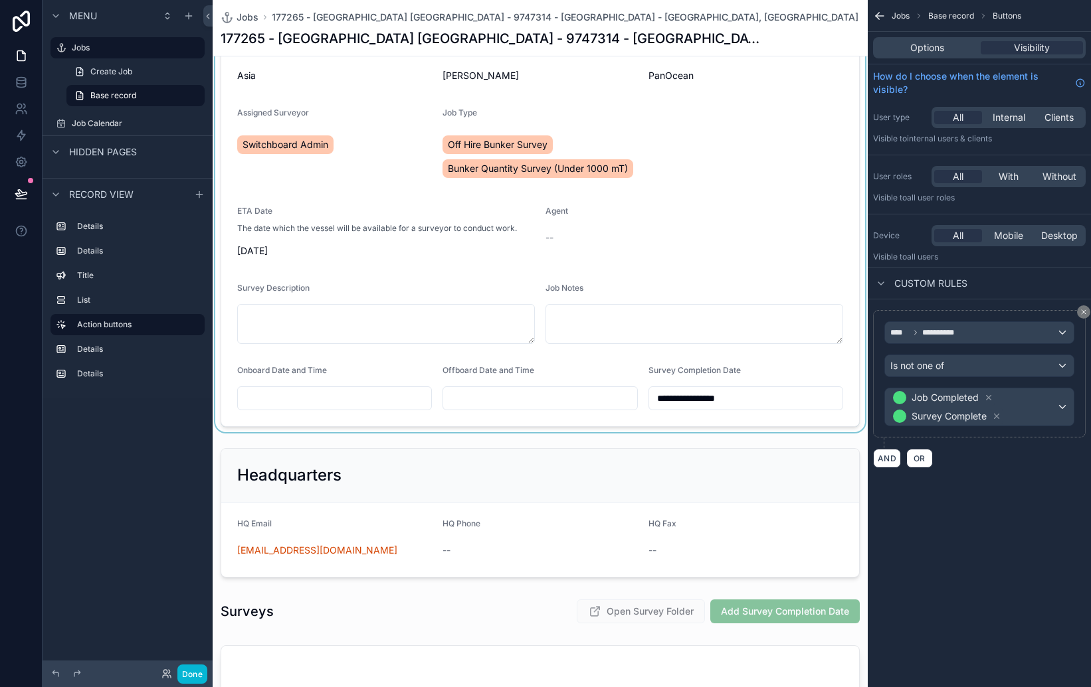
click at [341, 382] on div "scrollable content" at bounding box center [540, 167] width 655 height 531
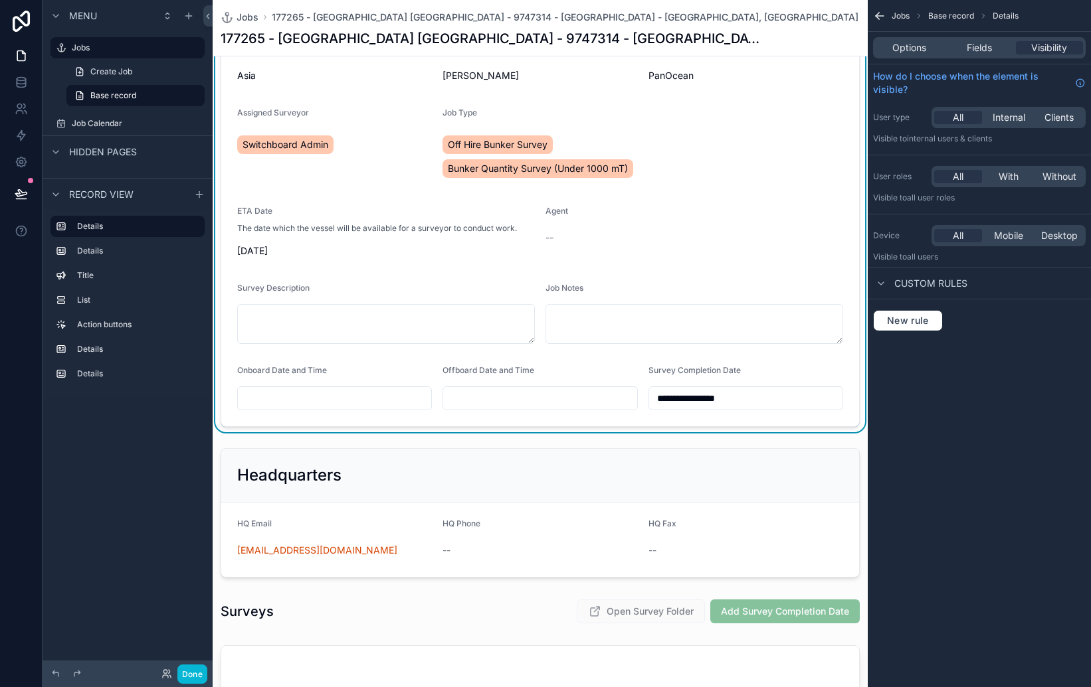
click at [351, 392] on input "scrollable content" at bounding box center [334, 398] width 193 height 19
click at [921, 53] on span "Options" at bounding box center [909, 47] width 34 height 13
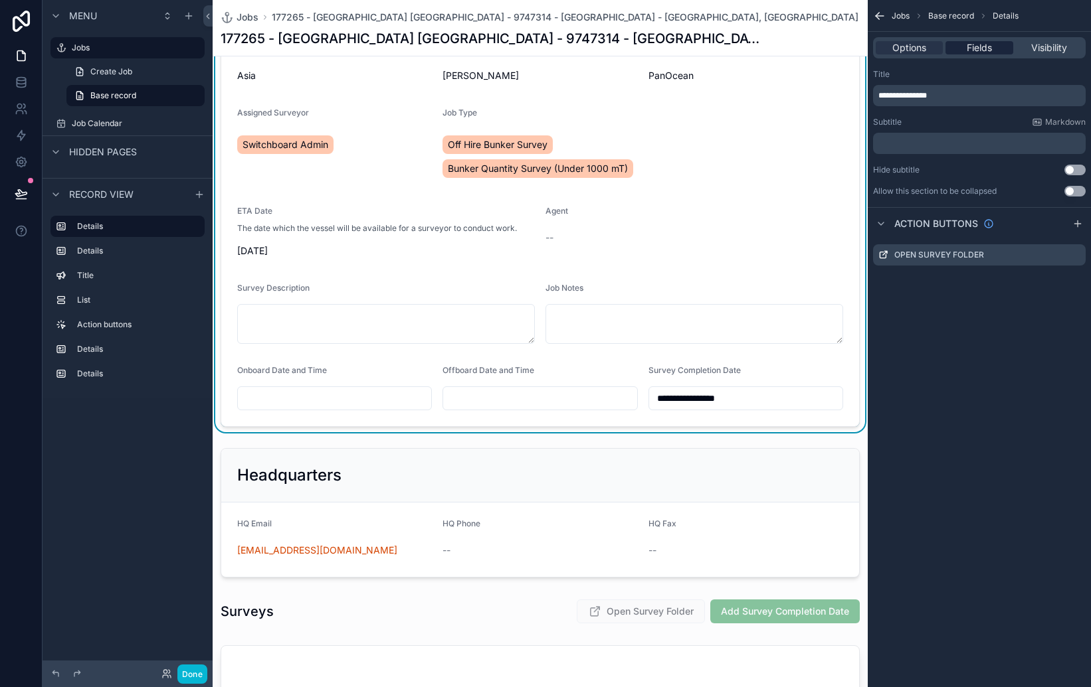
click at [974, 46] on span "Fields" at bounding box center [978, 47] width 25 height 13
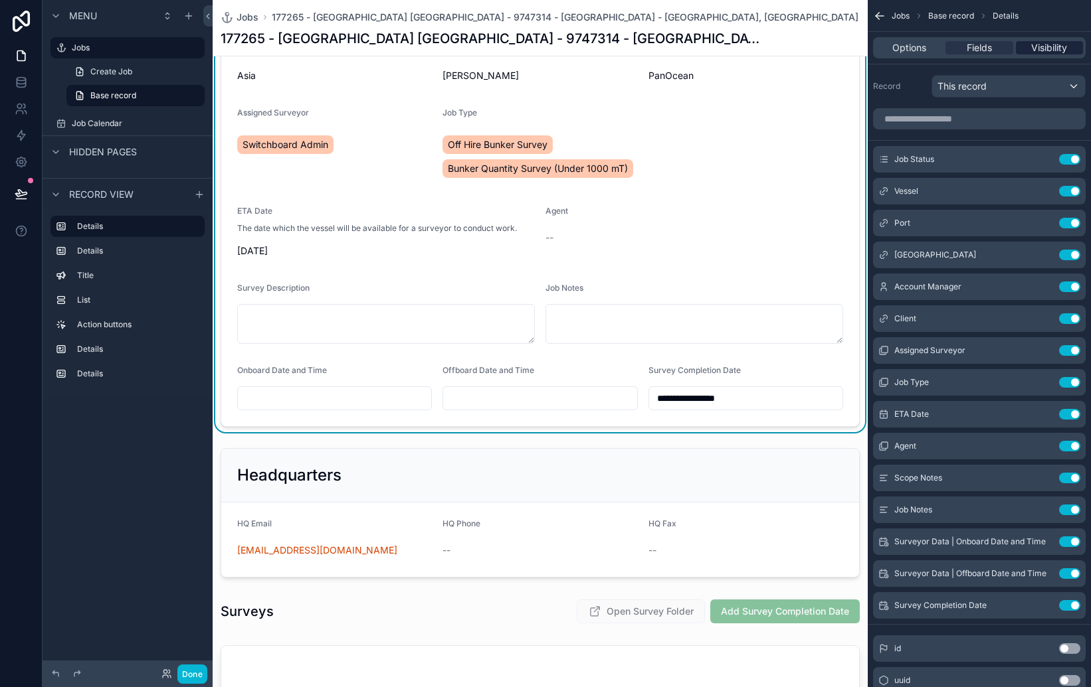
click at [1042, 41] on span "Visibility" at bounding box center [1049, 47] width 36 height 13
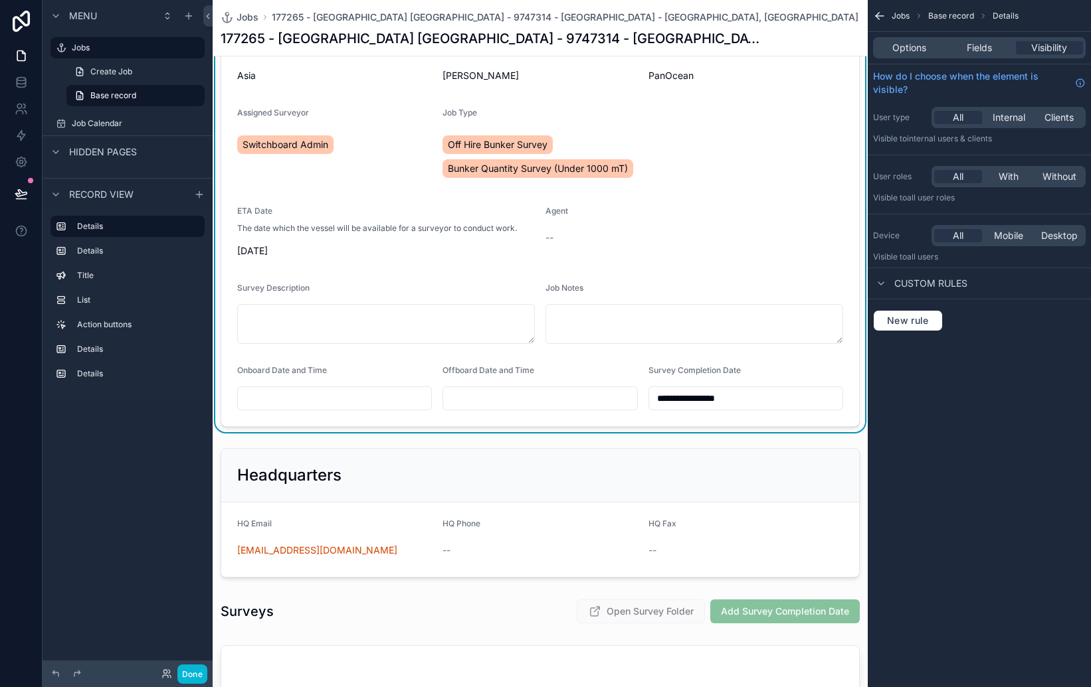
click at [387, 359] on form "**********" at bounding box center [540, 195] width 638 height 462
click at [392, 400] on input "scrollable content" at bounding box center [334, 398] width 193 height 19
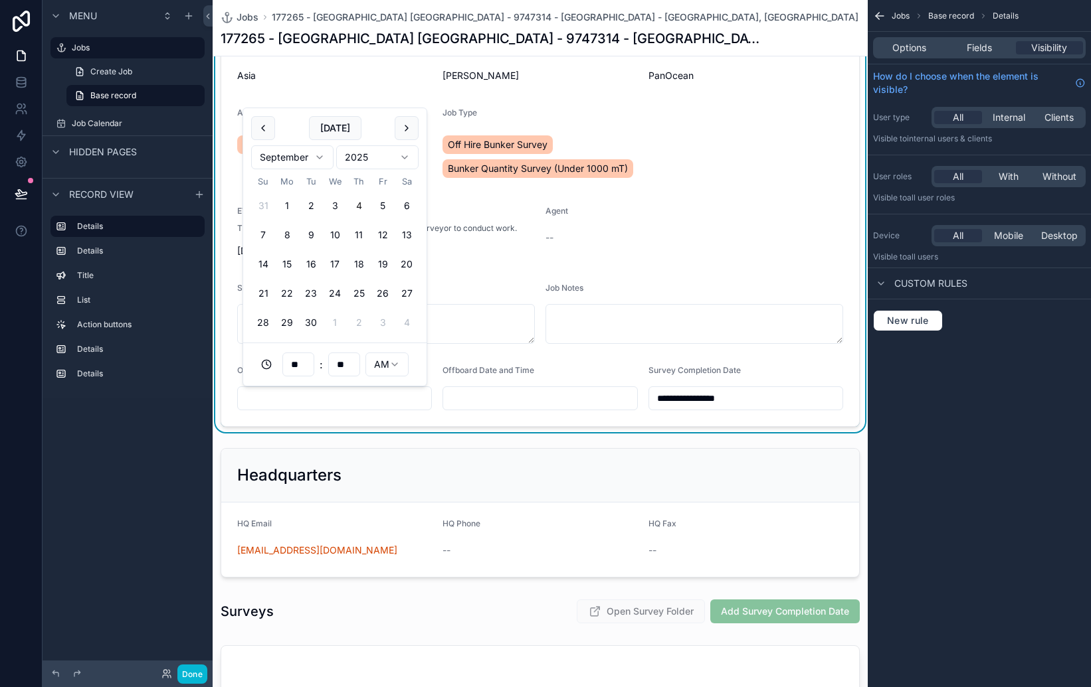
click at [393, 399] on input "scrollable content" at bounding box center [334, 398] width 193 height 19
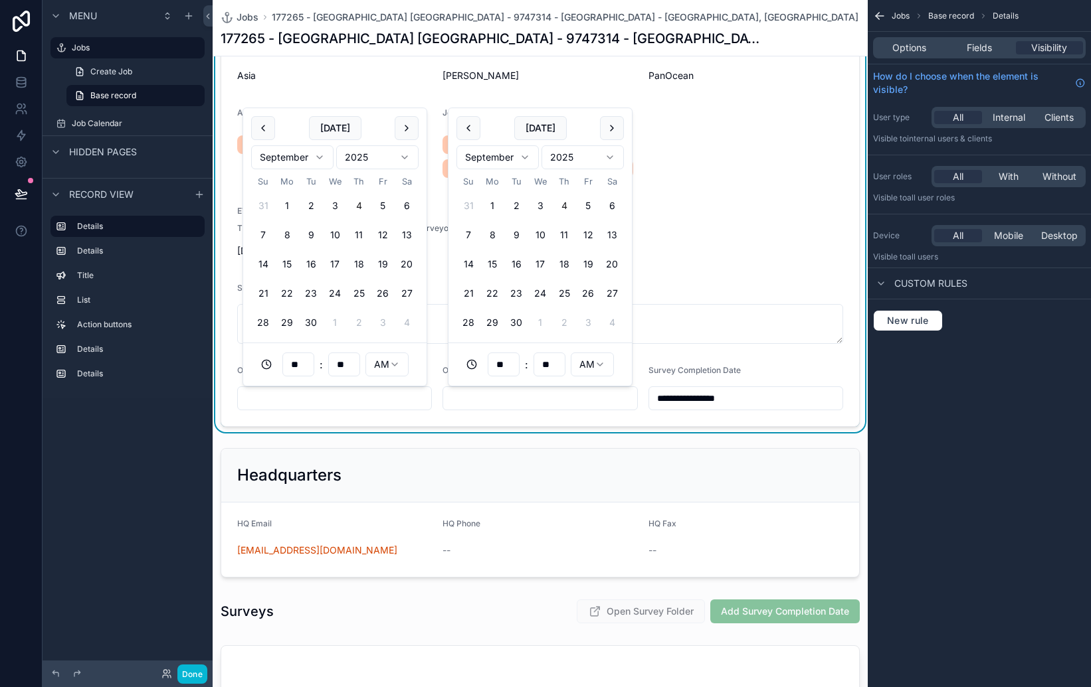
click at [482, 397] on input "scrollable content" at bounding box center [539, 398] width 193 height 19
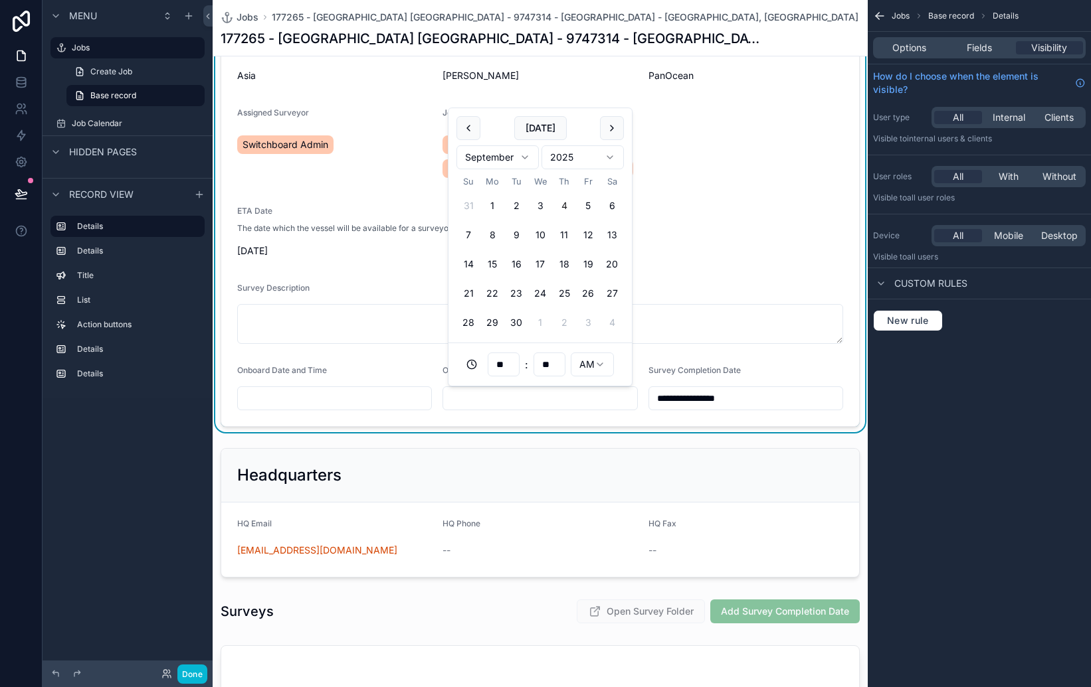
click at [728, 406] on input "**********" at bounding box center [745, 398] width 193 height 19
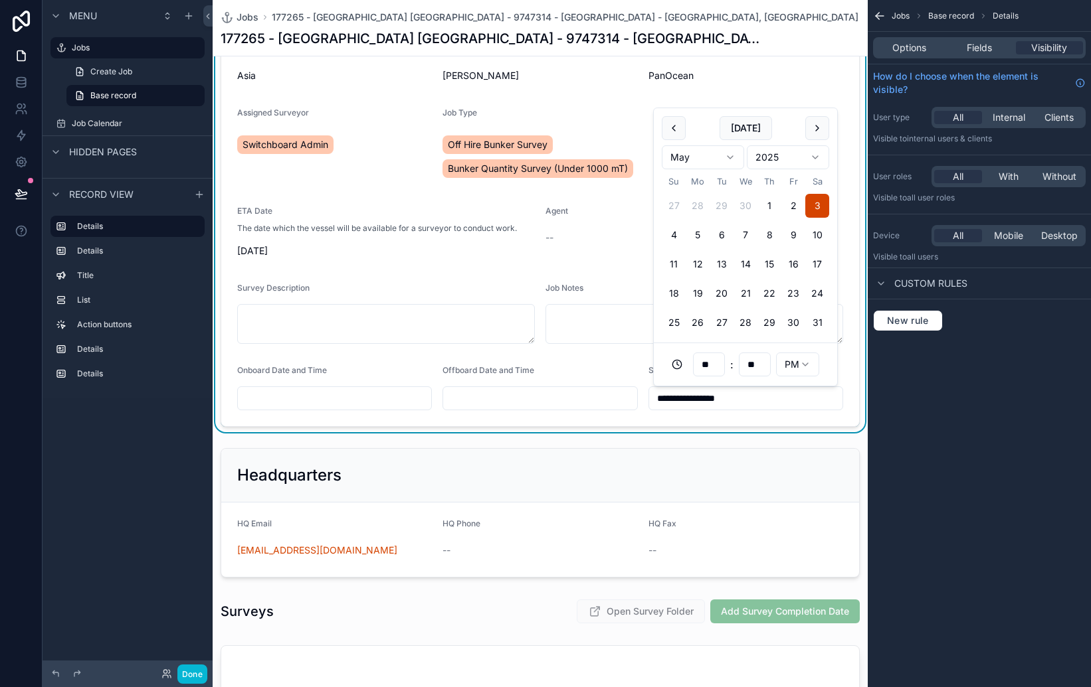
click at [857, 377] on form "**********" at bounding box center [540, 195] width 638 height 462
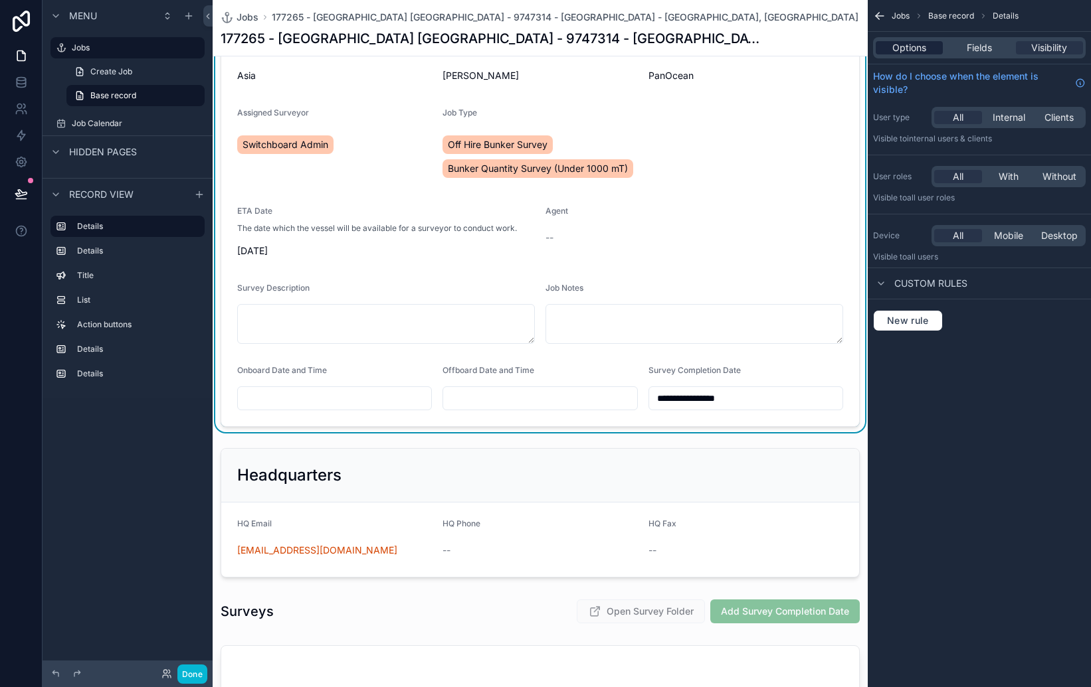
click at [921, 45] on span "Options" at bounding box center [909, 47] width 34 height 13
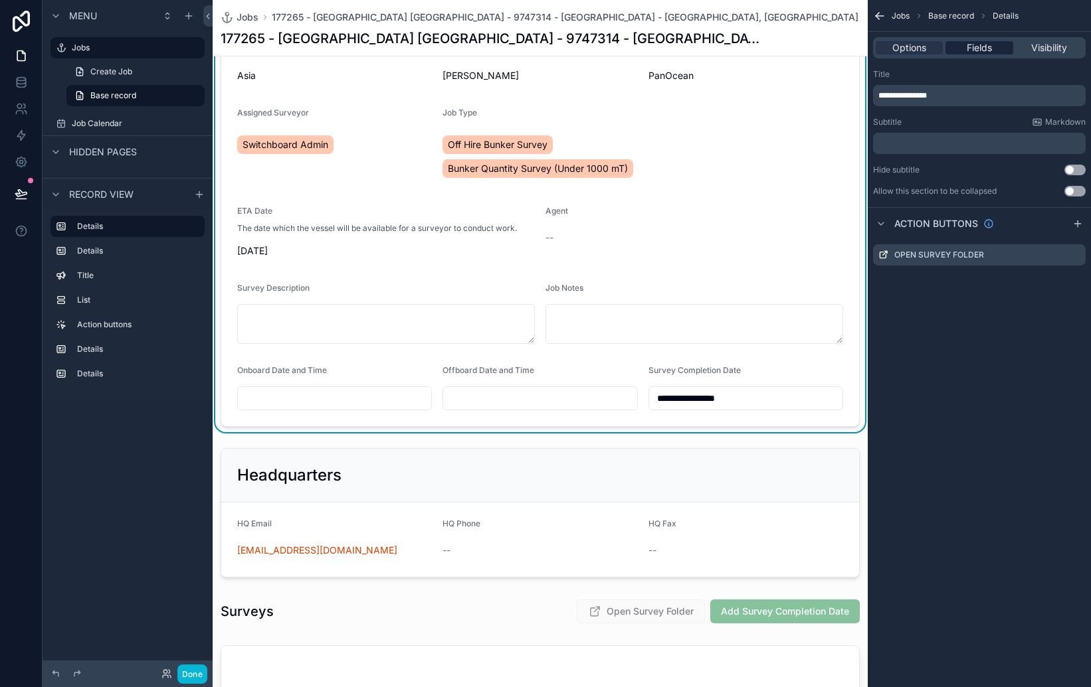
click at [974, 48] on span "Fields" at bounding box center [978, 47] width 25 height 13
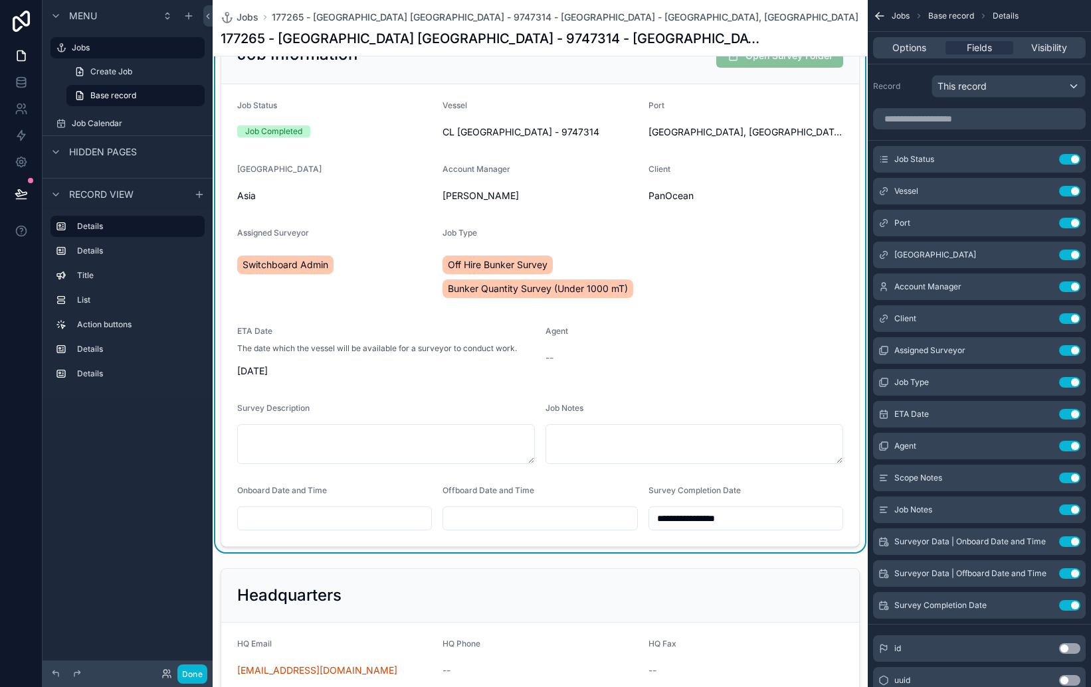
scroll to position [54, 0]
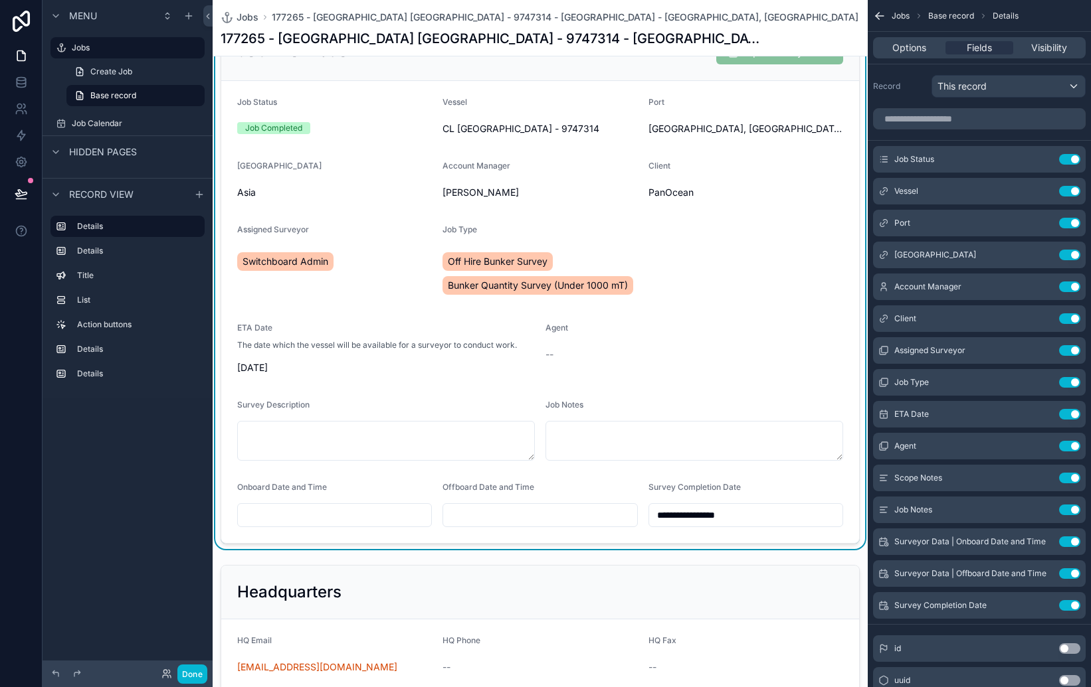
click at [583, 502] on div "Offboard Date and Time" at bounding box center [539, 504] width 195 height 45
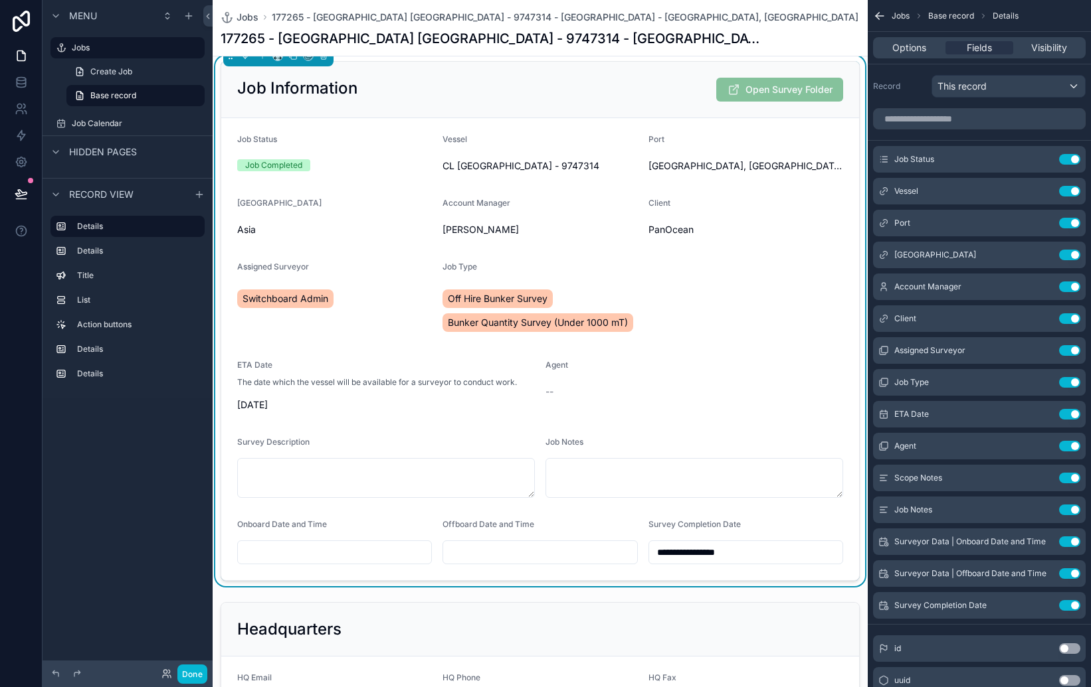
scroll to position [1, 0]
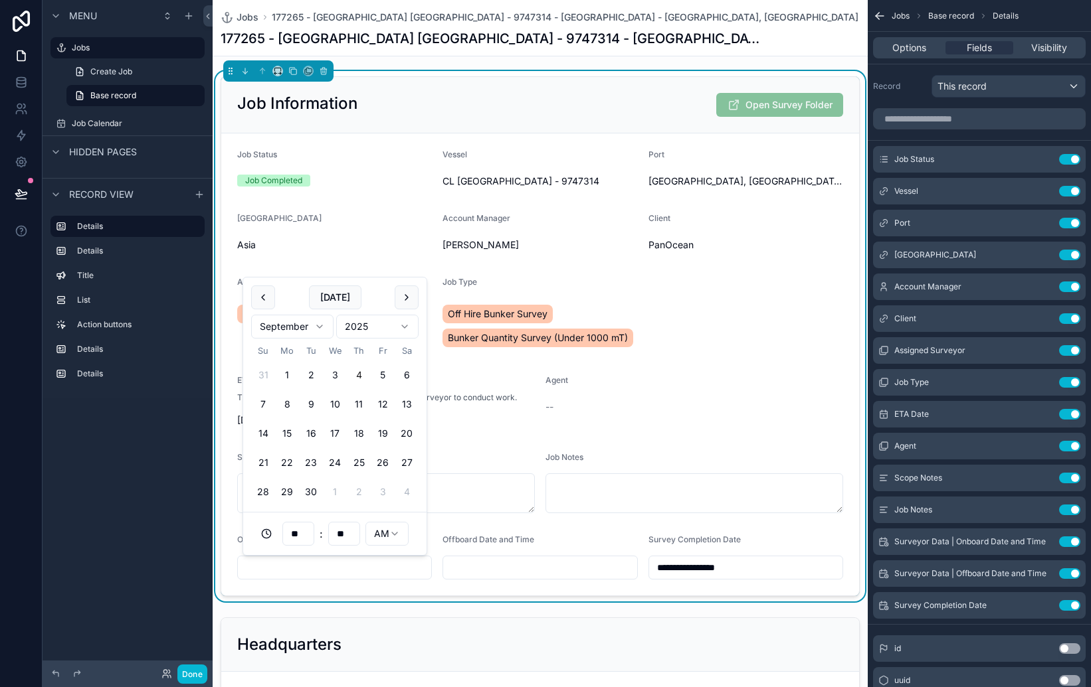
click at [365, 562] on input "scrollable content" at bounding box center [334, 568] width 193 height 19
click at [406, 567] on input "scrollable content" at bounding box center [334, 568] width 193 height 19
click at [657, 453] on div "Job Notes" at bounding box center [694, 460] width 298 height 16
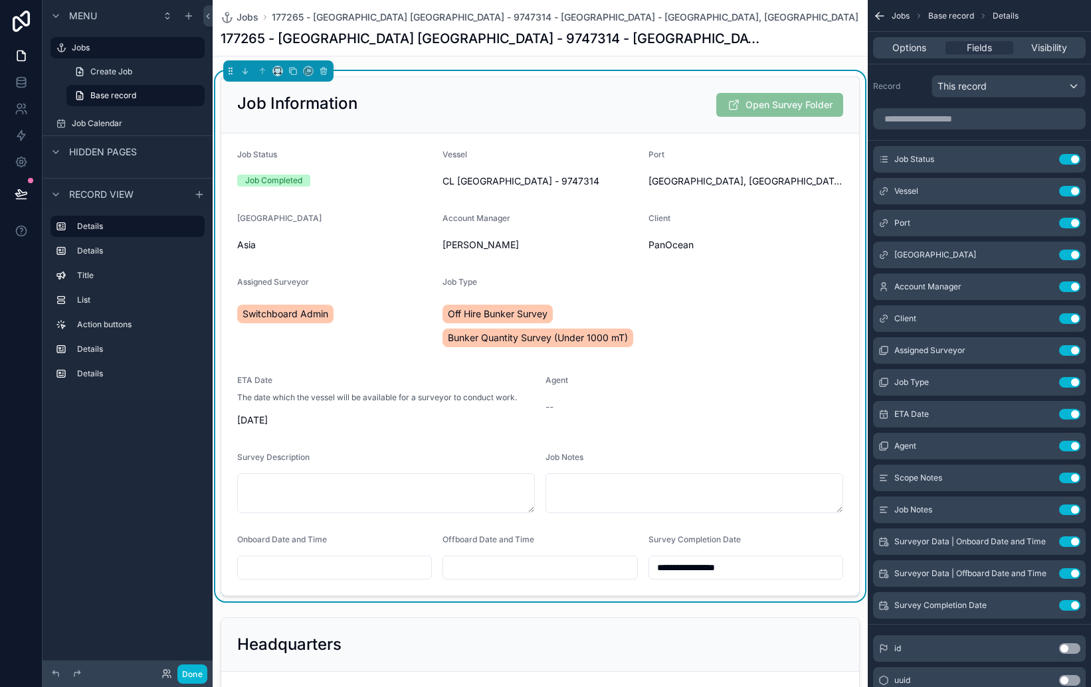
click at [1020, 98] on div "Record This record" at bounding box center [978, 83] width 223 height 39
click at [1022, 92] on div "This record" at bounding box center [1008, 86] width 153 height 21
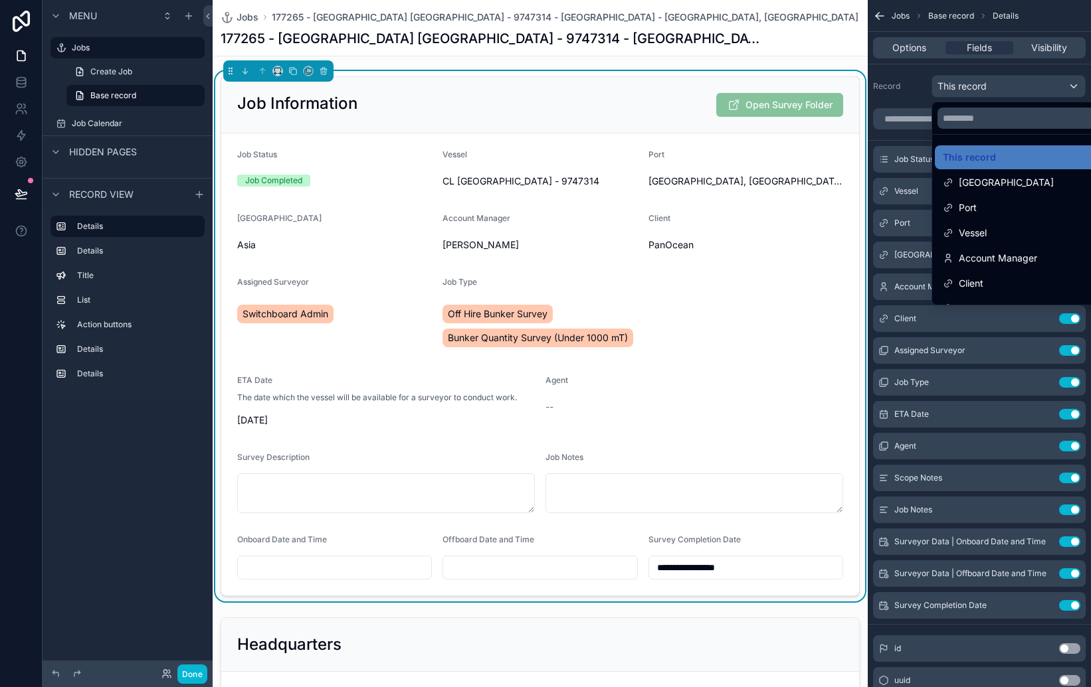
click at [1022, 92] on div "scrollable content" at bounding box center [545, 343] width 1091 height 687
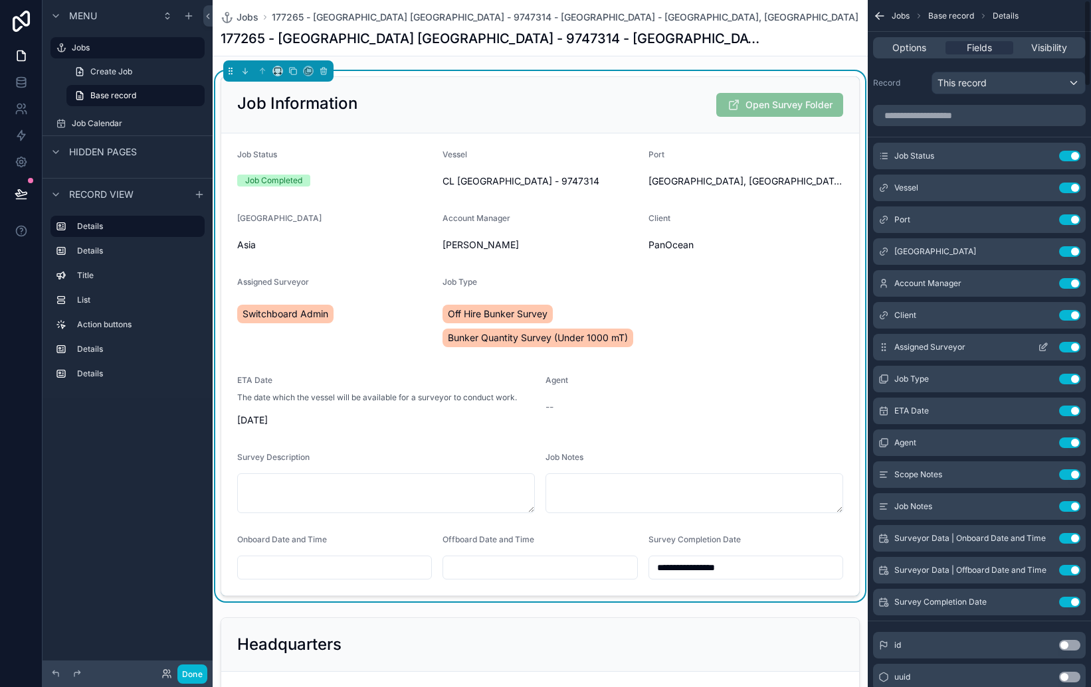
scroll to position [0, 0]
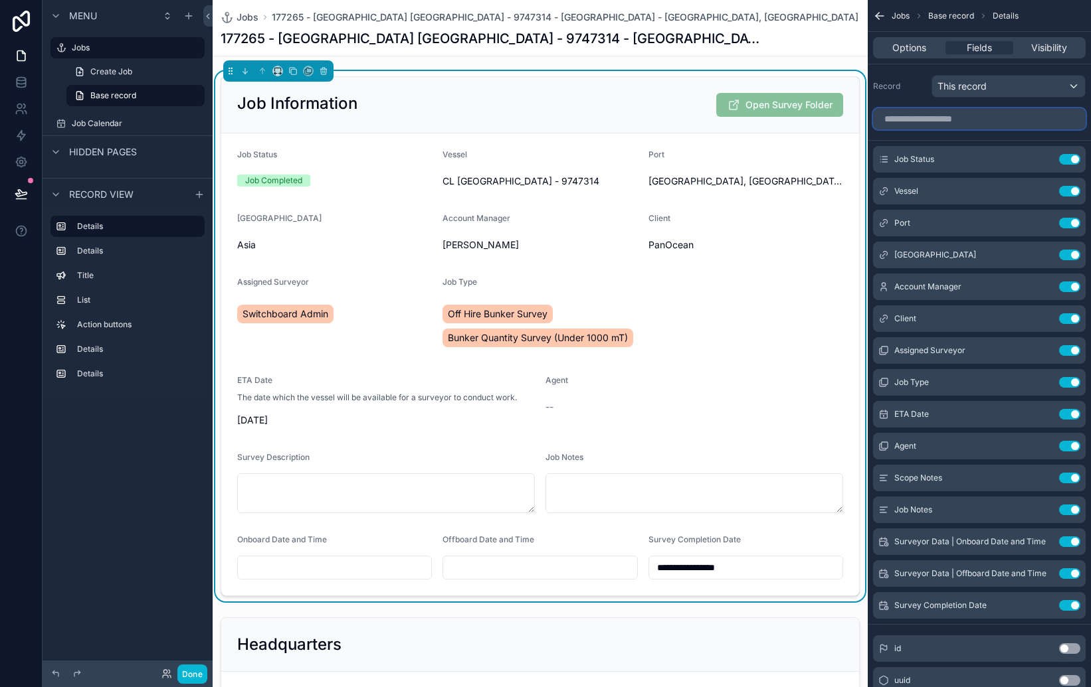
click at [957, 122] on input "scrollable content" at bounding box center [979, 118] width 213 height 21
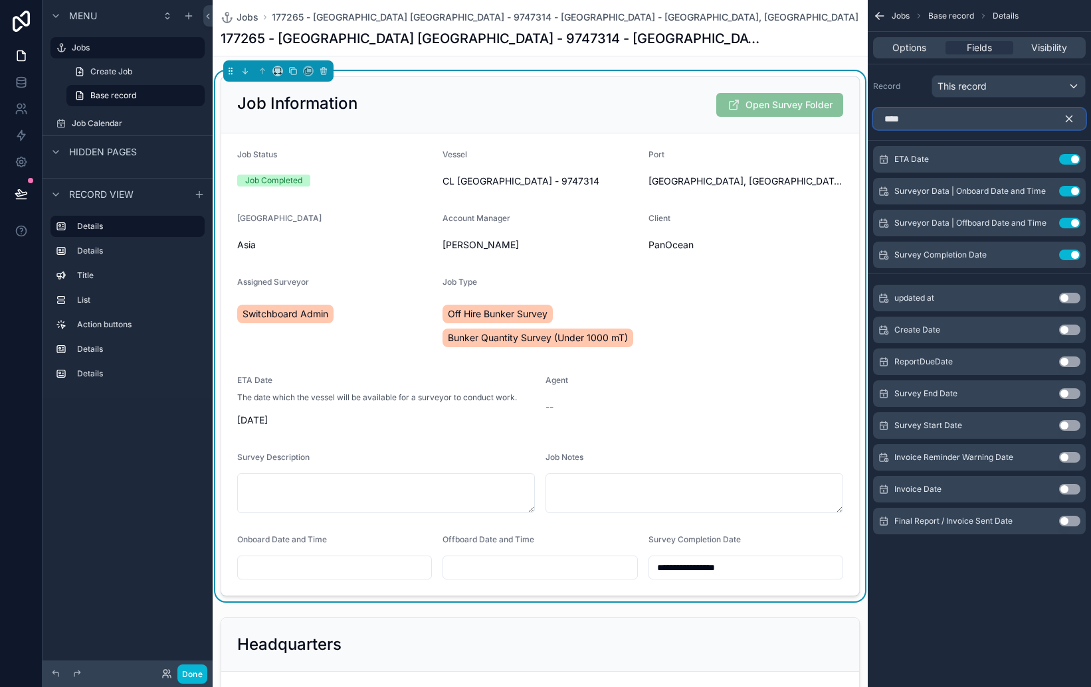
type input "****"
click at [739, 304] on div "Off Hire Bunker Survey Bunker Quantity Survey (Under 1000 mT)" at bounding box center [591, 326] width 298 height 48
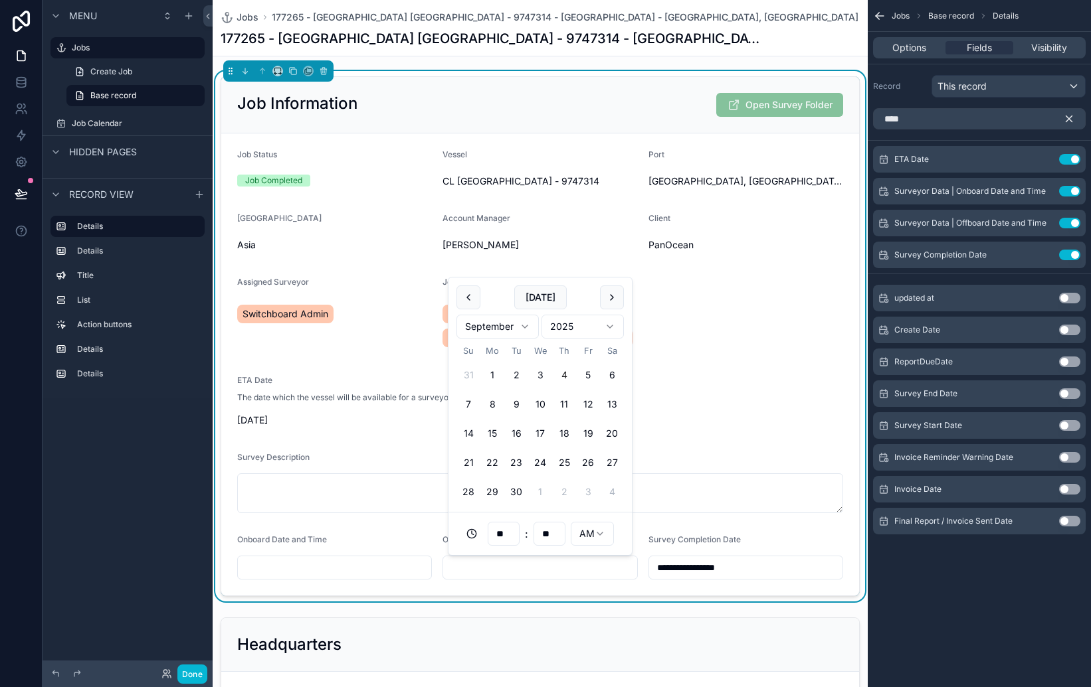
click at [617, 573] on input "scrollable content" at bounding box center [539, 568] width 193 height 19
click at [641, 558] on form "**********" at bounding box center [540, 365] width 638 height 462
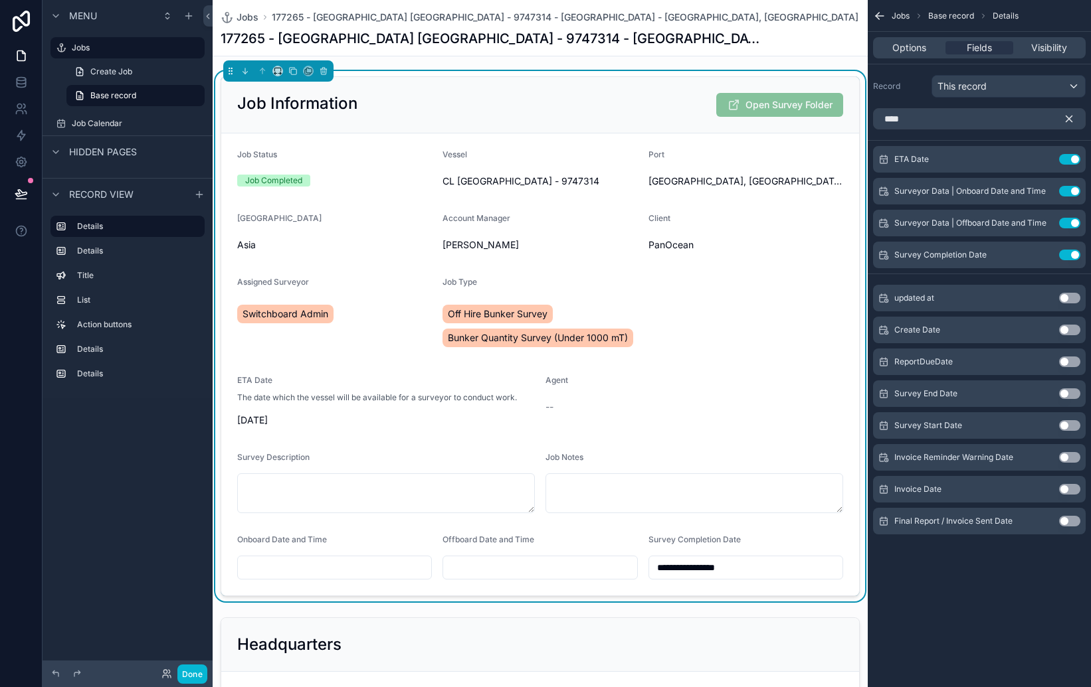
drag, startPoint x: 533, startPoint y: 543, endPoint x: 517, endPoint y: 541, distance: 15.3
click at [533, 543] on span "Offboard Date and Time" at bounding box center [488, 540] width 92 height 10
click at [503, 540] on span "Offboard Date and Time" at bounding box center [488, 540] width 92 height 10
click at [486, 551] on div "Offboard Date and Time" at bounding box center [539, 557] width 195 height 45
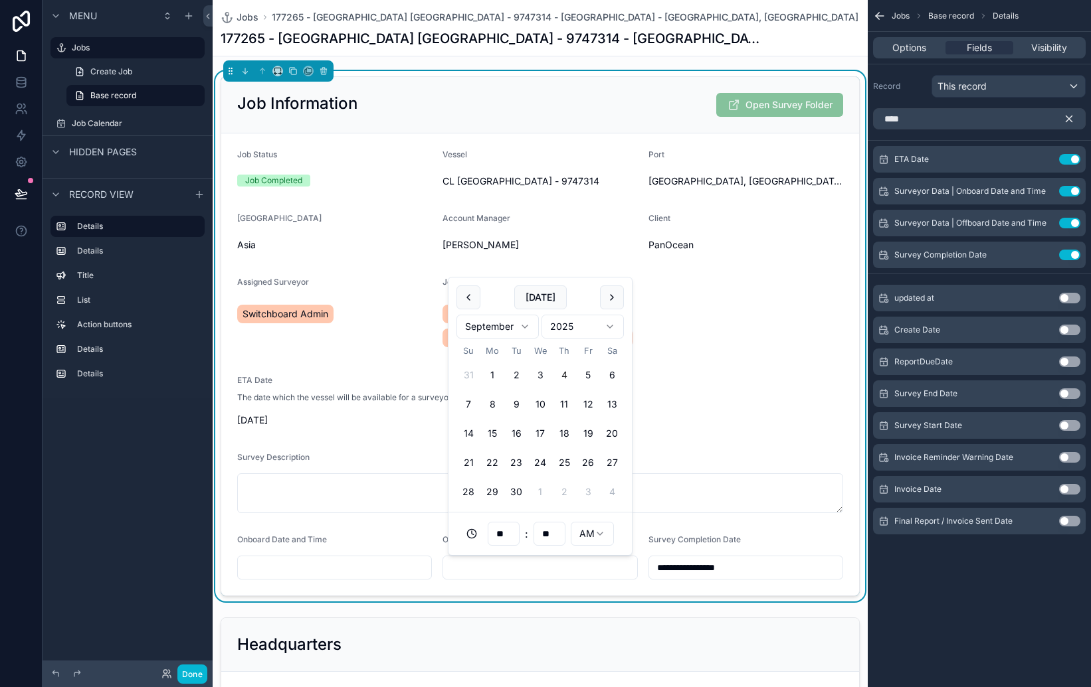
click at [468, 561] on input "scrollable content" at bounding box center [539, 568] width 193 height 19
click at [465, 564] on input "scrollable content" at bounding box center [539, 568] width 193 height 19
click at [416, 537] on div "Onboard Date and Time" at bounding box center [334, 543] width 195 height 16
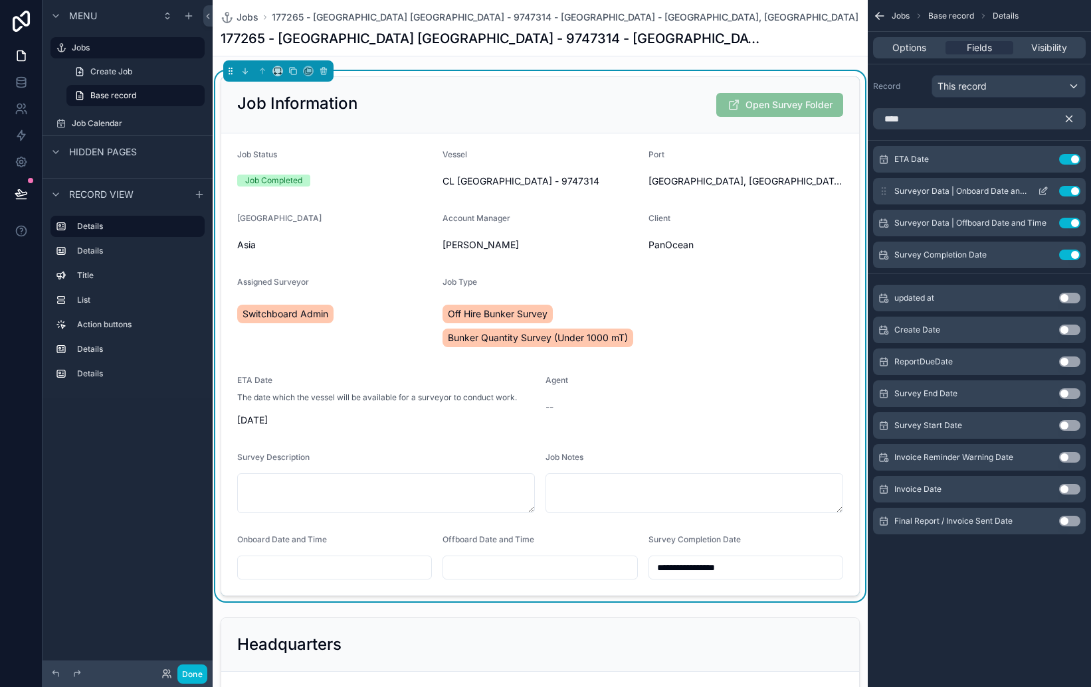
click at [1071, 188] on button "Use setting" at bounding box center [1069, 191] width 21 height 11
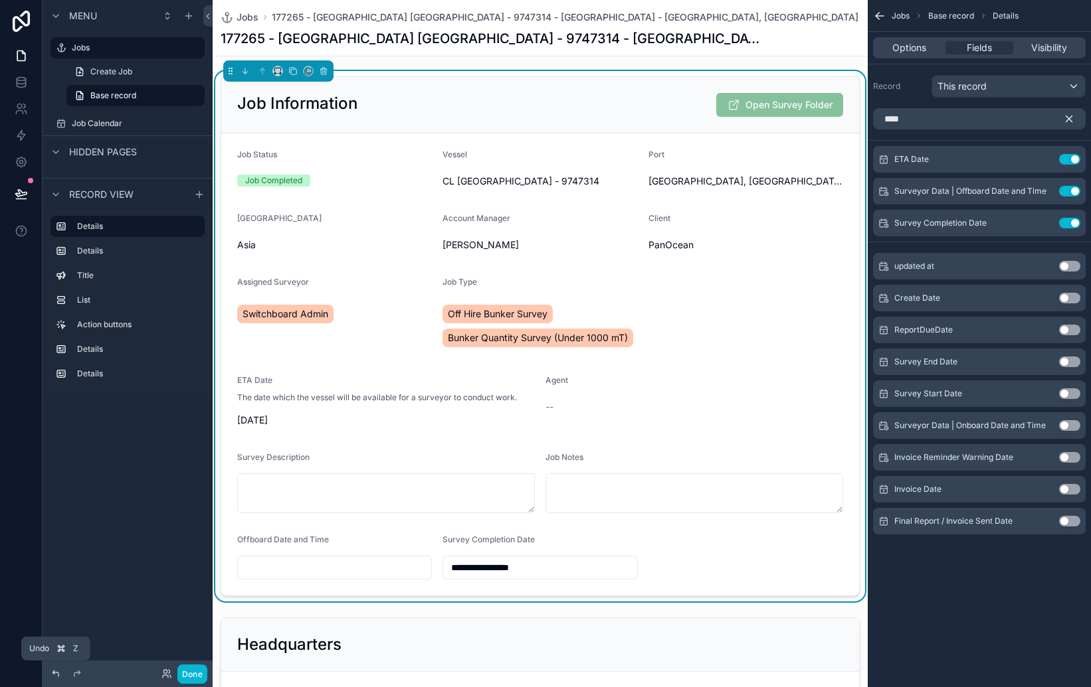
click at [60, 677] on icon at bounding box center [55, 674] width 11 height 11
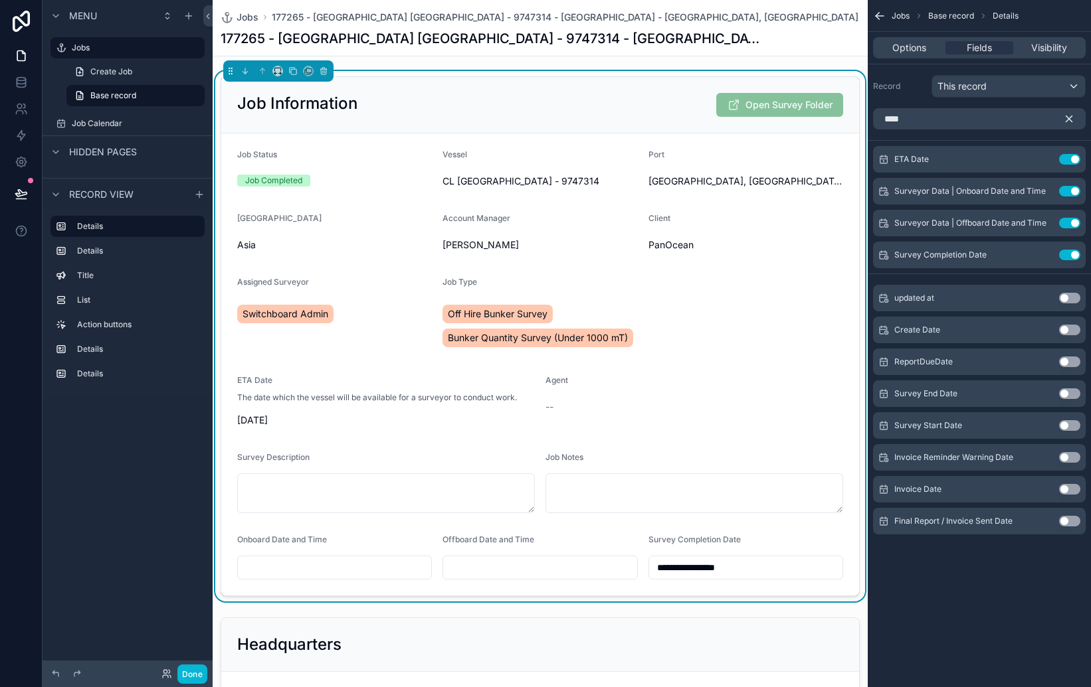
click at [1072, 122] on icon "scrollable content" at bounding box center [1069, 119] width 12 height 12
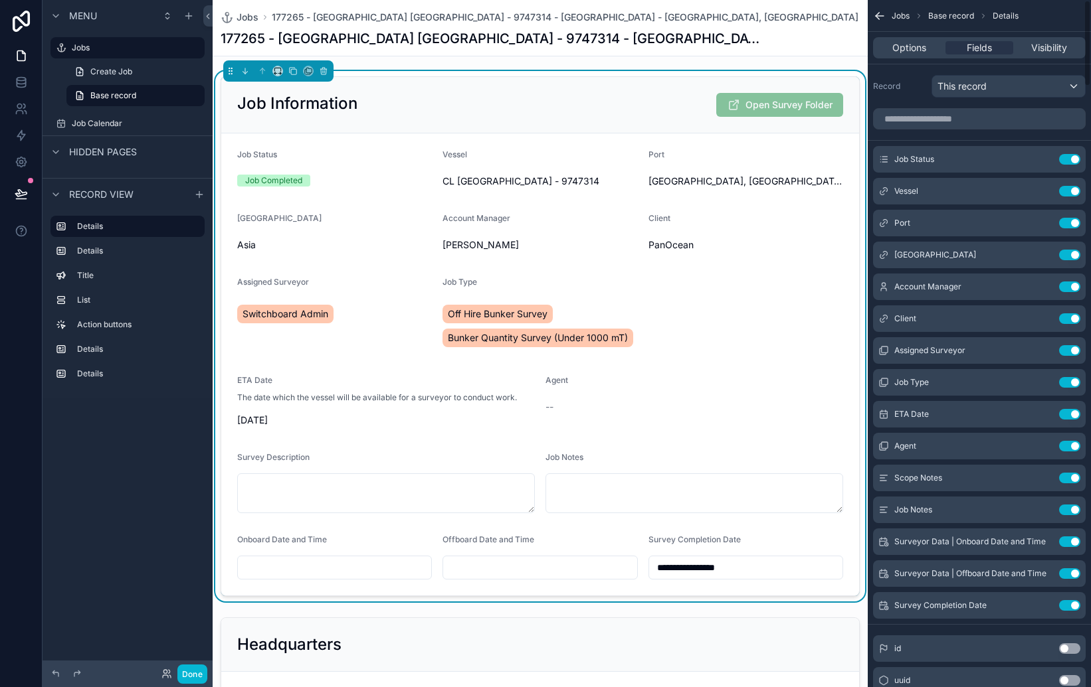
click at [1044, 55] on div "Options Fields Visibility" at bounding box center [979, 47] width 213 height 21
click at [1046, 50] on span "Visibility" at bounding box center [1049, 47] width 36 height 13
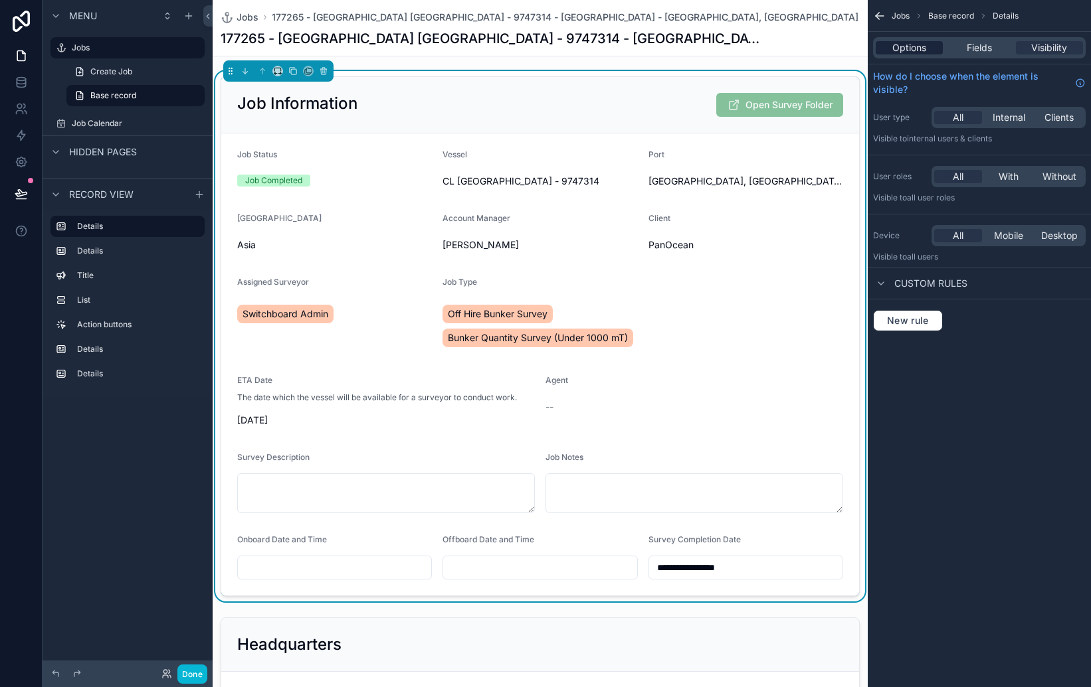
click at [915, 52] on span "Options" at bounding box center [909, 47] width 34 height 13
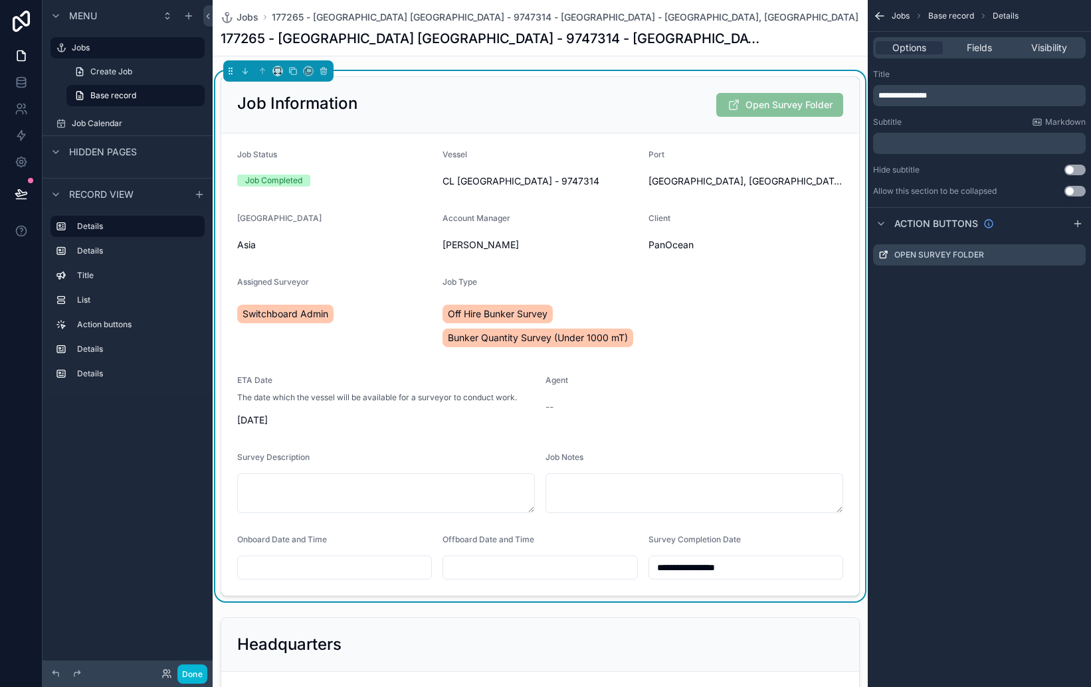
click at [523, 566] on input "scrollable content" at bounding box center [539, 568] width 193 height 19
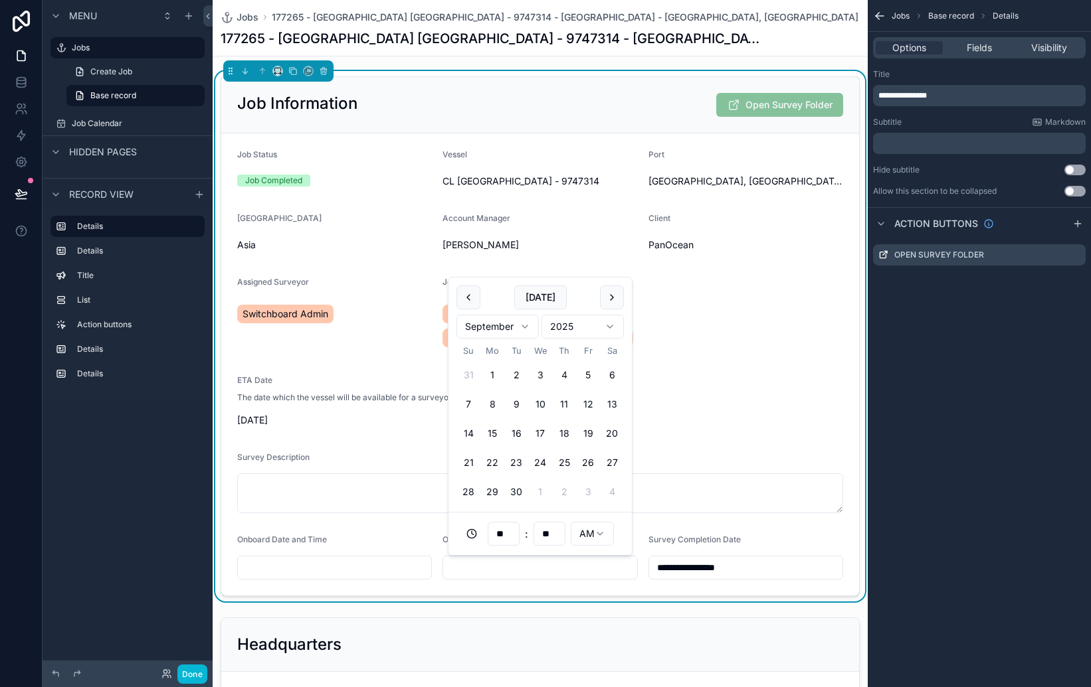
click at [699, 545] on label "Survey Completion Date" at bounding box center [694, 540] width 92 height 11
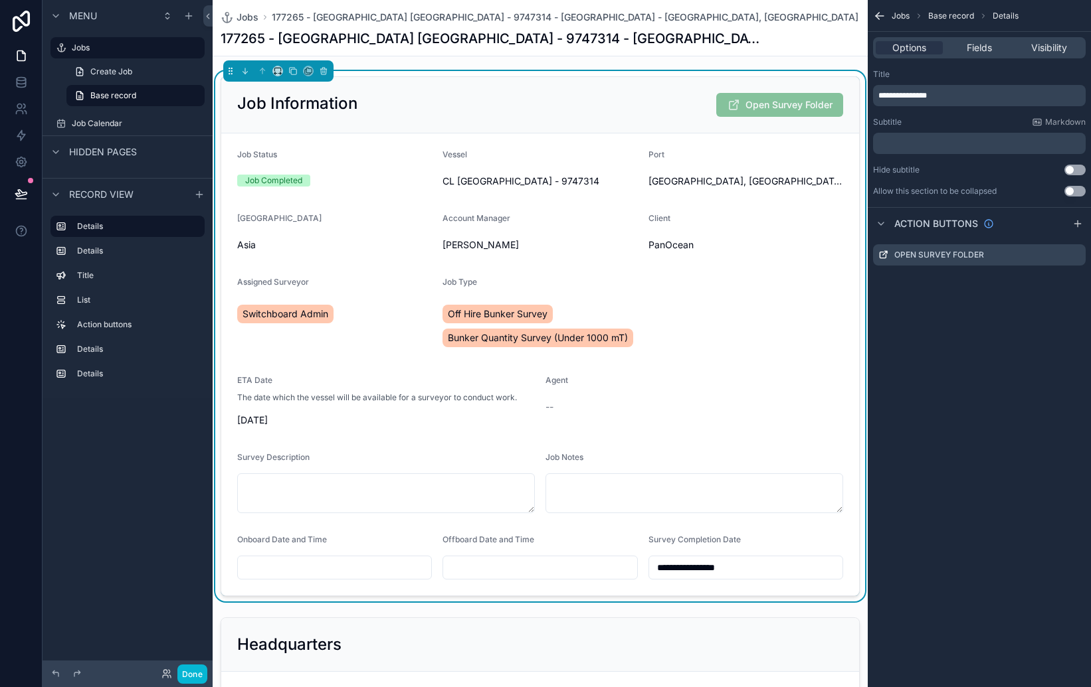
click at [687, 543] on span "Survey Completion Date" at bounding box center [694, 540] width 92 height 10
click at [684, 559] on input "**********" at bounding box center [745, 568] width 193 height 19
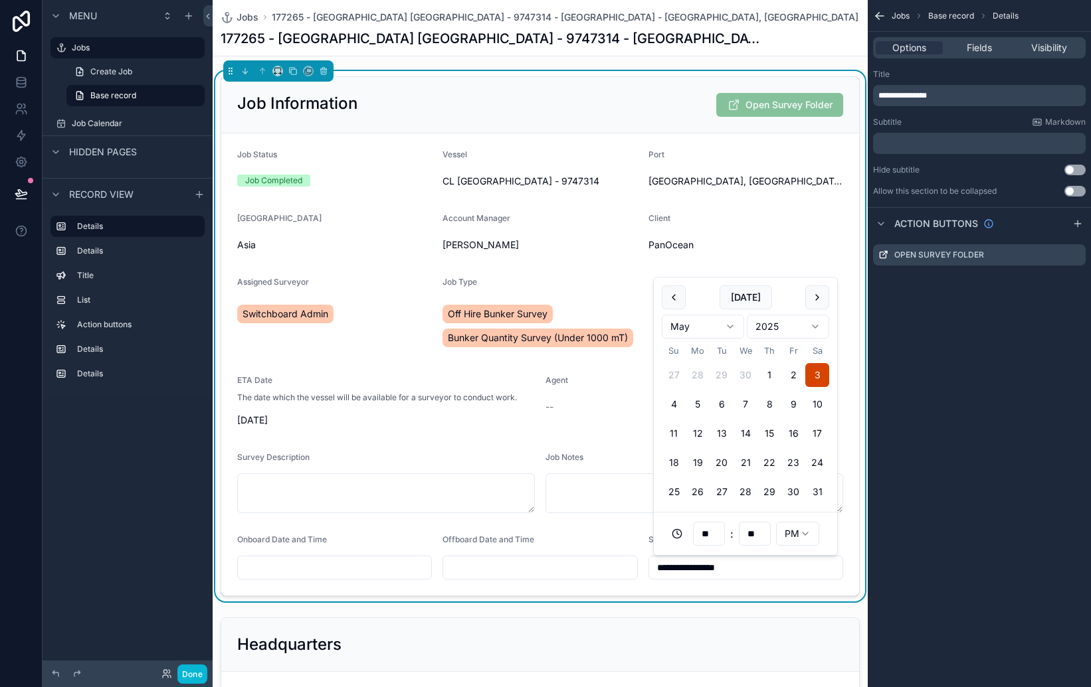
click at [658, 567] on input "**********" at bounding box center [745, 568] width 193 height 19
click at [623, 541] on div "Offboard Date and Time" at bounding box center [539, 543] width 195 height 16
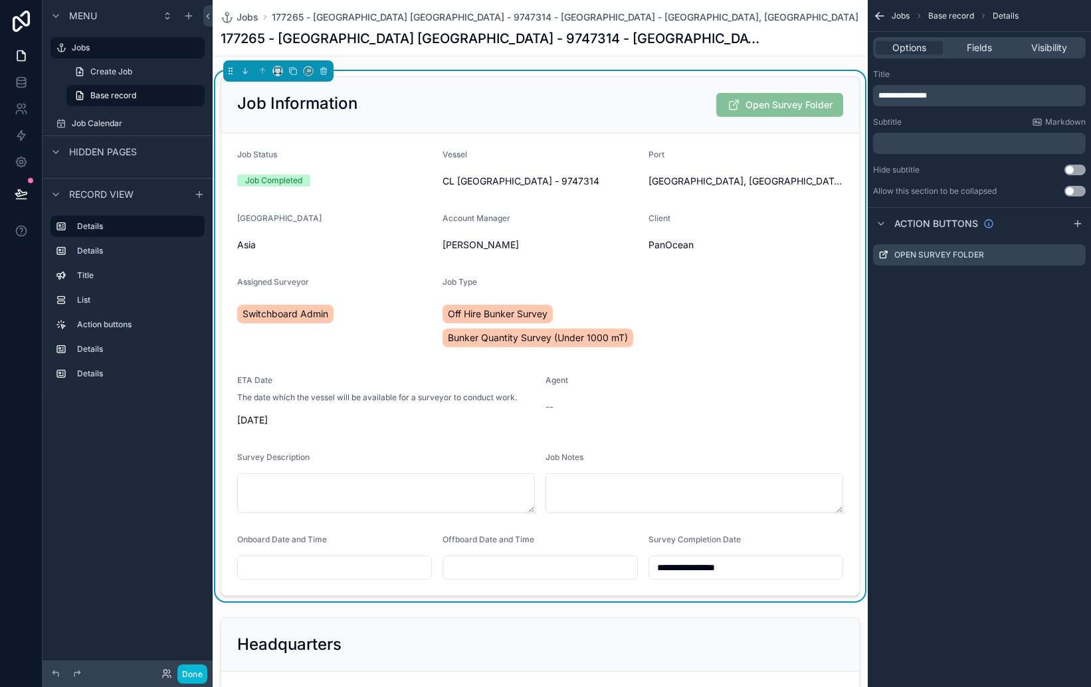
click at [659, 556] on div "**********" at bounding box center [745, 568] width 195 height 24
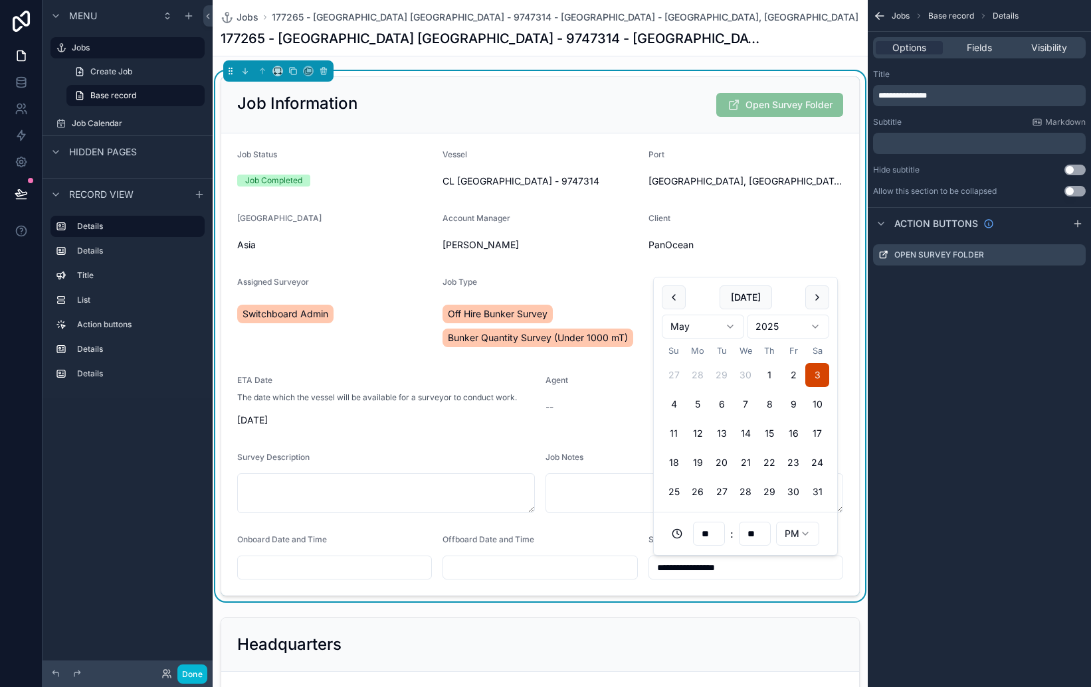
click at [659, 561] on input "**********" at bounding box center [745, 568] width 193 height 19
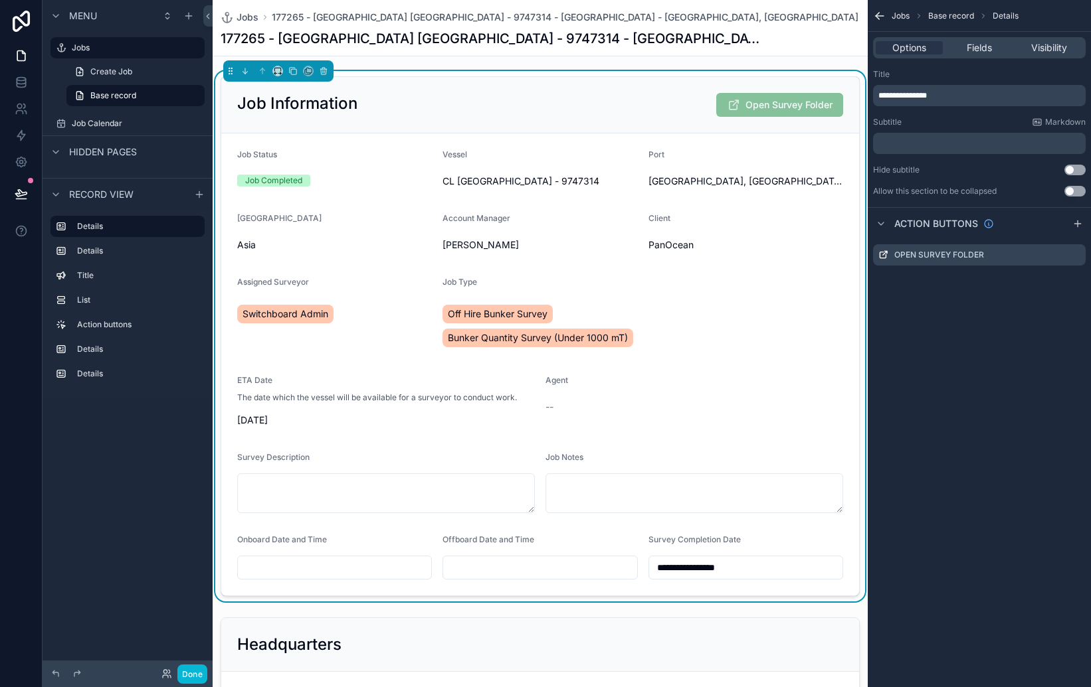
drag, startPoint x: 972, startPoint y: 45, endPoint x: 1008, endPoint y: 379, distance: 336.7
click at [1009, 379] on div "**********" at bounding box center [978, 343] width 223 height 687
click at [880, 223] on icon "scrollable content" at bounding box center [880, 224] width 11 height 11
click at [984, 43] on span "Fields" at bounding box center [978, 47] width 25 height 13
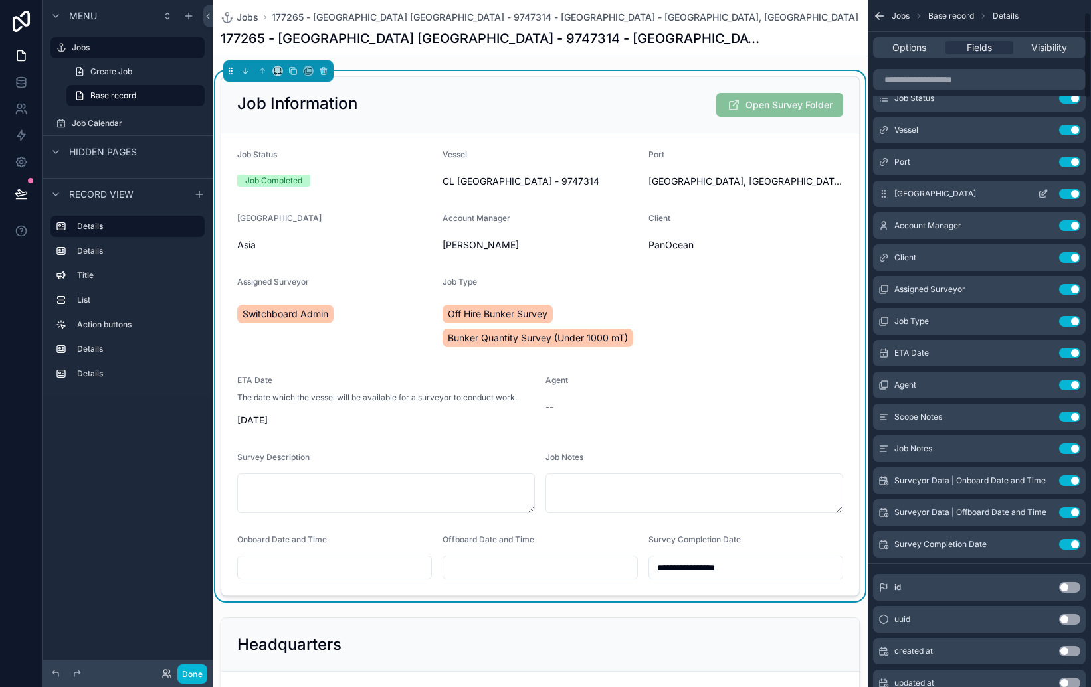
scroll to position [112, 0]
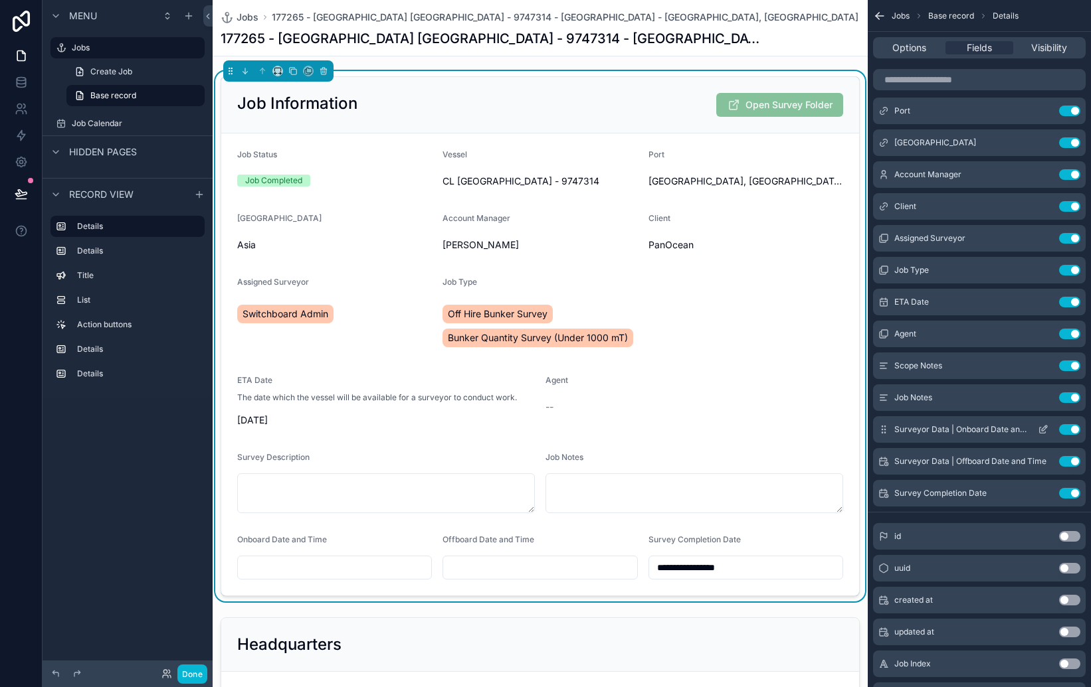
click at [1043, 432] on icon "scrollable content" at bounding box center [1043, 429] width 11 height 11
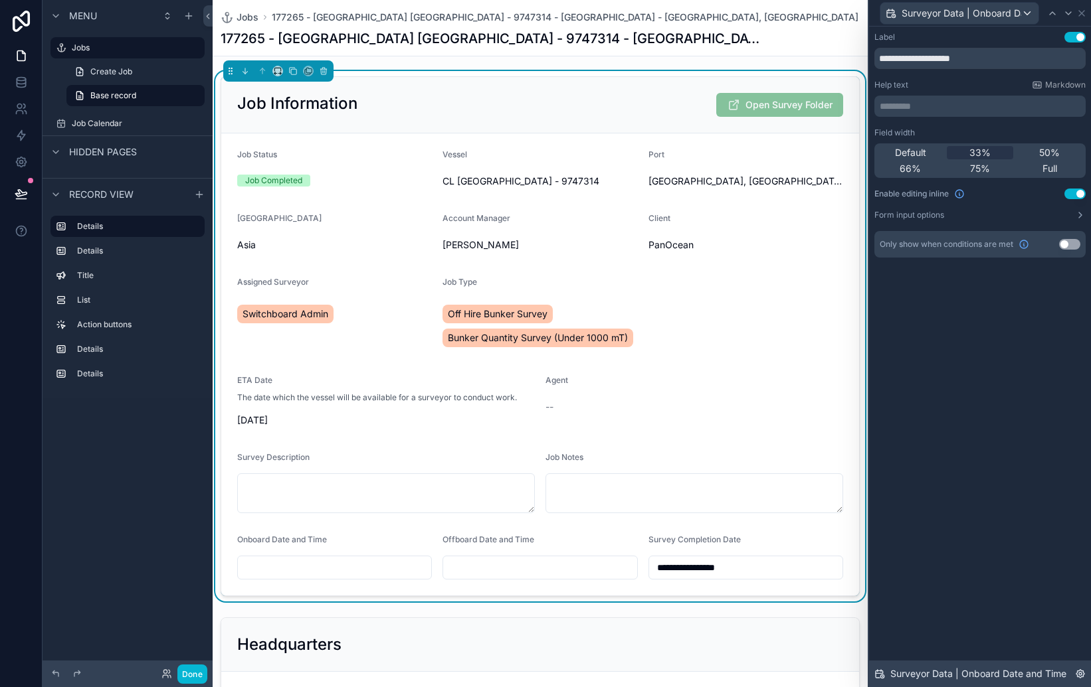
click at [1077, 670] on icon at bounding box center [1080, 674] width 8 height 8
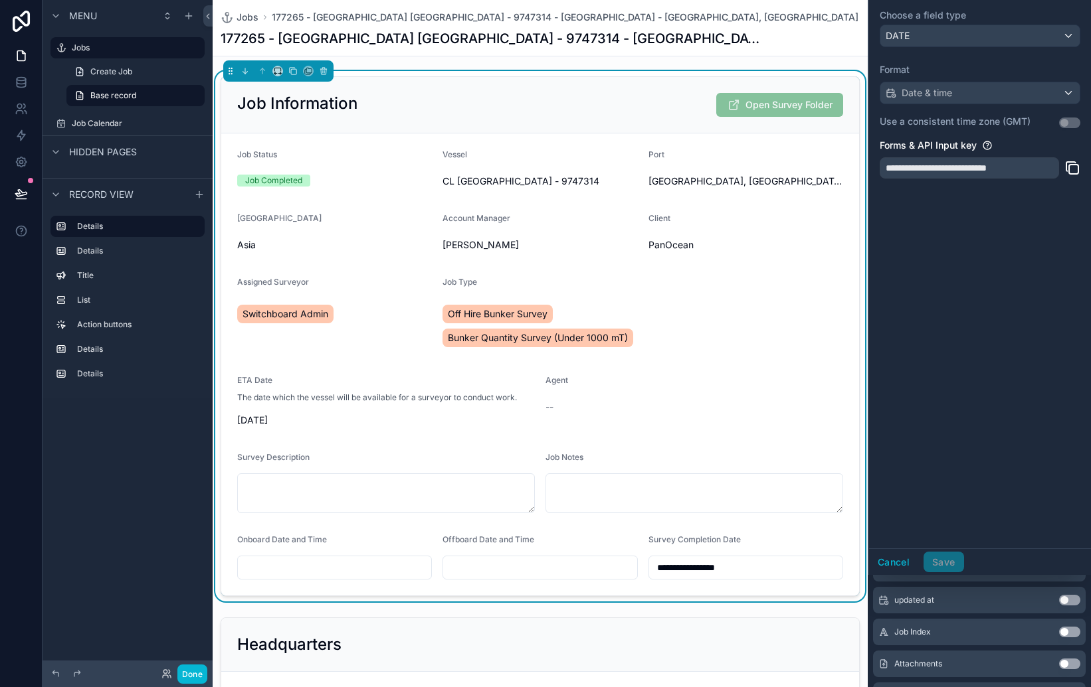
click at [820, 169] on div "[GEOGRAPHIC_DATA], [GEOGRAPHIC_DATA]" at bounding box center [745, 170] width 195 height 43
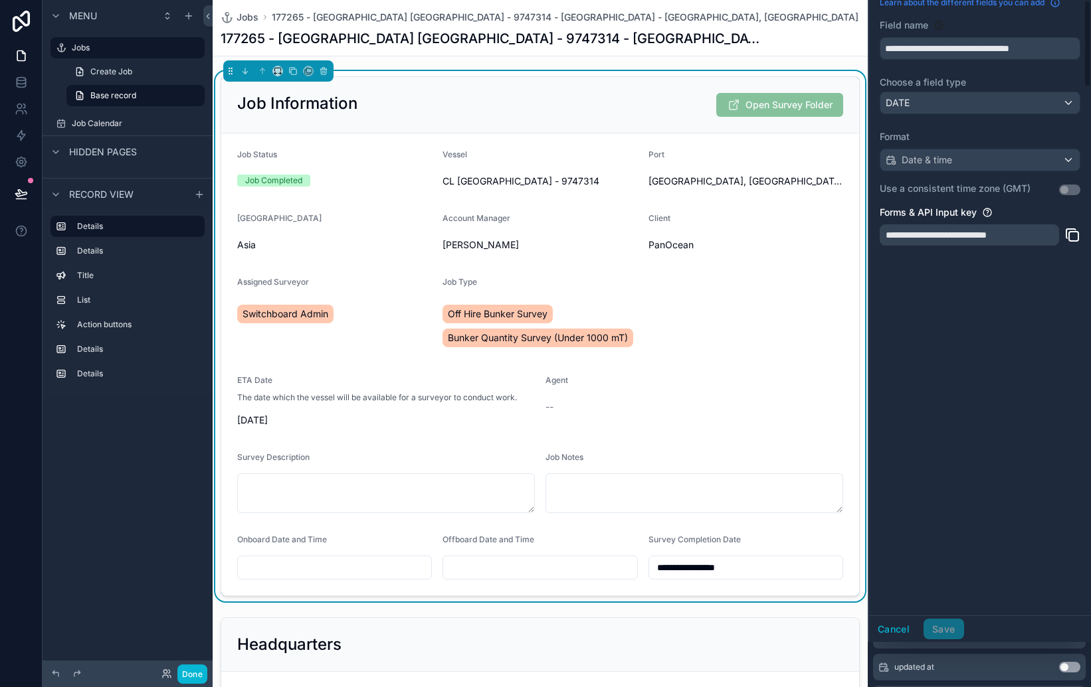
scroll to position [0, 0]
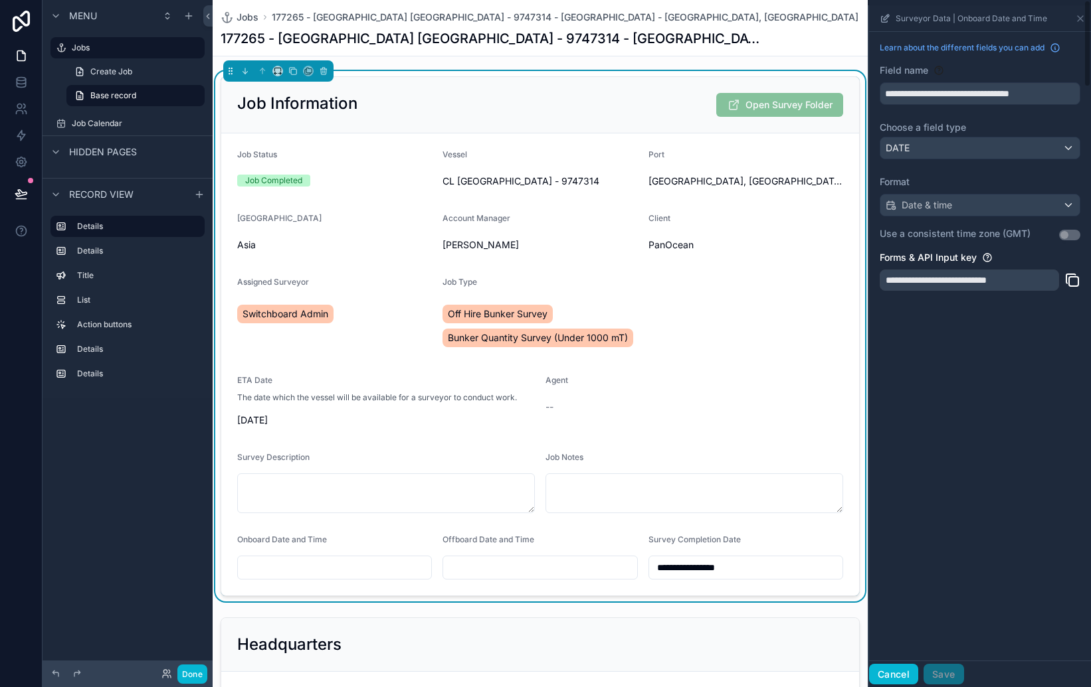
click at [890, 678] on button "Cancel" at bounding box center [893, 674] width 49 height 21
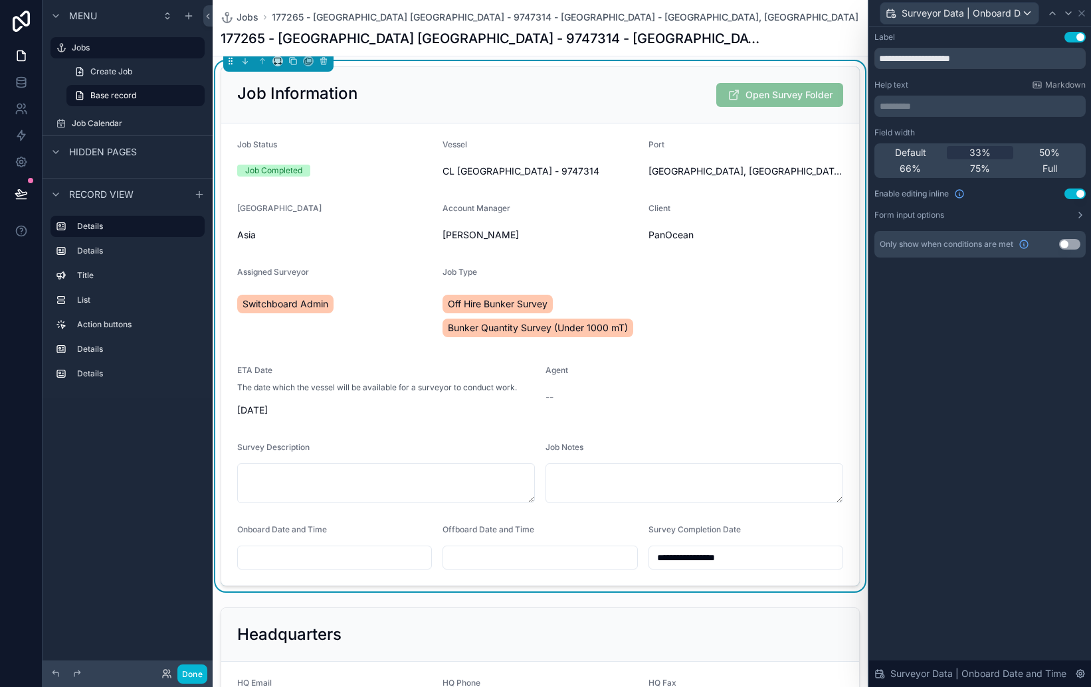
scroll to position [13, 0]
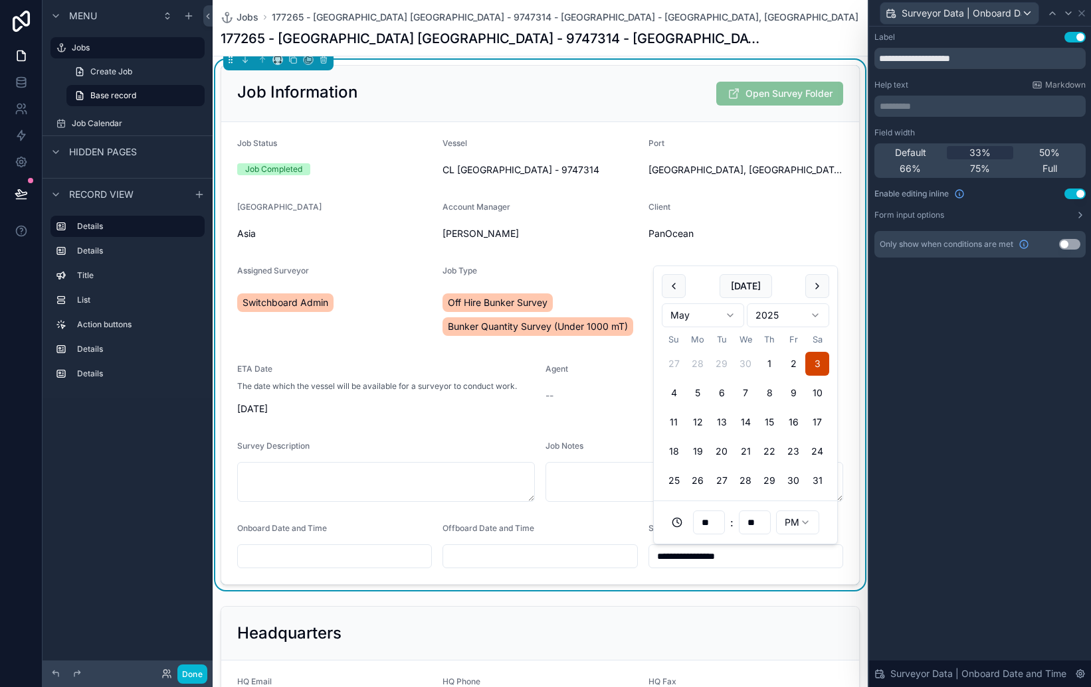
click at [736, 560] on input "**********" at bounding box center [745, 556] width 193 height 19
click at [854, 537] on form "**********" at bounding box center [540, 353] width 638 height 462
click at [840, 549] on input "**********" at bounding box center [745, 556] width 193 height 19
click at [852, 539] on form "**********" at bounding box center [540, 353] width 638 height 462
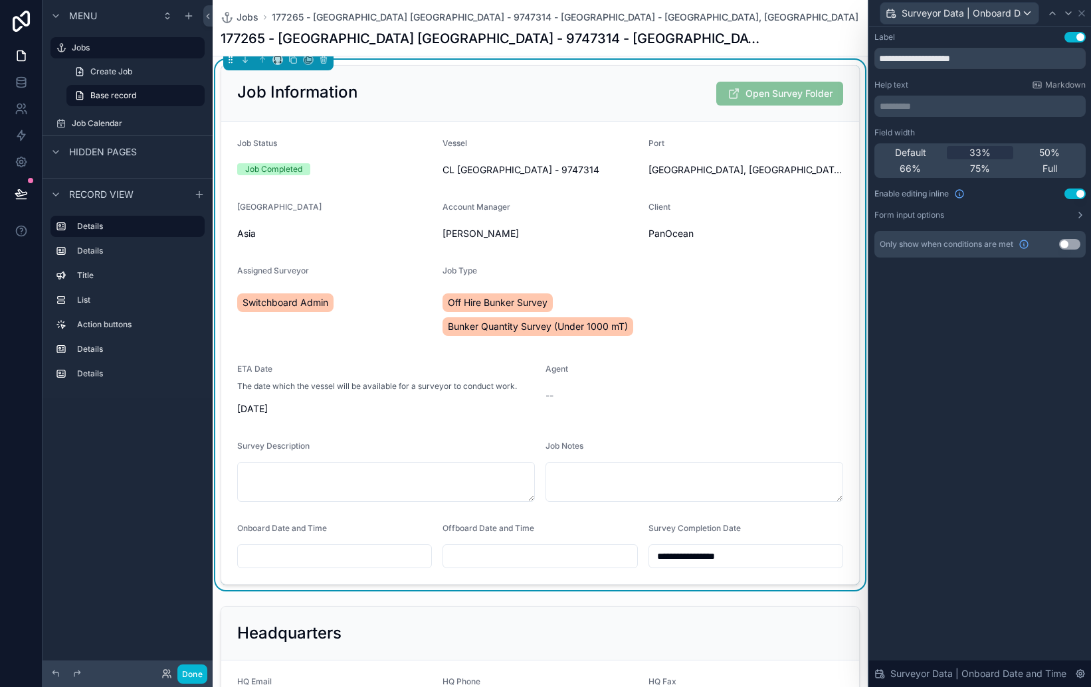
click at [745, 547] on input "**********" at bounding box center [745, 556] width 193 height 19
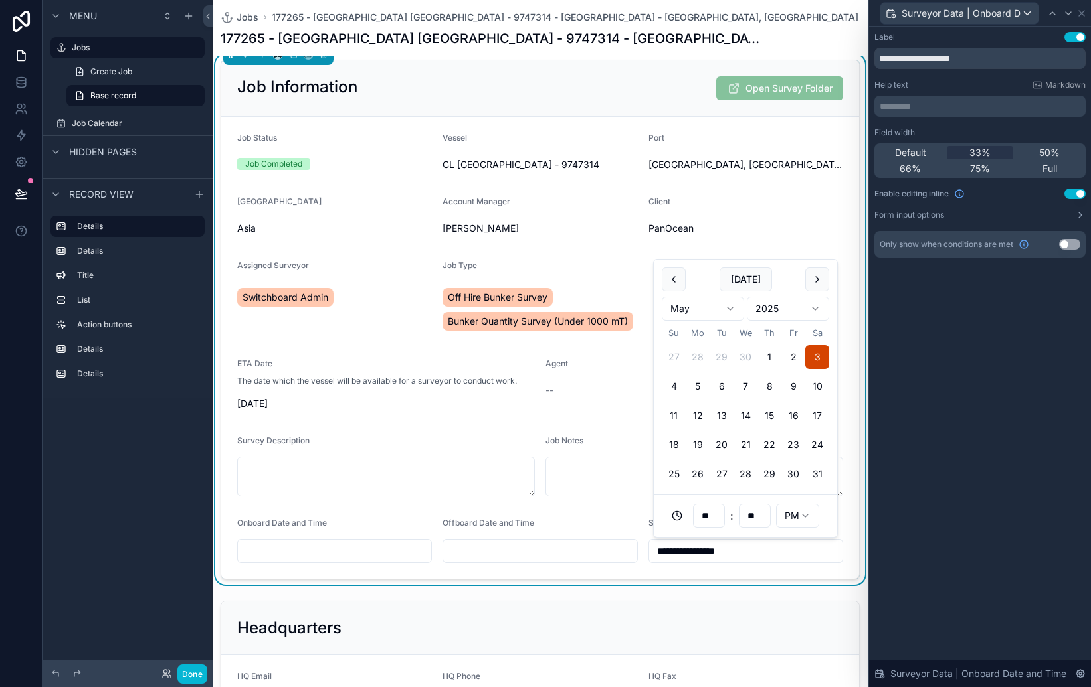
scroll to position [20, 0]
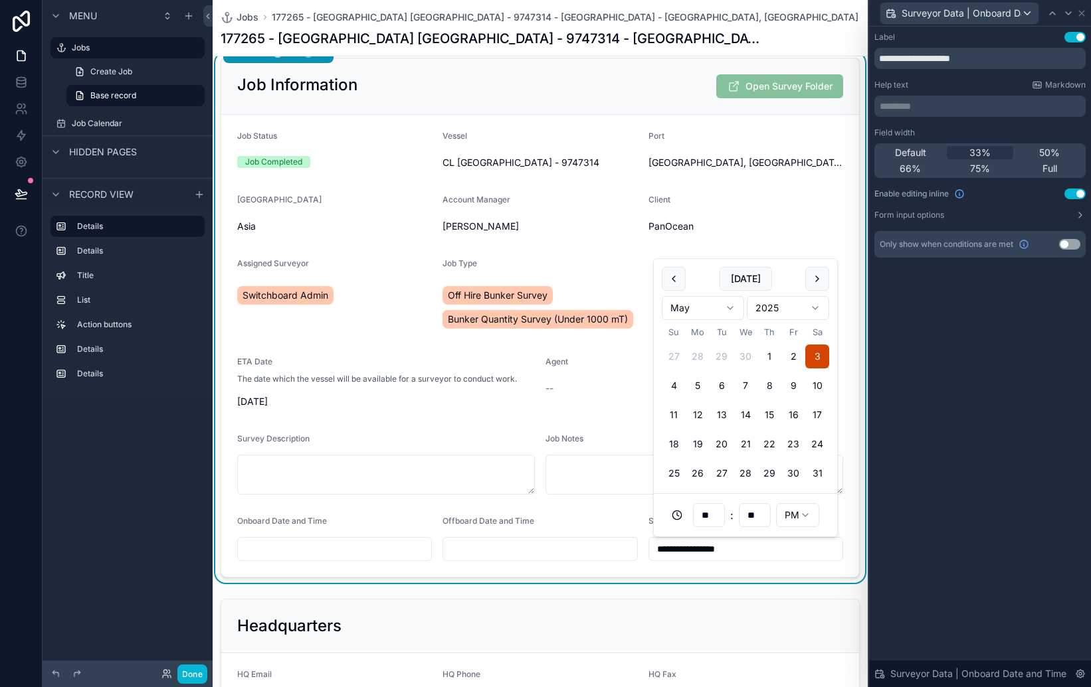
click at [584, 417] on form "**********" at bounding box center [540, 346] width 638 height 462
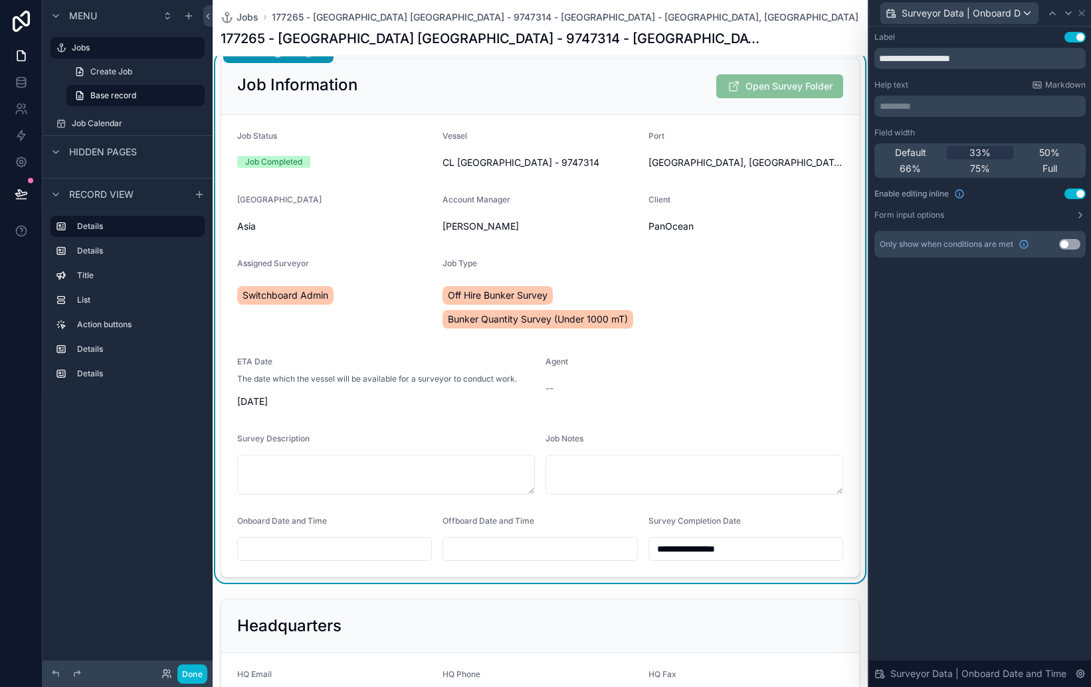
click at [639, 409] on div "Agent --" at bounding box center [642, 385] width 195 height 56
drag, startPoint x: 761, startPoint y: 517, endPoint x: 753, endPoint y: 515, distance: 7.4
click at [761, 517] on div "Survey Completion Date" at bounding box center [745, 524] width 195 height 16
click at [1026, 12] on div "Surveyor Data | Onboard Date and Time" at bounding box center [959, 13] width 158 height 21
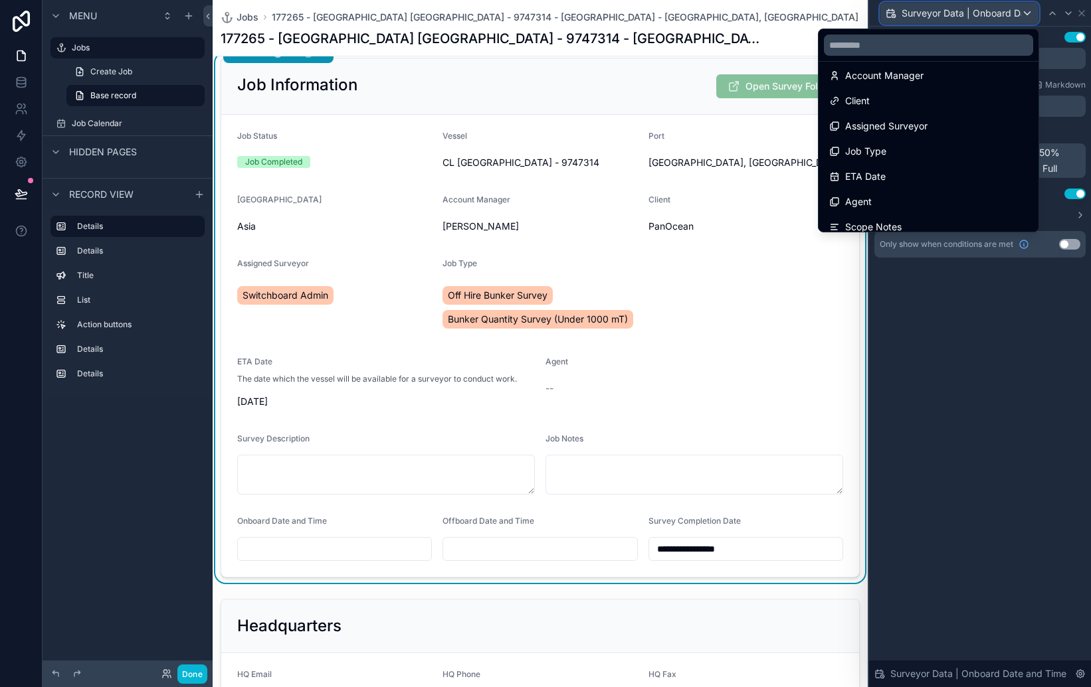
scroll to position [112, 0]
click at [1020, 353] on div at bounding box center [980, 343] width 222 height 687
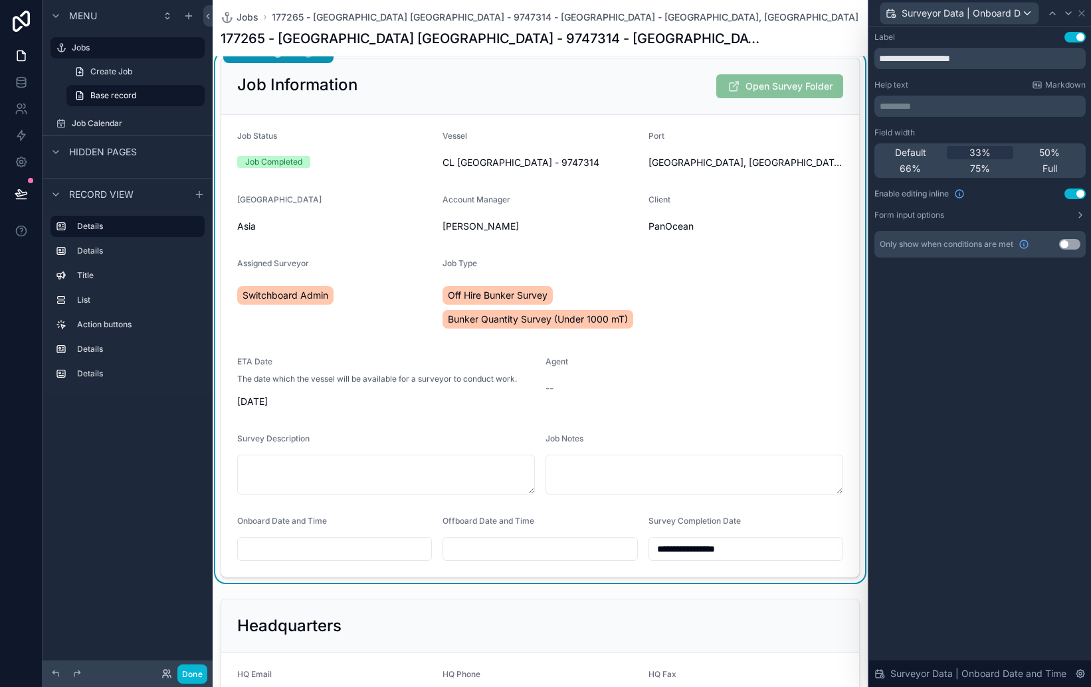
click at [1035, 323] on div "**********" at bounding box center [980, 357] width 222 height 661
click at [748, 533] on div "**********" at bounding box center [745, 538] width 195 height 45
click at [794, 603] on div "scrollable content" at bounding box center [540, 664] width 655 height 140
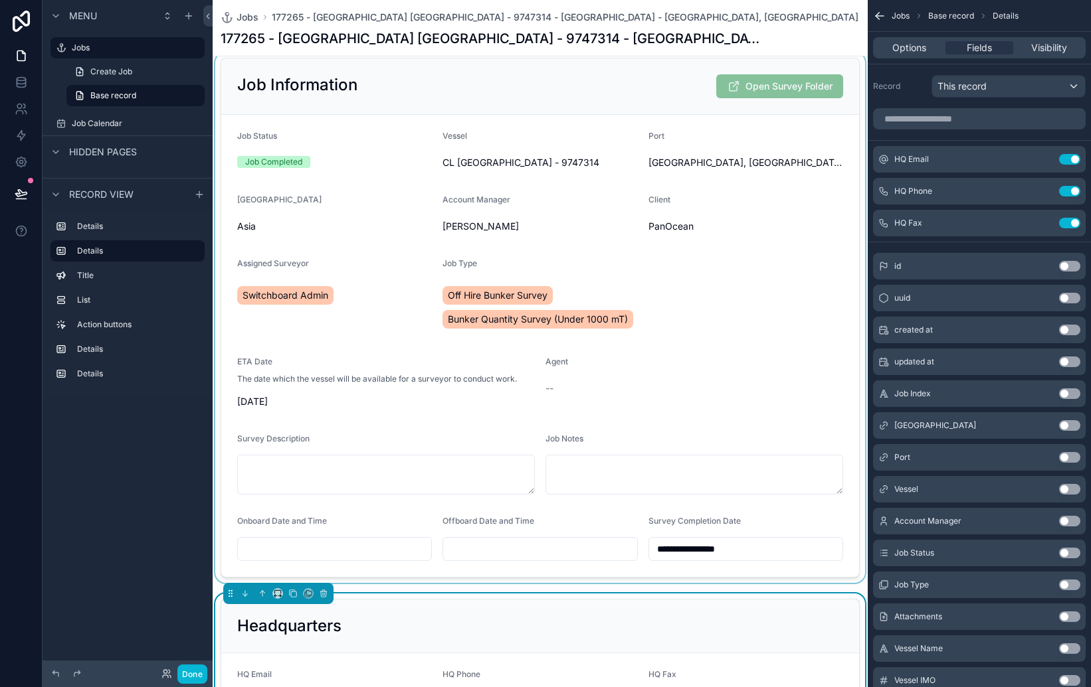
click at [841, 423] on div "scrollable content" at bounding box center [540, 317] width 655 height 531
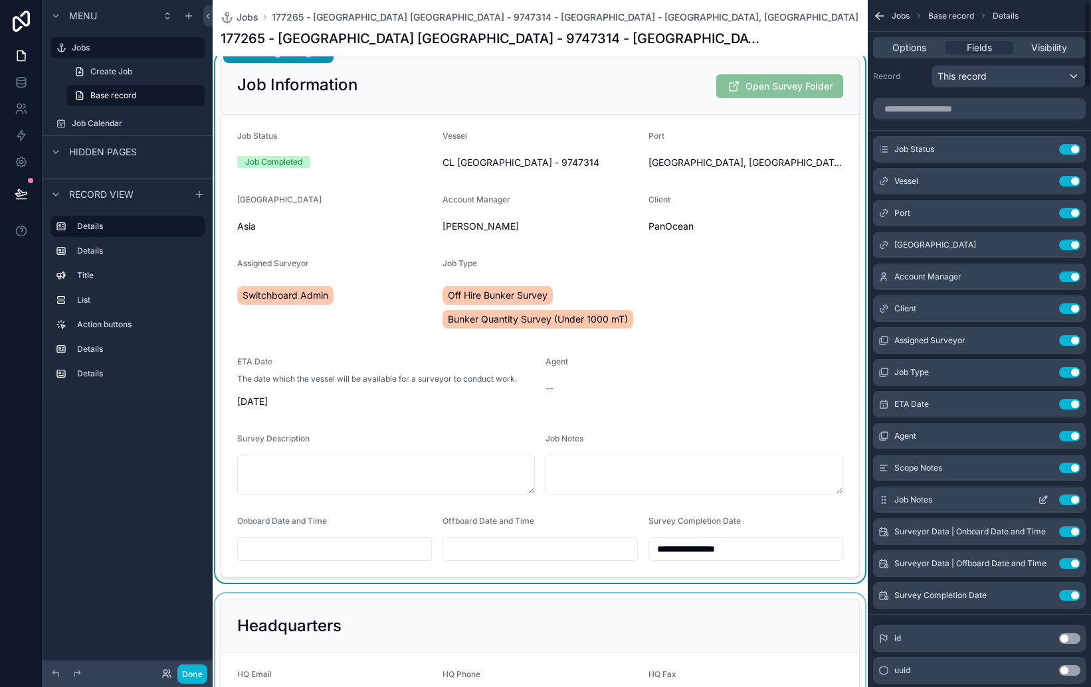
scroll to position [11, 0]
click at [1046, 529] on icon "scrollable content" at bounding box center [1043, 530] width 11 height 11
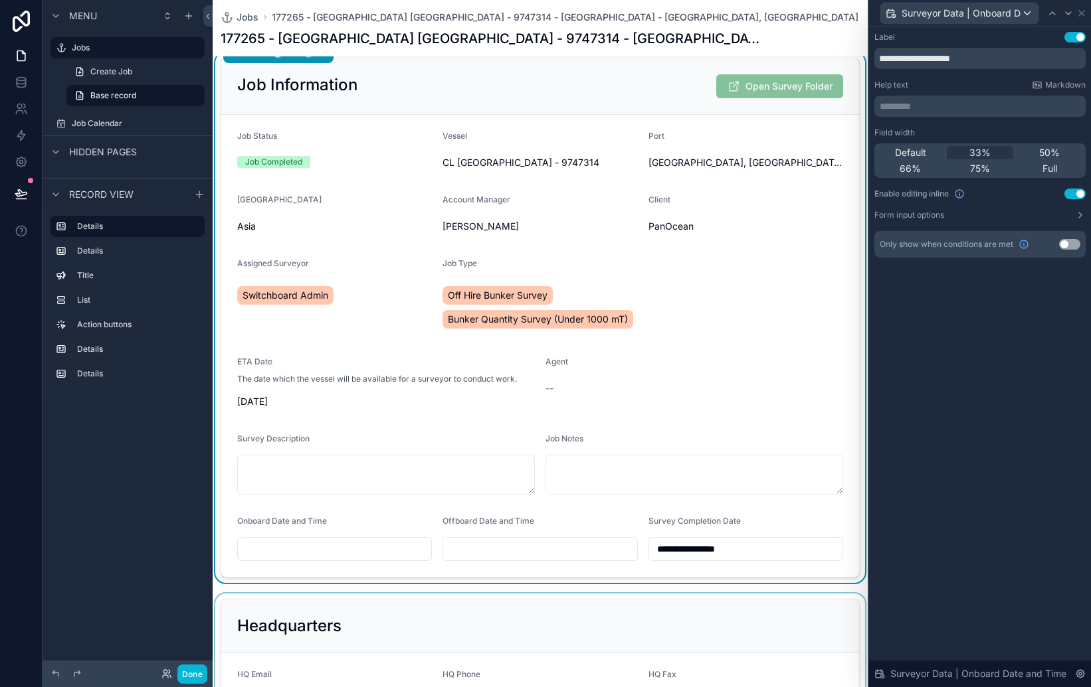
click at [1046, 529] on div "**********" at bounding box center [980, 357] width 222 height 661
click at [805, 419] on form "**********" at bounding box center [540, 346] width 638 height 462
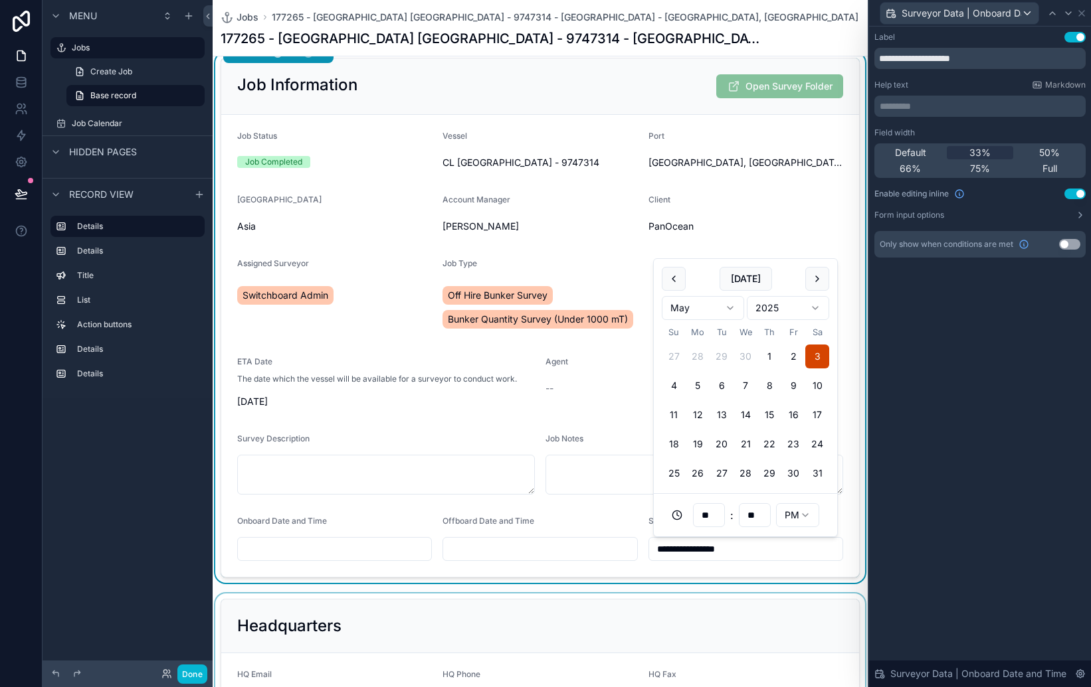
click at [799, 549] on input "**********" at bounding box center [745, 549] width 193 height 19
click at [754, 233] on div "PanOcean" at bounding box center [745, 226] width 195 height 21
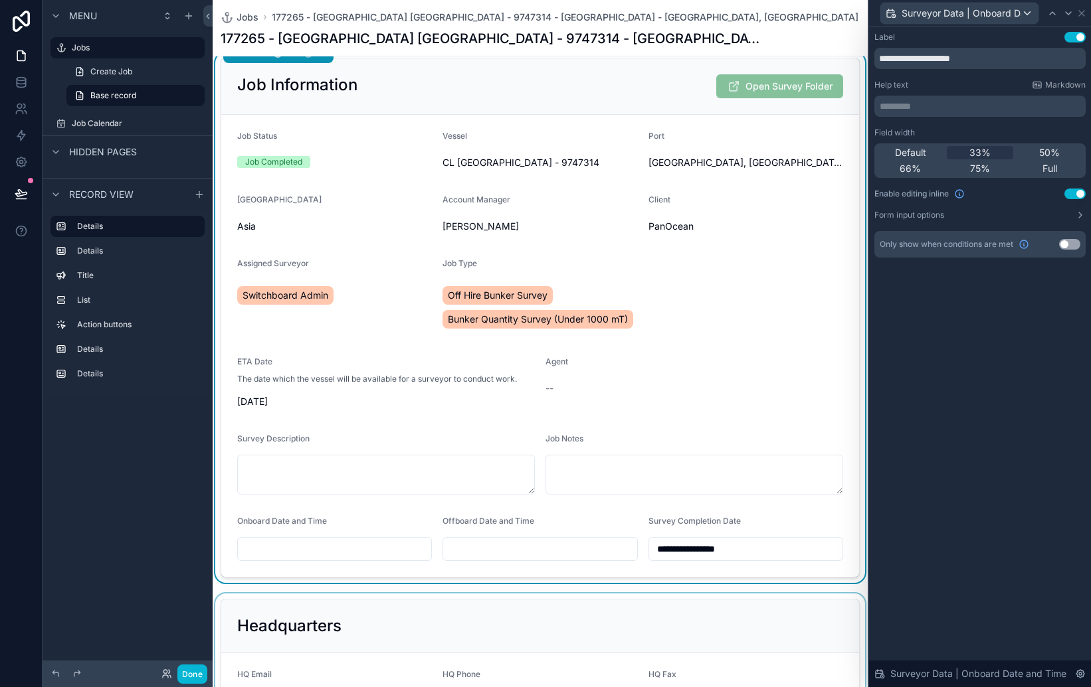
click at [844, 411] on form "**********" at bounding box center [540, 346] width 638 height 462
click at [1017, 15] on span "Surveyor Data | Onboard Date and Time" at bounding box center [961, 13] width 120 height 13
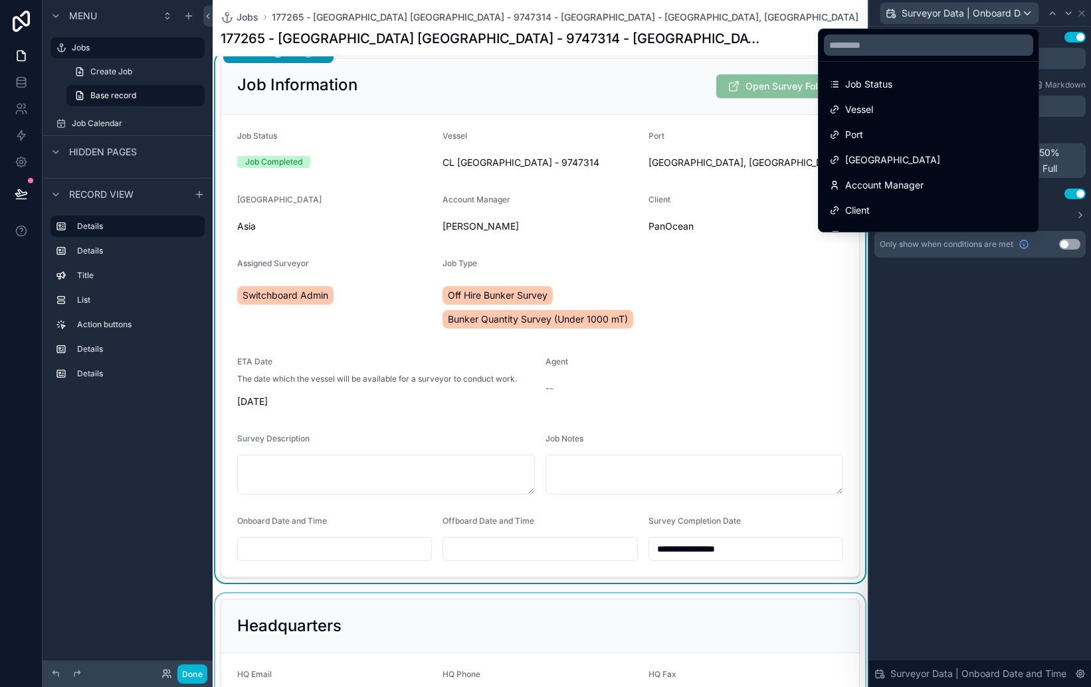
drag, startPoint x: 900, startPoint y: 90, endPoint x: 1049, endPoint y: 402, distance: 346.1
click at [1049, 402] on div "**********" at bounding box center [545, 343] width 1091 height 687
click at [1049, 402] on div at bounding box center [980, 343] width 222 height 687
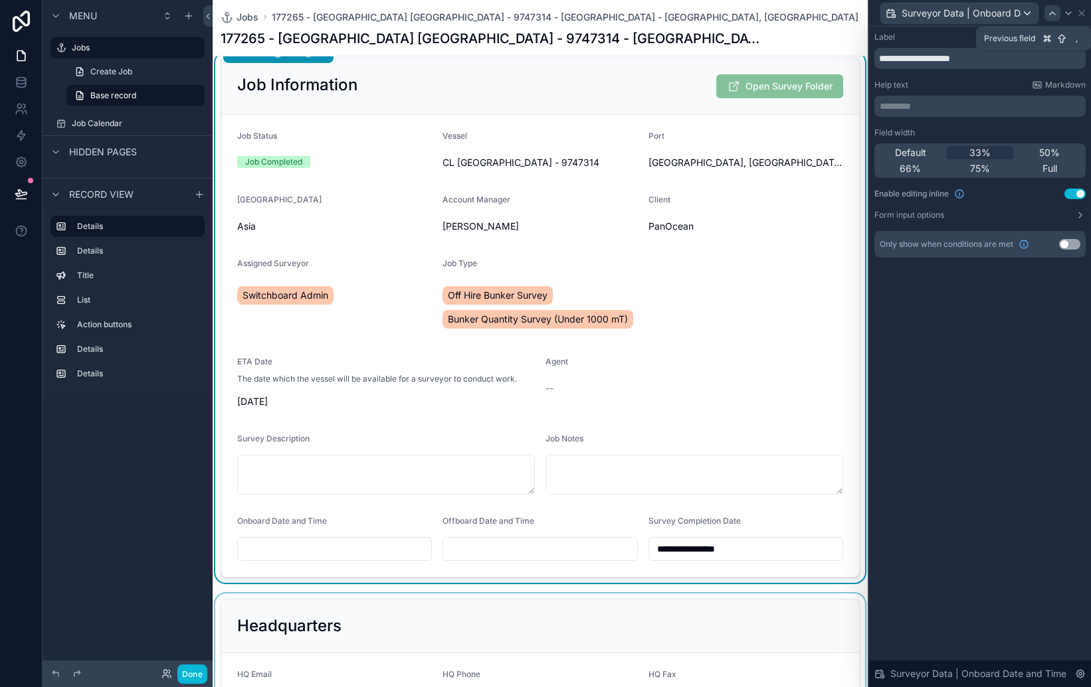
click at [1051, 9] on icon at bounding box center [1052, 13] width 11 height 11
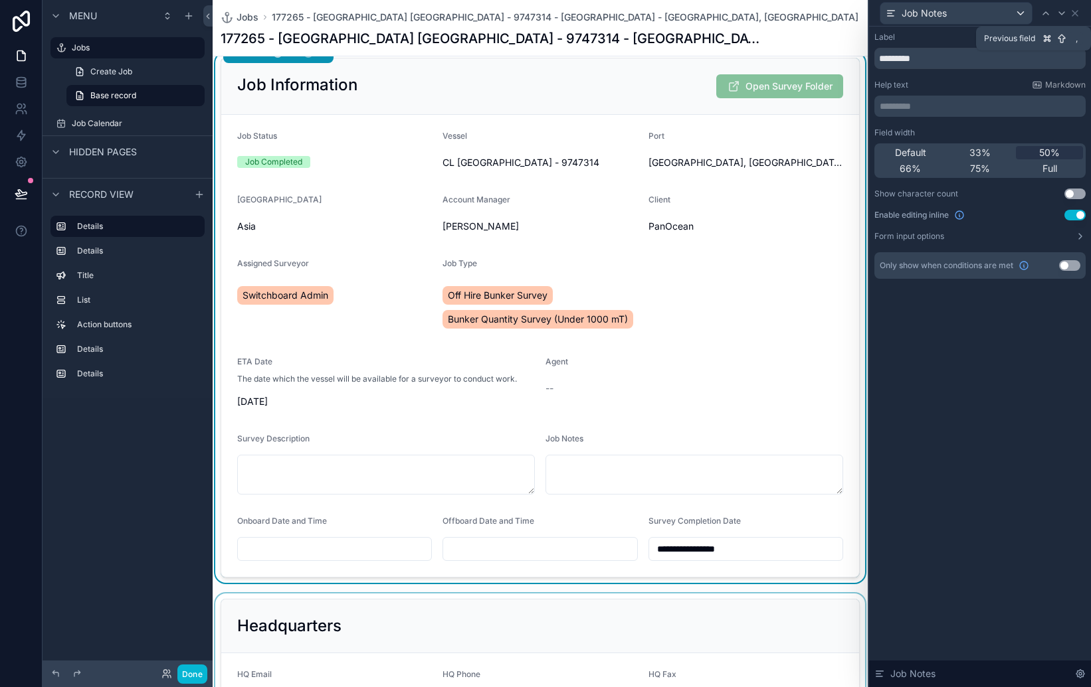
click at [1051, 9] on div at bounding box center [1046, 13] width 16 height 16
click at [1062, 15] on icon at bounding box center [1061, 13] width 11 height 11
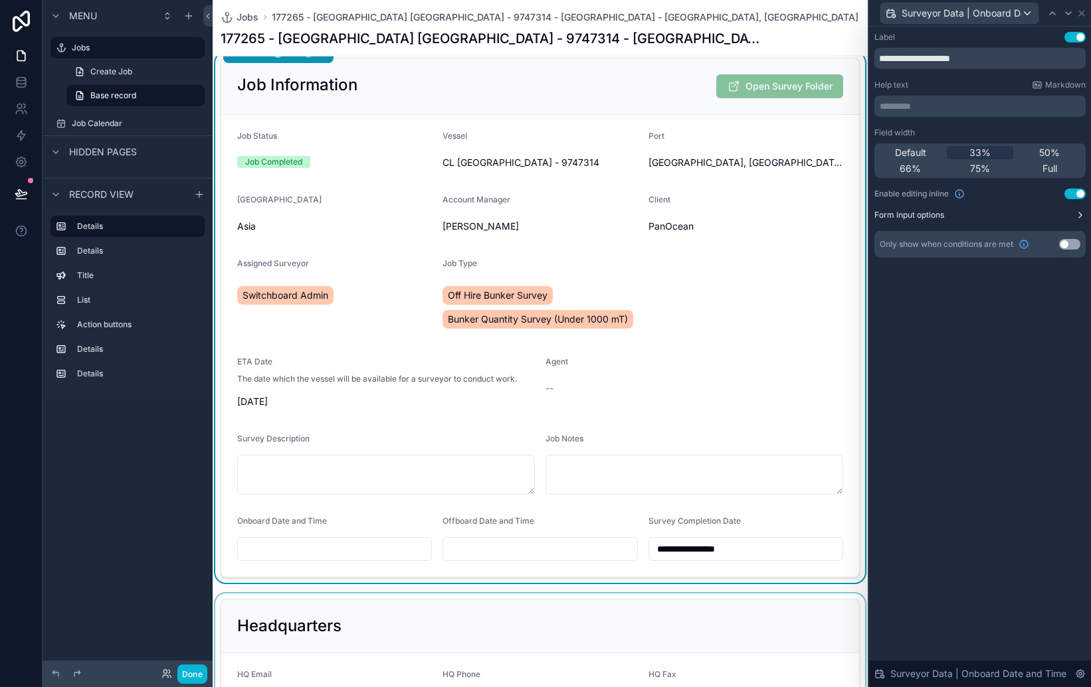
click at [926, 214] on label "Form input options" at bounding box center [909, 215] width 70 height 11
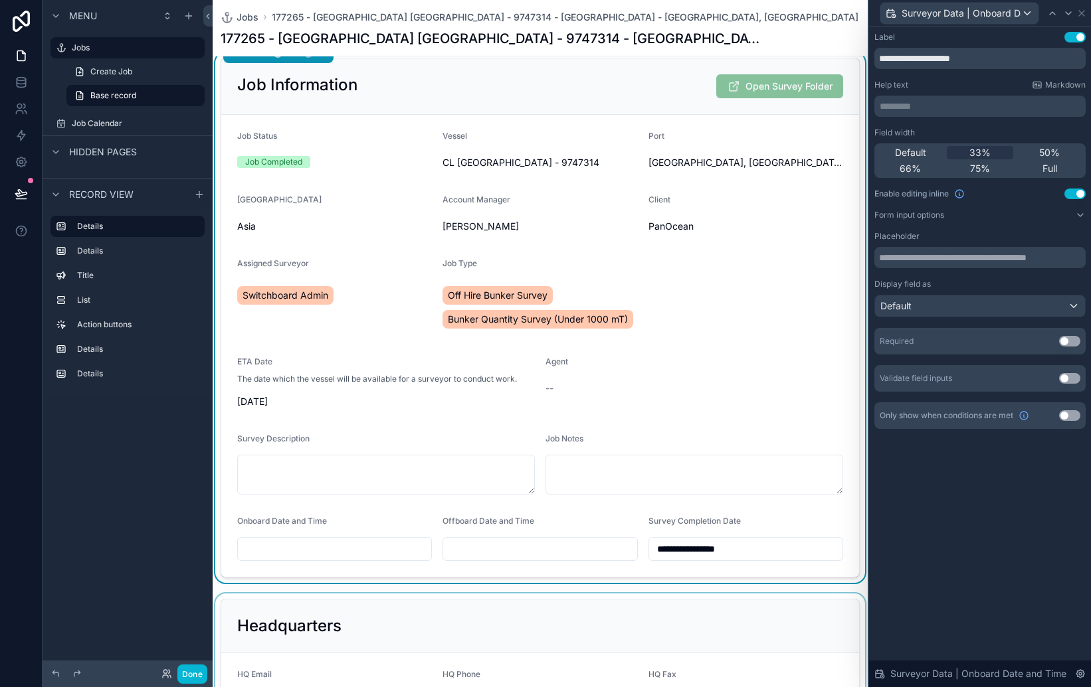
click at [1070, 345] on button "Use setting" at bounding box center [1069, 341] width 21 height 11
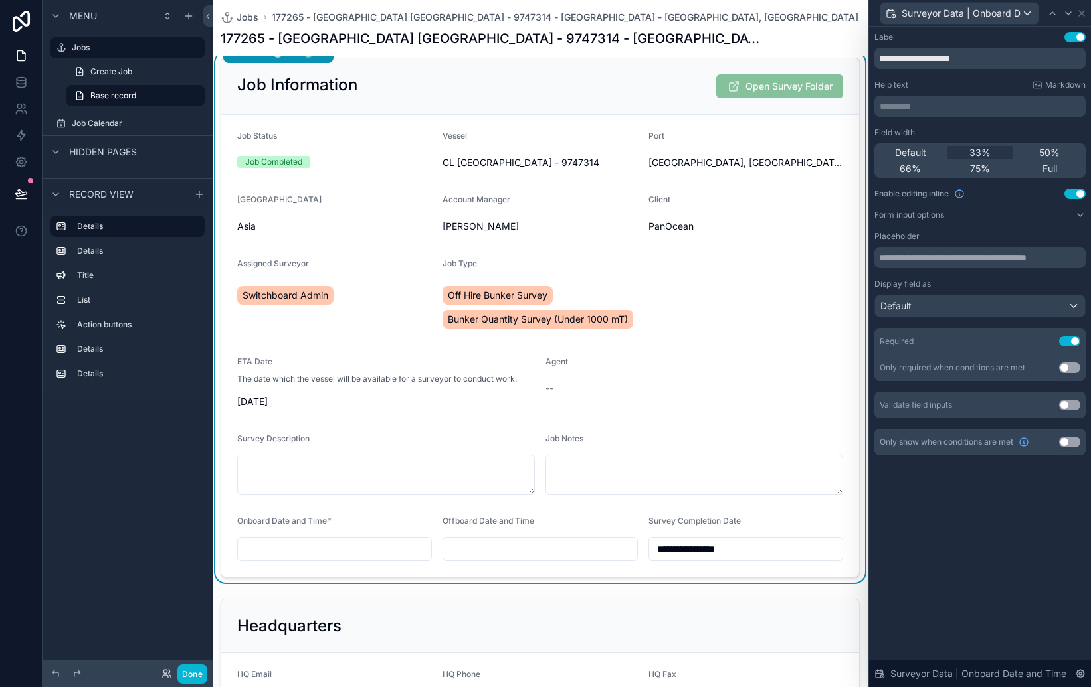
click at [561, 535] on div "Offboard Date and Time" at bounding box center [539, 538] width 195 height 45
drag, startPoint x: 715, startPoint y: 434, endPoint x: 701, endPoint y: 445, distance: 17.9
click at [715, 434] on div "Job Notes" at bounding box center [694, 442] width 298 height 16
click at [1069, 12] on icon at bounding box center [1068, 13] width 11 height 11
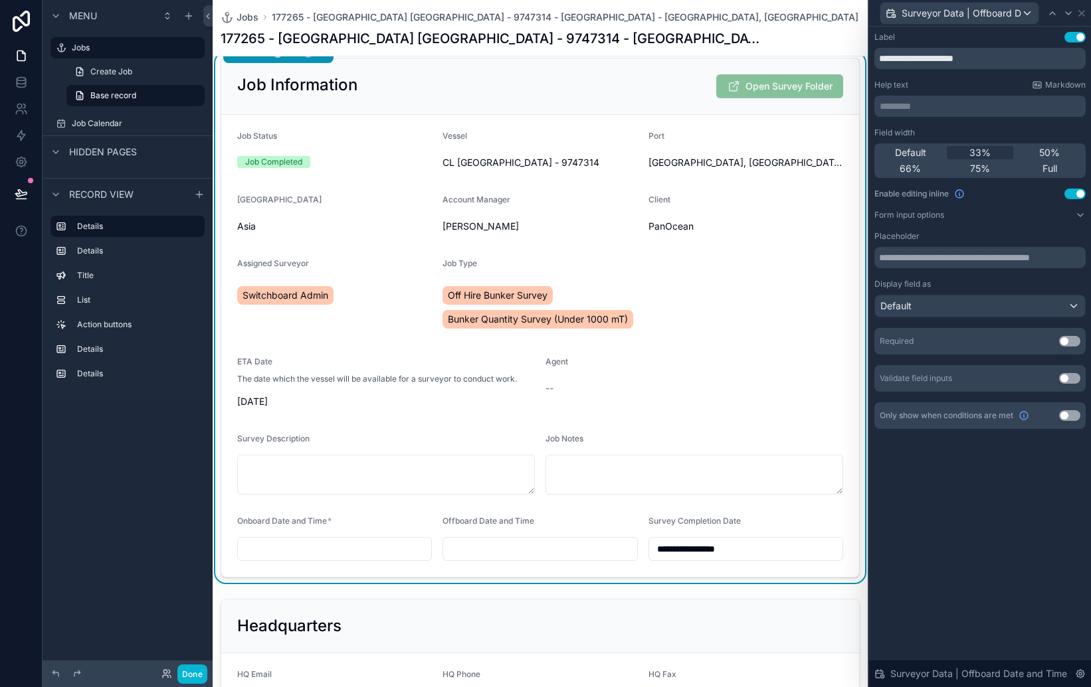
click at [1071, 344] on button "Use setting" at bounding box center [1069, 341] width 21 height 11
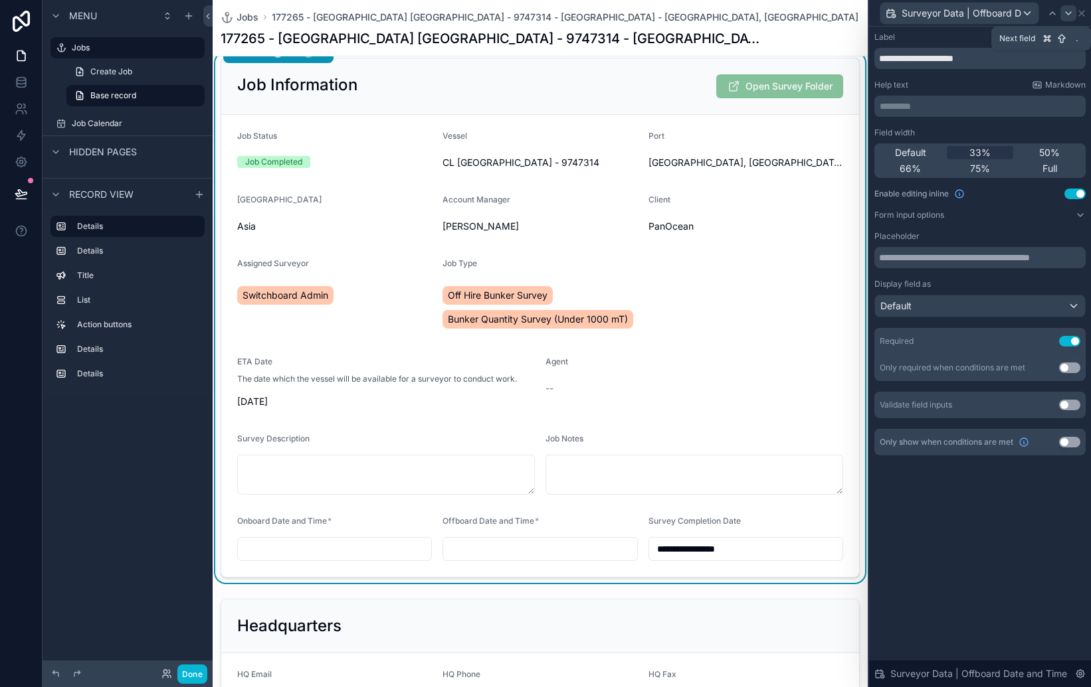
click at [1063, 9] on icon at bounding box center [1068, 13] width 11 height 11
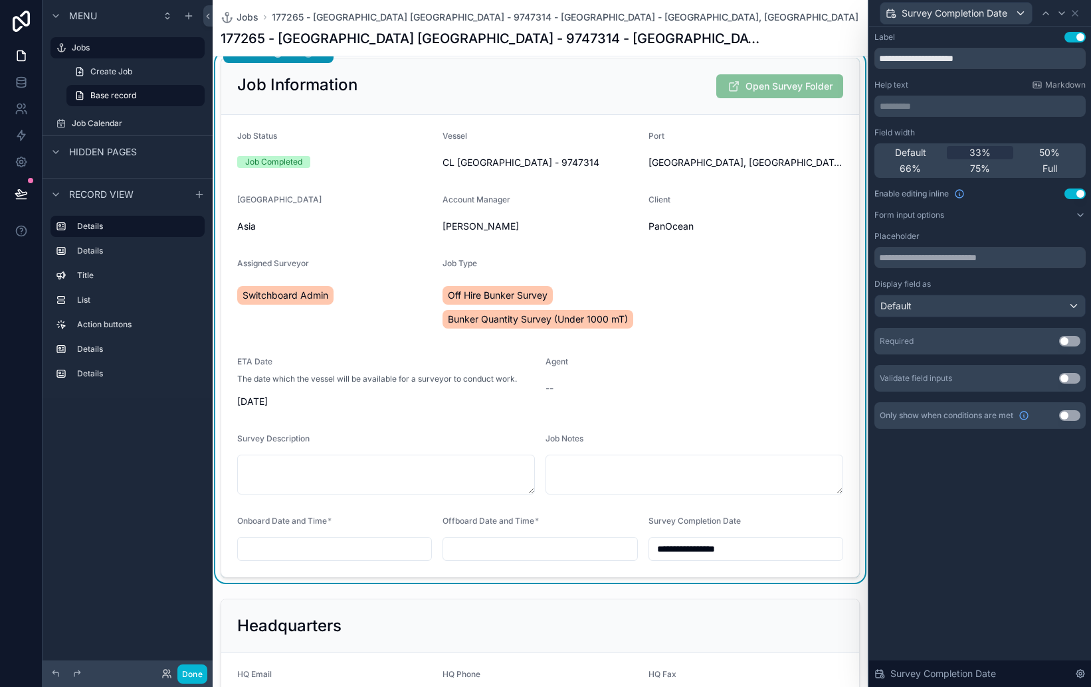
click at [1072, 343] on button "Use setting" at bounding box center [1069, 341] width 21 height 11
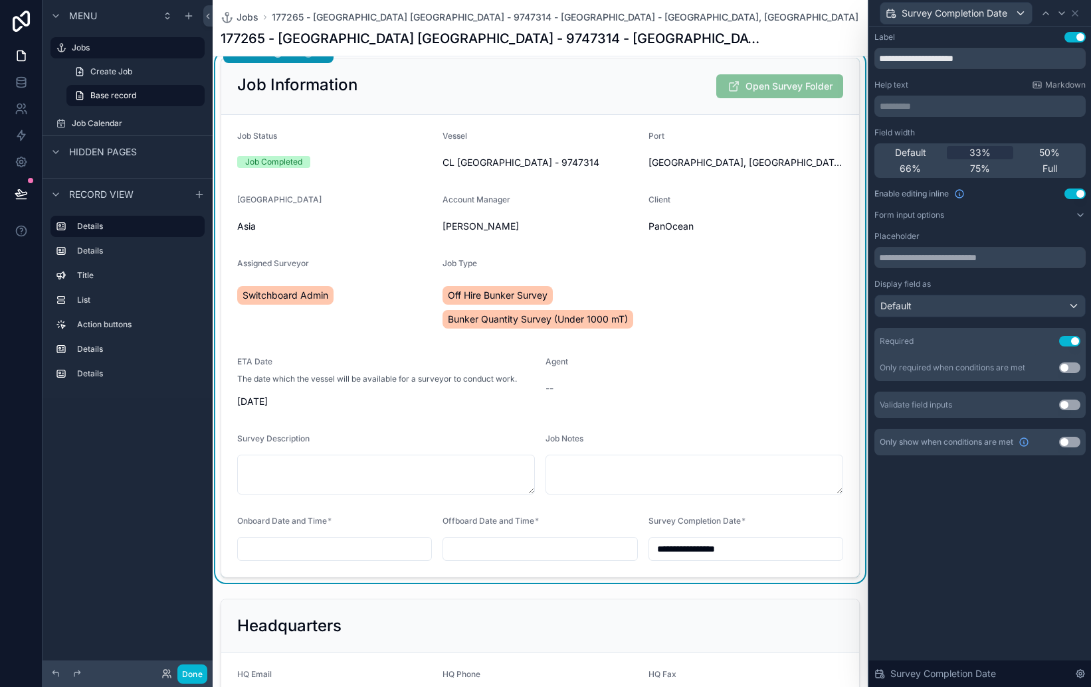
click at [771, 310] on form "**********" at bounding box center [540, 346] width 638 height 462
click at [1077, 16] on icon at bounding box center [1074, 13] width 11 height 11
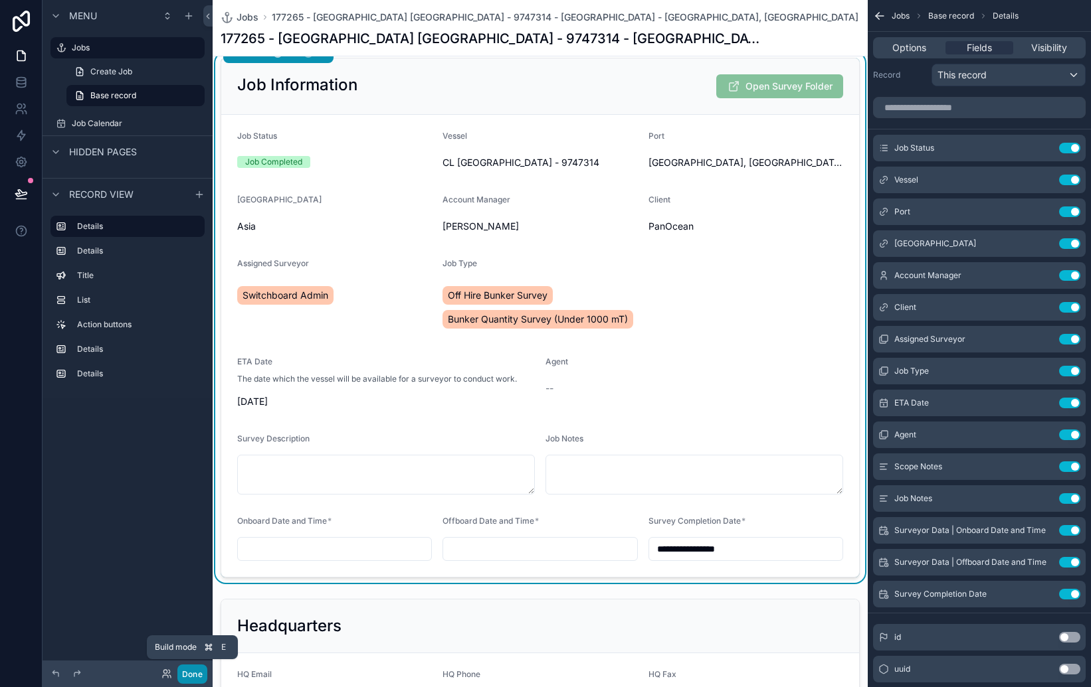
click at [189, 671] on button "Done" at bounding box center [192, 674] width 30 height 19
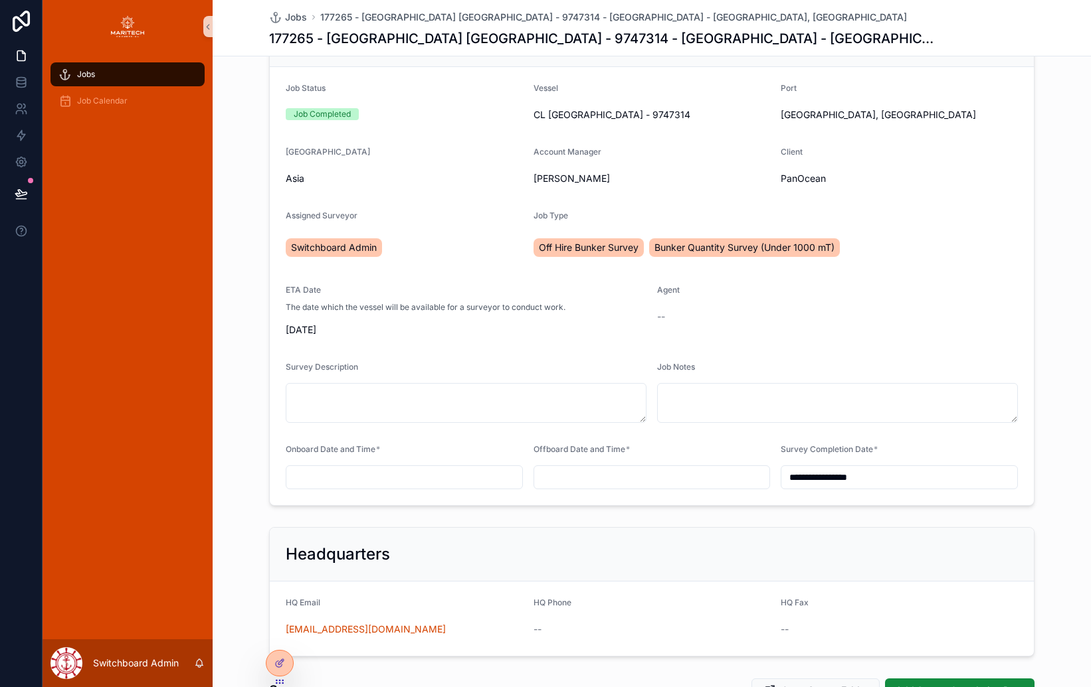
scroll to position [0, 0]
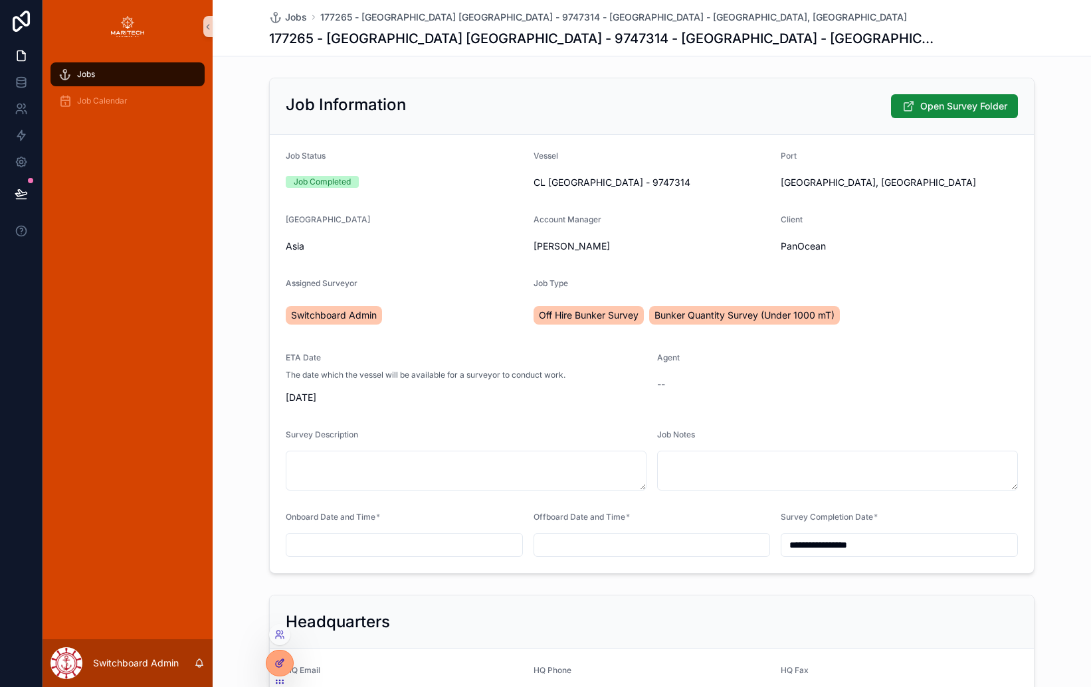
click at [267, 666] on div at bounding box center [279, 663] width 27 height 25
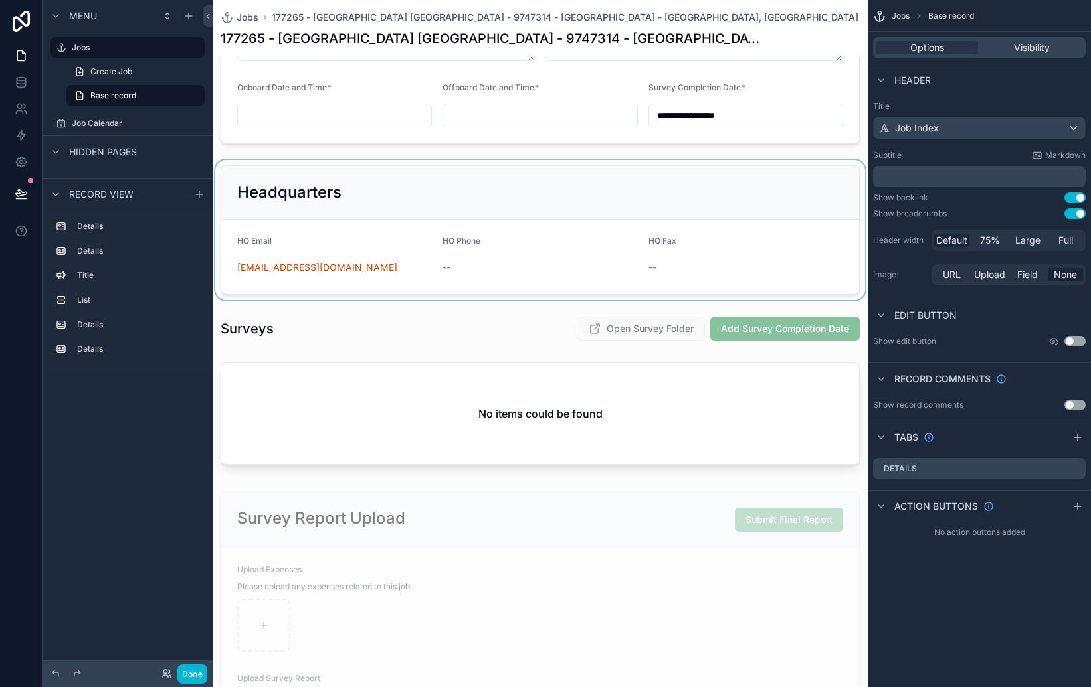
scroll to position [456, 0]
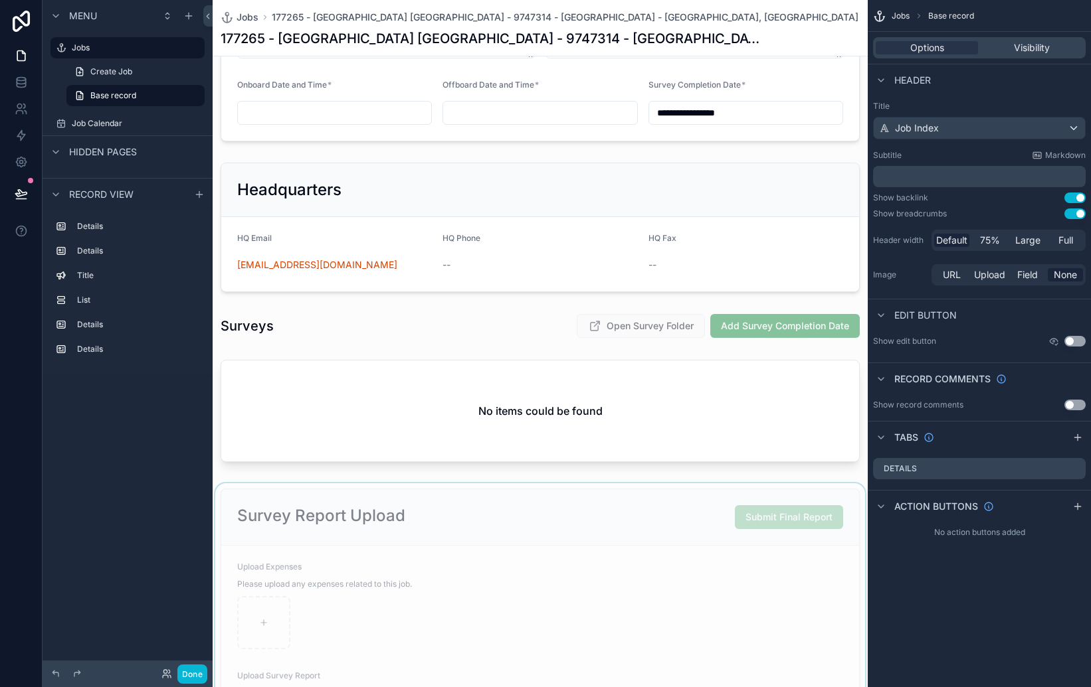
click at [650, 484] on div "scrollable content" at bounding box center [540, 632] width 655 height 297
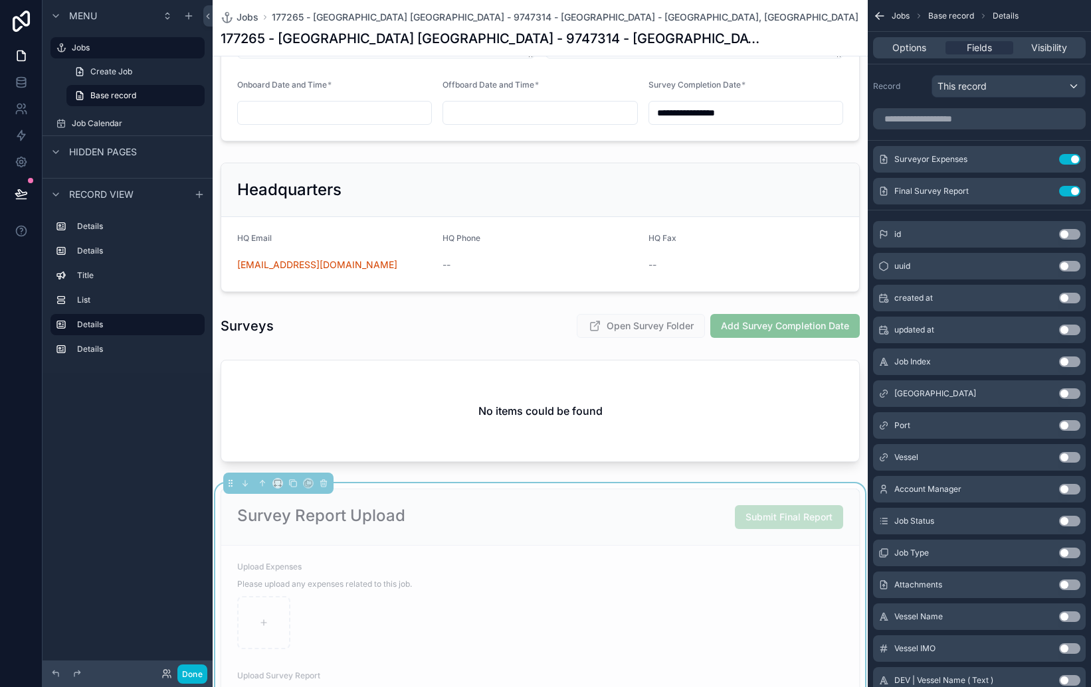
click at [656, 476] on div "**********" at bounding box center [540, 289] width 655 height 1347
click at [112, 351] on label "Details" at bounding box center [135, 349] width 117 height 11
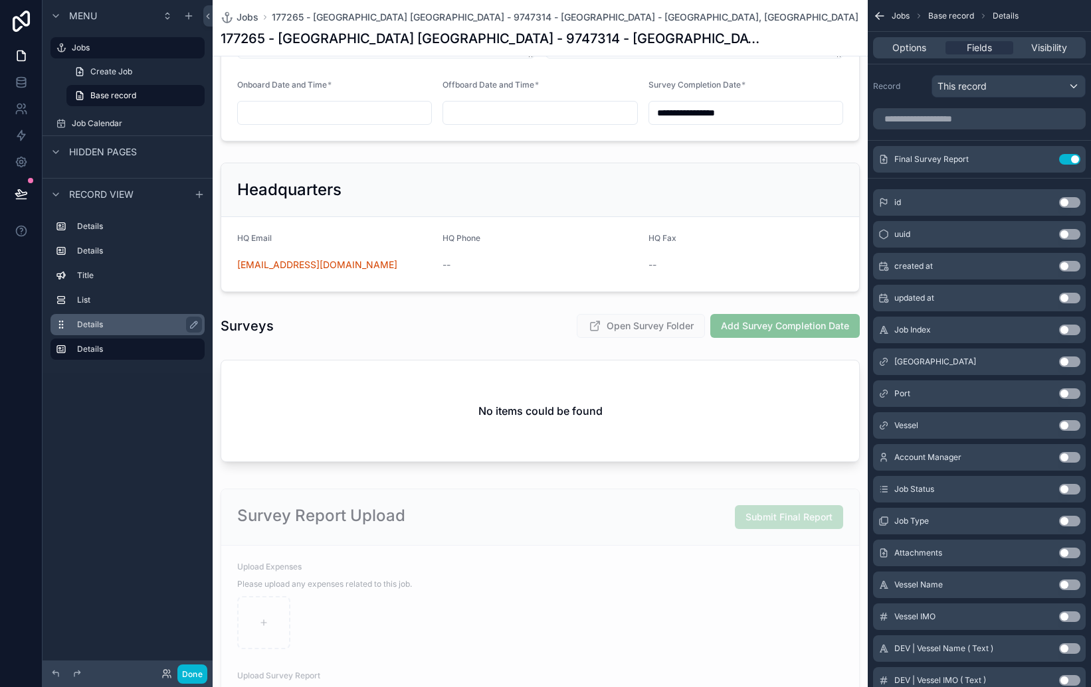
click at [113, 326] on label "Details" at bounding box center [135, 324] width 117 height 11
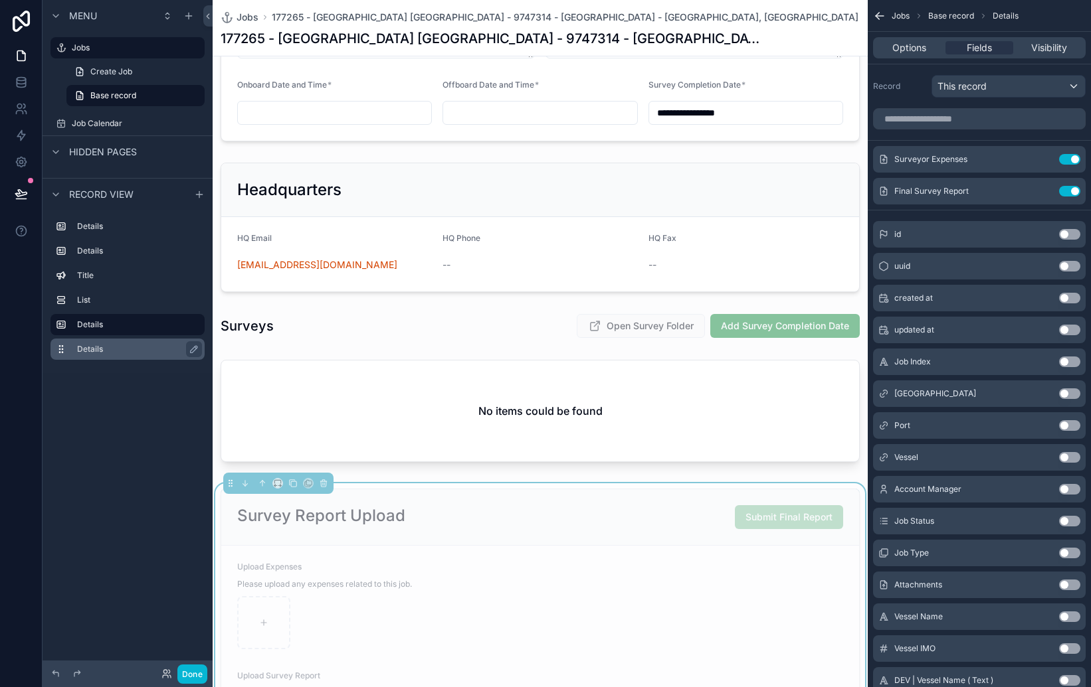
click at [108, 339] on div "Details" at bounding box center [127, 349] width 154 height 21
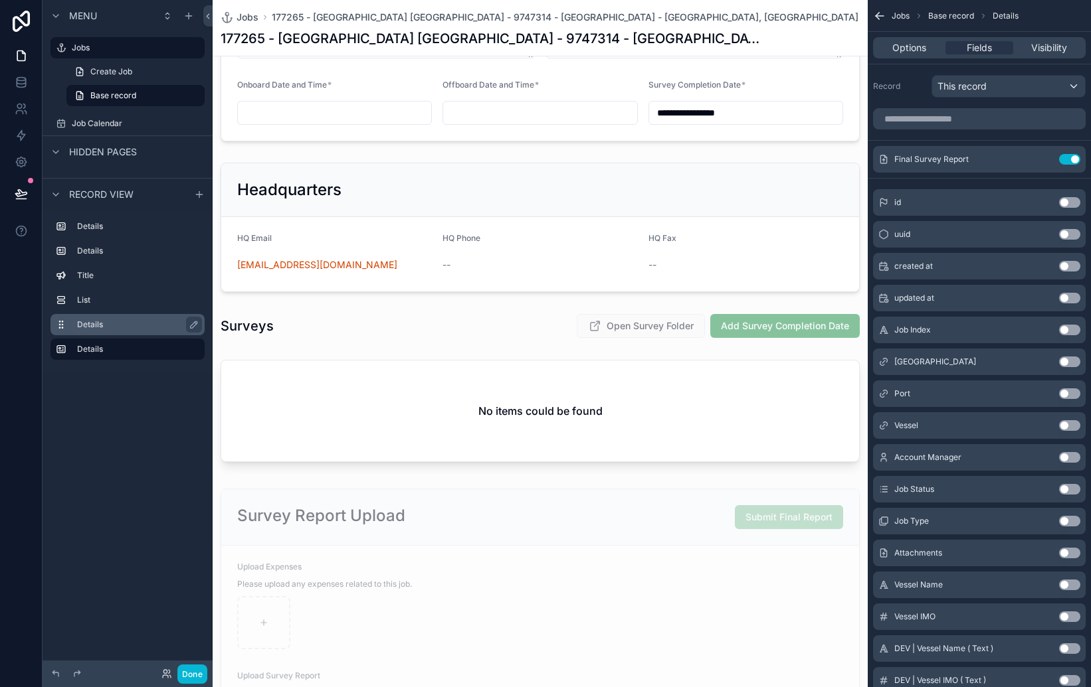
click at [103, 325] on label "Details" at bounding box center [135, 324] width 117 height 11
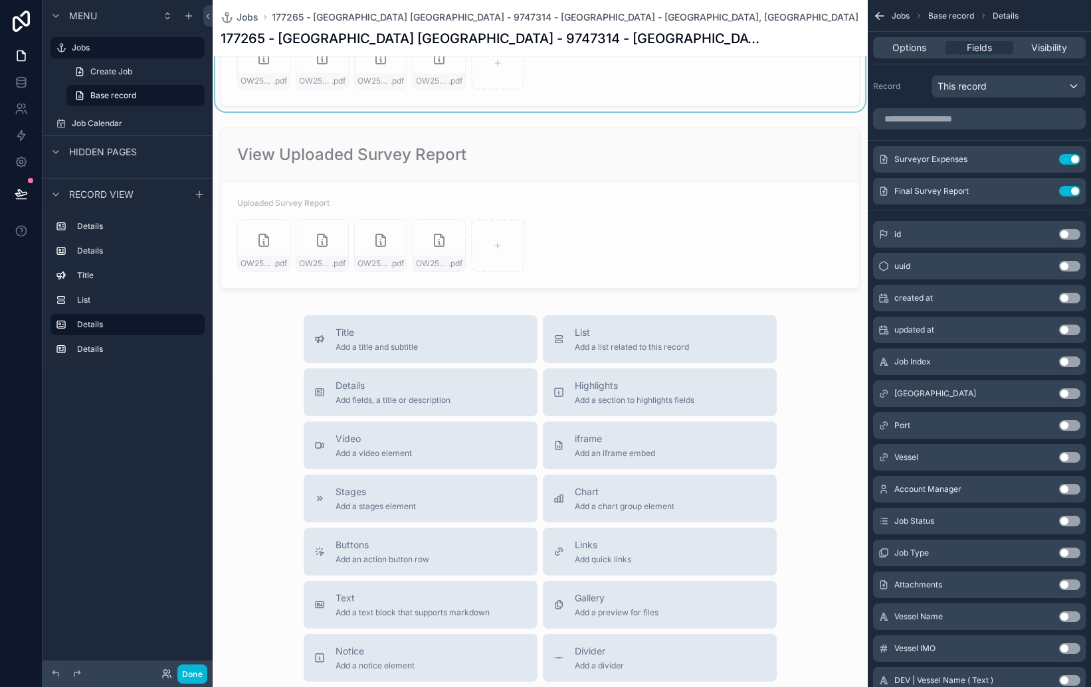
scroll to position [1078, 0]
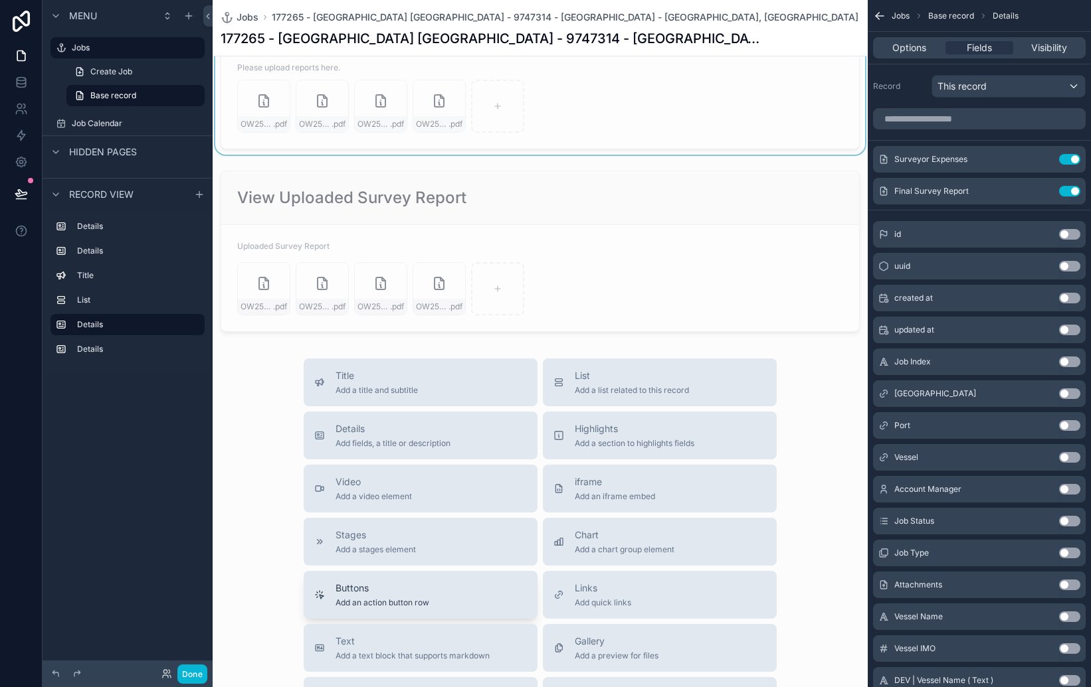
click at [458, 579] on button "Buttons Add an action button row" at bounding box center [421, 595] width 234 height 48
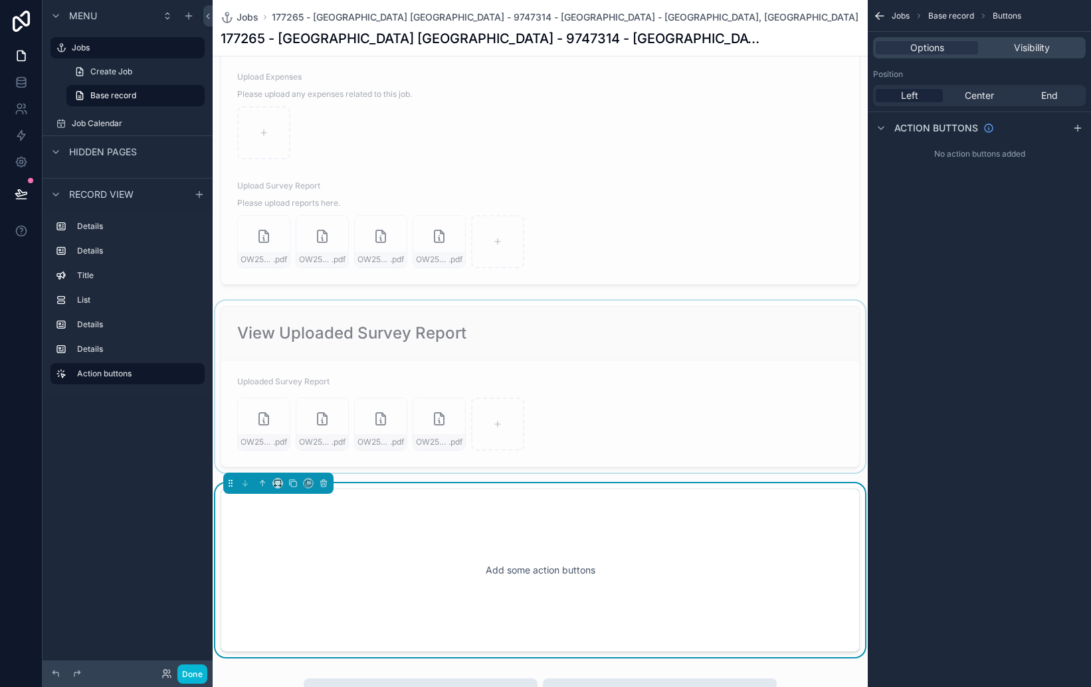
drag, startPoint x: 513, startPoint y: 558, endPoint x: 508, endPoint y: 329, distance: 228.5
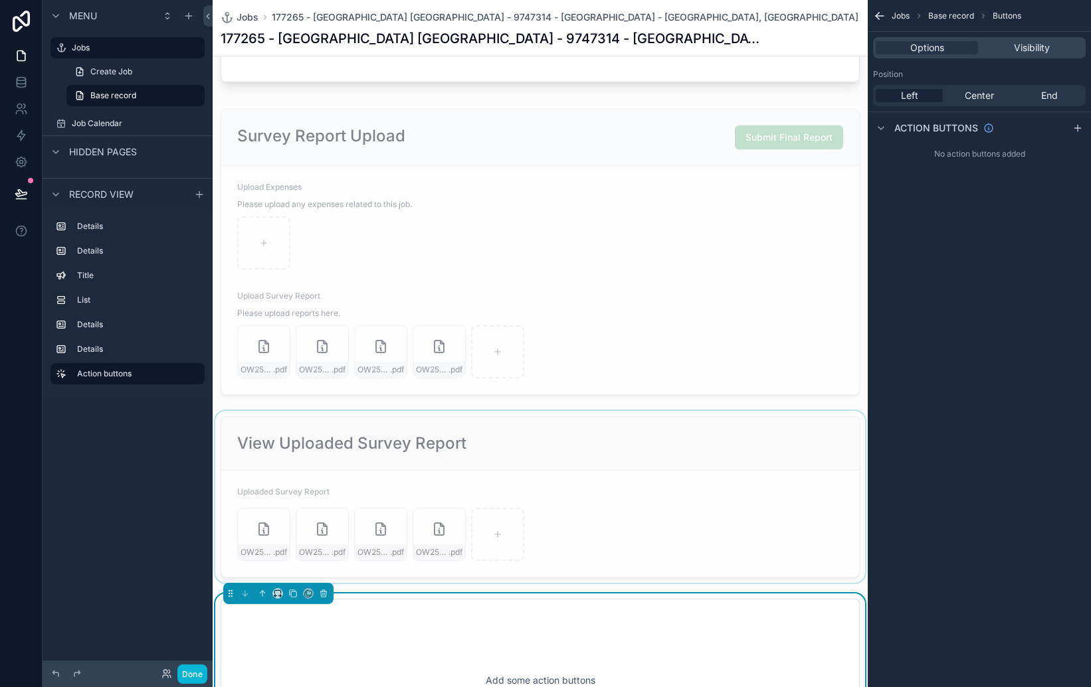
scroll to position [826, 0]
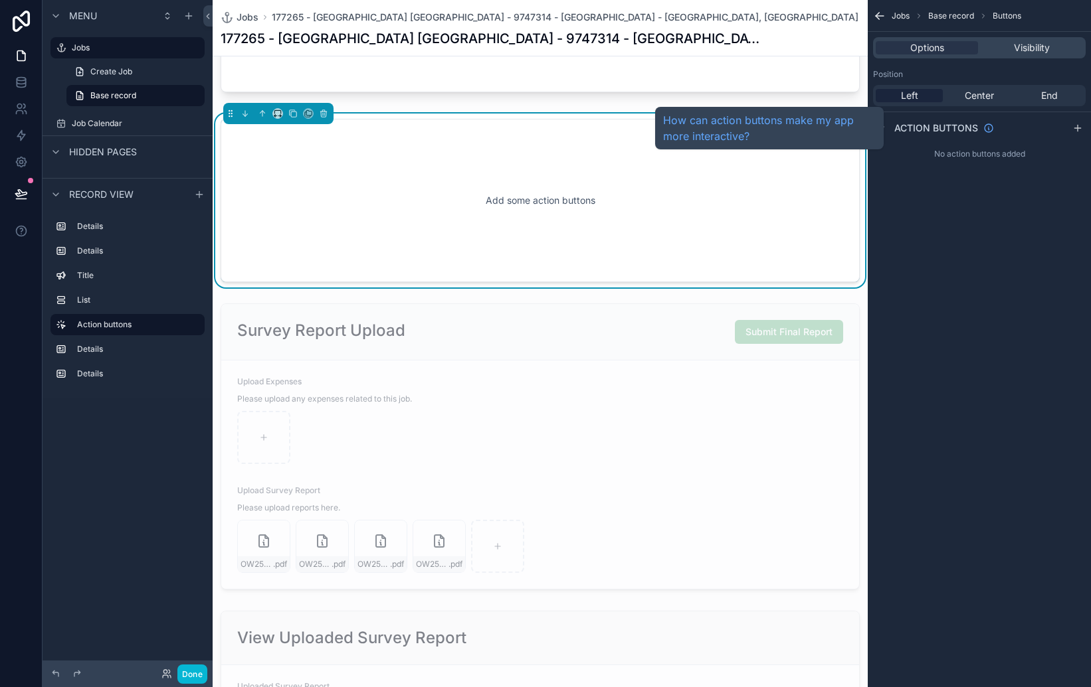
click at [935, 122] on span "Action buttons" at bounding box center [936, 128] width 84 height 13
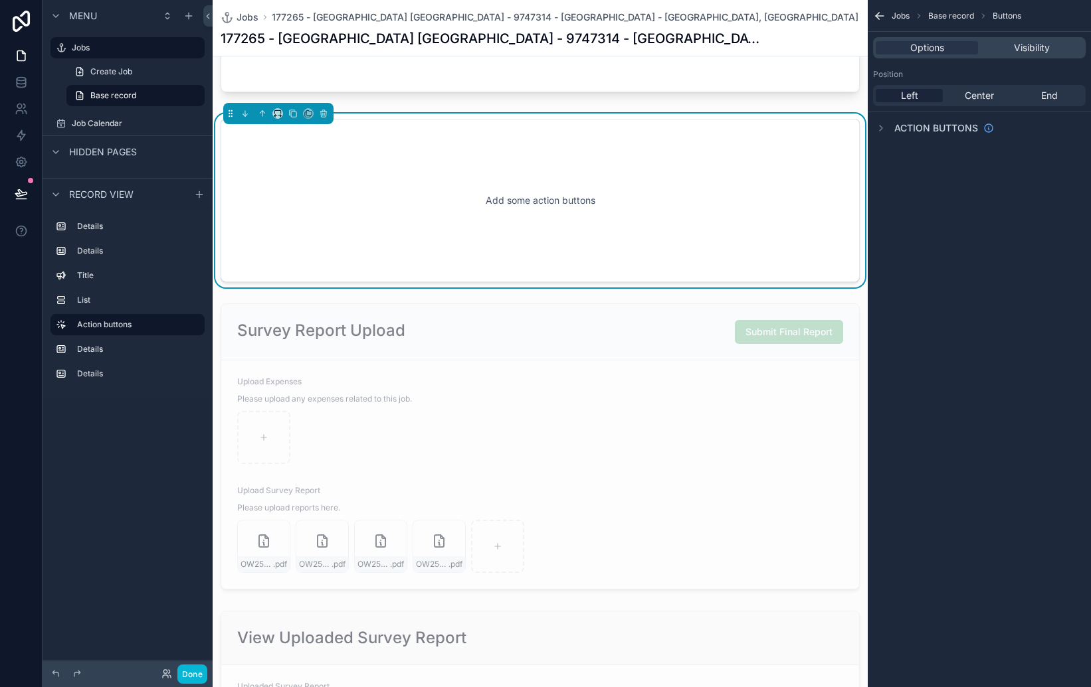
click at [955, 120] on div "Action buttons" at bounding box center [933, 128] width 121 height 16
click at [1072, 126] on icon "scrollable content" at bounding box center [1077, 128] width 11 height 11
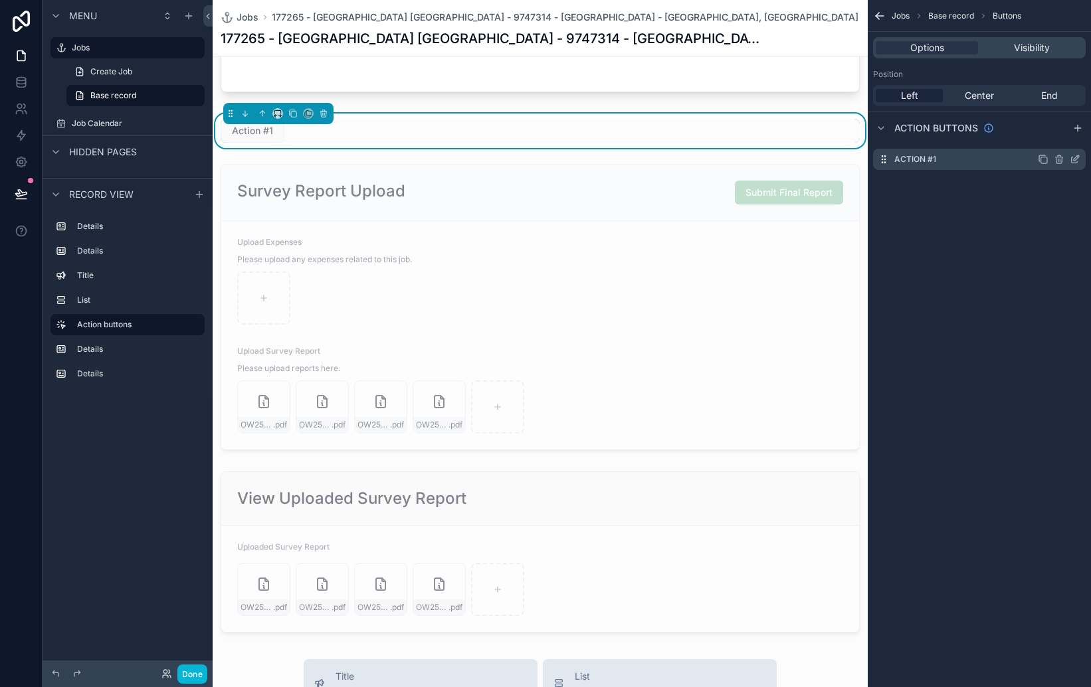
click at [957, 156] on div "Action #1" at bounding box center [979, 159] width 213 height 21
click at [1077, 158] on icon "scrollable content" at bounding box center [1075, 157] width 5 height 5
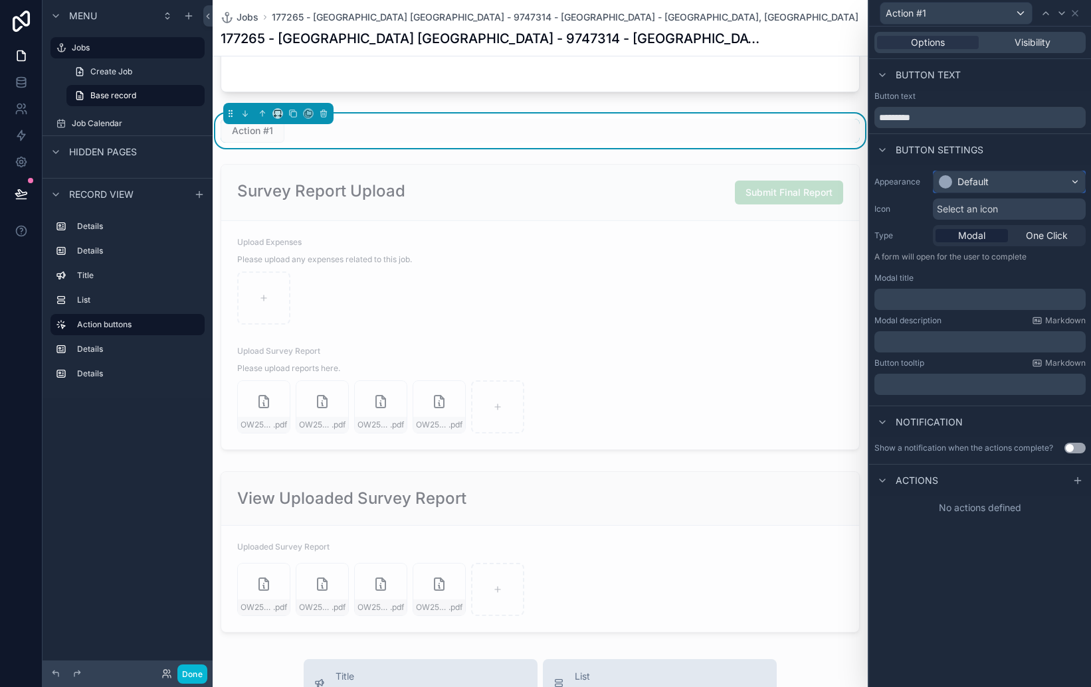
click at [992, 189] on div "Default" at bounding box center [1008, 181] width 151 height 21
click at [978, 184] on div "Default" at bounding box center [972, 181] width 31 height 13
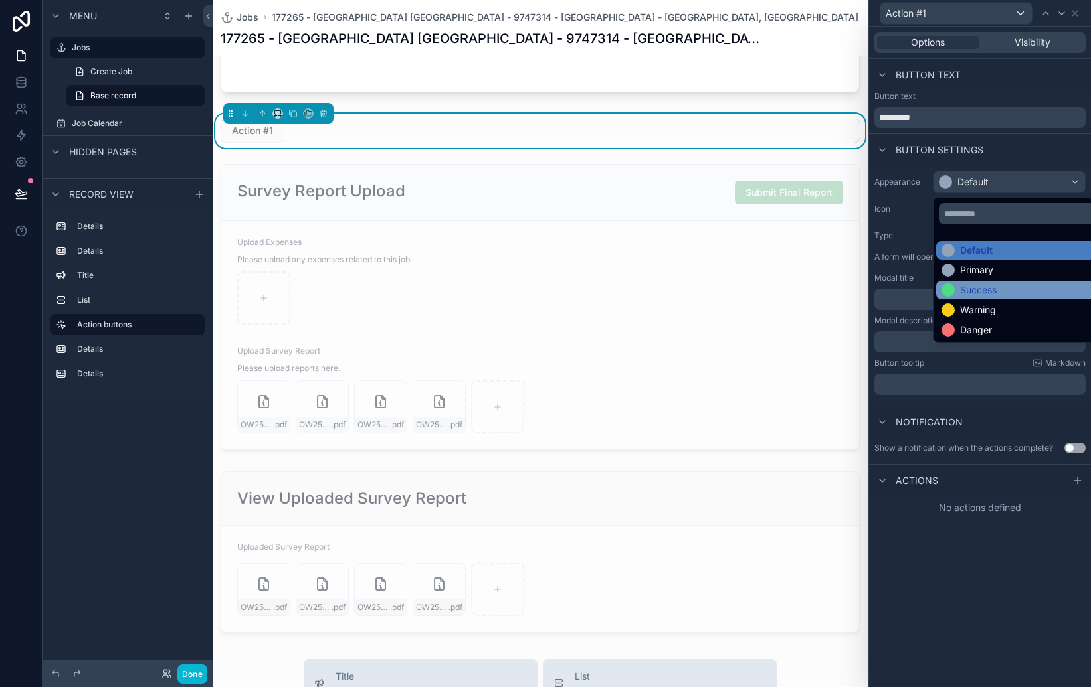
click at [969, 285] on div "Success" at bounding box center [978, 290] width 37 height 13
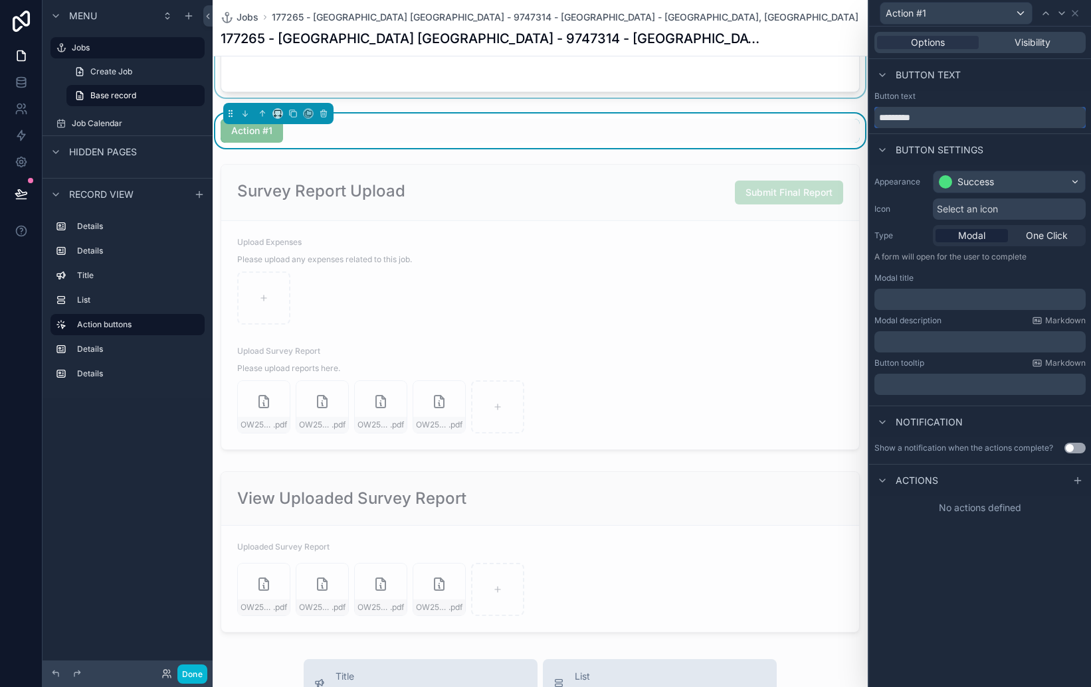
drag, startPoint x: 945, startPoint y: 117, endPoint x: 810, endPoint y: 96, distance: 137.2
click at [810, 96] on div "Action #1 Options Visibility Button text Button text ********* Button settings …" at bounding box center [545, 343] width 1091 height 687
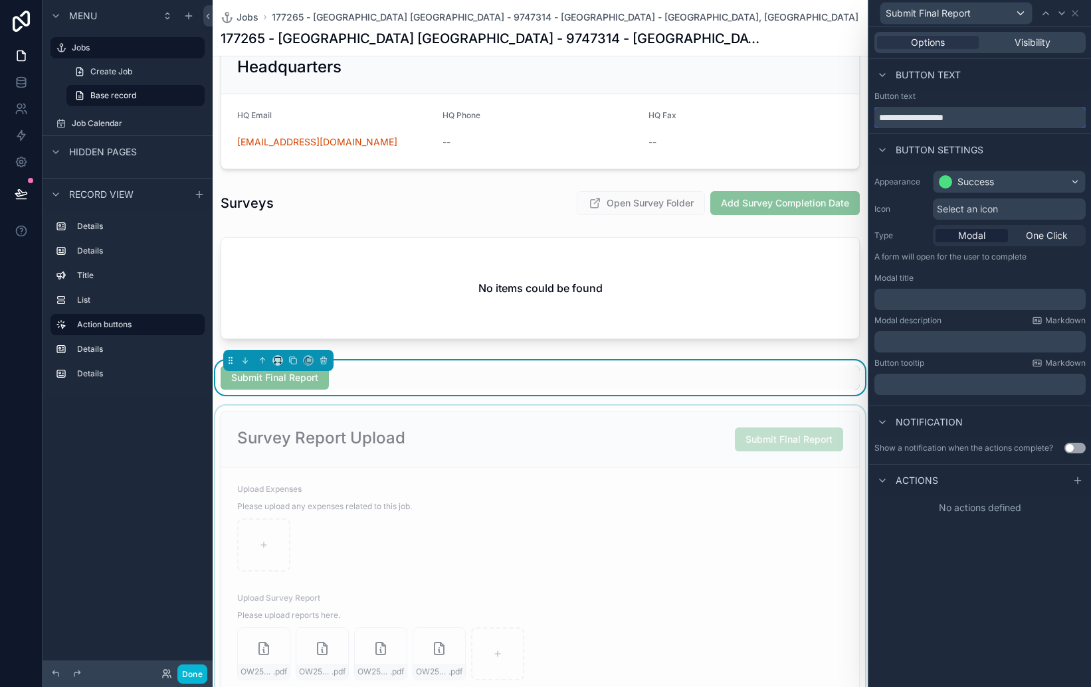
scroll to position [579, 0]
type input "**********"
click at [937, 294] on p "﻿" at bounding box center [980, 299] width 203 height 13
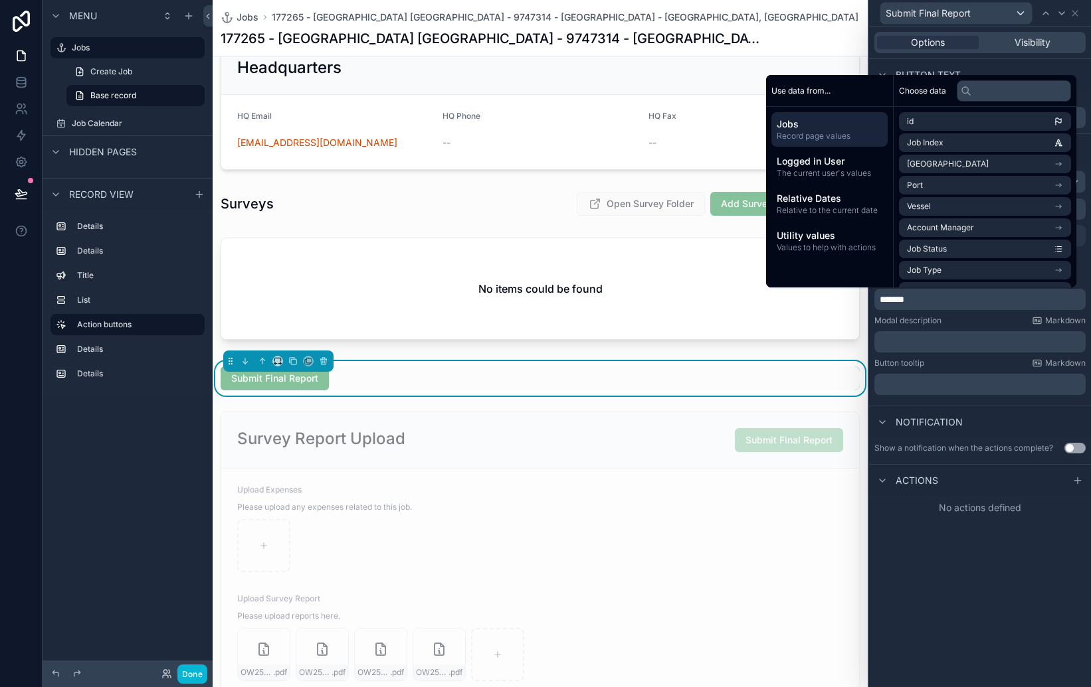
click at [938, 331] on div "﻿" at bounding box center [979, 341] width 211 height 21
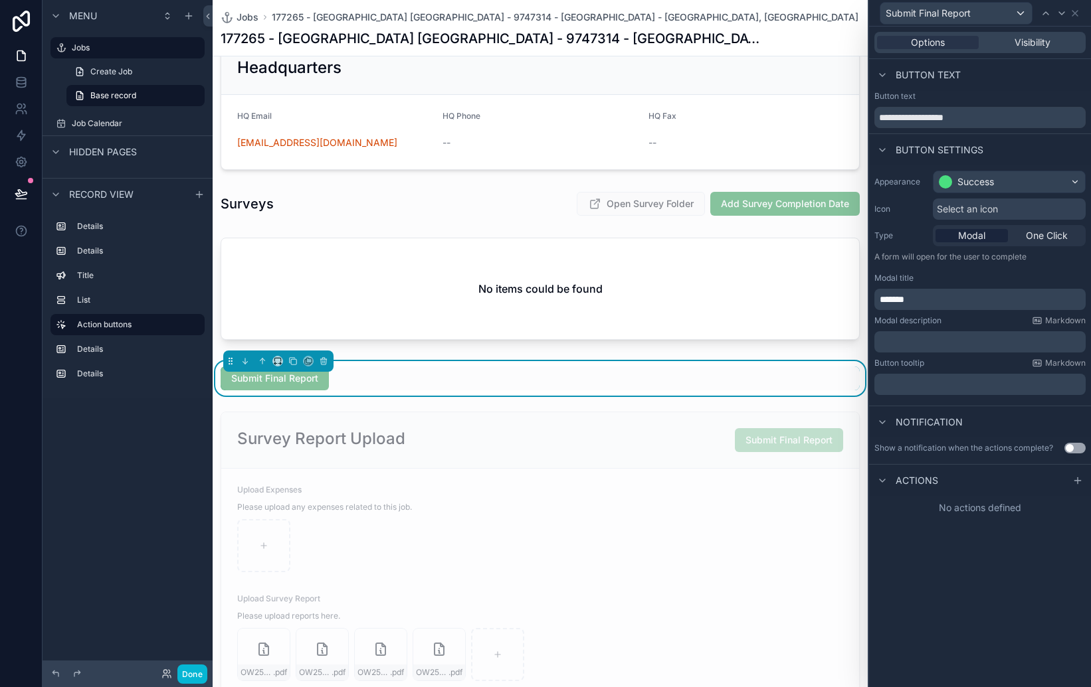
click at [942, 337] on p "﻿" at bounding box center [980, 341] width 203 height 13
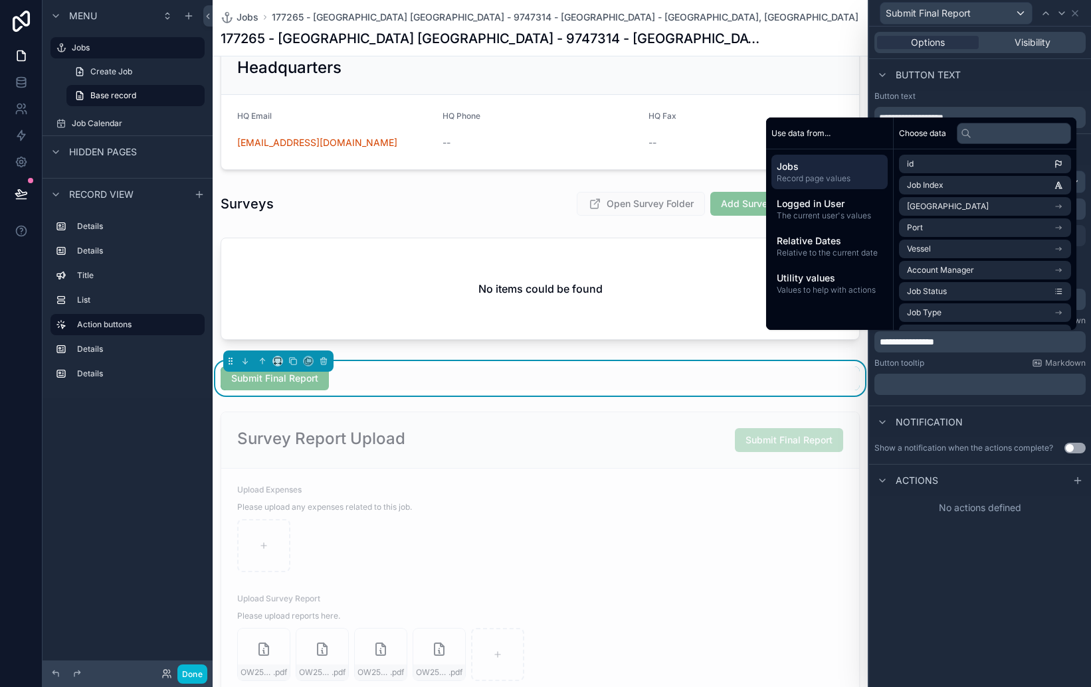
click at [999, 628] on div "**********" at bounding box center [980, 357] width 222 height 661
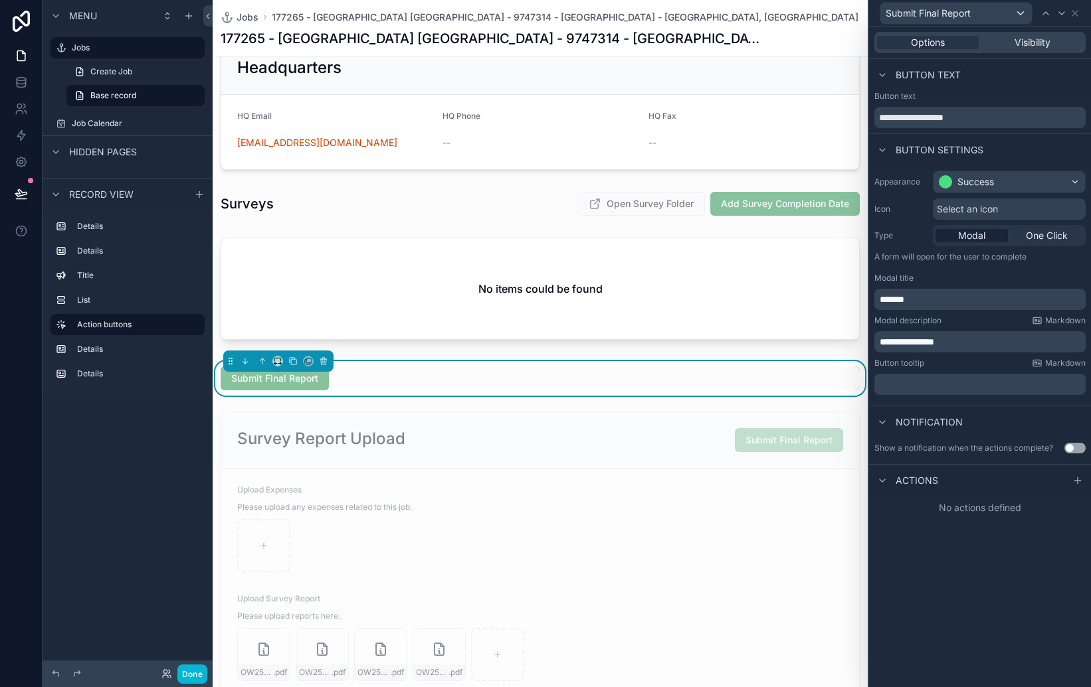
click at [922, 477] on span "Actions" at bounding box center [916, 480] width 43 height 13
click at [929, 477] on span "Actions" at bounding box center [916, 480] width 43 height 13
click at [1077, 481] on icon at bounding box center [1077, 481] width 0 height 6
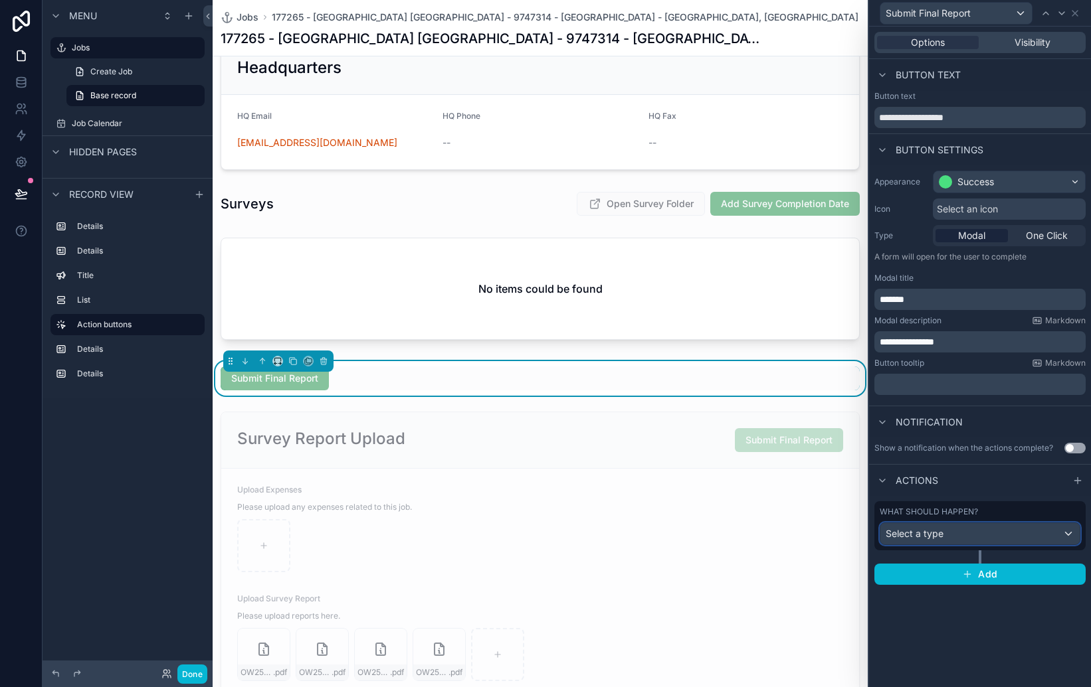
click at [929, 537] on span "Select a type" at bounding box center [914, 533] width 58 height 11
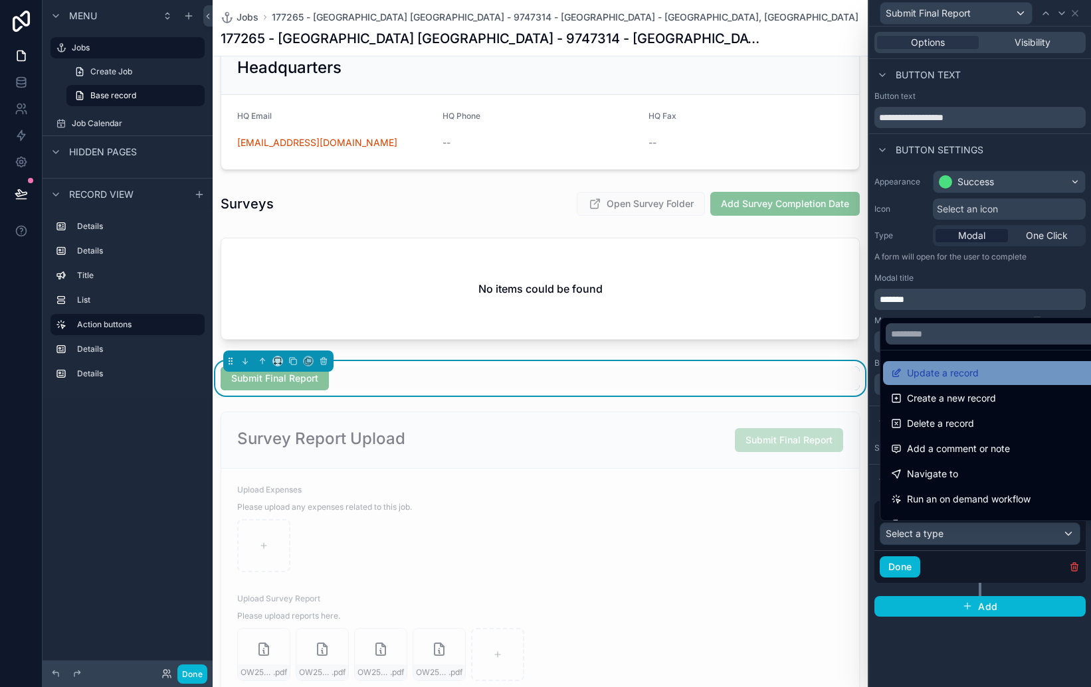
click at [935, 371] on span "Update a record" at bounding box center [943, 373] width 72 height 16
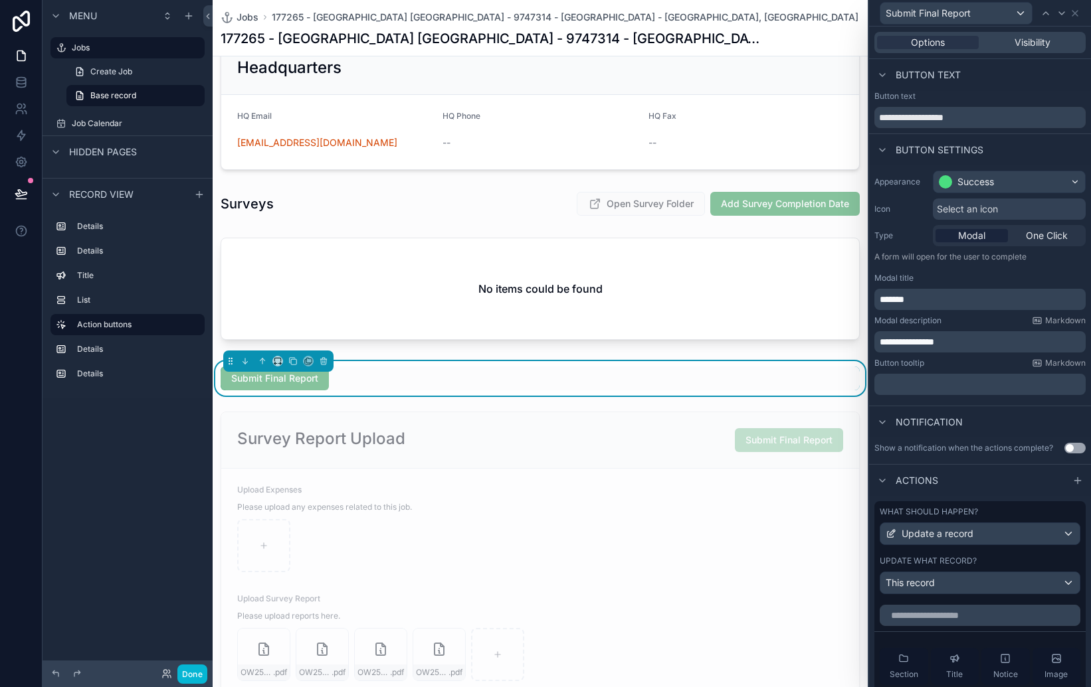
scroll to position [117, 0]
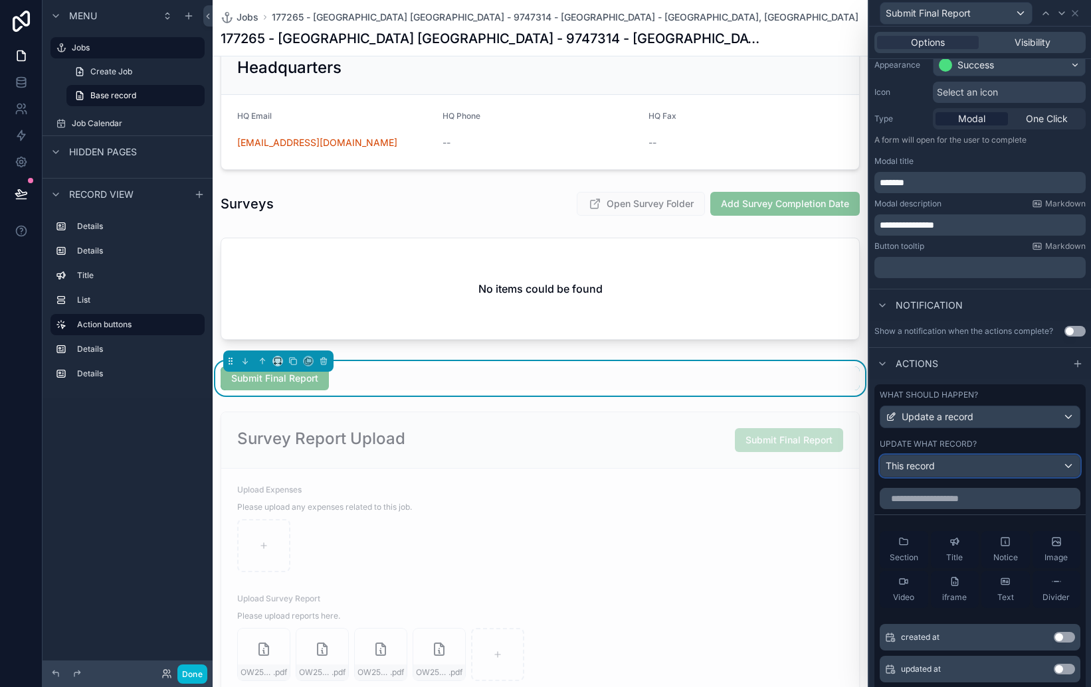
click at [981, 460] on div "This record" at bounding box center [979, 466] width 199 height 21
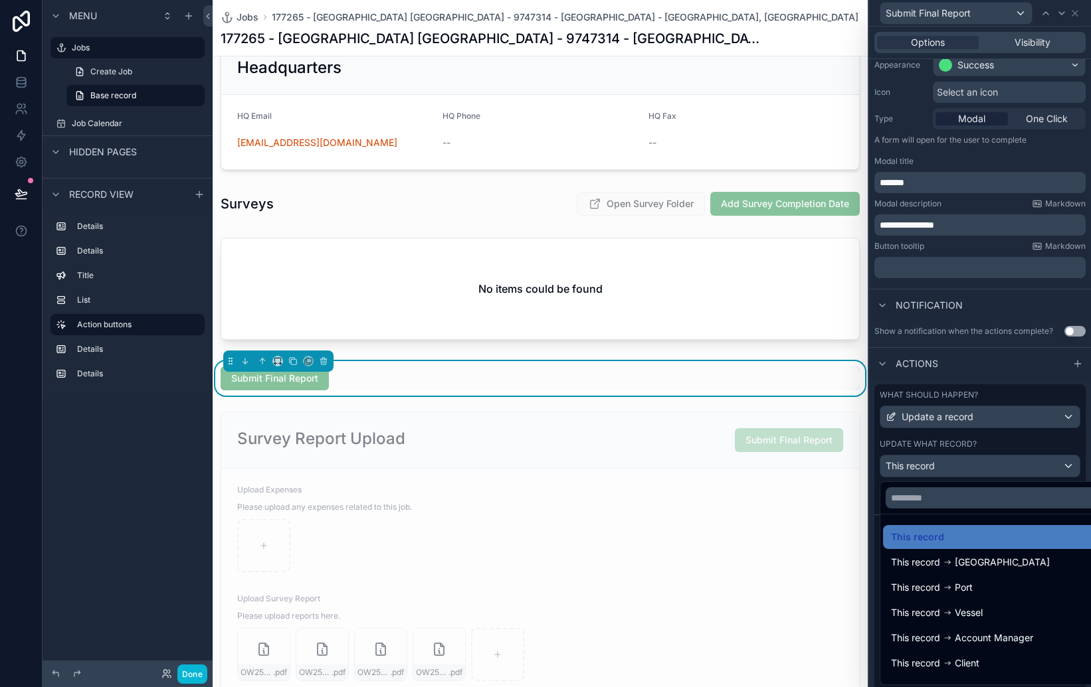
click at [980, 462] on div at bounding box center [980, 343] width 222 height 687
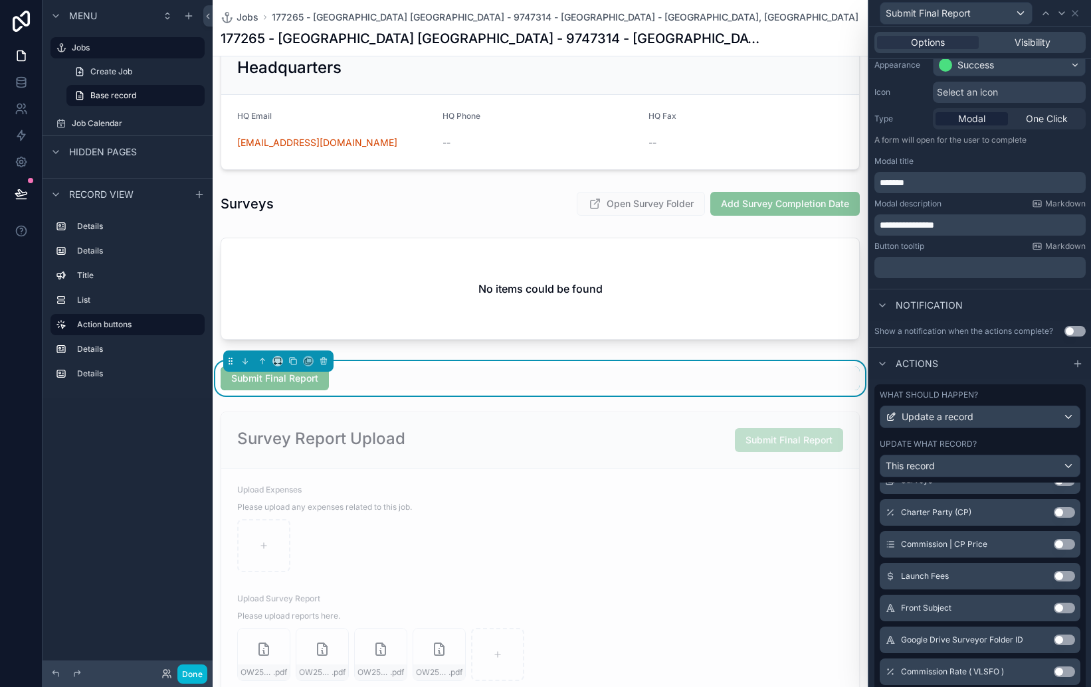
scroll to position [328, 0]
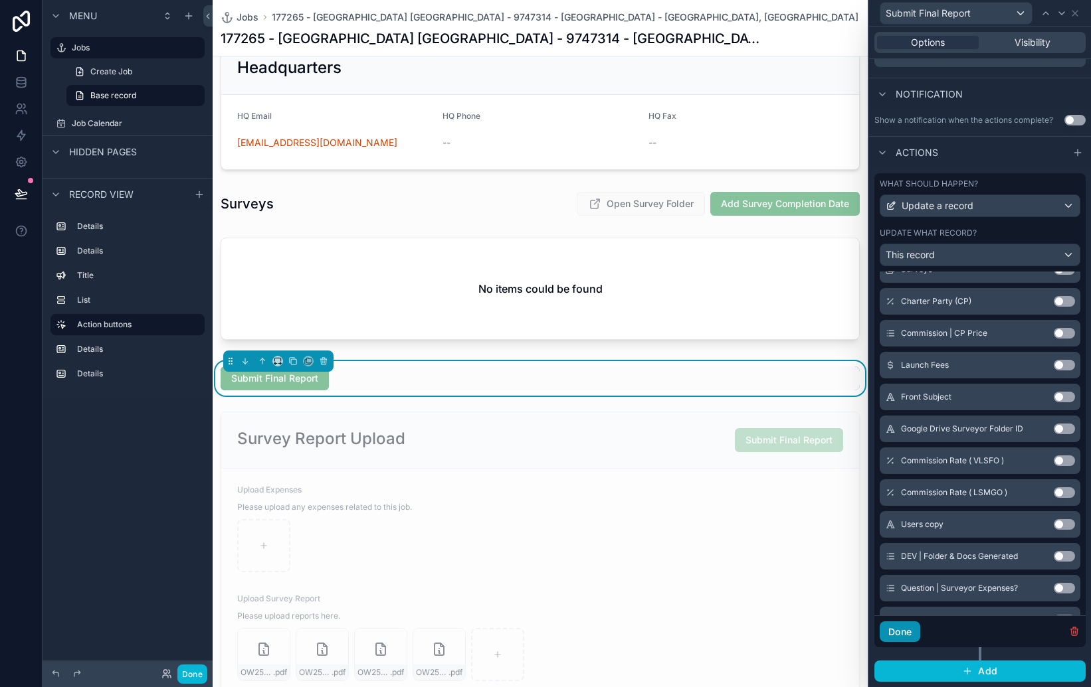
click at [903, 639] on button "Done" at bounding box center [899, 632] width 41 height 21
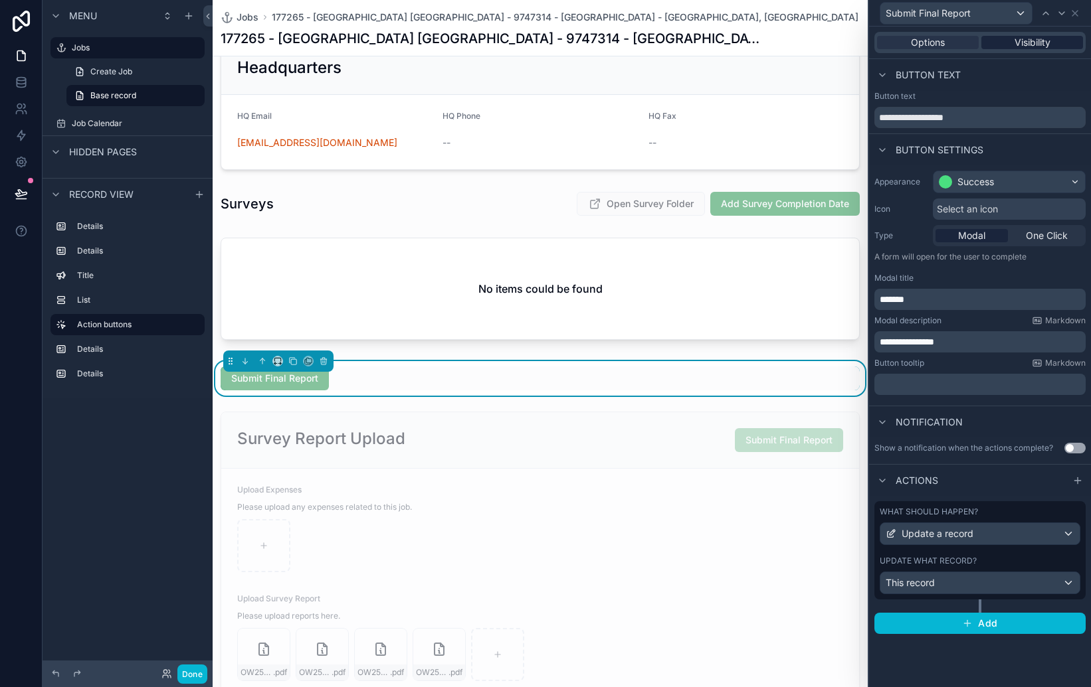
click at [1028, 43] on span "Visibility" at bounding box center [1032, 42] width 36 height 13
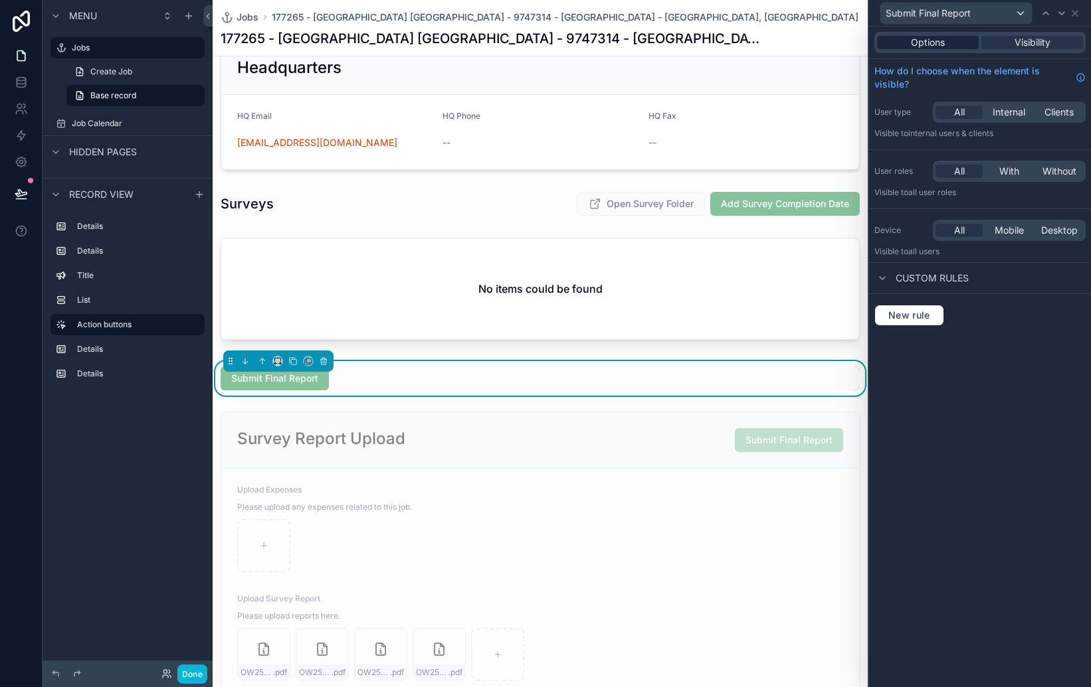
click at [923, 38] on span "Options" at bounding box center [928, 42] width 34 height 13
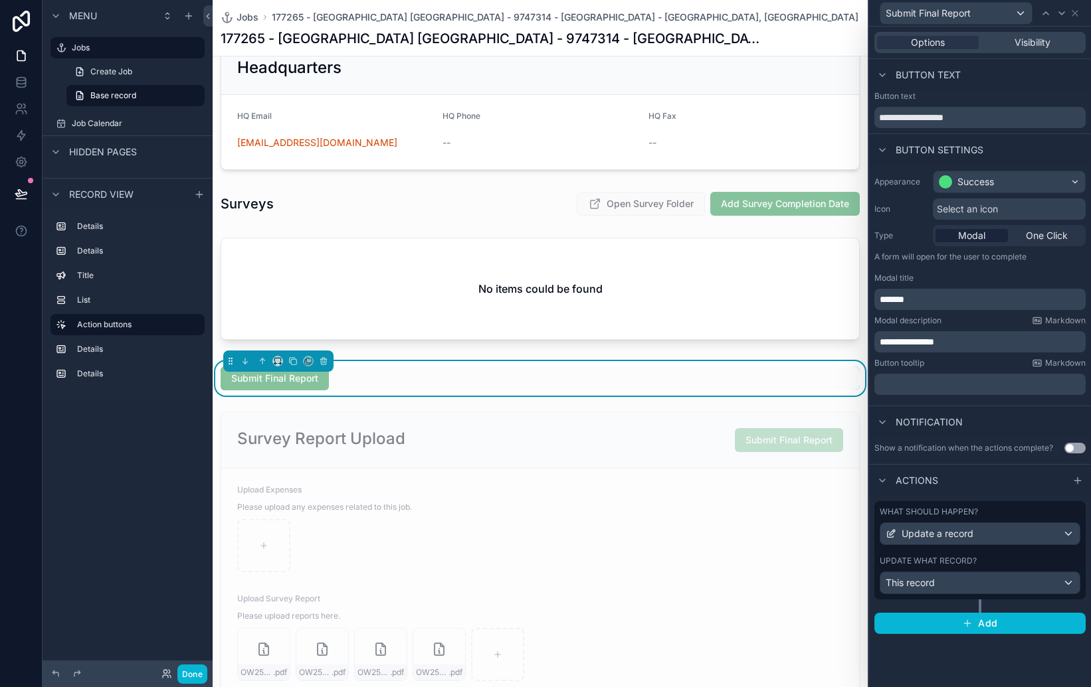
click at [306, 386] on div "Submit Final Report" at bounding box center [275, 379] width 108 height 24
click at [1030, 38] on span "Visibility" at bounding box center [1032, 42] width 36 height 13
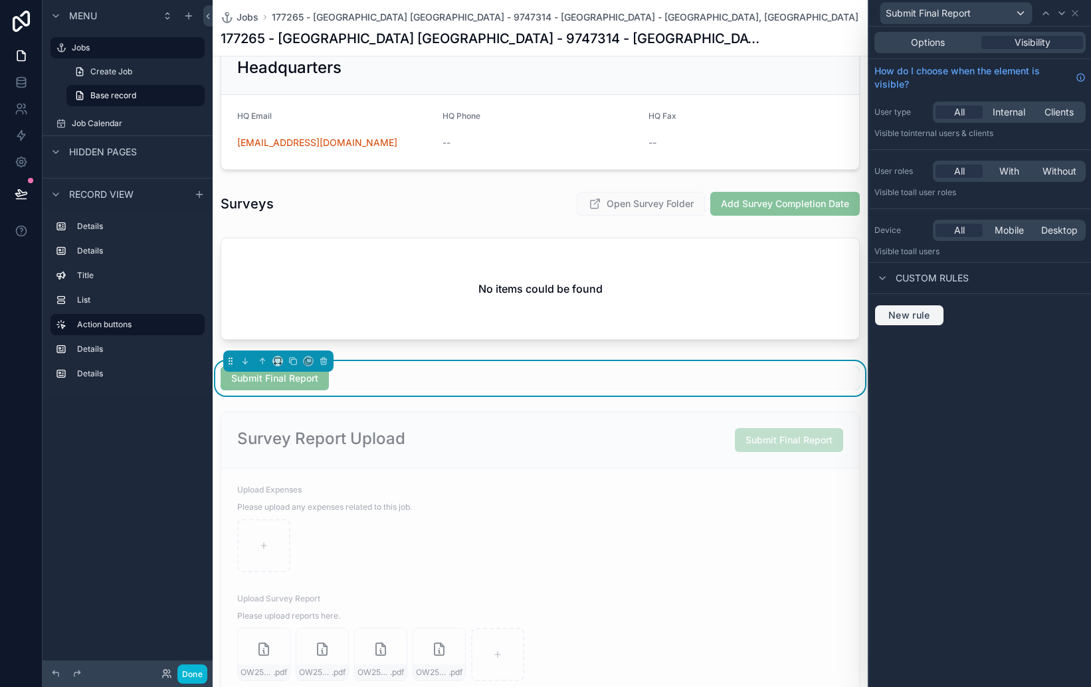
click at [931, 317] on span "New rule" at bounding box center [909, 316] width 52 height 12
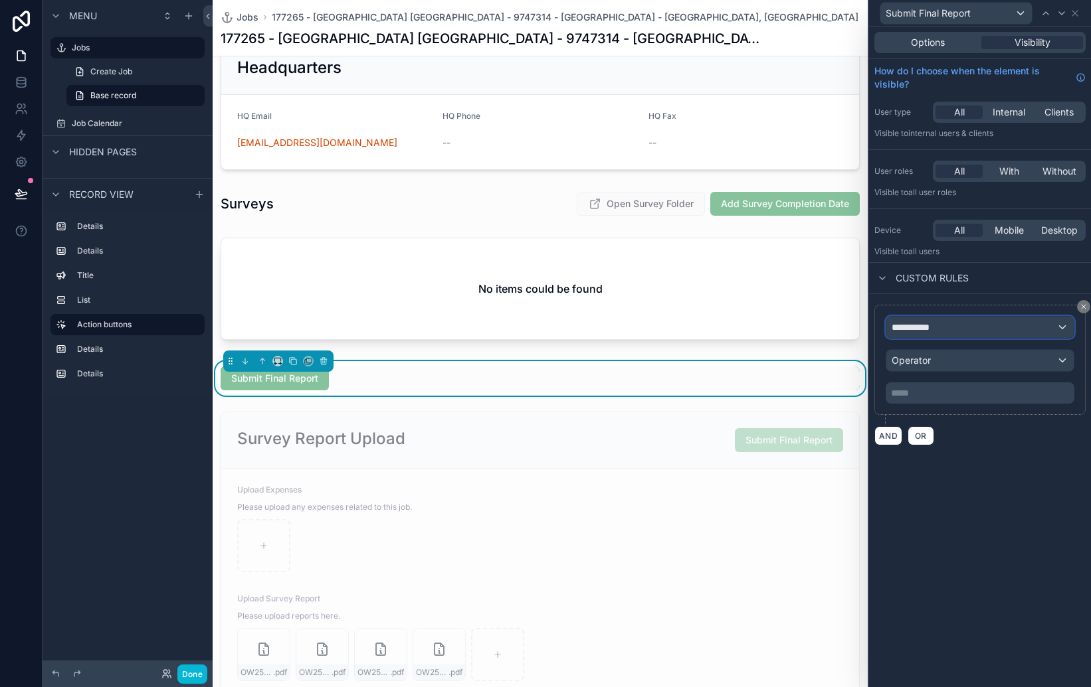
click at [943, 335] on div "**********" at bounding box center [979, 327] width 187 height 21
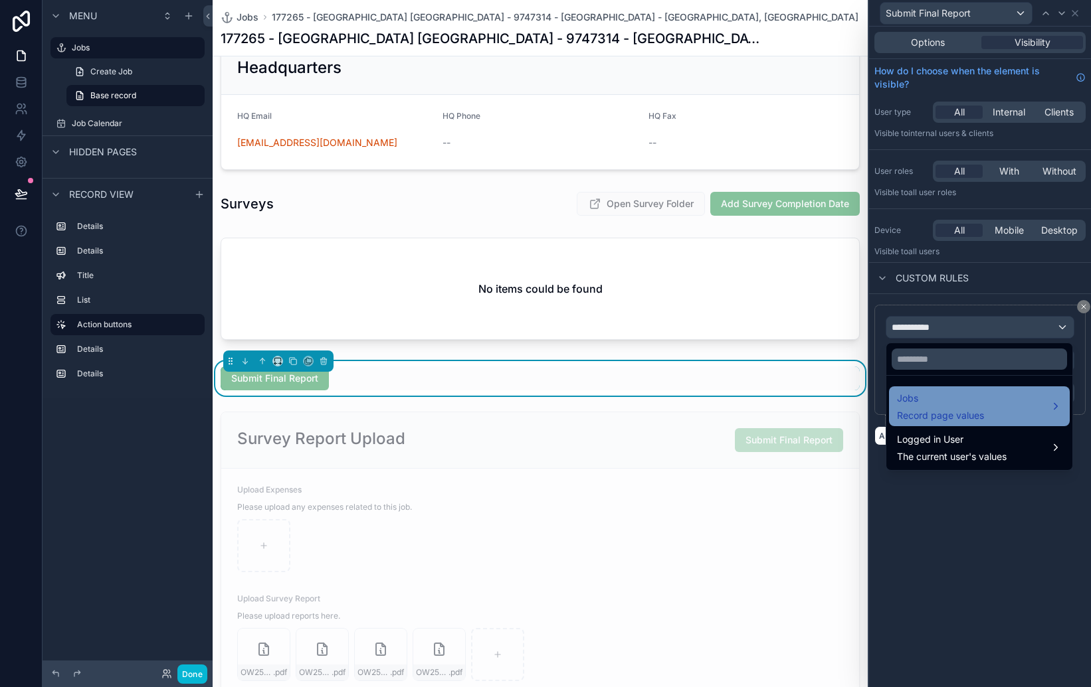
click at [941, 395] on span "Jobs" at bounding box center [940, 399] width 87 height 16
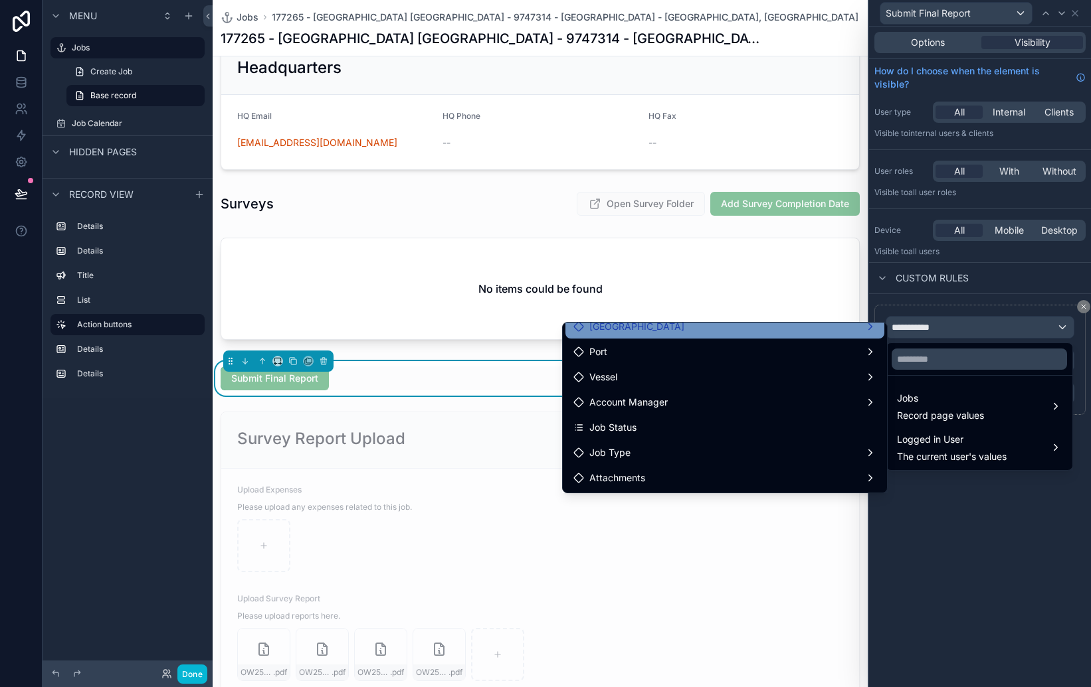
scroll to position [65, 0]
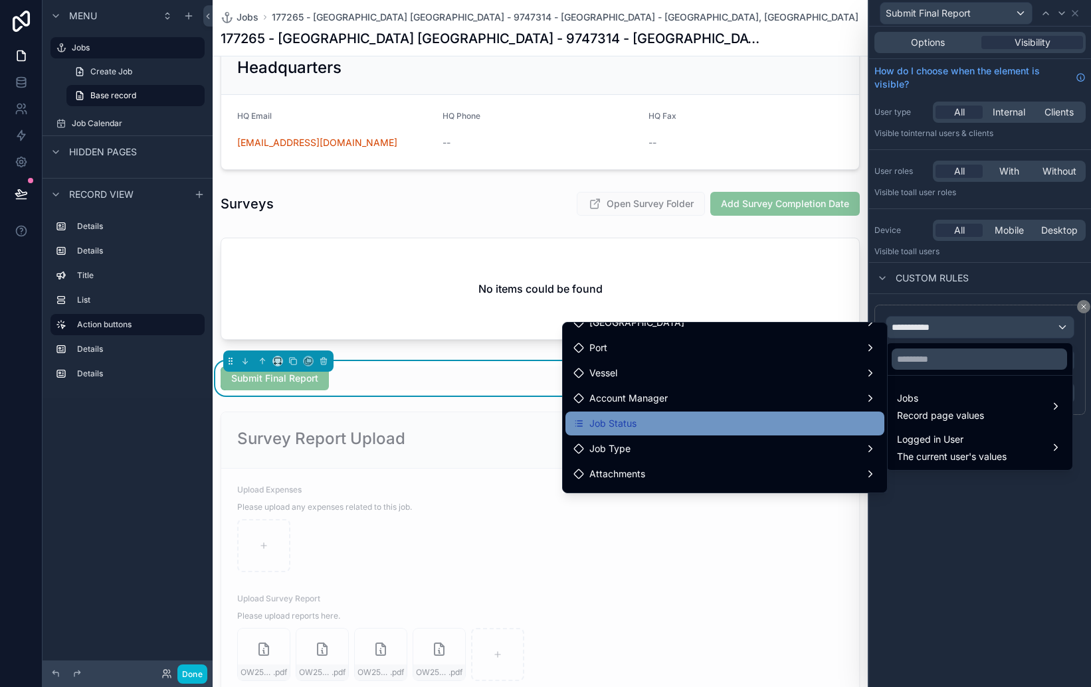
click at [684, 428] on div "Job Status" at bounding box center [724, 424] width 303 height 16
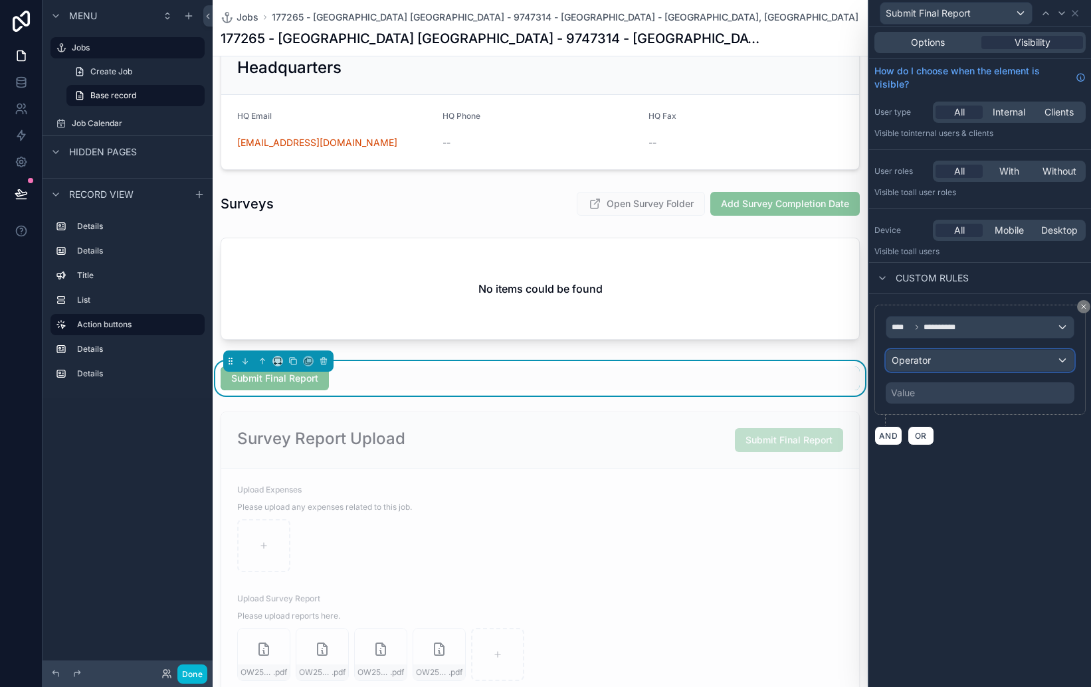
click at [949, 363] on div "Operator" at bounding box center [979, 360] width 187 height 21
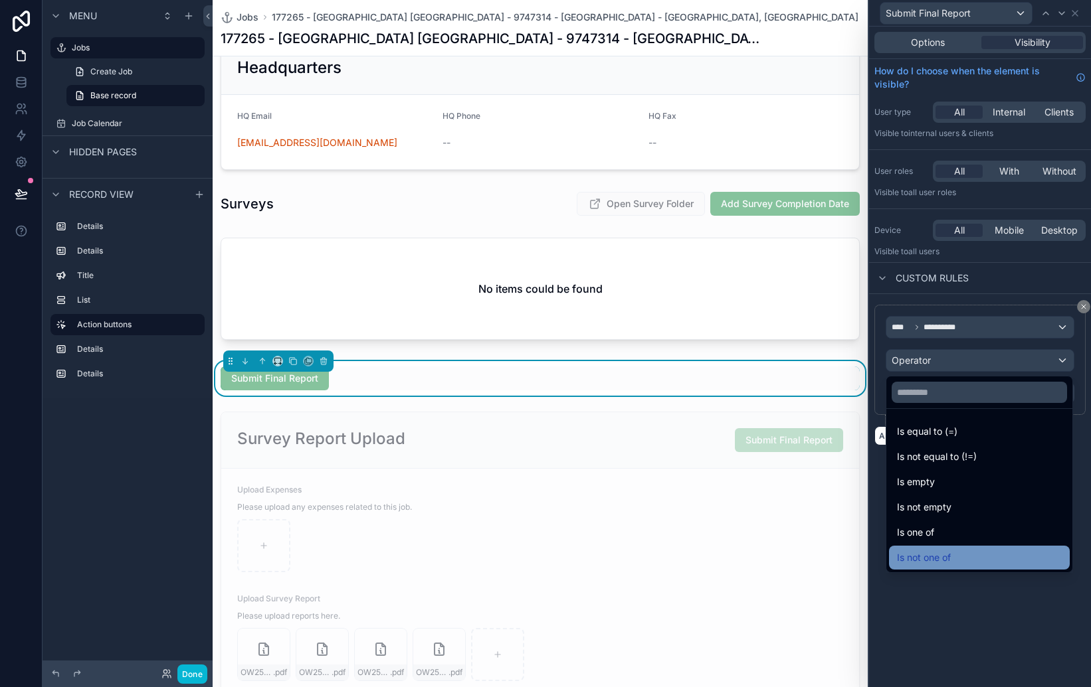
click at [979, 551] on div "Is not one of" at bounding box center [979, 558] width 165 height 16
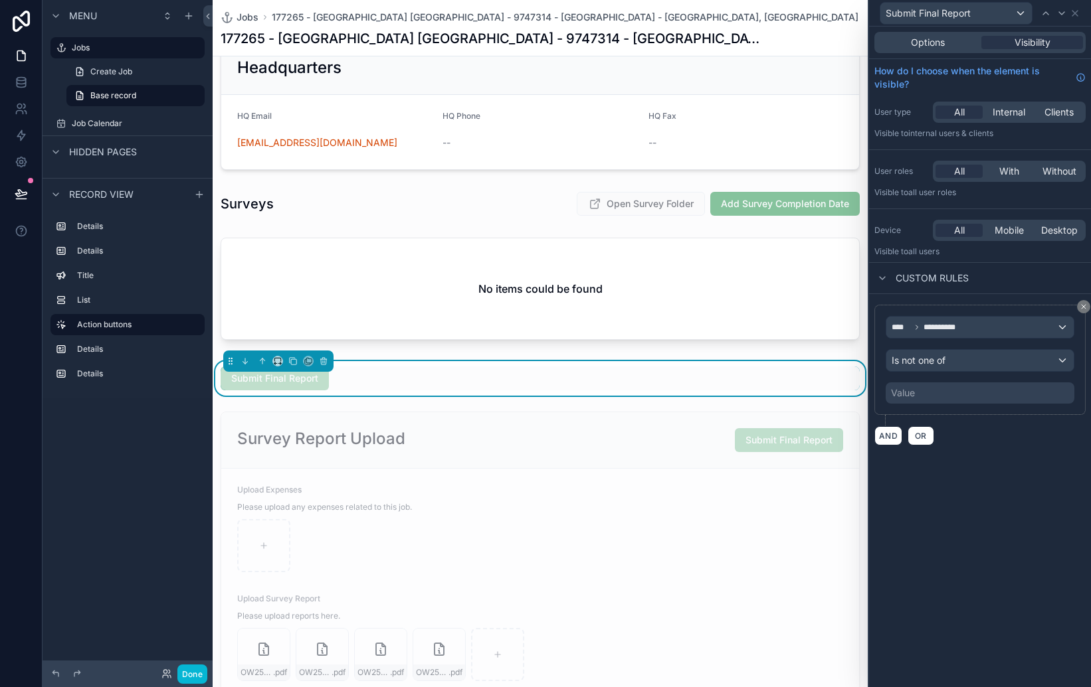
click at [931, 396] on div "Value" at bounding box center [979, 393] width 189 height 21
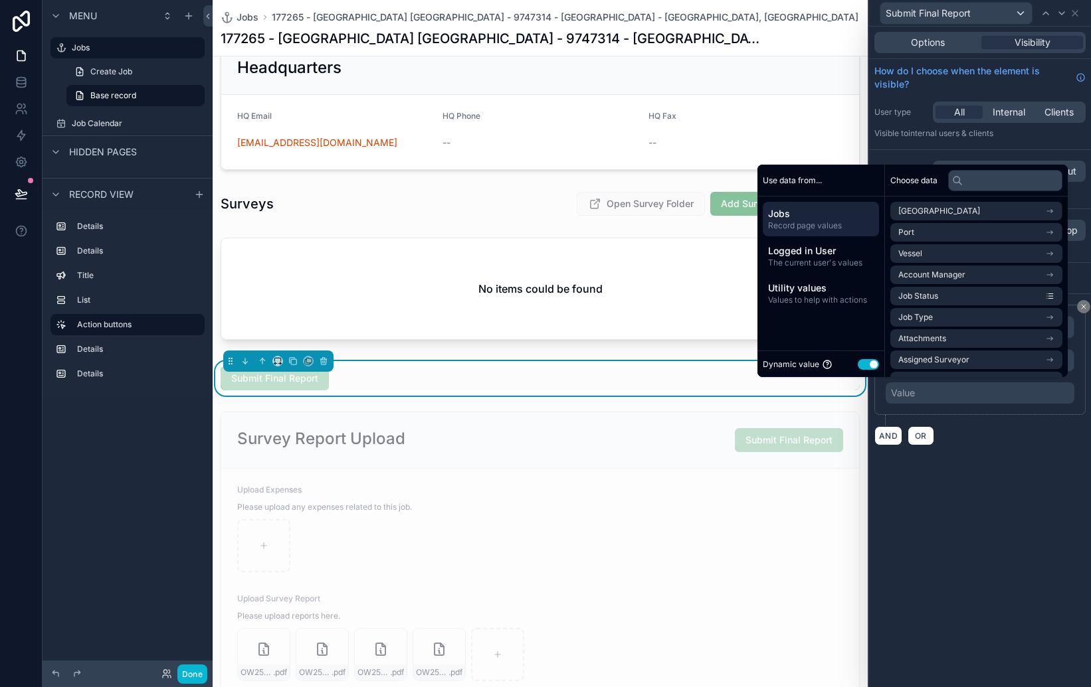
click at [858, 361] on button "Use setting" at bounding box center [868, 364] width 21 height 11
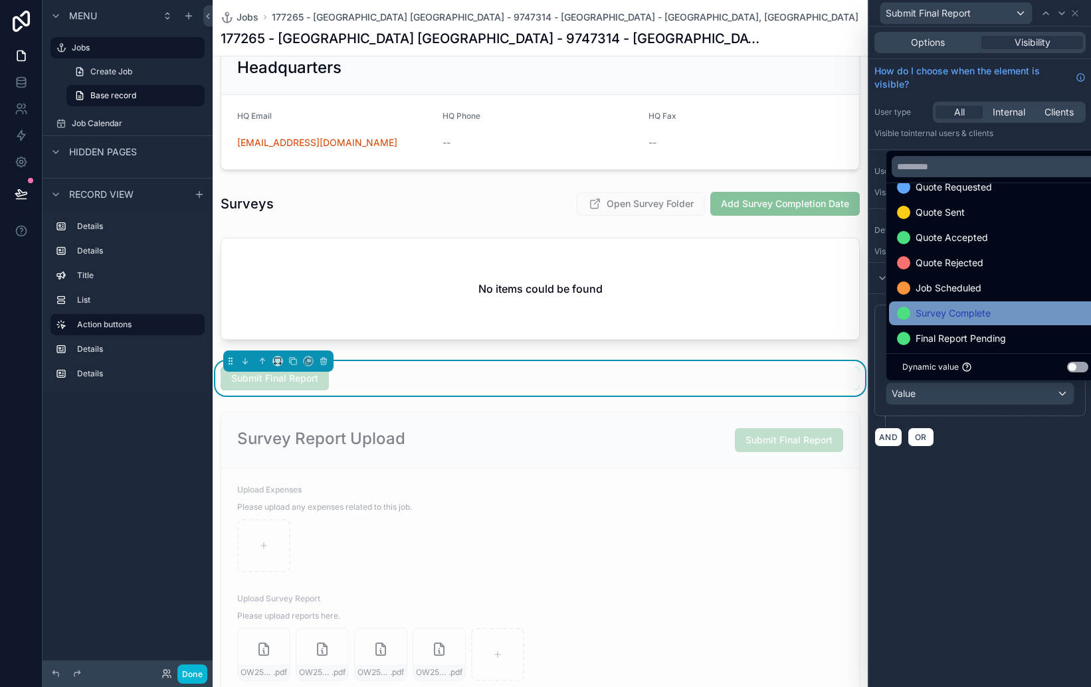
scroll to position [19, 0]
click at [963, 314] on span "Survey Complete" at bounding box center [952, 313] width 75 height 16
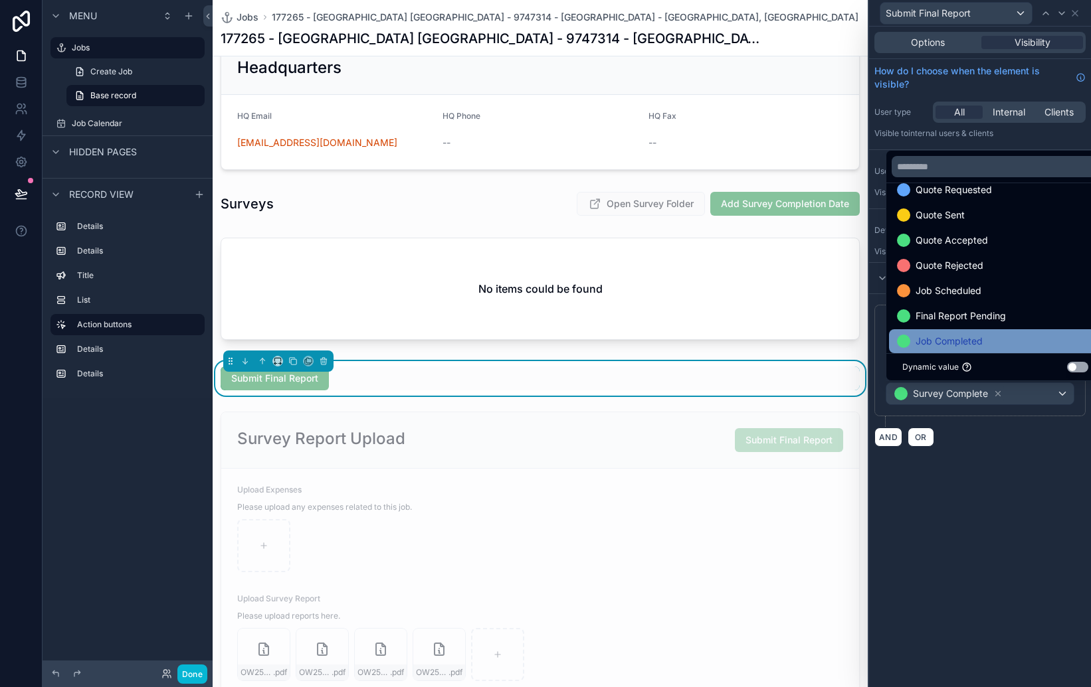
scroll to position [17, 0]
click at [961, 341] on span "Job Completed" at bounding box center [948, 341] width 67 height 16
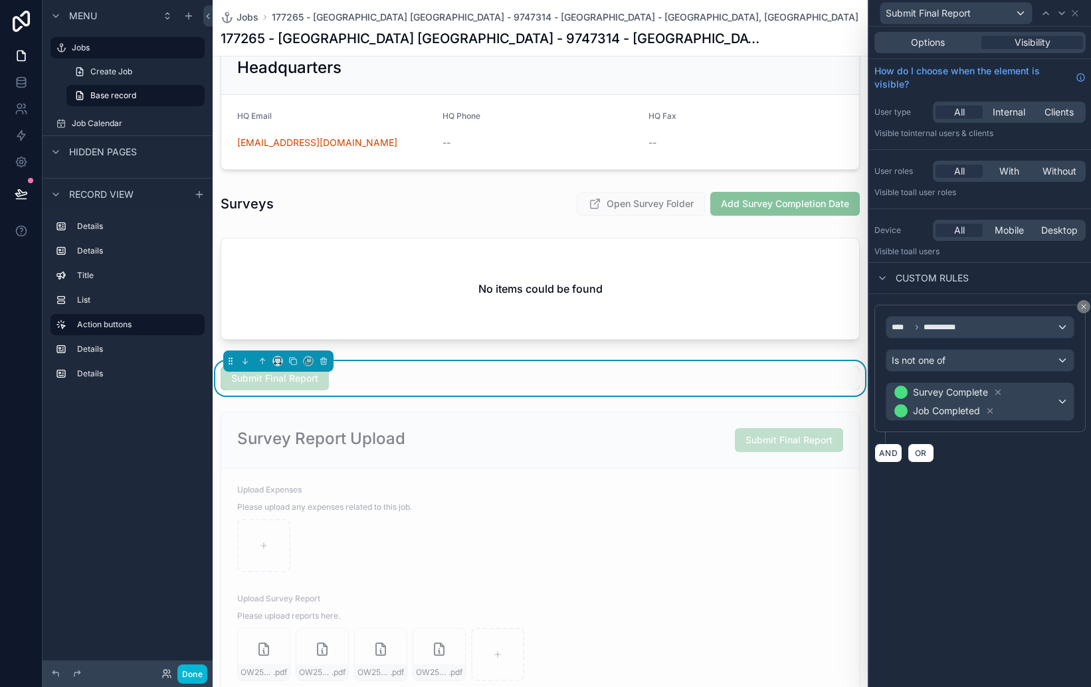
click at [988, 521] on div "**********" at bounding box center [980, 357] width 222 height 661
click at [988, 509] on div "**********" at bounding box center [980, 357] width 222 height 661
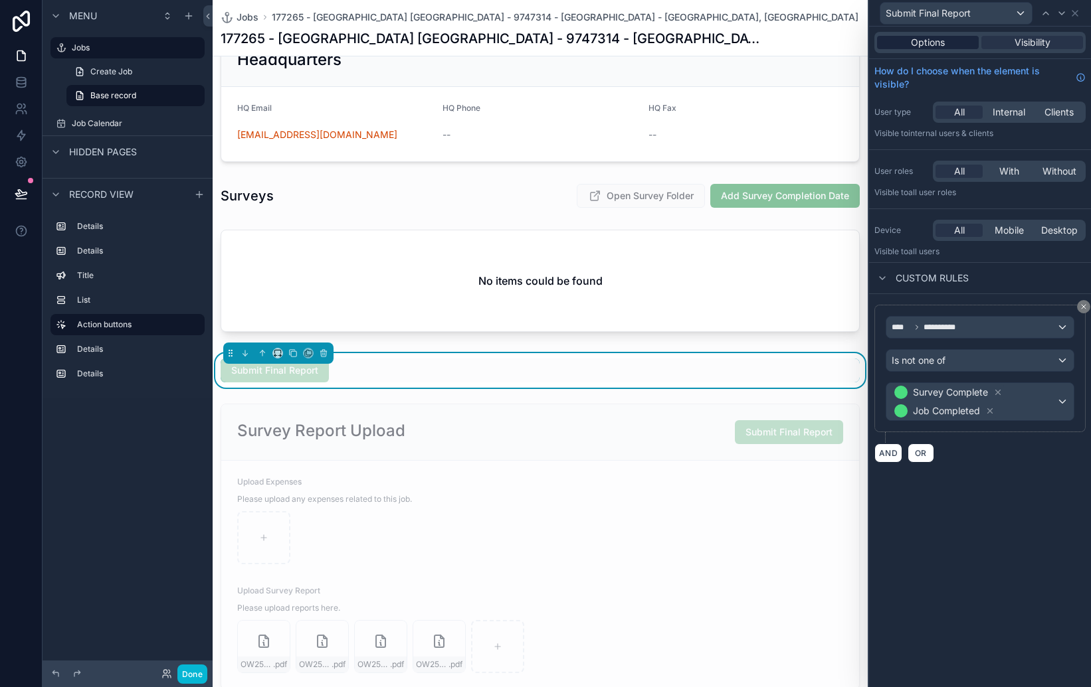
click at [934, 45] on span "Options" at bounding box center [928, 42] width 34 height 13
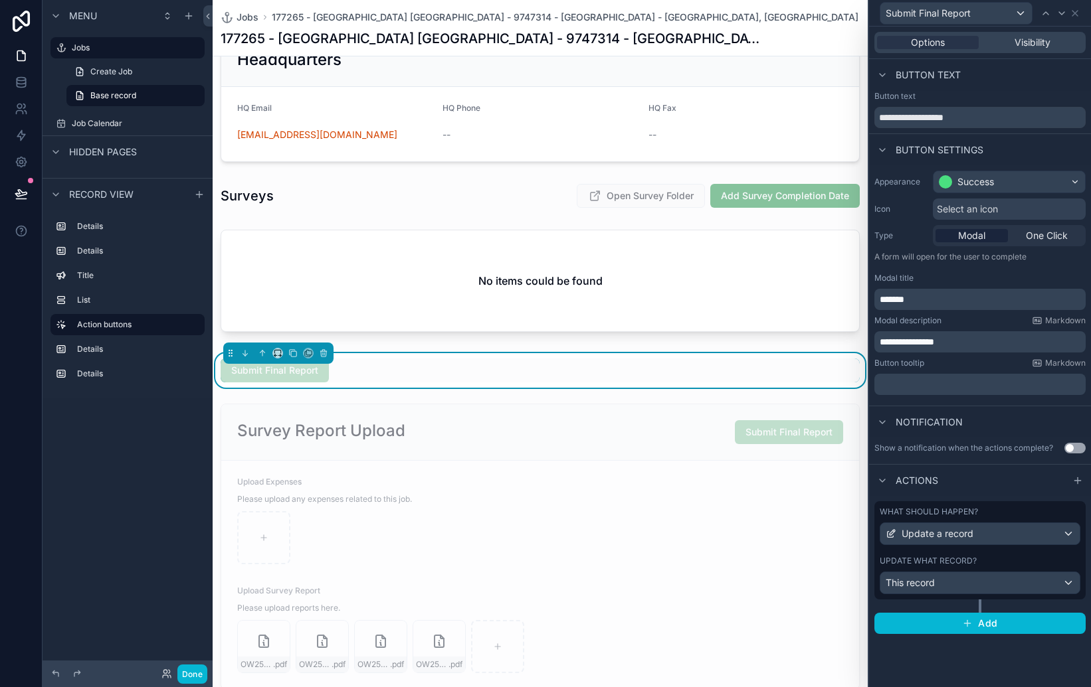
click at [972, 345] on p "**********" at bounding box center [980, 341] width 203 height 13
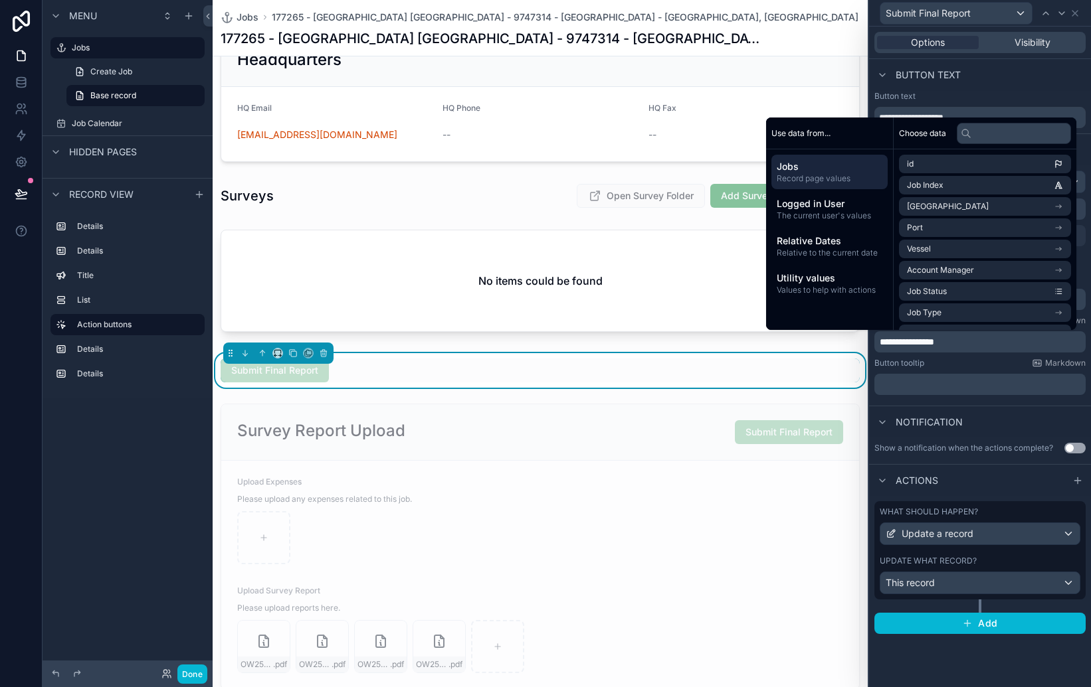
click at [945, 457] on div "Show a notification when the actions complete? Use setting" at bounding box center [980, 448] width 222 height 21
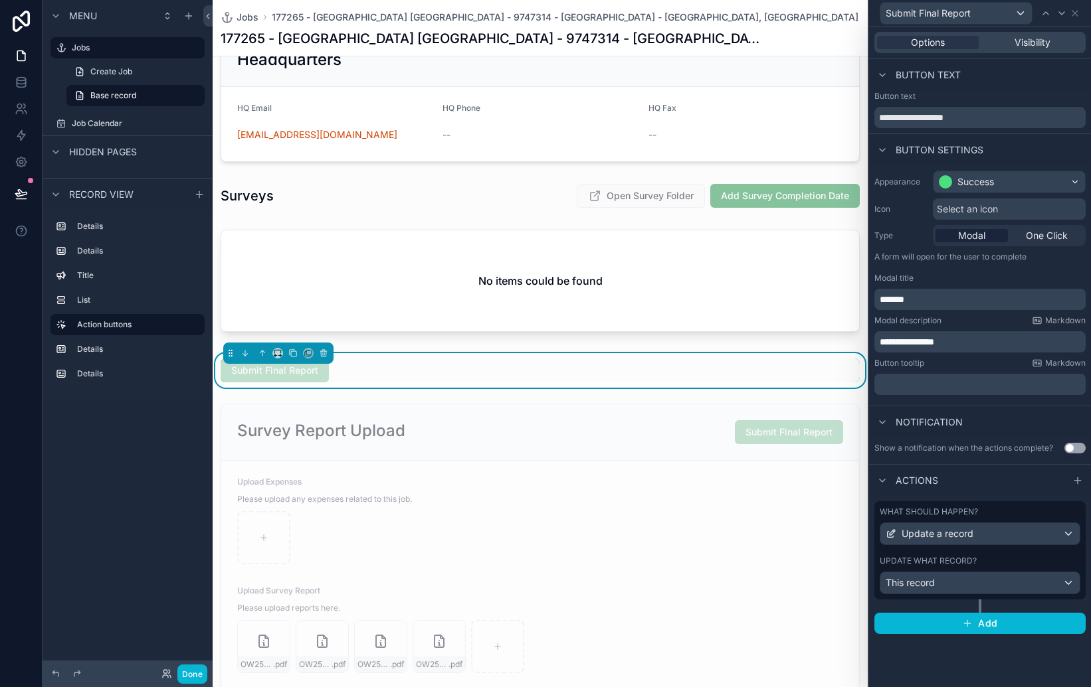
click at [314, 377] on div "Submit Final Report" at bounding box center [275, 371] width 108 height 24
click at [1028, 53] on div "Options Visibility" at bounding box center [980, 43] width 222 height 32
click at [1030, 43] on span "Visibility" at bounding box center [1032, 42] width 36 height 13
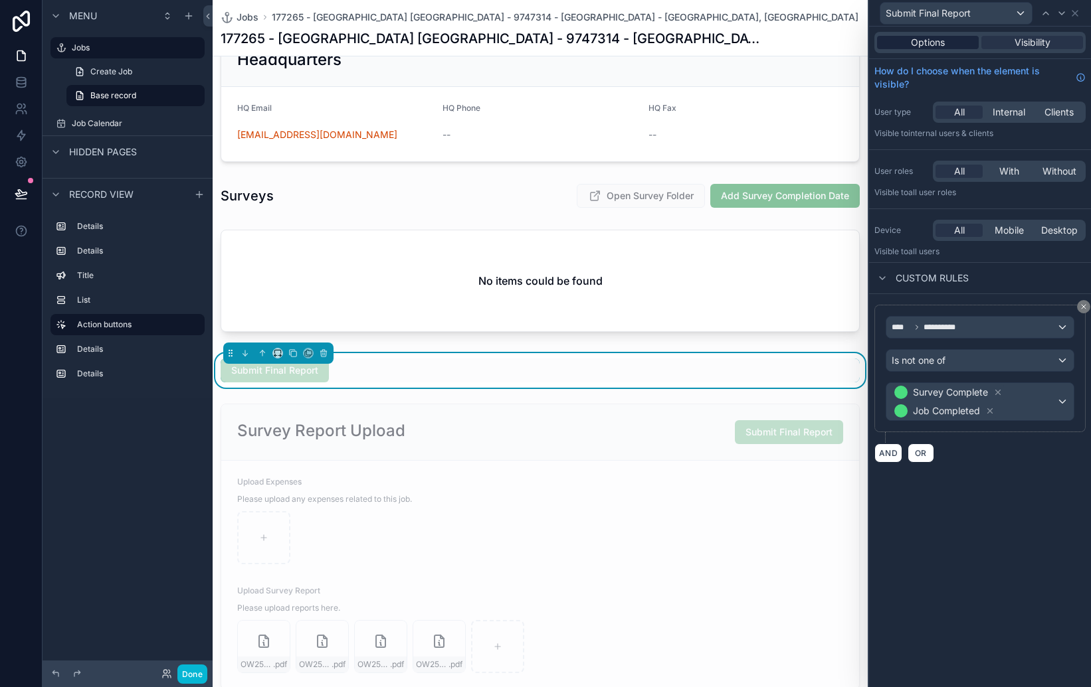
click at [922, 46] on span "Options" at bounding box center [928, 42] width 34 height 13
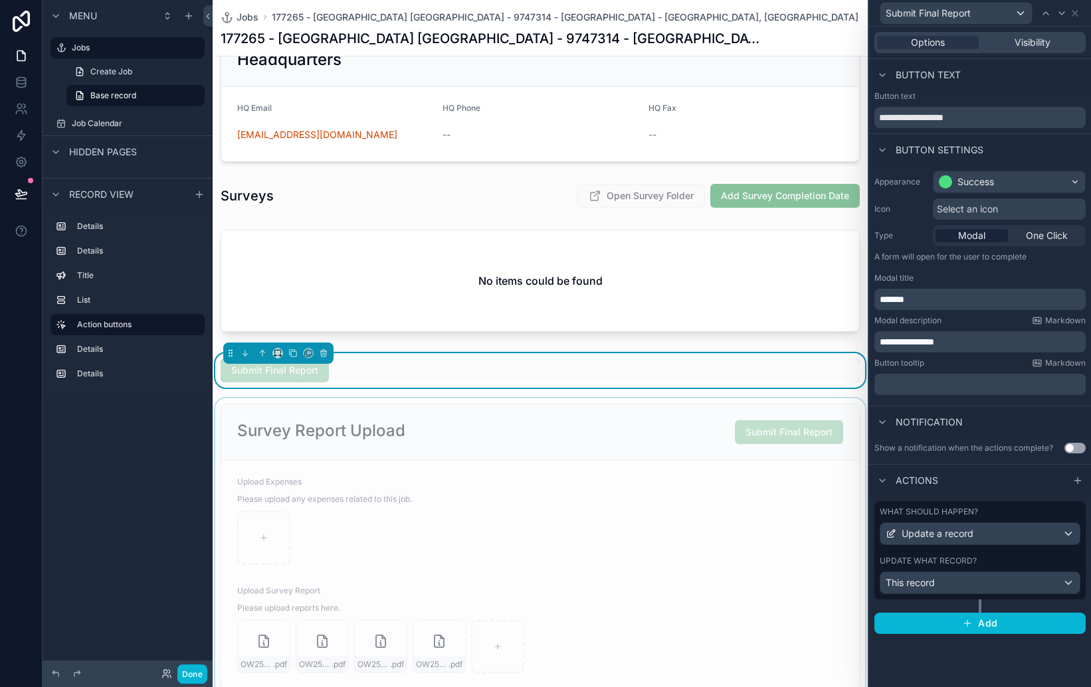
click at [780, 442] on div "scrollable content" at bounding box center [540, 547] width 655 height 297
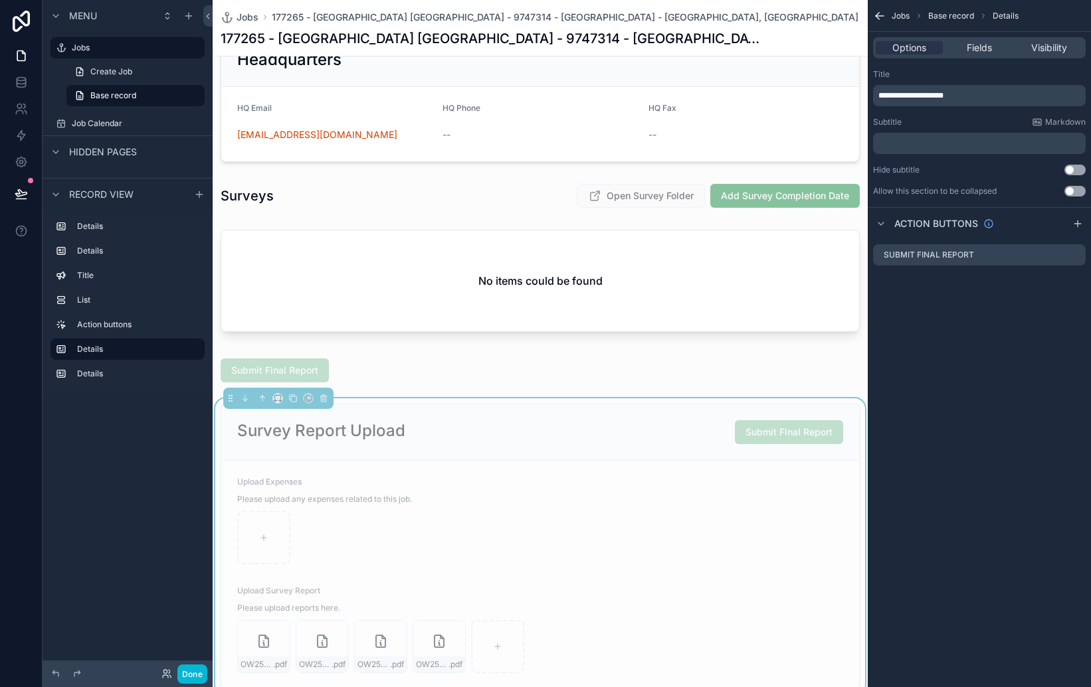
click at [790, 438] on div "Submit Final Report" at bounding box center [789, 432] width 108 height 24
click at [782, 434] on span "Submit Final Report" at bounding box center [789, 431] width 108 height 11
click at [912, 258] on label "Submit Final Report" at bounding box center [939, 255] width 90 height 11
click at [1016, 304] on div "**********" at bounding box center [978, 343] width 223 height 687
click at [1078, 254] on icon "scrollable content" at bounding box center [1074, 255] width 11 height 11
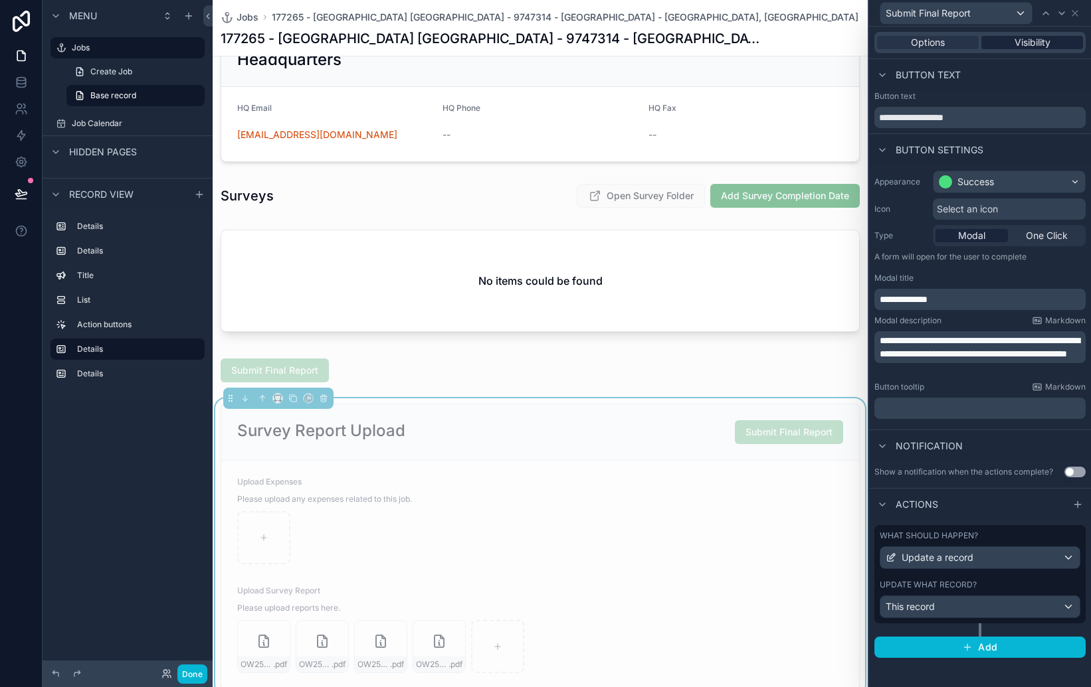
click at [1042, 43] on span "Visibility" at bounding box center [1032, 42] width 36 height 13
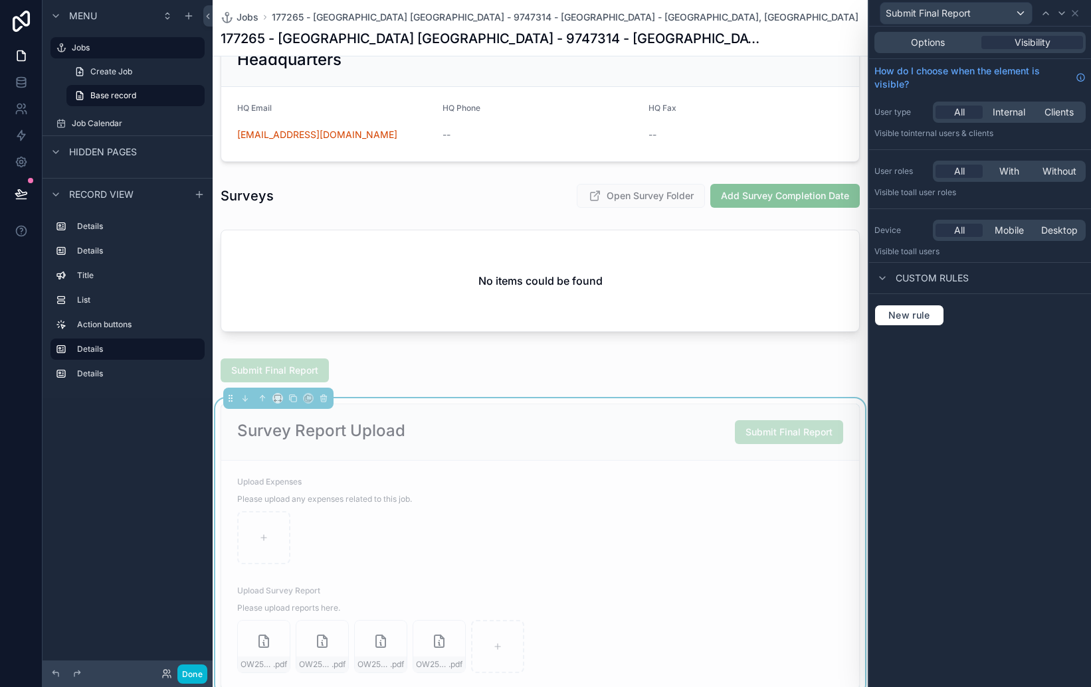
click at [836, 344] on div "**********" at bounding box center [540, 182] width 655 height 1392
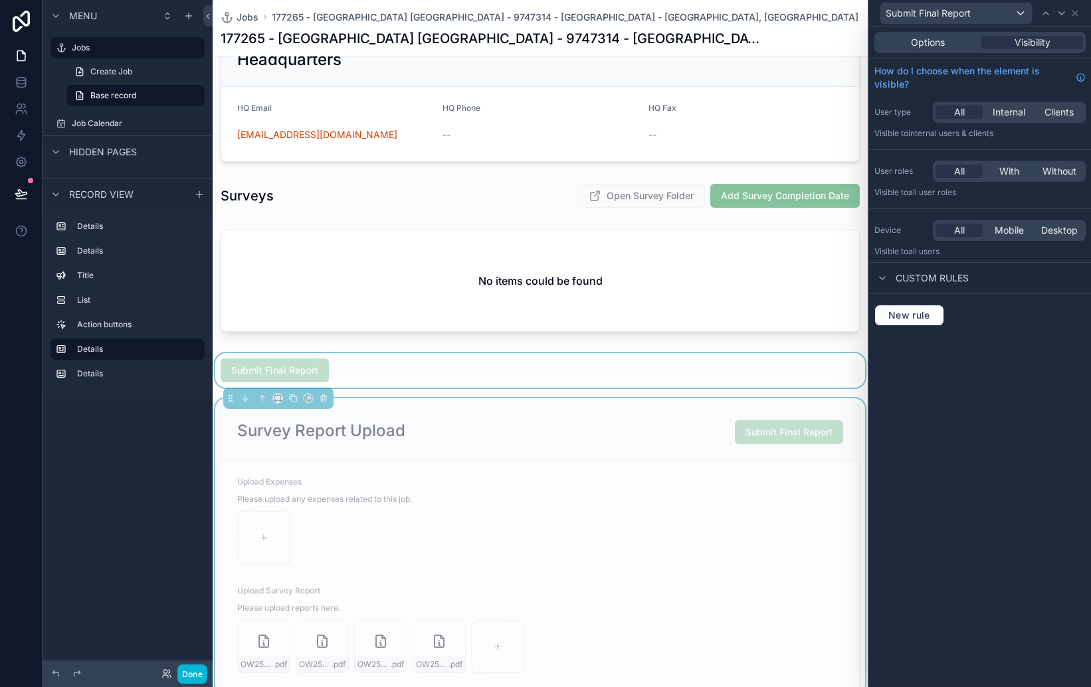
click at [310, 361] on div "scrollable content" at bounding box center [540, 370] width 655 height 35
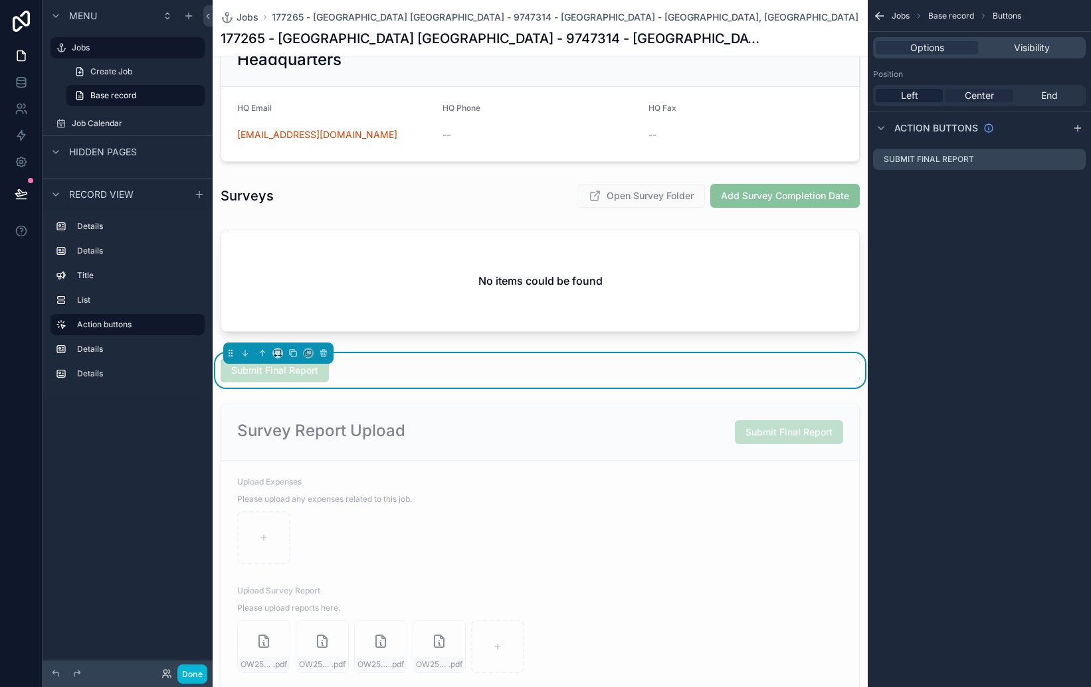
click at [980, 102] on span "Center" at bounding box center [978, 95] width 29 height 13
click at [1032, 41] on span "Visibility" at bounding box center [1032, 47] width 36 height 13
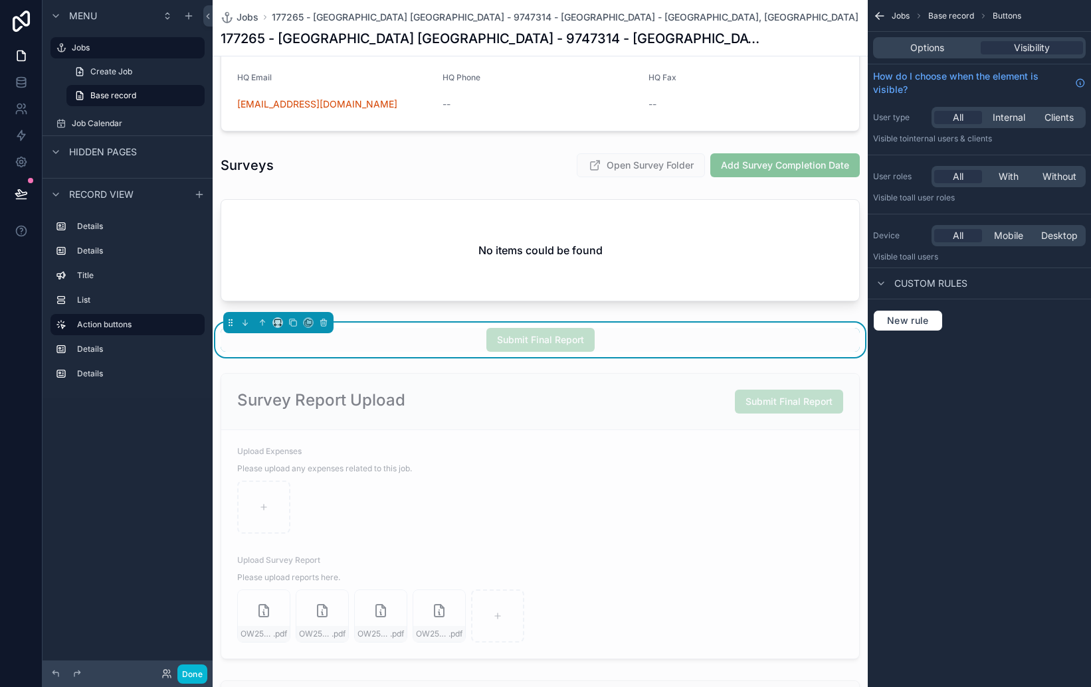
scroll to position [624, 0]
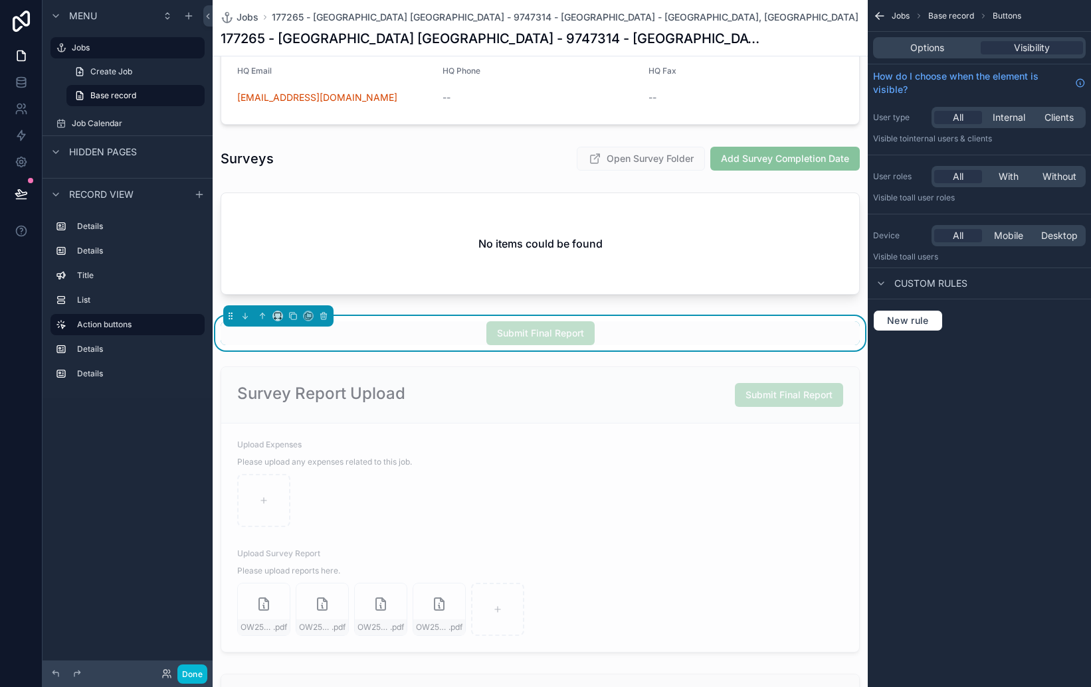
drag, startPoint x: 929, startPoint y: 376, endPoint x: 873, endPoint y: 370, distance: 55.5
click at [922, 376] on div "Jobs Base record Buttons Options Visibility How do I choose when the element is…" at bounding box center [978, 343] width 223 height 687
click at [775, 328] on div "Submit Final Report" at bounding box center [540, 333] width 639 height 24
click at [565, 335] on span "Submit Final Report" at bounding box center [540, 332] width 108 height 13
drag, startPoint x: 1002, startPoint y: 352, endPoint x: 991, endPoint y: 348, distance: 11.4
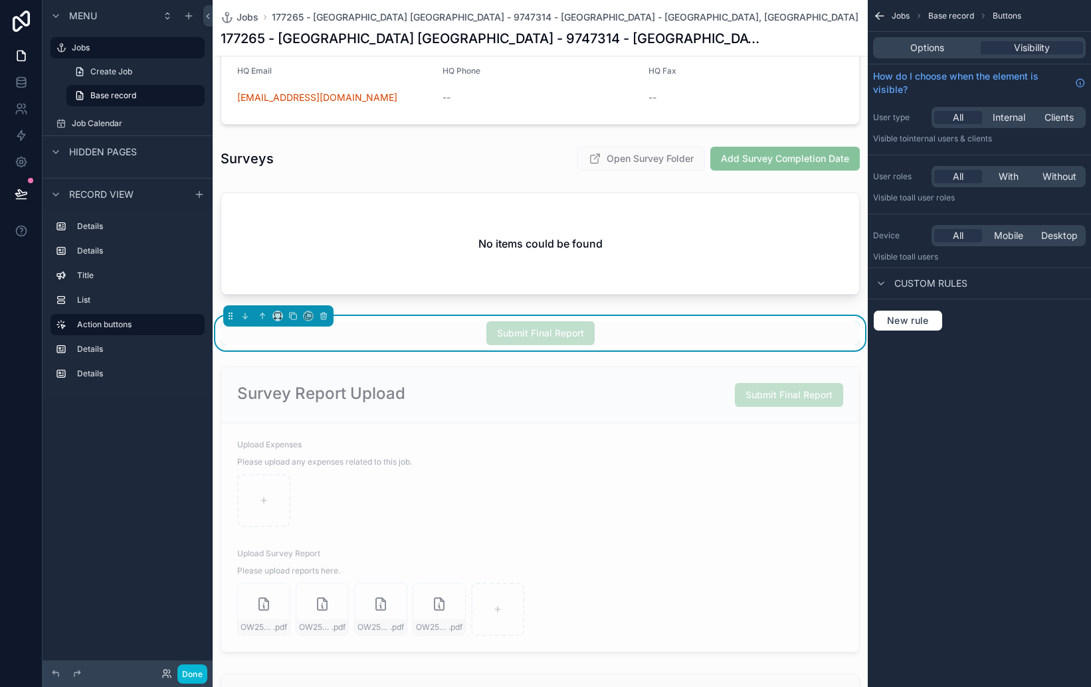
click at [1001, 352] on div "Jobs Base record Buttons Options Visibility How do I choose when the element is…" at bounding box center [978, 181] width 223 height 363
drag, startPoint x: 970, startPoint y: 397, endPoint x: 962, endPoint y: 394, distance: 7.8
click at [968, 396] on div "Jobs Base record Buttons Options Visibility How do I choose when the element is…" at bounding box center [978, 343] width 223 height 687
click at [810, 306] on div "**********" at bounding box center [540, 145] width 655 height 1392
drag, startPoint x: 658, startPoint y: 323, endPoint x: 652, endPoint y: 324, distance: 6.8
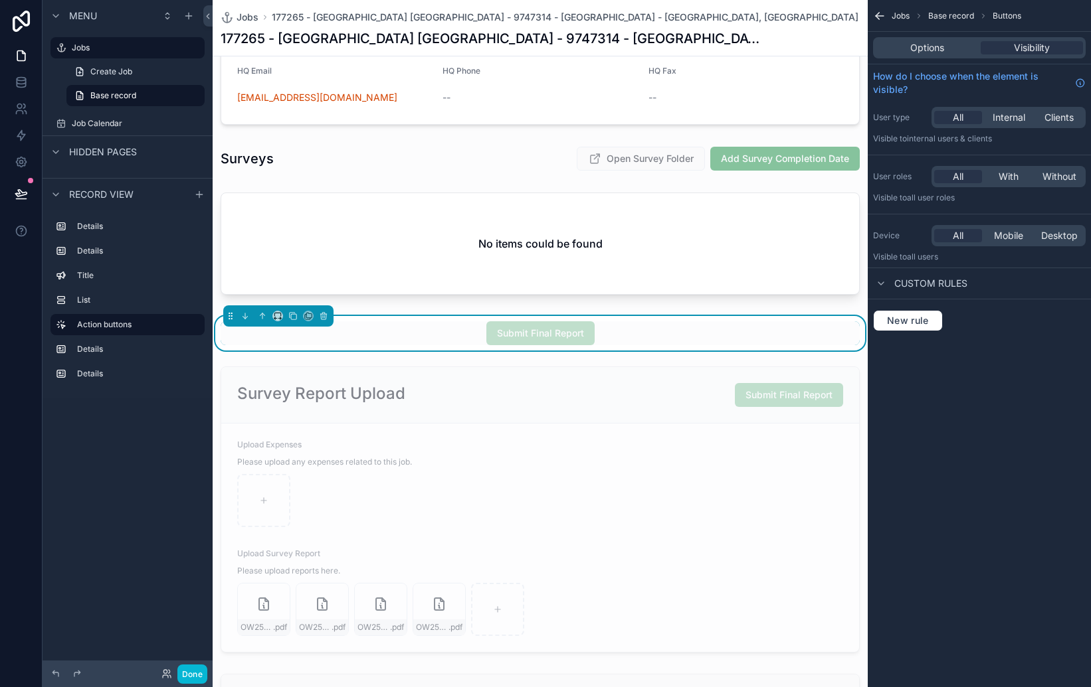
click at [658, 323] on div "Submit Final Report" at bounding box center [540, 333] width 639 height 24
click at [549, 337] on span "Submit Final Report" at bounding box center [540, 332] width 108 height 13
click at [566, 338] on span "Submit Final Report" at bounding box center [540, 332] width 108 height 13
click at [784, 396] on div "scrollable content" at bounding box center [540, 509] width 655 height 297
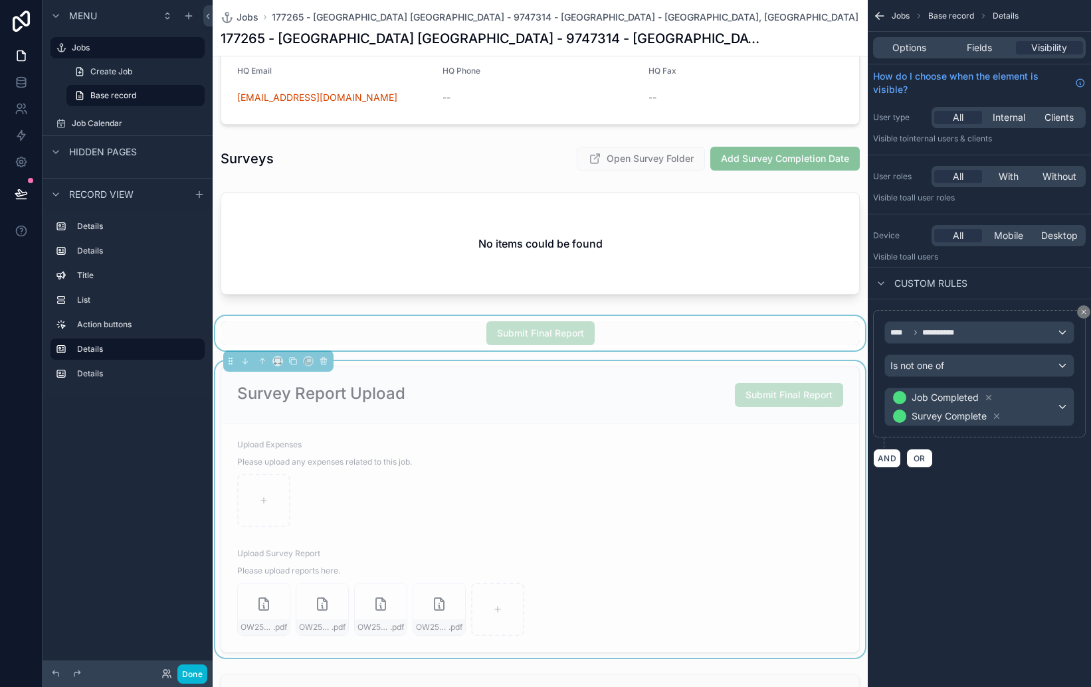
click at [522, 334] on div "scrollable content" at bounding box center [540, 333] width 655 height 35
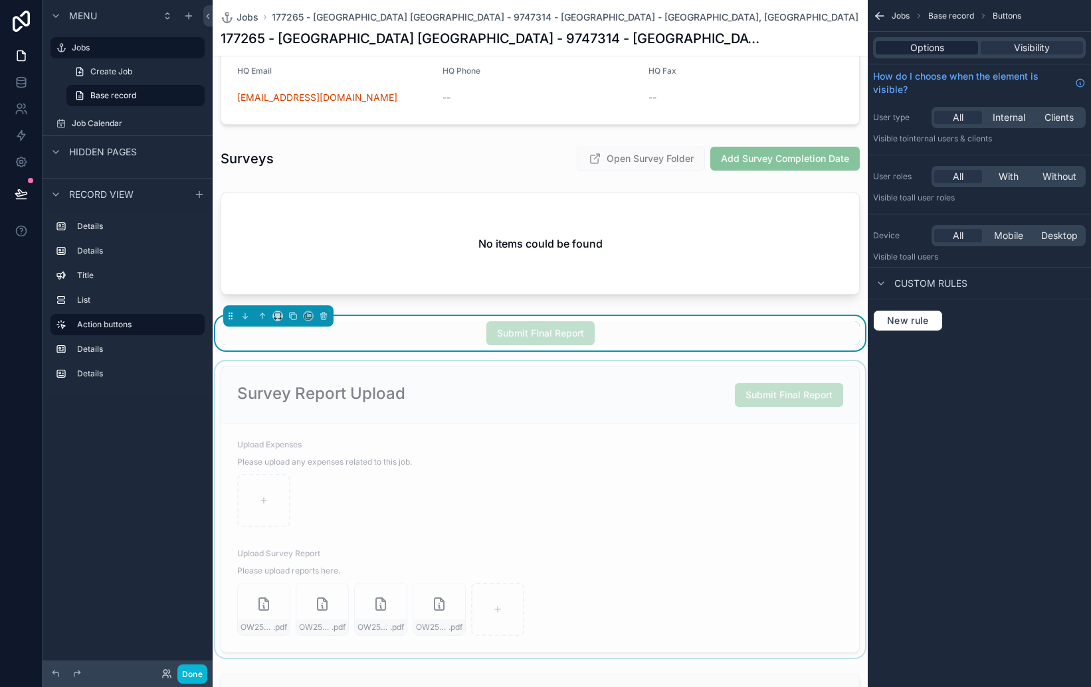
click at [940, 44] on span "Options" at bounding box center [927, 47] width 34 height 13
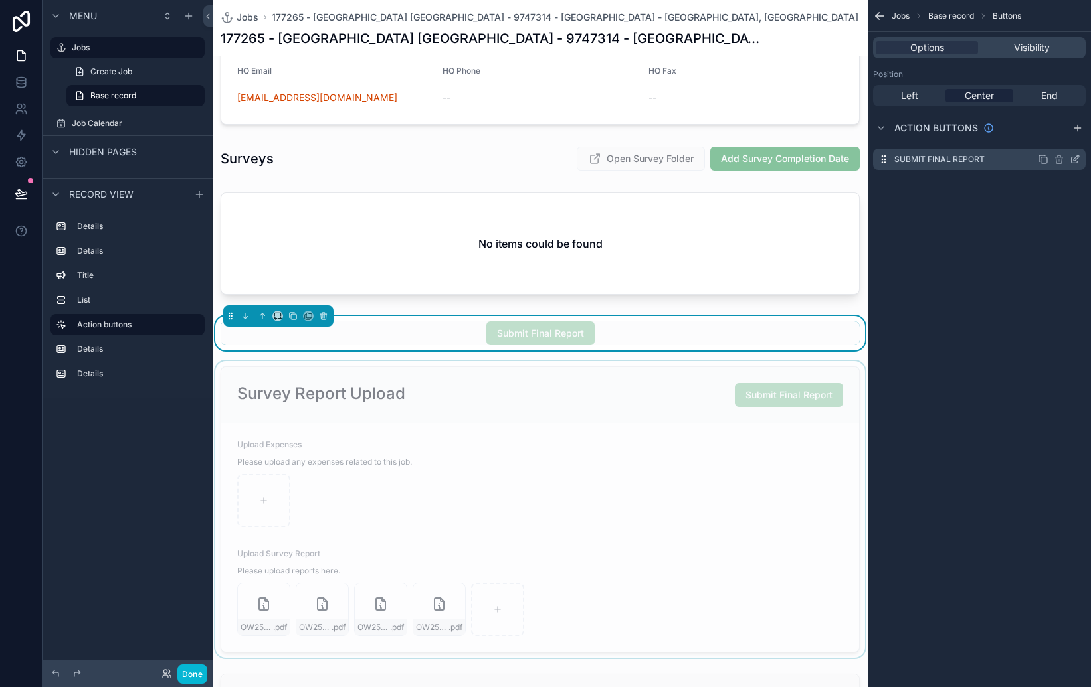
click at [1077, 159] on icon "scrollable content" at bounding box center [1074, 159] width 11 height 11
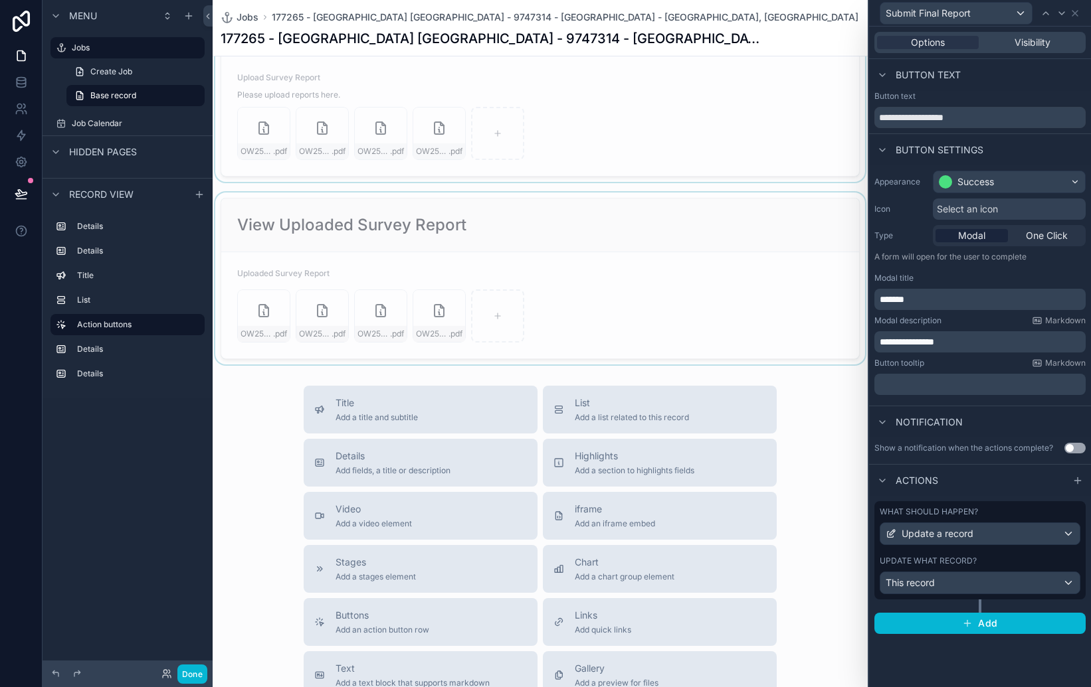
scroll to position [1378, 0]
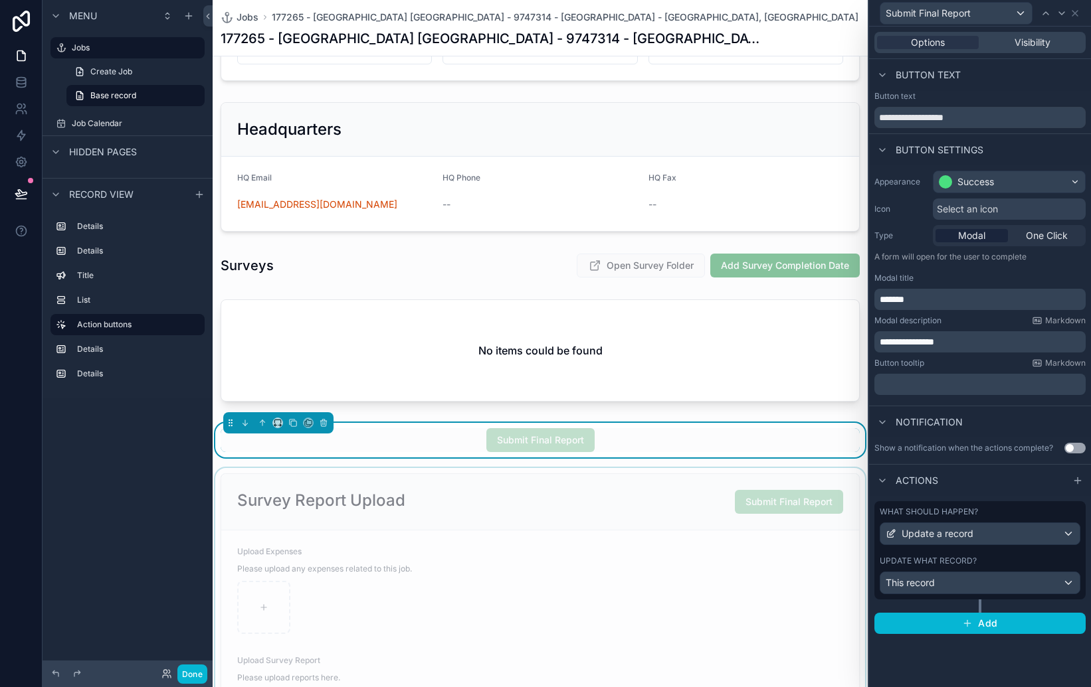
scroll to position [0, 0]
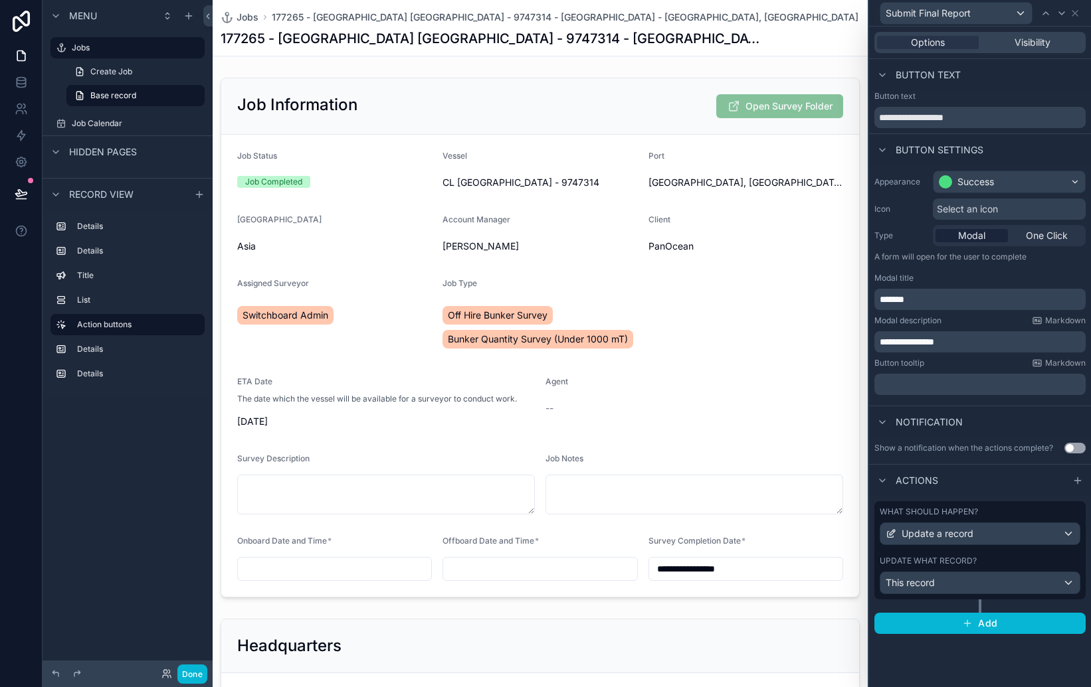
click at [828, 46] on div "177265 - [GEOGRAPHIC_DATA] [GEOGRAPHIC_DATA] - 9747314 - [GEOGRAPHIC_DATA] - [G…" at bounding box center [540, 38] width 639 height 19
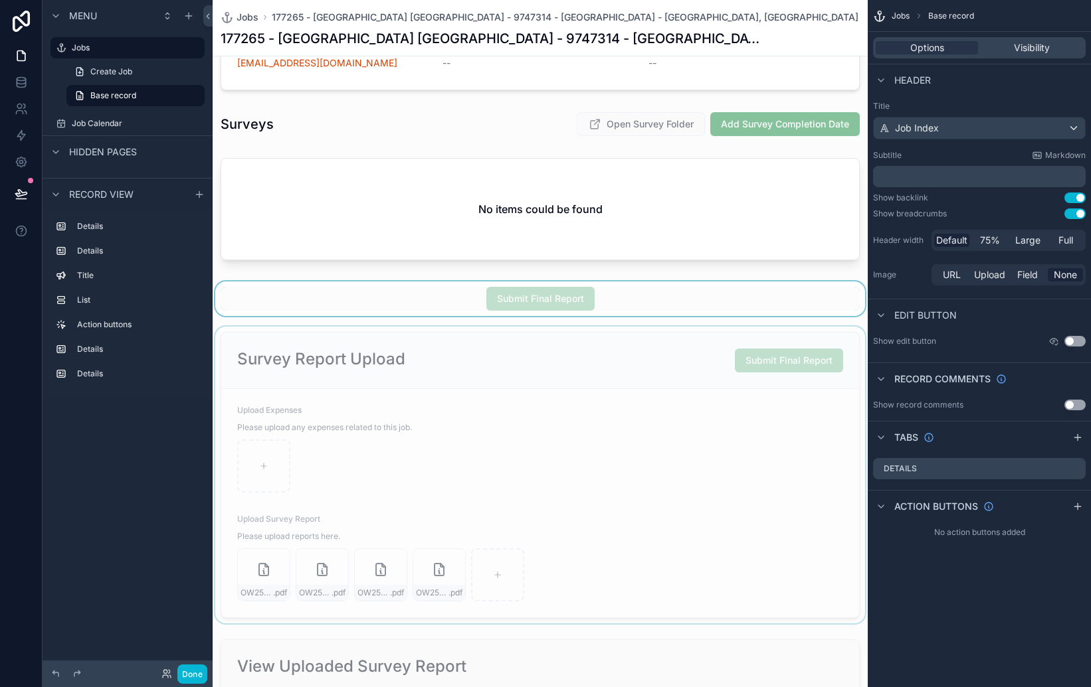
scroll to position [713, 0]
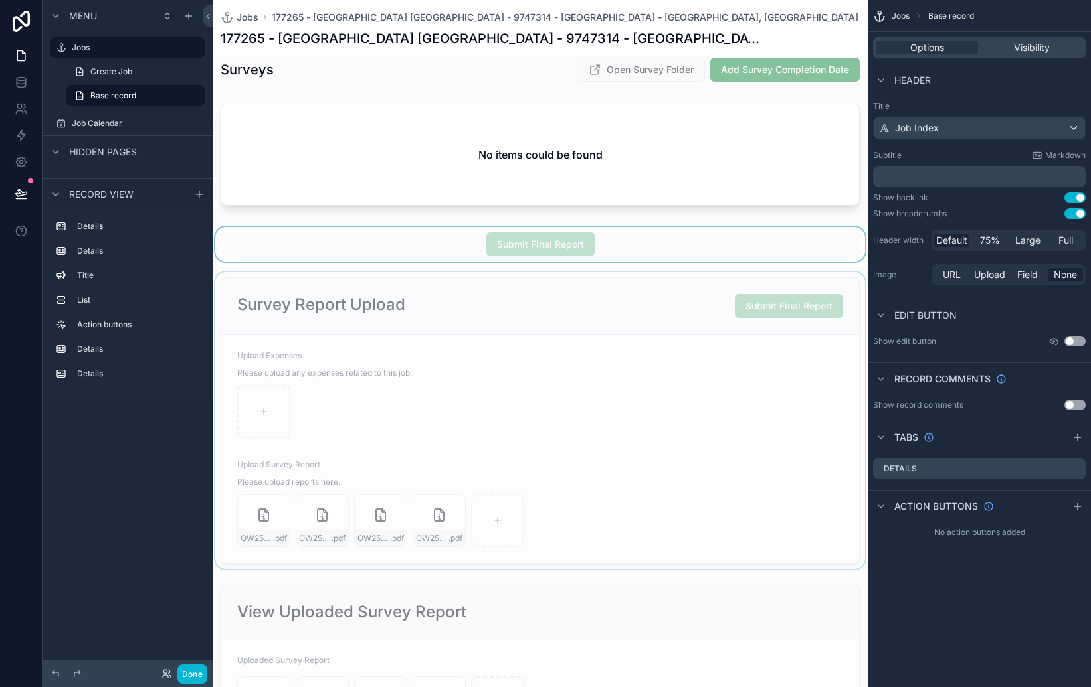
click at [802, 245] on div "scrollable content" at bounding box center [540, 244] width 655 height 35
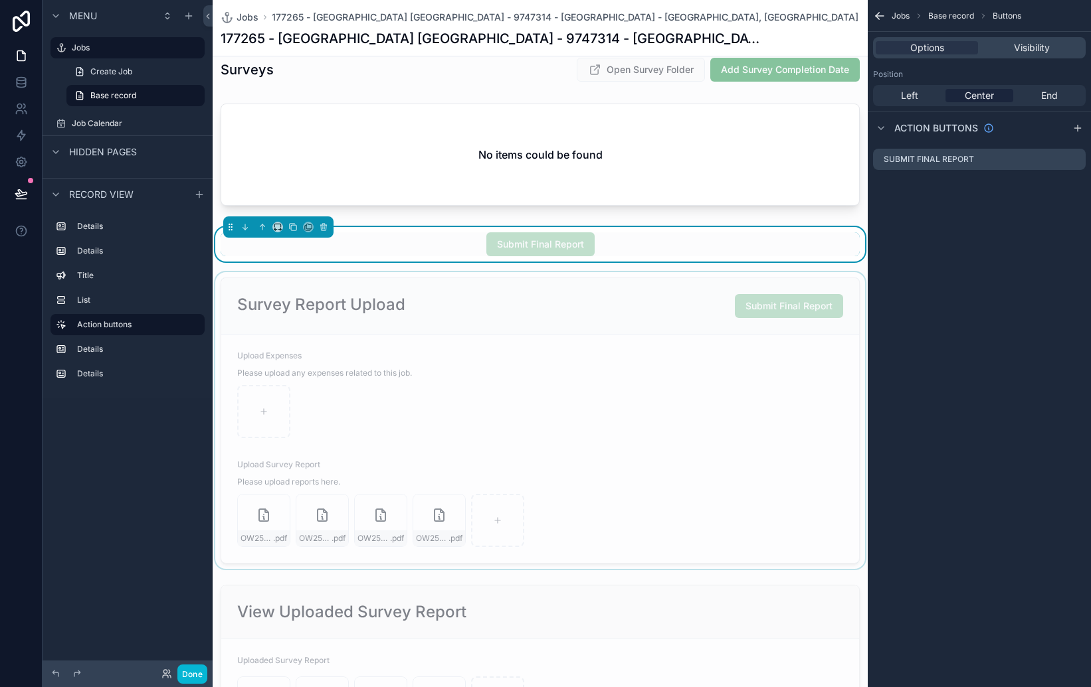
click at [980, 251] on div "Jobs Base record Buttons Options Visibility Position Left Center End Action but…" at bounding box center [978, 343] width 223 height 687
click at [181, 464] on div "Menu Jobs Create Job Base record Job Calendar Hidden pages Record view Details …" at bounding box center [128, 336] width 170 height 672
click at [124, 305] on label "List" at bounding box center [135, 300] width 117 height 11
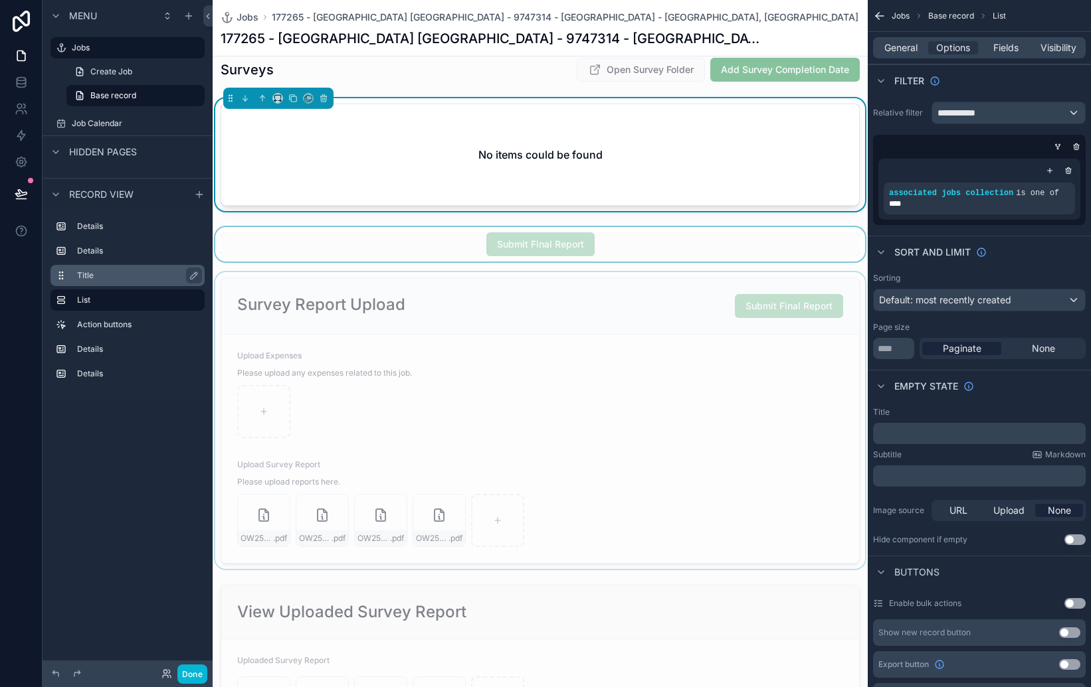
click at [108, 275] on label "Title" at bounding box center [135, 275] width 117 height 11
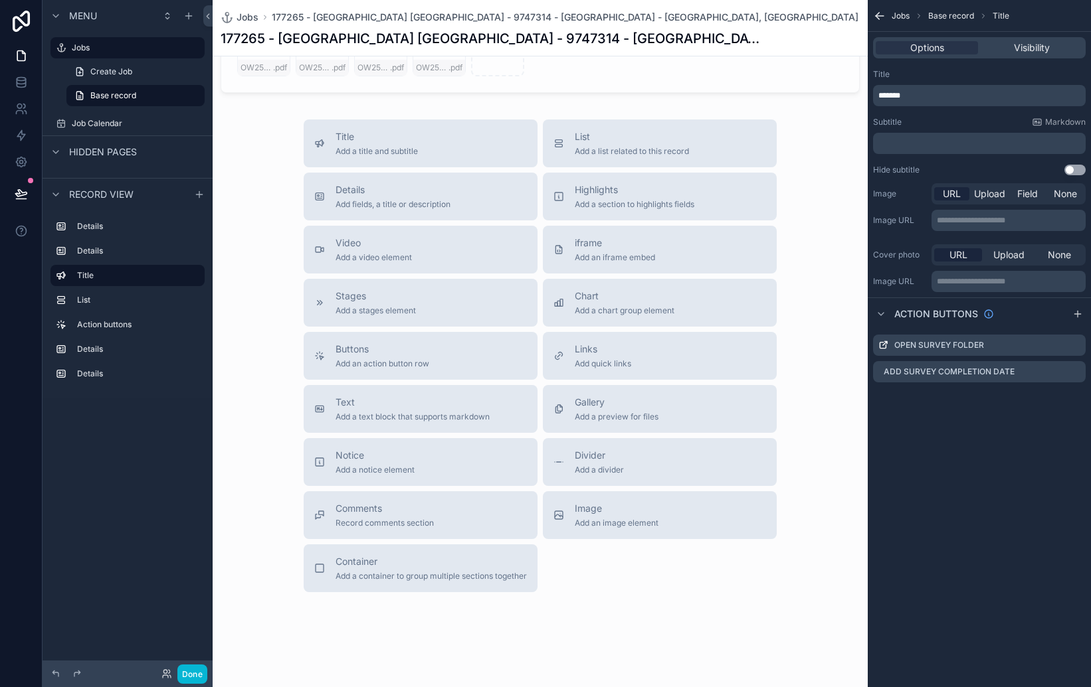
scroll to position [1378, 0]
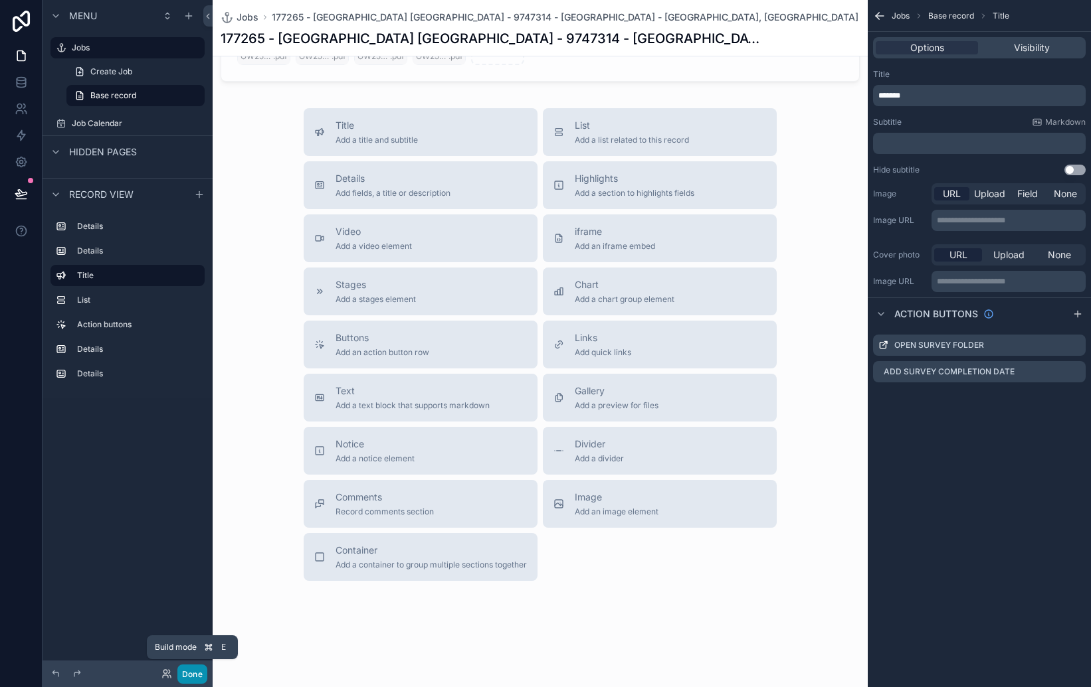
click at [198, 670] on button "Done" at bounding box center [192, 674] width 30 height 19
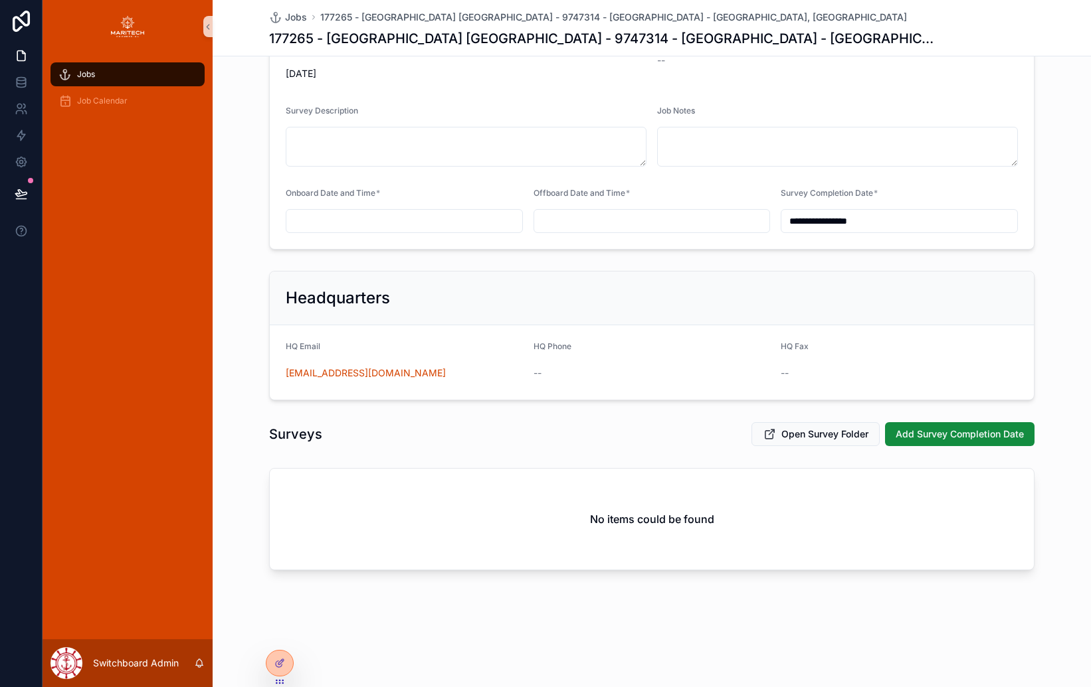
scroll to position [324, 0]
click at [286, 668] on div at bounding box center [279, 663] width 27 height 25
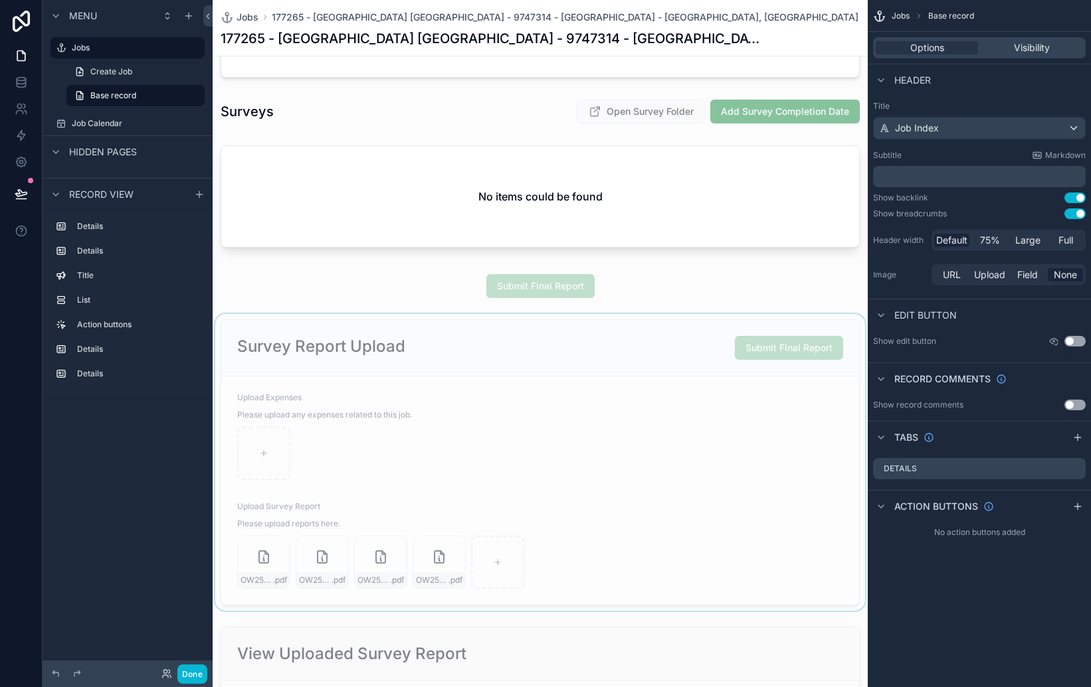
scroll to position [672, 0]
click at [678, 330] on div "scrollable content" at bounding box center [540, 462] width 655 height 297
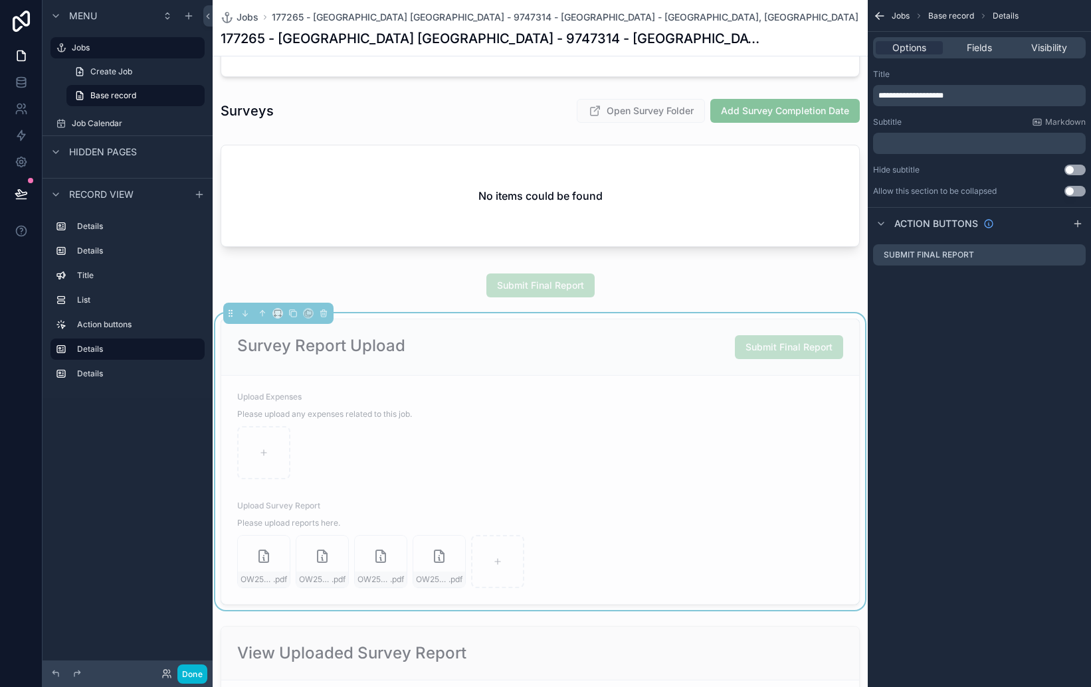
click at [856, 321] on div "Survey Report Upload Submit Final Report" at bounding box center [540, 347] width 638 height 56
click at [1056, 44] on span "Visibility" at bounding box center [1049, 47] width 36 height 13
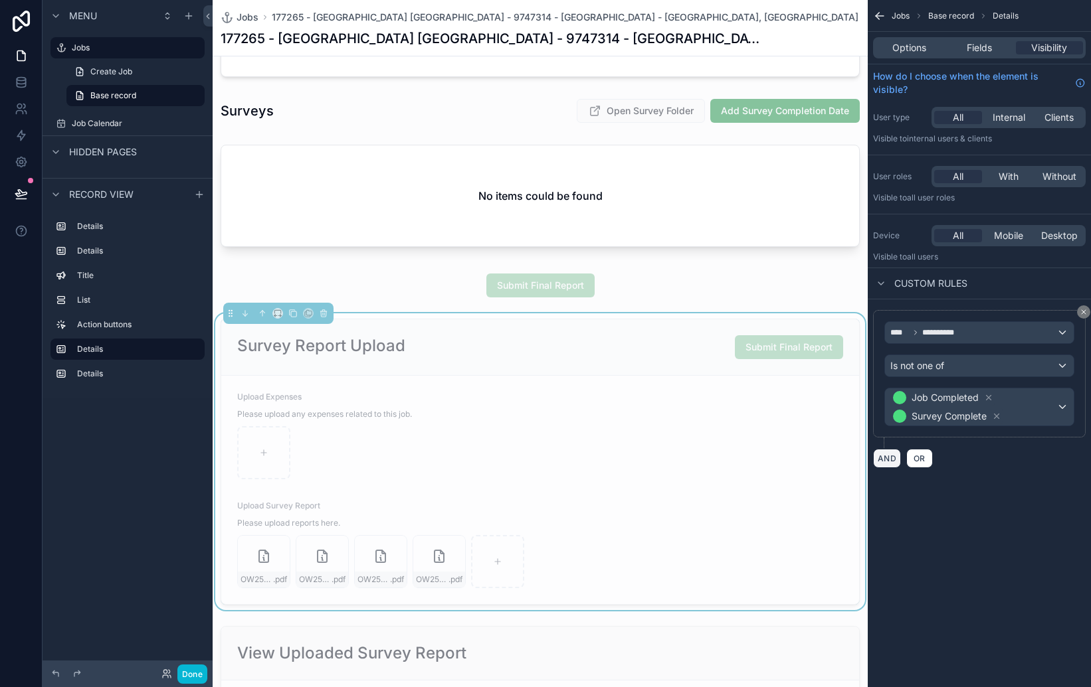
click at [892, 462] on button "AND" at bounding box center [887, 458] width 28 height 19
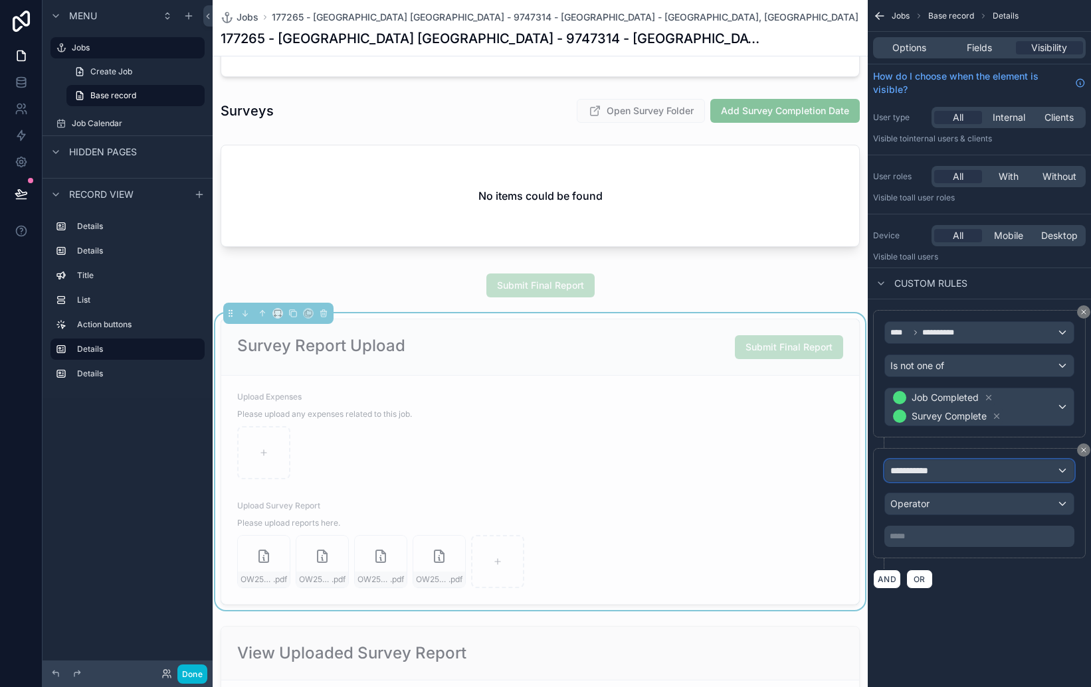
click at [985, 470] on div "**********" at bounding box center [979, 470] width 189 height 21
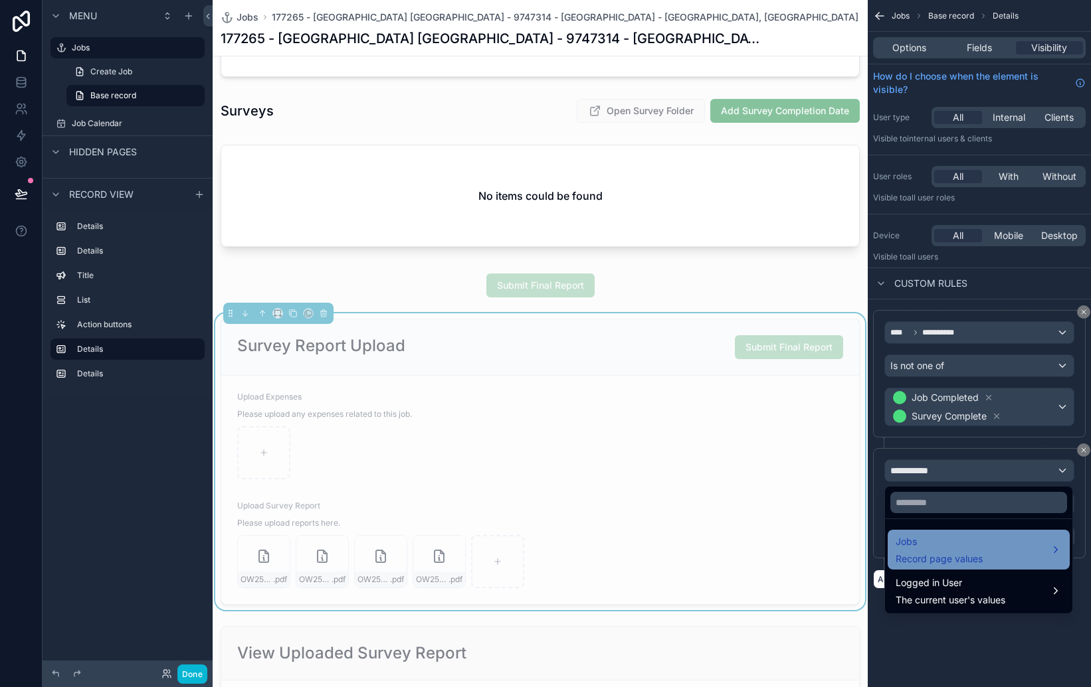
click at [965, 549] on span "Jobs" at bounding box center [938, 542] width 87 height 16
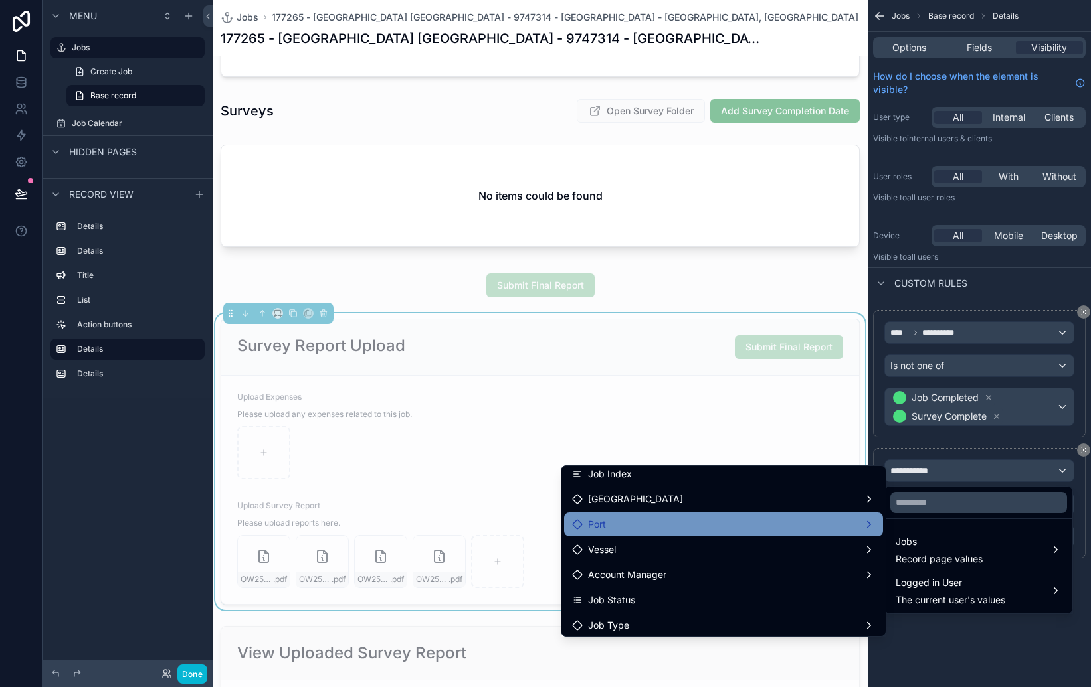
scroll to position [54, 0]
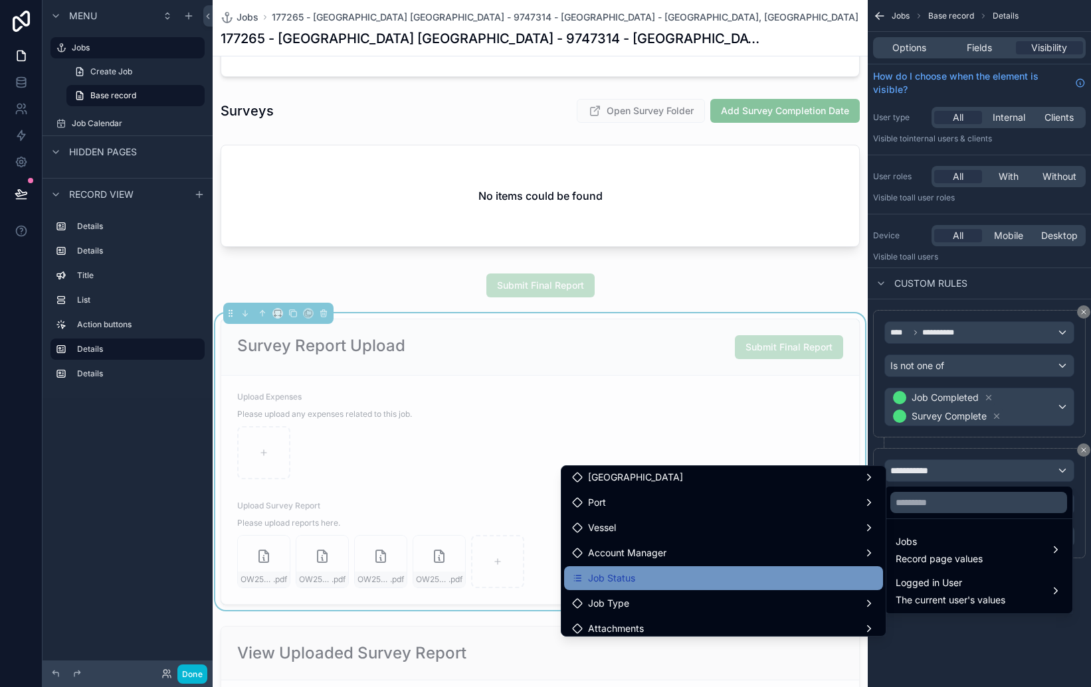
click at [730, 577] on div "Job Status" at bounding box center [723, 579] width 303 height 16
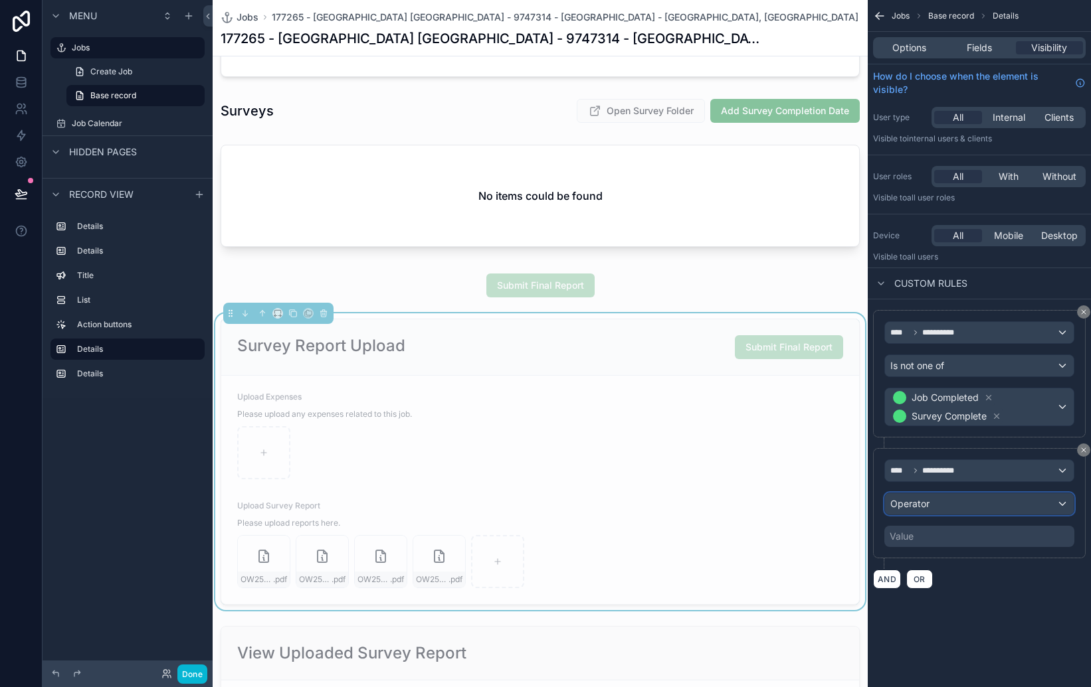
click at [939, 494] on div "Operator" at bounding box center [979, 504] width 189 height 21
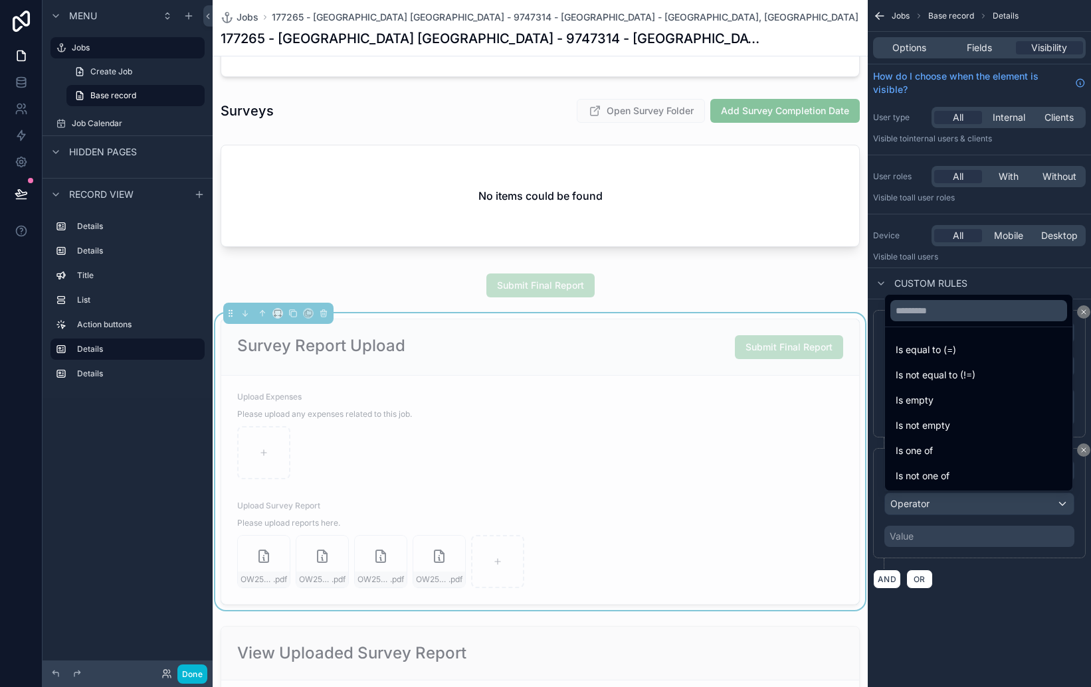
click at [987, 587] on div "scrollable content" at bounding box center [545, 343] width 1091 height 687
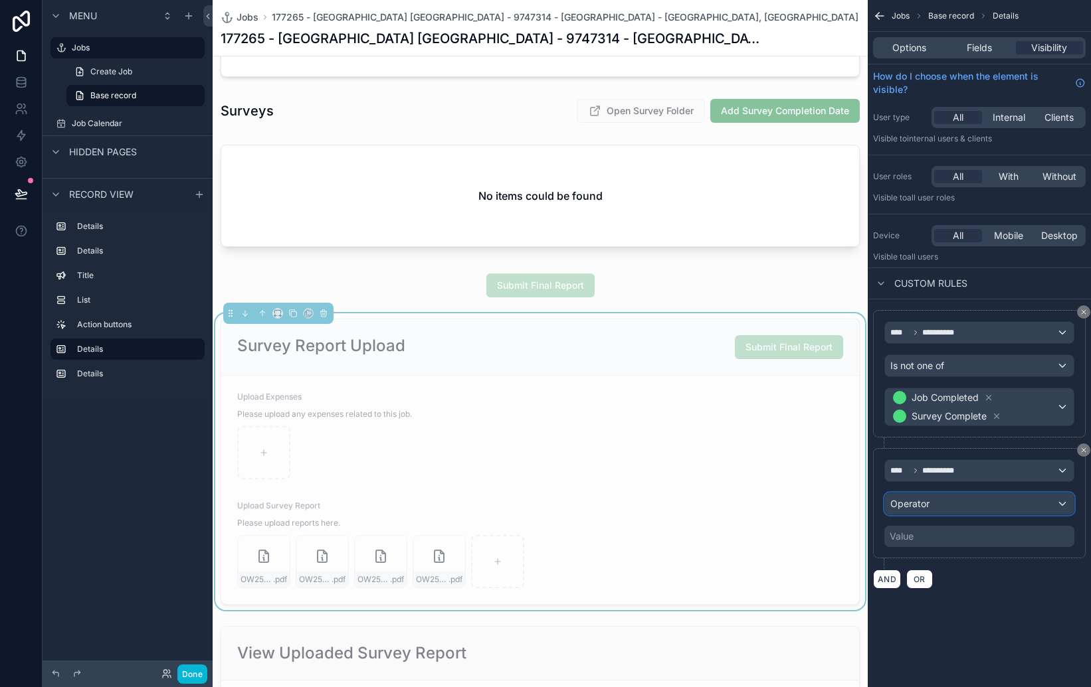
click at [943, 501] on div "Operator" at bounding box center [979, 504] width 189 height 21
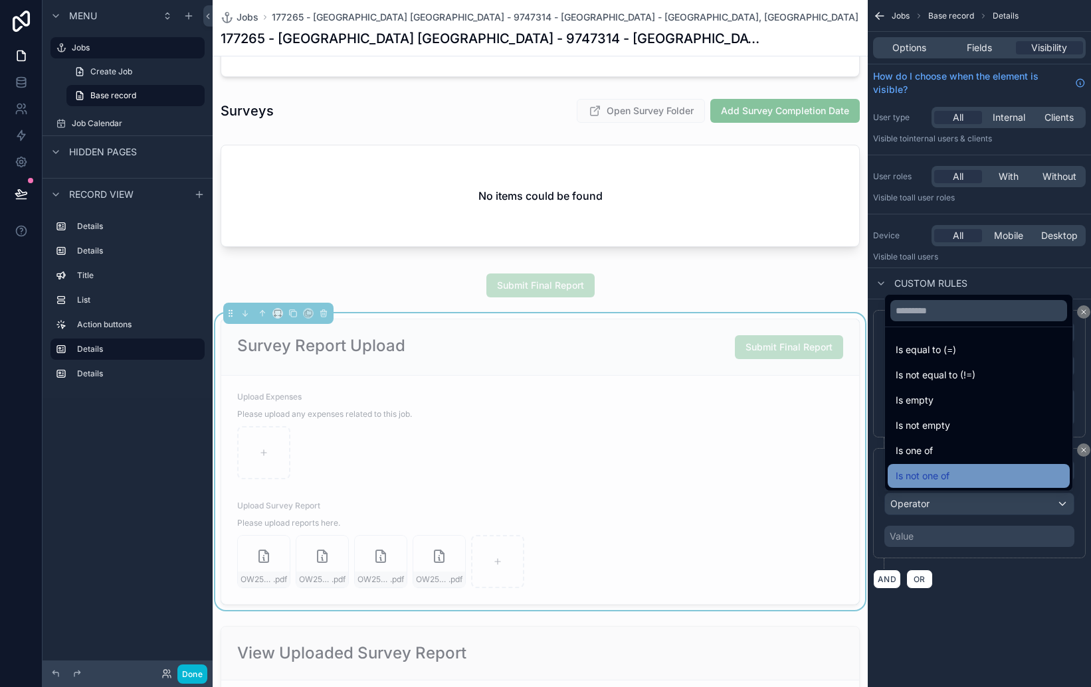
click at [968, 470] on div "Is not one of" at bounding box center [978, 476] width 166 height 16
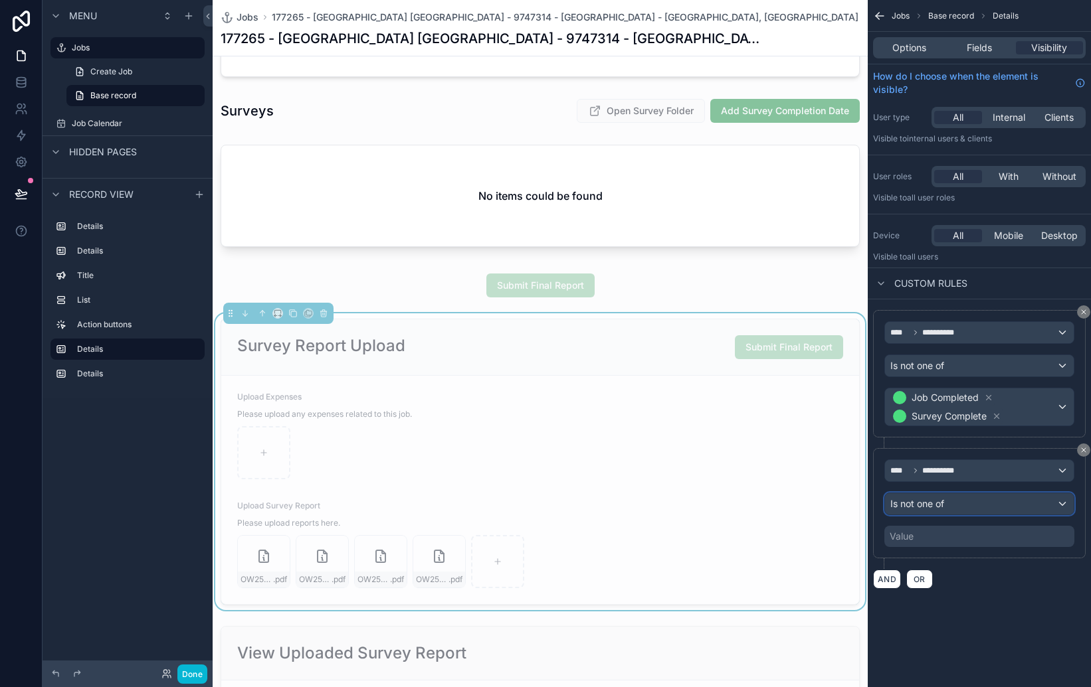
click at [975, 506] on div "Is not one of" at bounding box center [979, 504] width 189 height 21
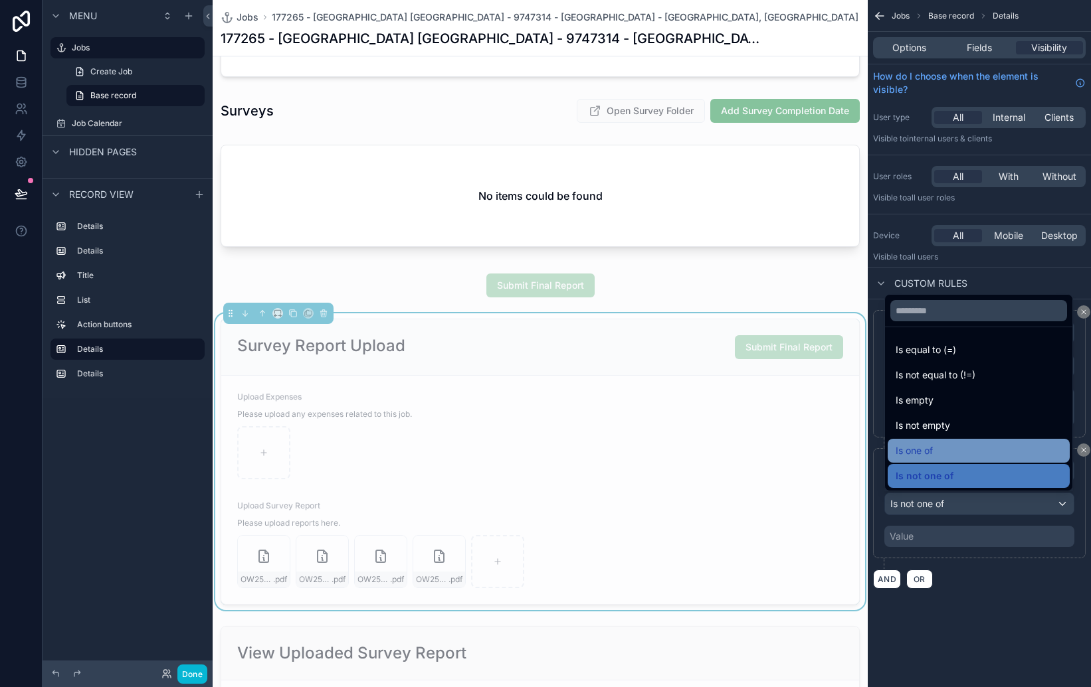
click at [967, 454] on div "Is one of" at bounding box center [978, 451] width 166 height 16
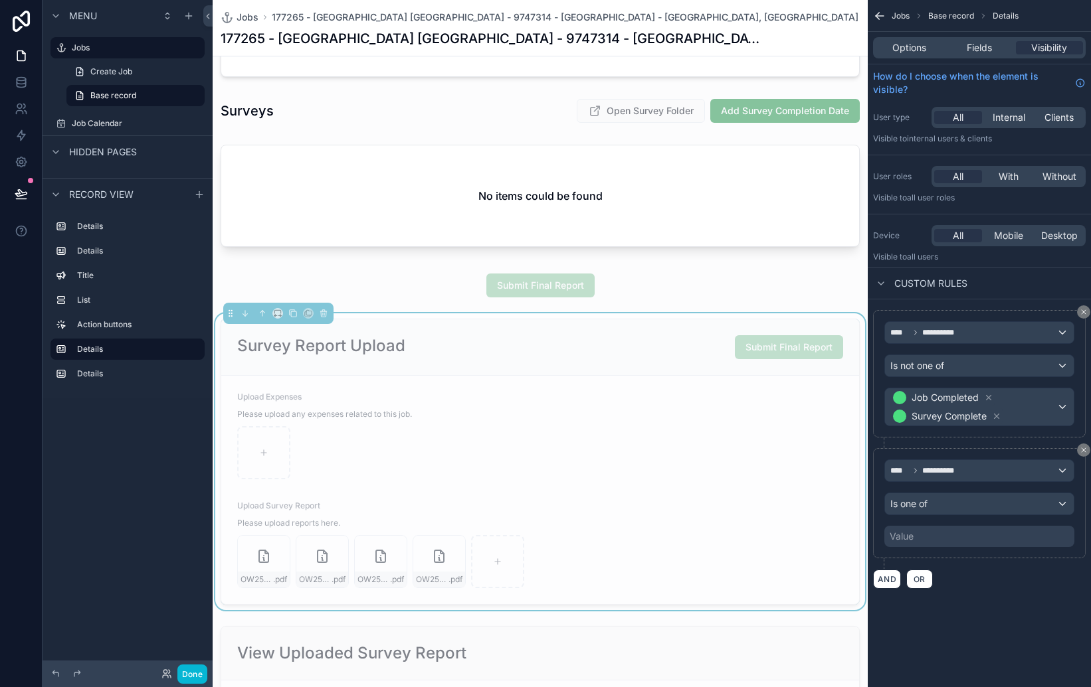
click at [979, 538] on div "Value" at bounding box center [979, 536] width 190 height 21
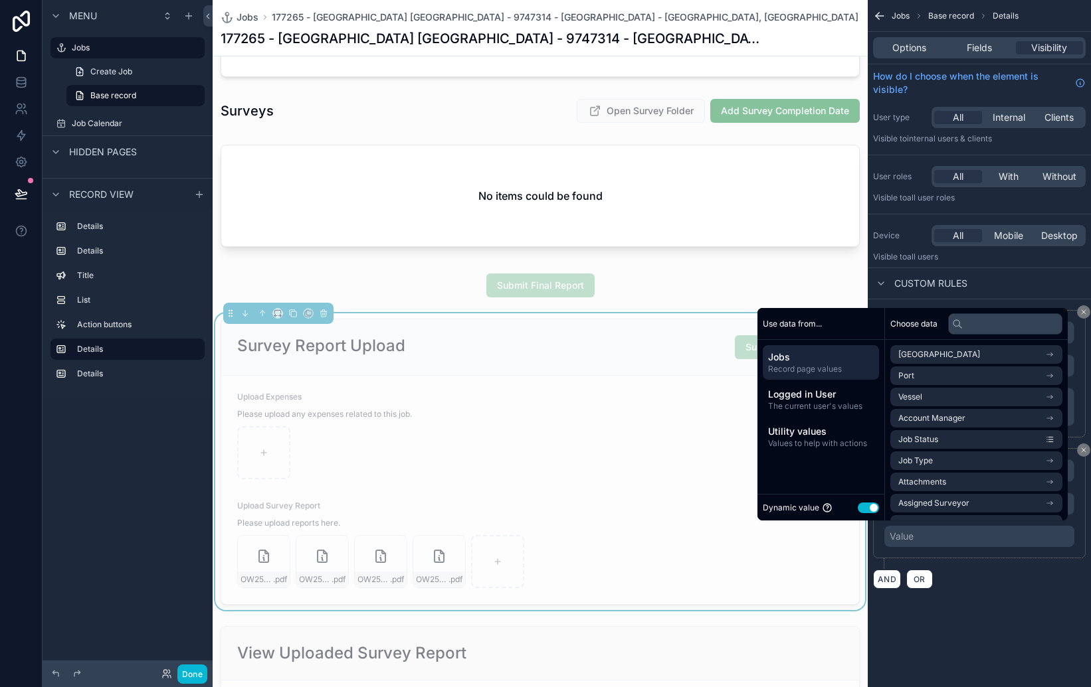
click at [858, 513] on div "Dynamic value Use setting" at bounding box center [821, 507] width 116 height 15
click at [862, 512] on button "Use setting" at bounding box center [868, 508] width 21 height 11
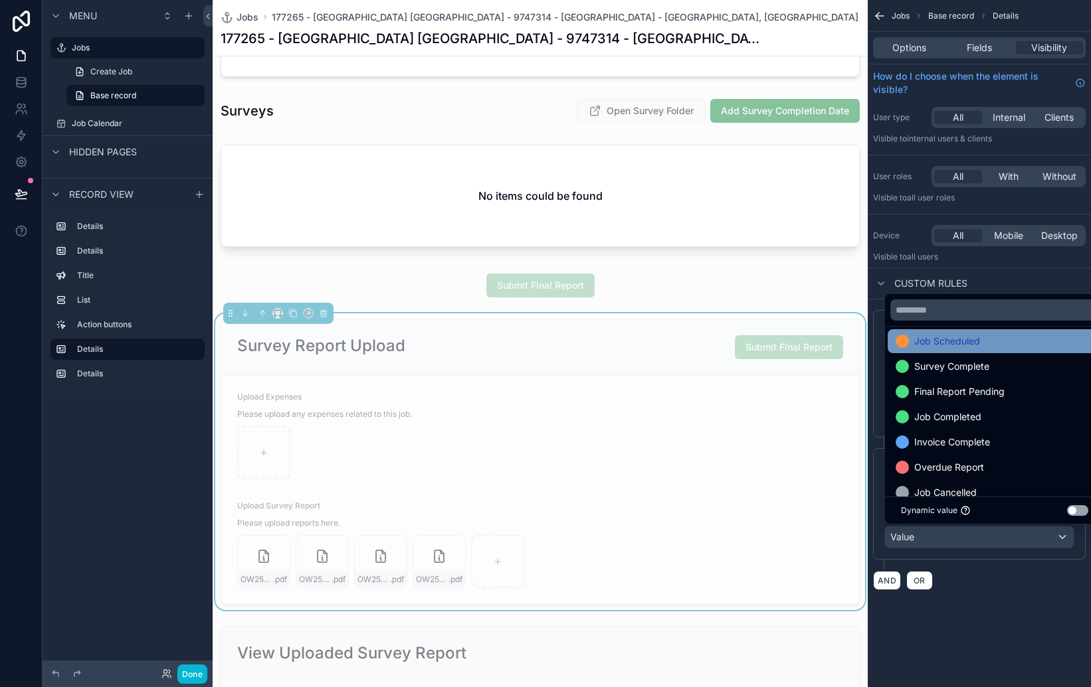
scroll to position [114, 0]
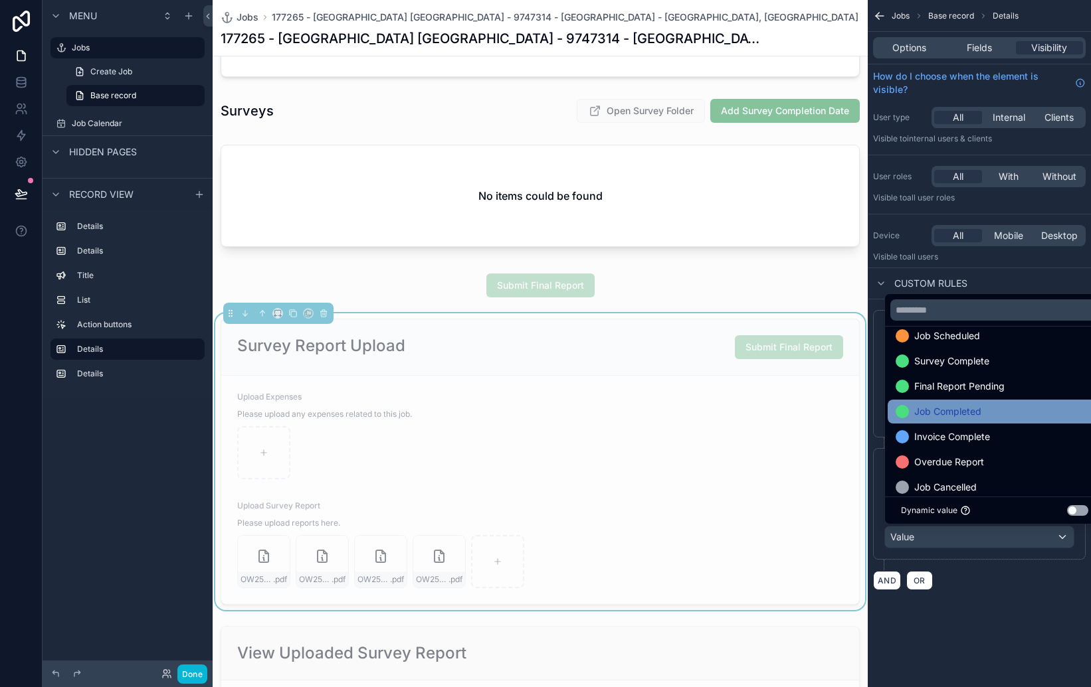
click at [921, 405] on span "Job Completed" at bounding box center [947, 412] width 67 height 16
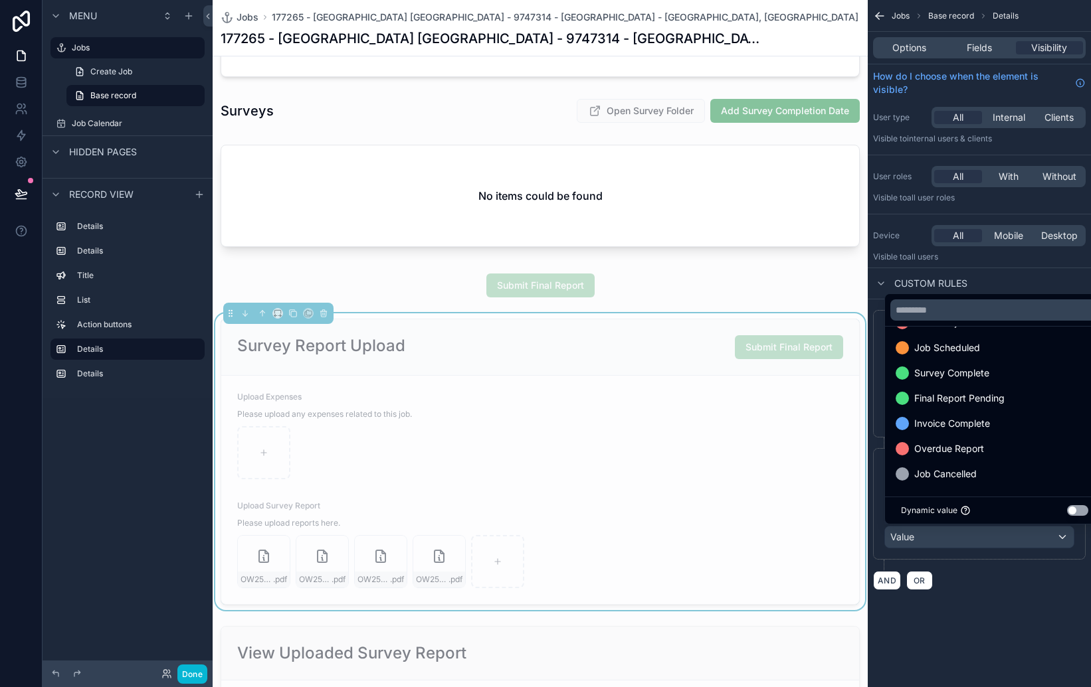
scroll to position [102, 0]
click at [939, 368] on span "Survey Complete" at bounding box center [951, 373] width 75 height 16
click at [961, 620] on div "**********" at bounding box center [978, 319] width 223 height 638
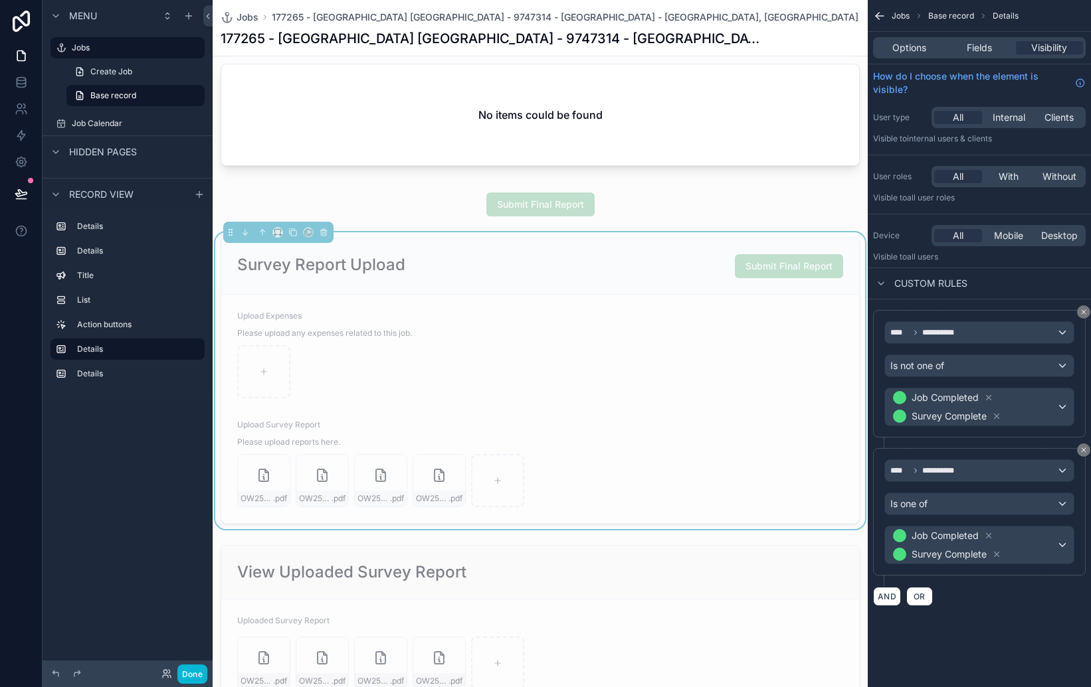
scroll to position [753, 0]
click at [1033, 666] on div "**********" at bounding box center [978, 343] width 223 height 687
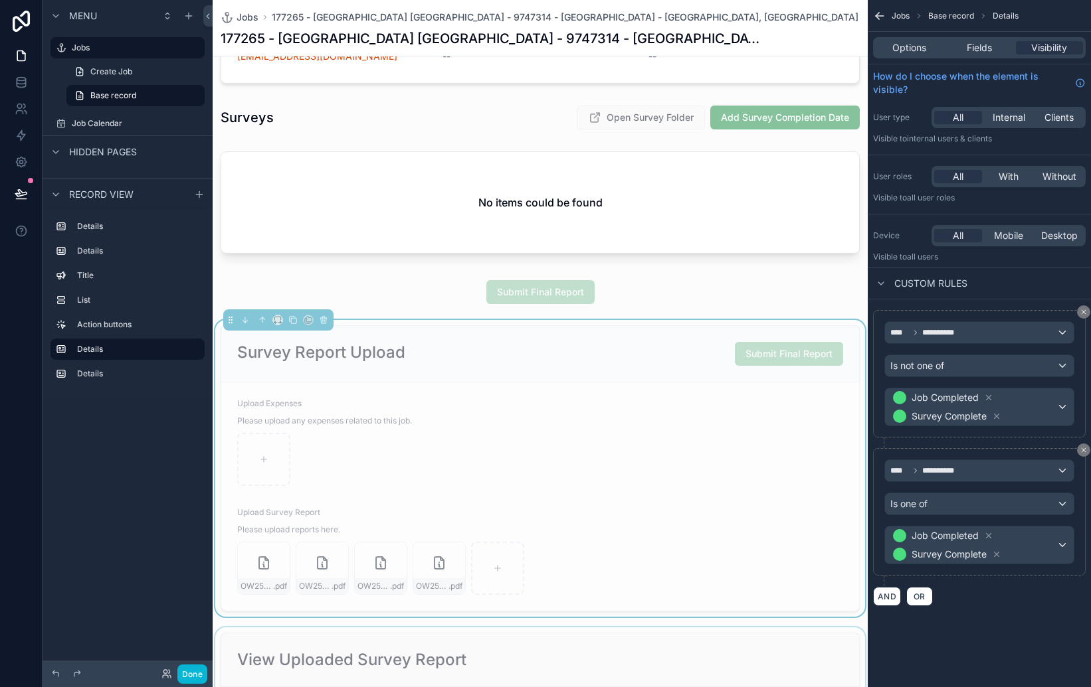
scroll to position [677, 0]
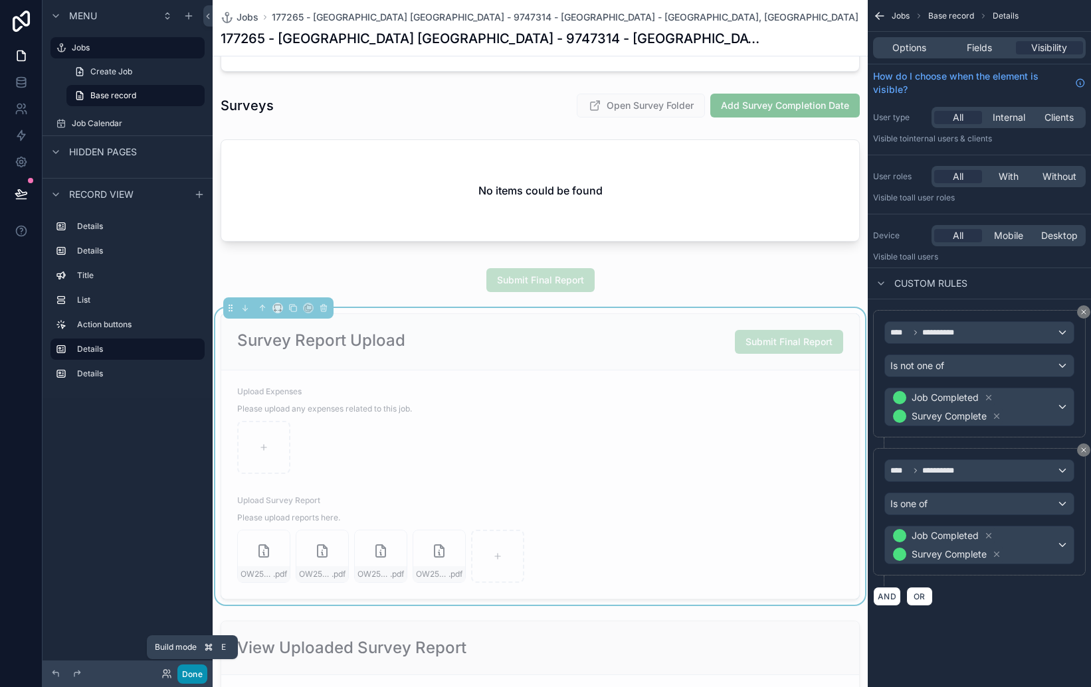
click at [195, 676] on button "Done" at bounding box center [192, 674] width 30 height 19
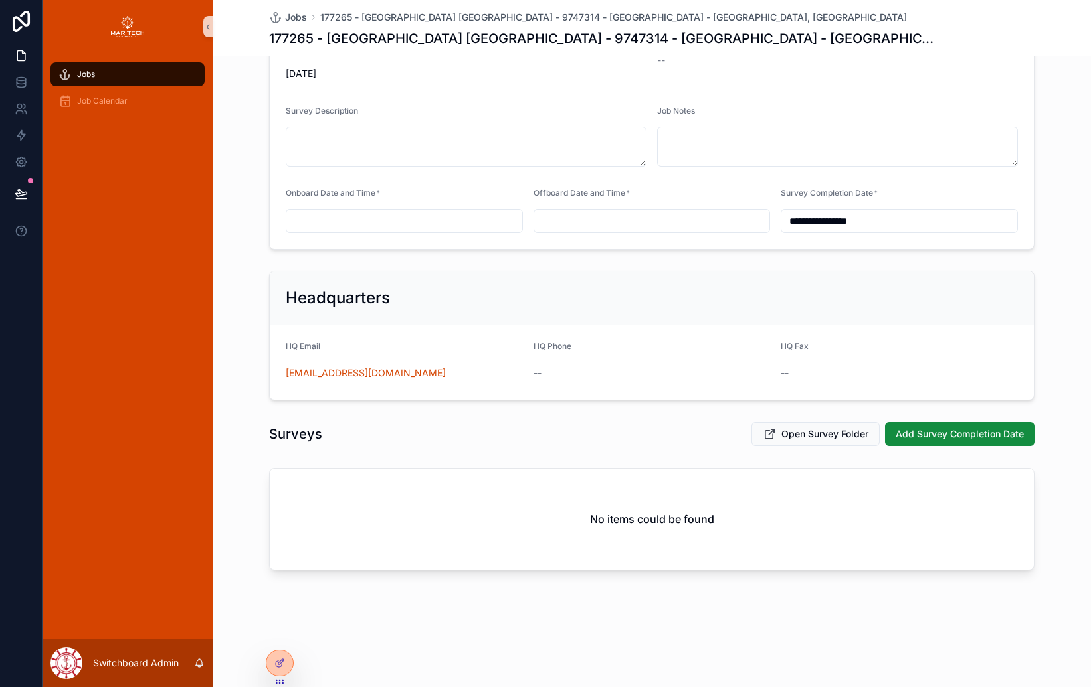
scroll to position [0, 0]
